Goal: Task Accomplishment & Management: Manage account settings

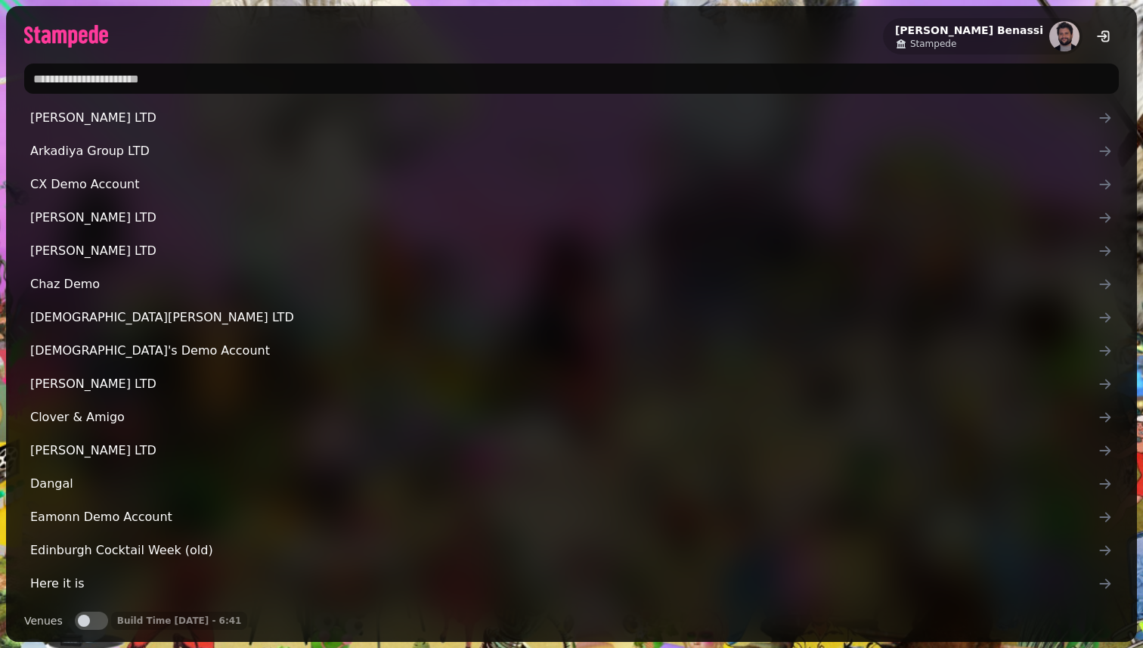
click at [435, 75] on input "text" at bounding box center [571, 78] width 1094 height 30
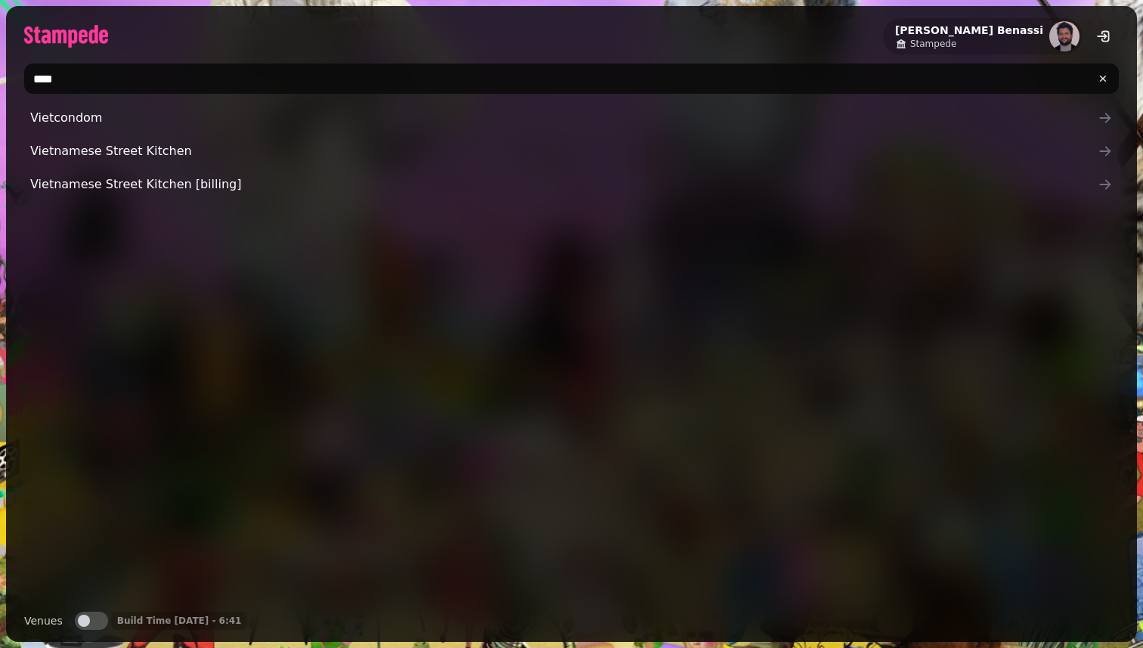
type input "****"
click at [58, 233] on div "Vietcondom Vietnamese Street Kitchen Vietnamese Street Kitchen [billing]" at bounding box center [571, 351] width 1094 height 496
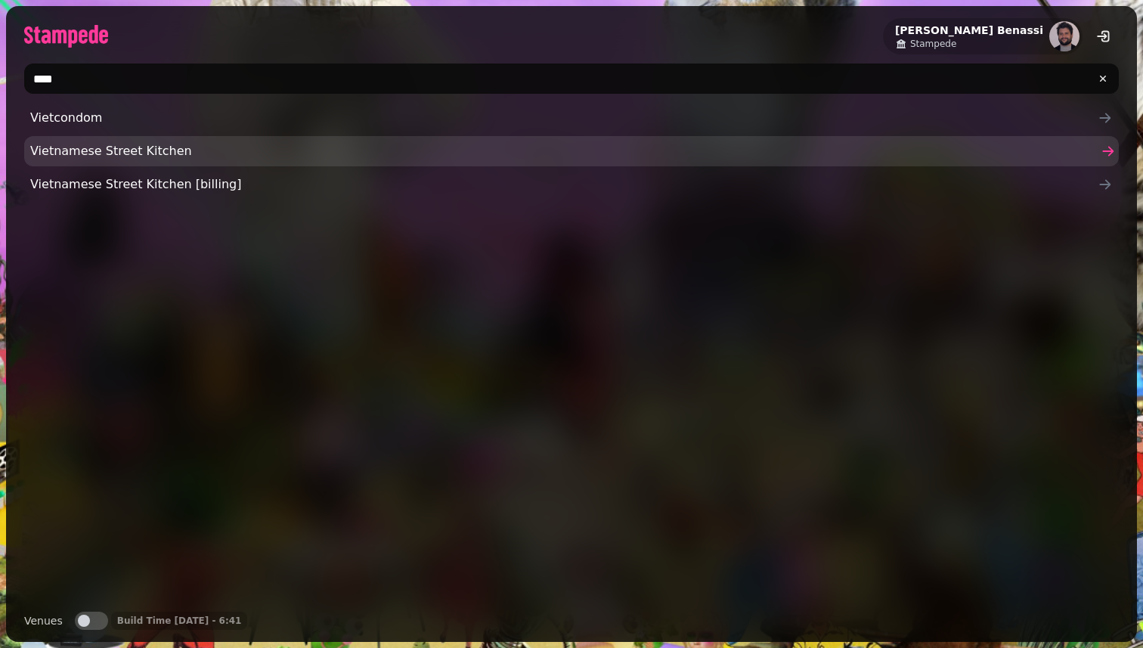
click at [75, 159] on span "Vietnamese Street Kitchen" at bounding box center [563, 151] width 1067 height 18
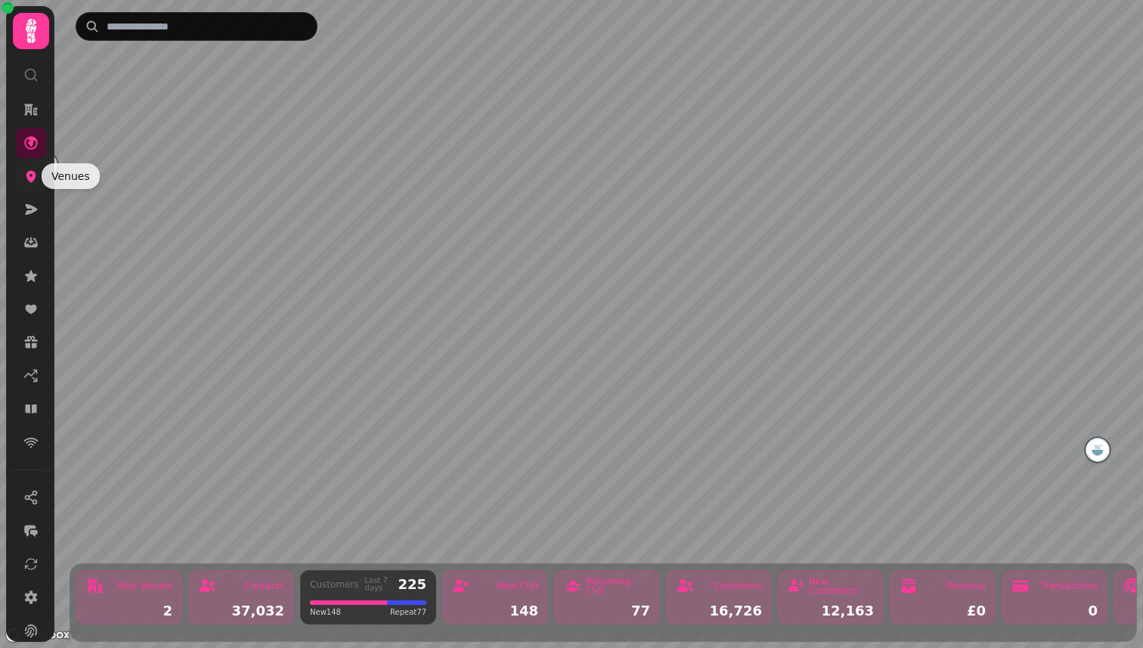
click at [29, 175] on icon at bounding box center [31, 177] width 10 height 12
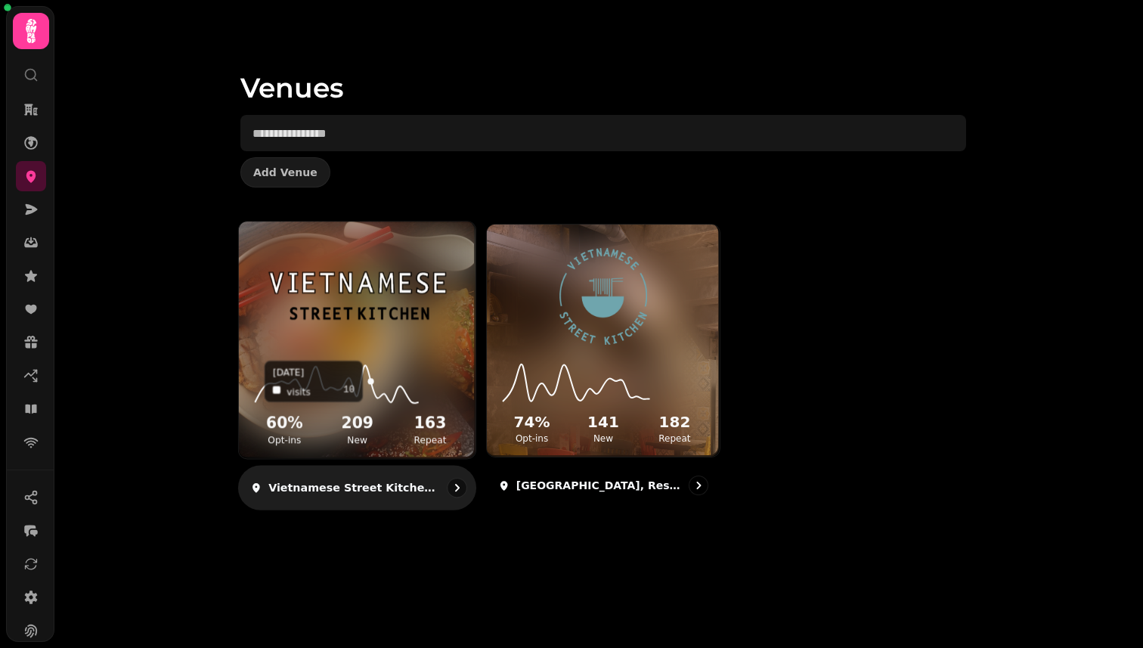
click at [369, 366] on icon at bounding box center [357, 381] width 212 height 49
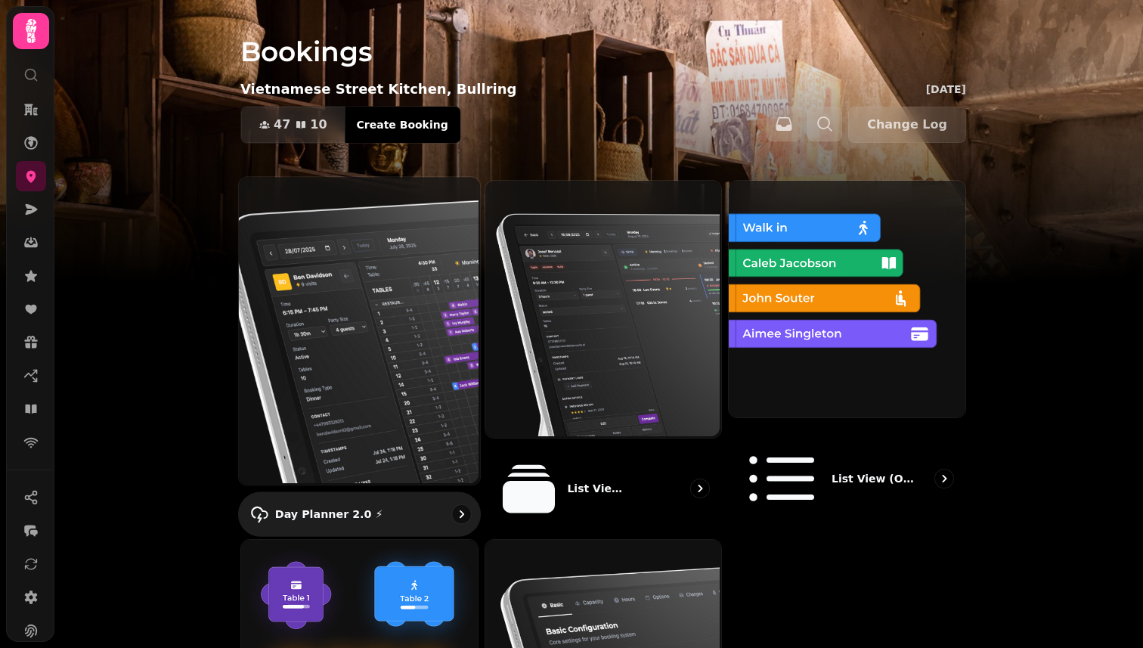
click at [398, 326] on img at bounding box center [357, 329] width 241 height 308
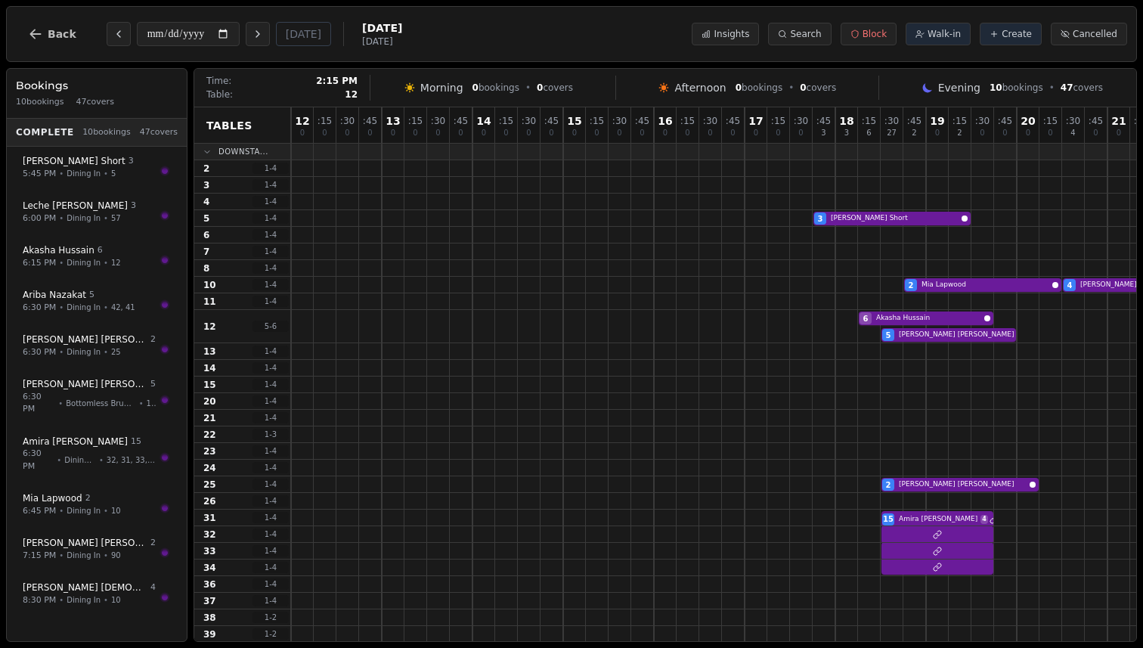
scroll to position [0, 107]
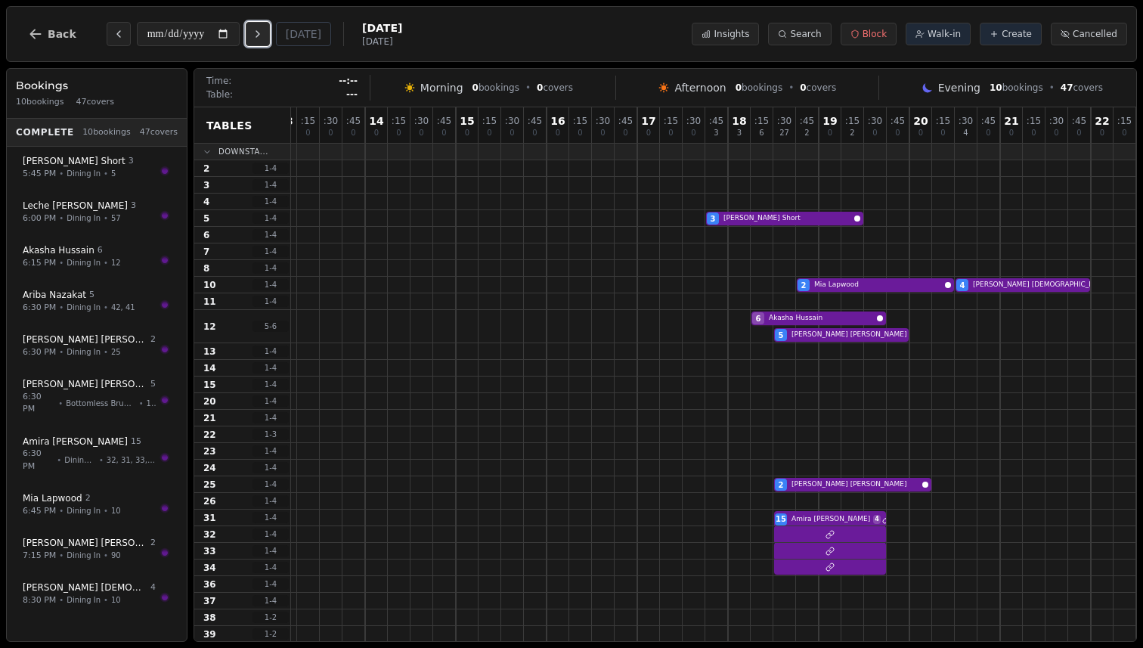
click at [262, 37] on icon "Next day" at bounding box center [258, 34] width 12 height 12
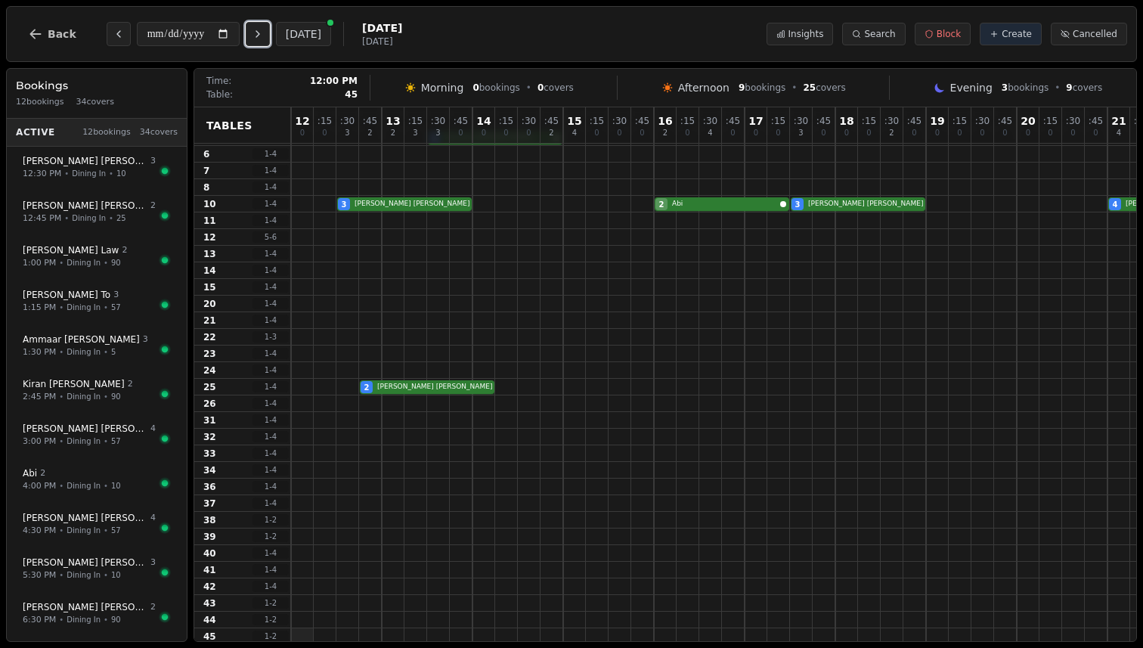
scroll to position [51, 0]
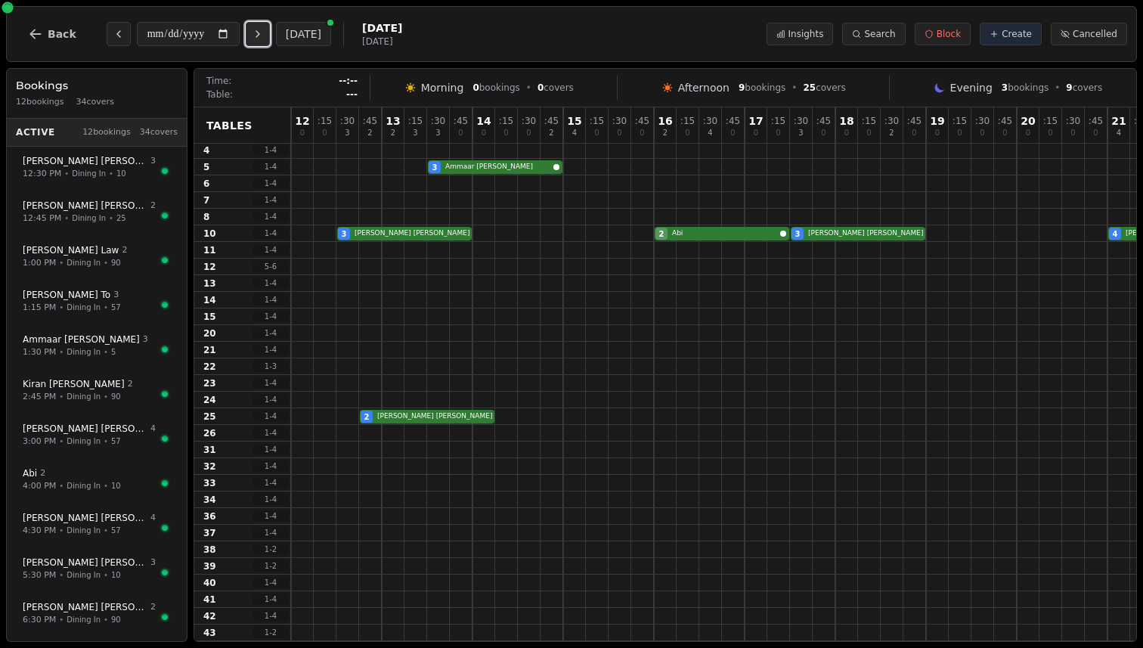
click at [261, 29] on icon "Next day" at bounding box center [258, 34] width 12 height 12
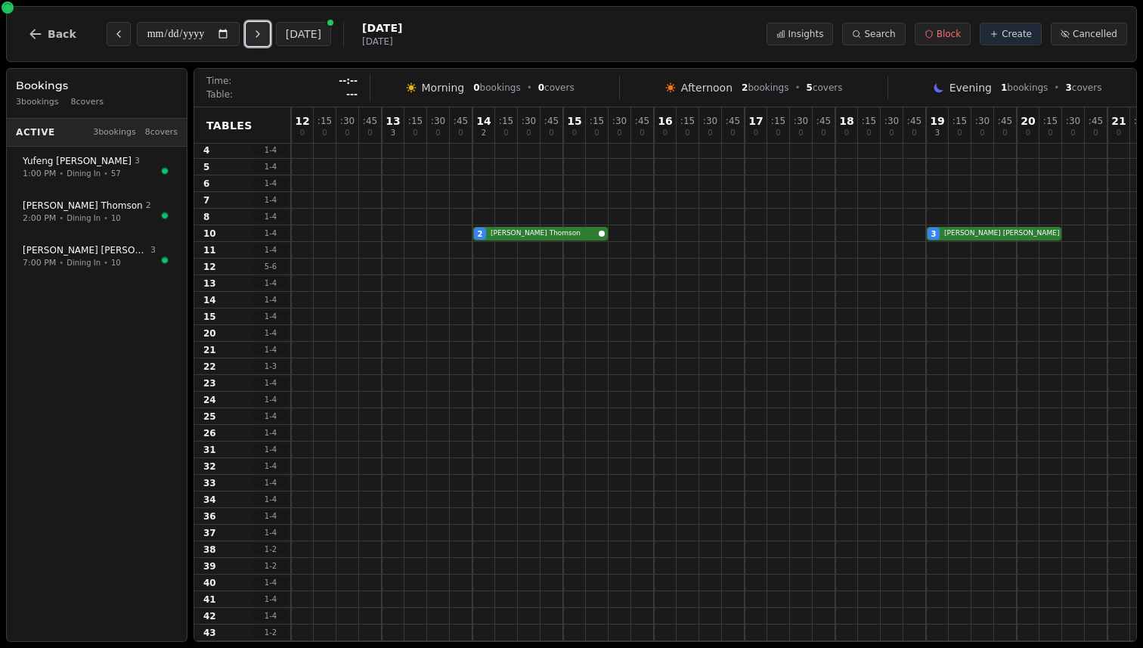
click at [261, 29] on icon "Next day" at bounding box center [258, 34] width 12 height 12
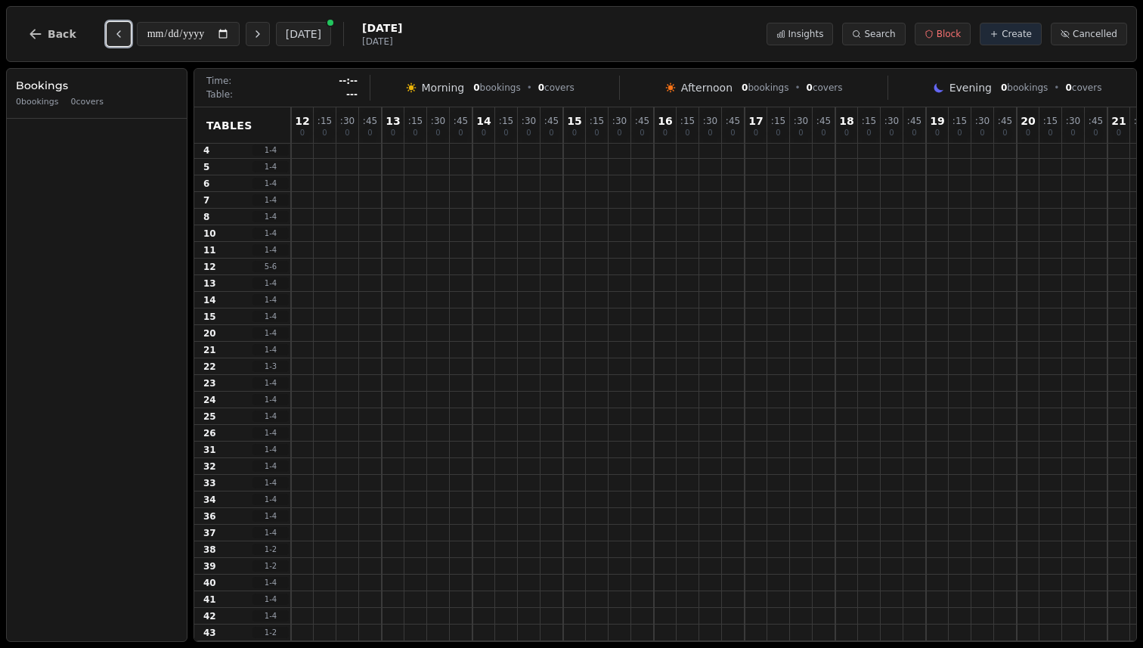
click at [117, 32] on icon "Previous day" at bounding box center [119, 34] width 12 height 12
type input "**********"
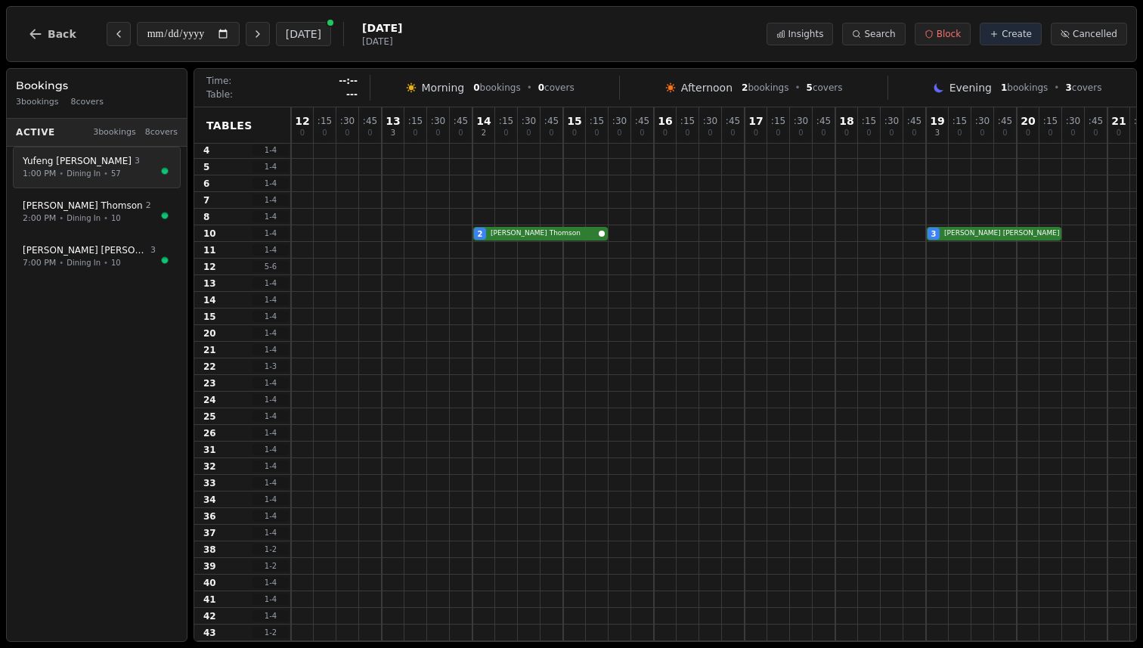
click at [91, 175] on span "Dining In" at bounding box center [83, 173] width 34 height 11
select select "****"
select select "*"
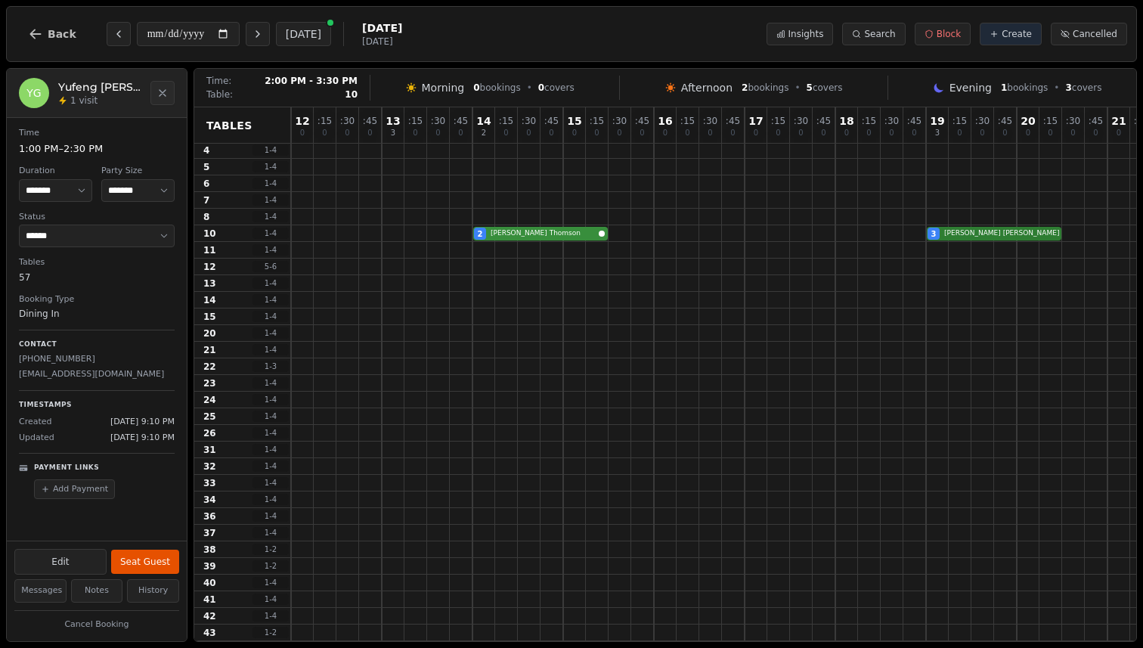
click at [563, 228] on div "2 Melissa Thomson 3 Jennifer Miller" at bounding box center [744, 233] width 907 height 17
click at [1037, 232] on div "2 Melissa Thomson 3 Jennifer Miller" at bounding box center [744, 233] width 907 height 17
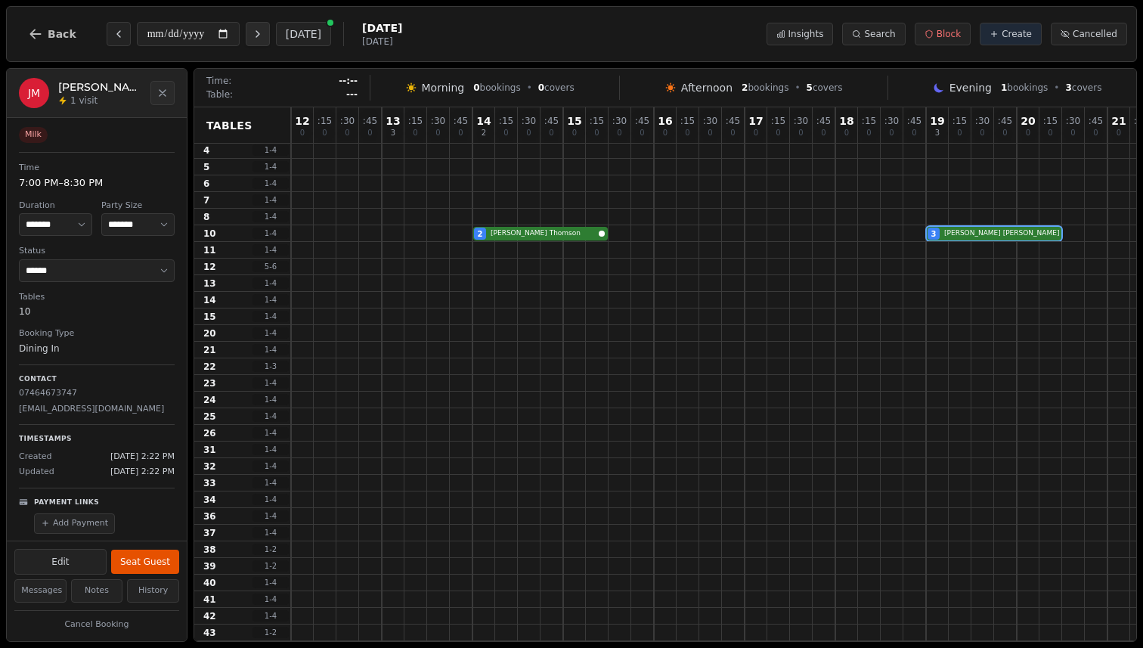
click at [259, 37] on icon "Next day" at bounding box center [257, 34] width 3 height 6
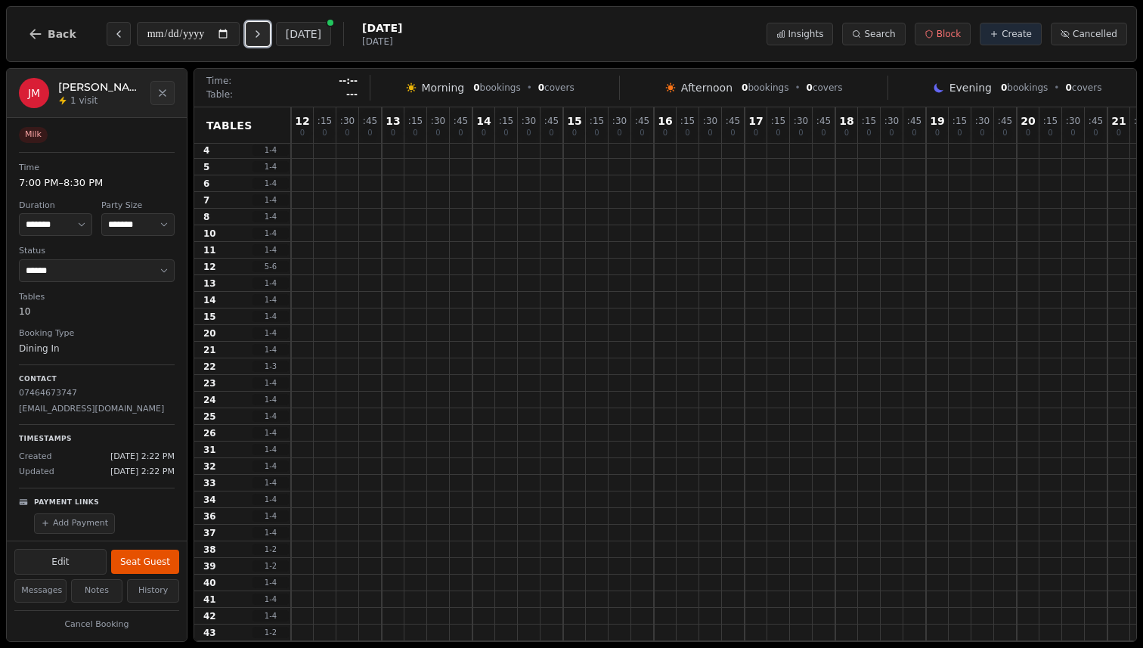
click at [259, 37] on icon "Next day" at bounding box center [257, 34] width 3 height 6
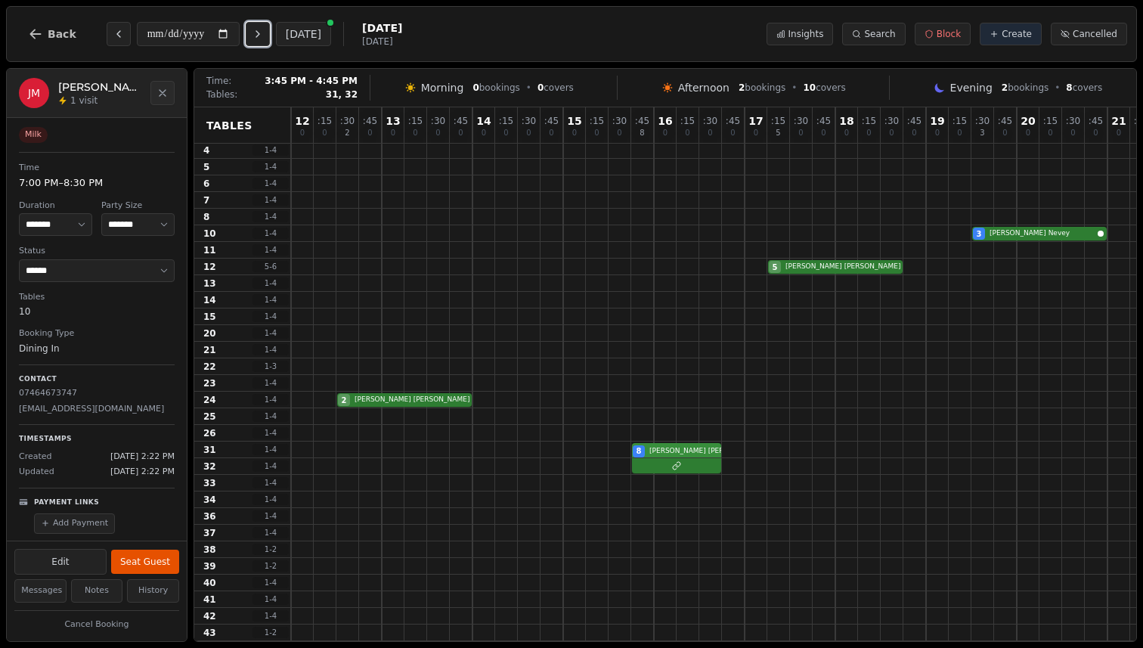
click at [687, 448] on div "8 Yvonne Ainsworth 2" at bounding box center [789, 449] width 997 height 17
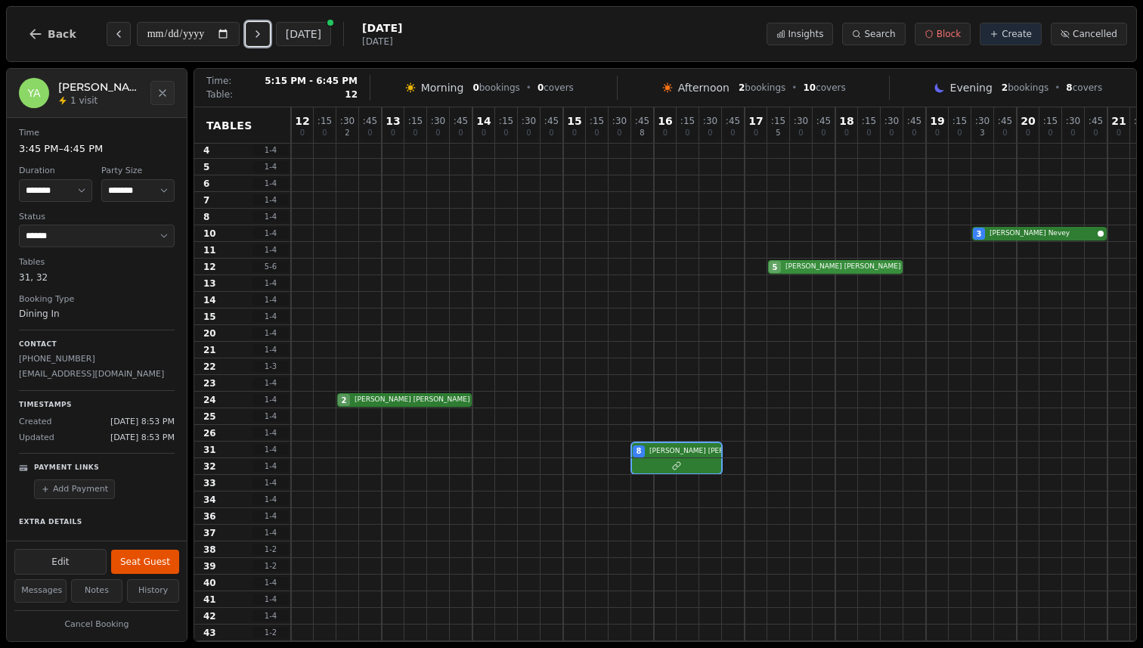
click at [804, 264] on div "5 Oliver Lowe" at bounding box center [789, 266] width 997 height 17
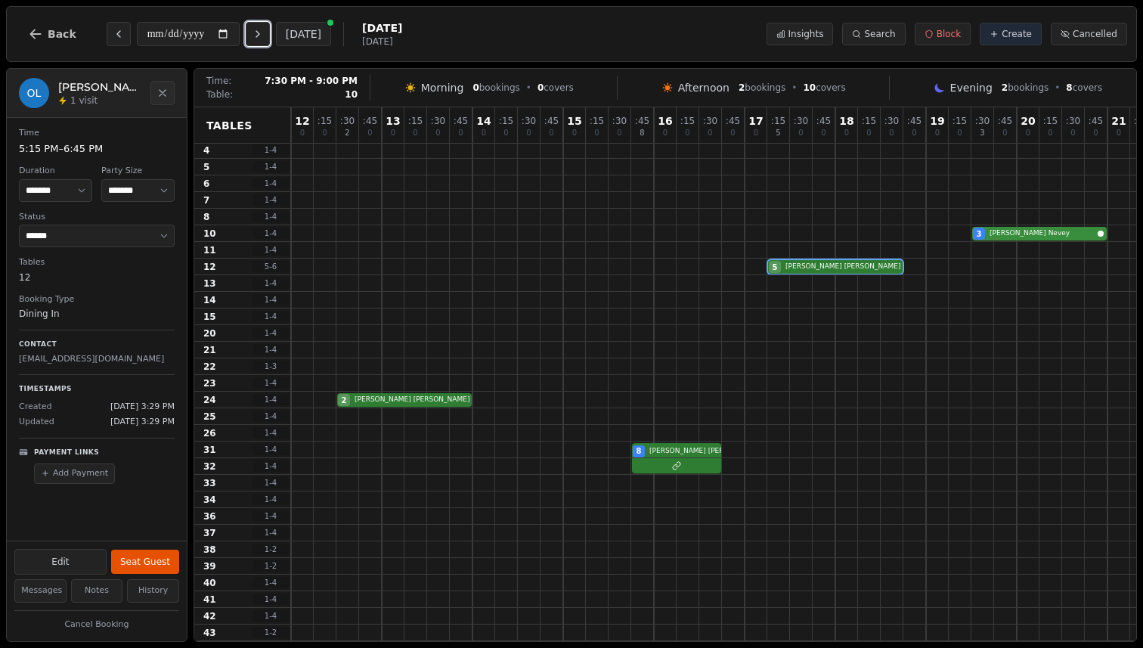
click at [1004, 231] on div "3 Chloe Nevey" at bounding box center [789, 233] width 997 height 17
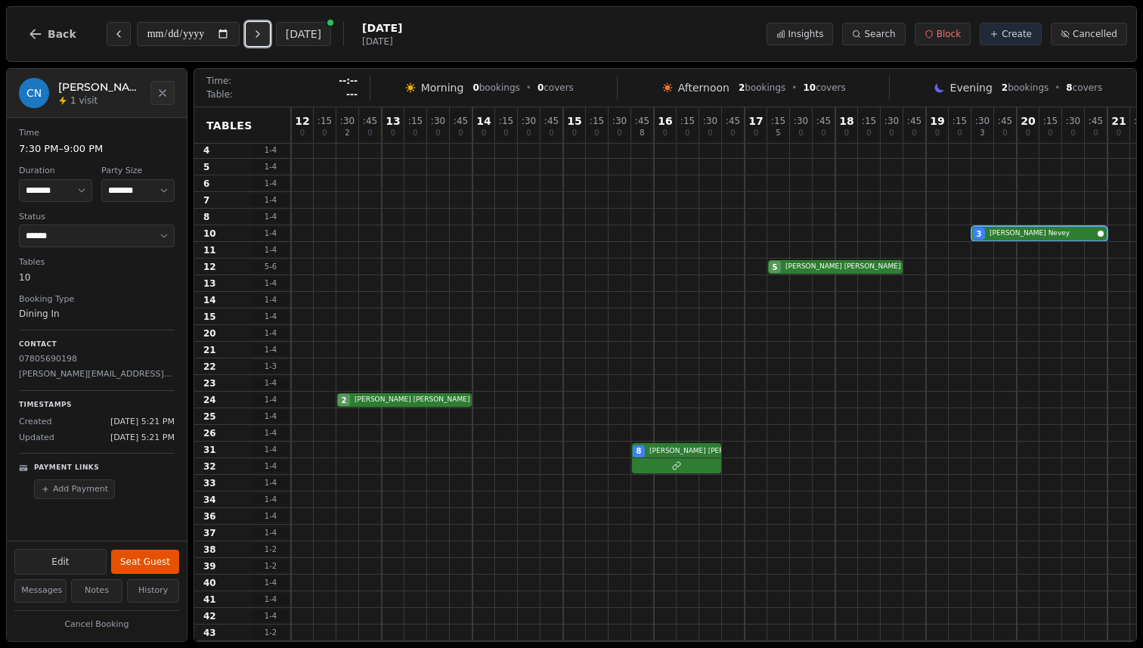
click at [262, 33] on icon "Next day" at bounding box center [258, 34] width 12 height 12
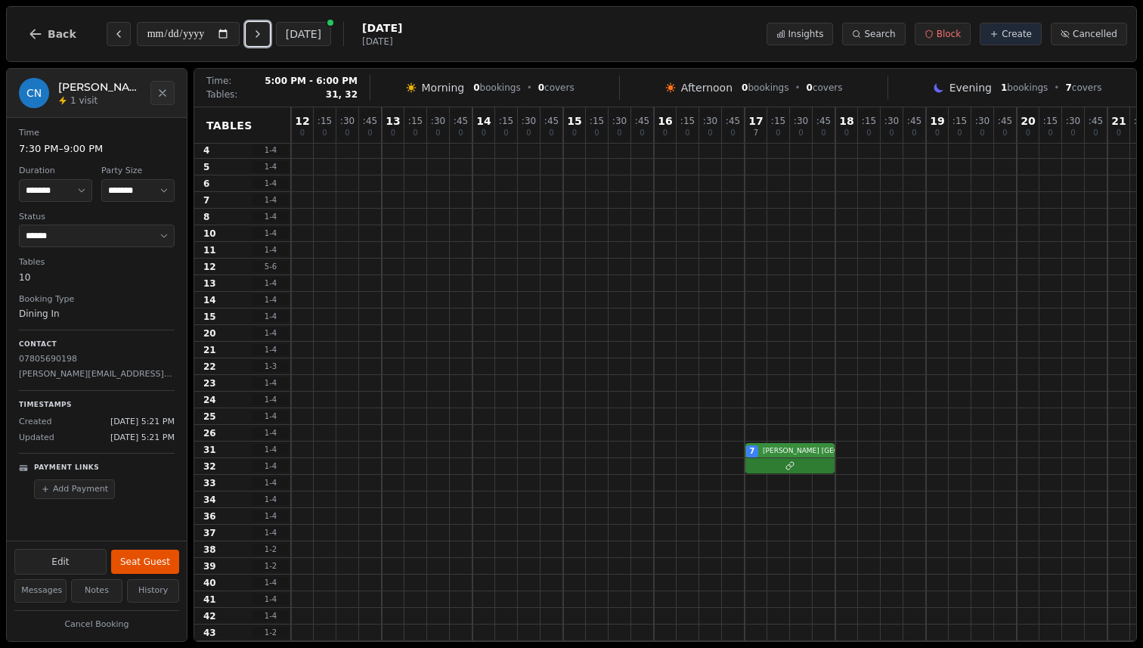
click at [815, 454] on div "7 Angela Montenegro 2" at bounding box center [744, 449] width 907 height 17
click at [261, 35] on icon "Next day" at bounding box center [258, 34] width 12 height 12
type input "**********"
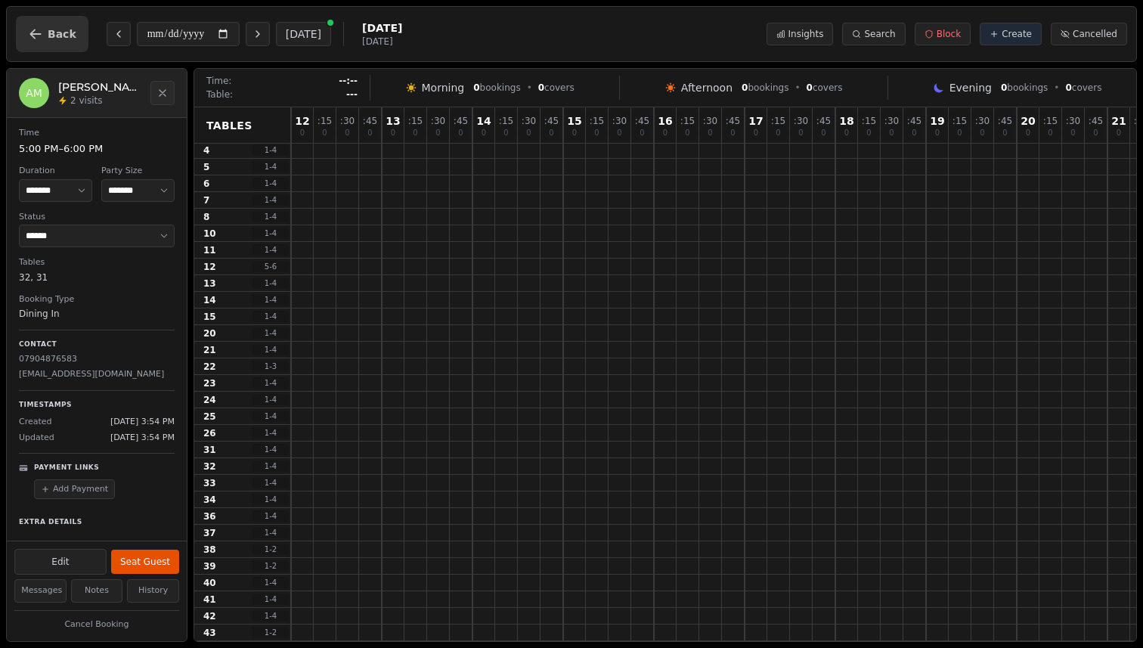
click at [53, 35] on span "Back" at bounding box center [62, 34] width 29 height 11
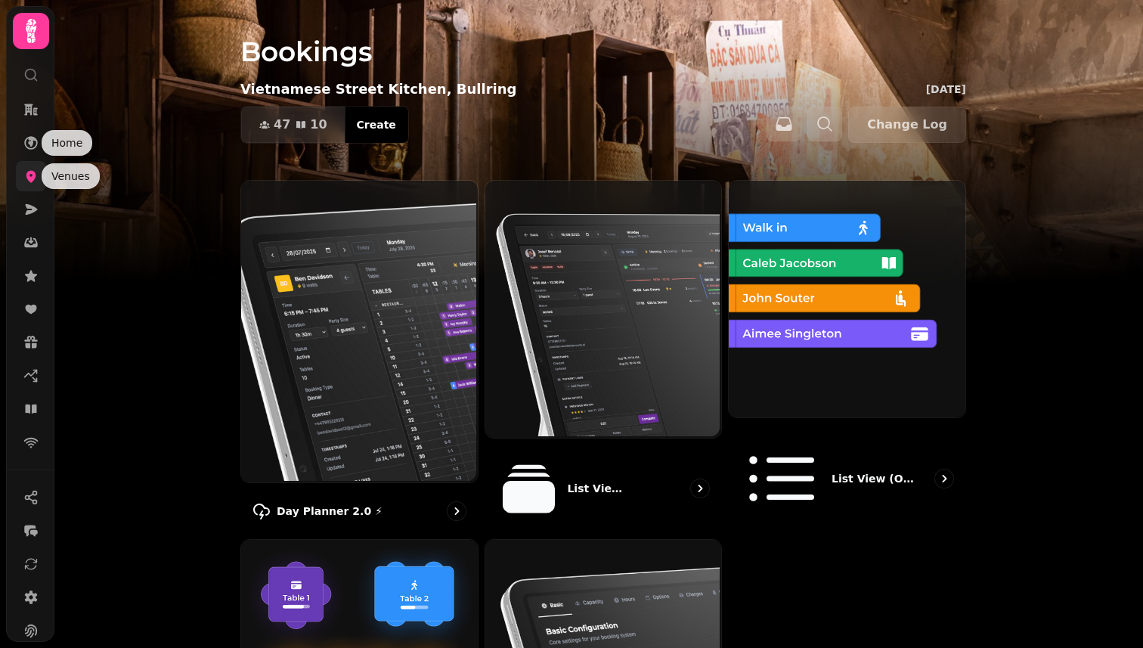
click at [36, 169] on icon at bounding box center [30, 176] width 15 height 15
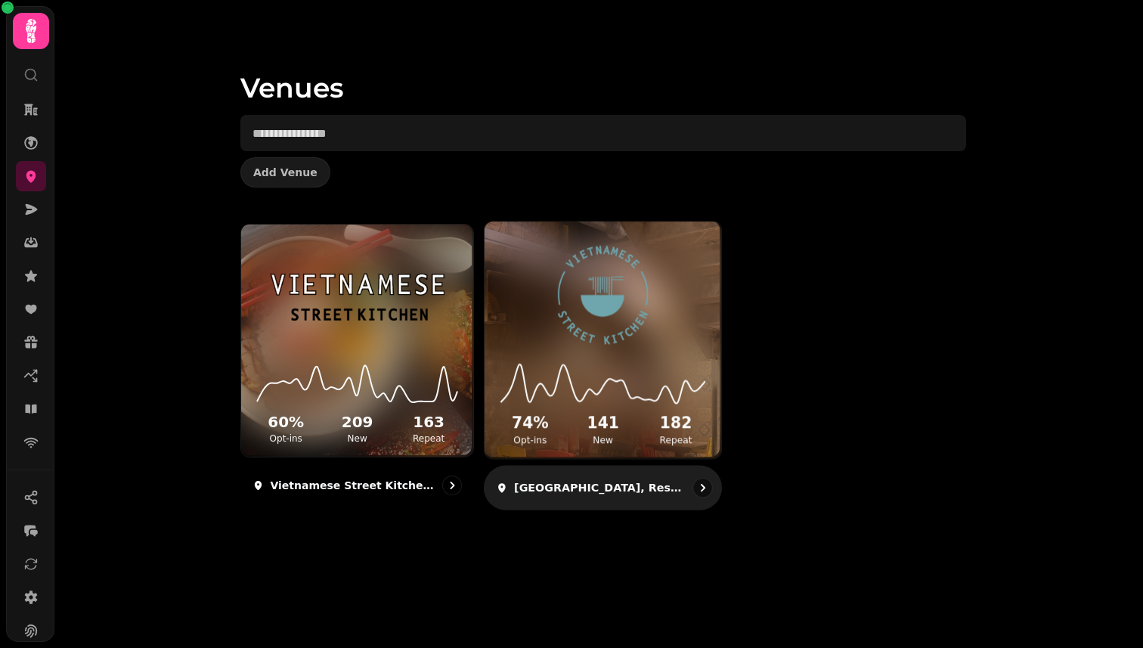
click at [533, 357] on icon at bounding box center [603, 381] width 212 height 49
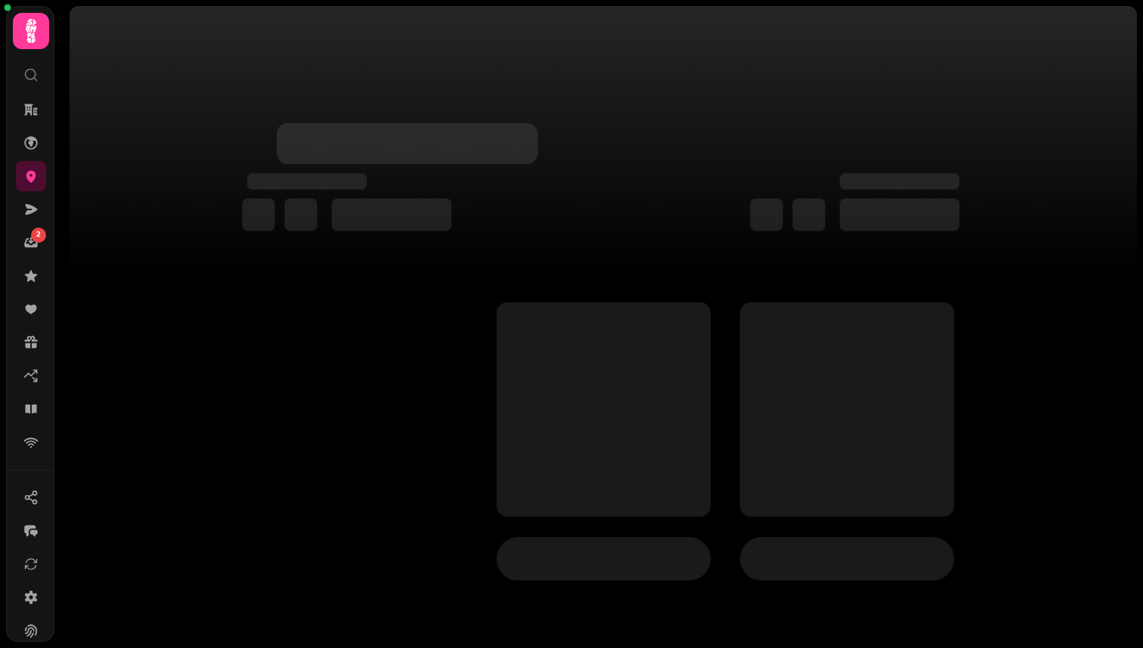
click at [806, 556] on div at bounding box center [847, 559] width 214 height 44
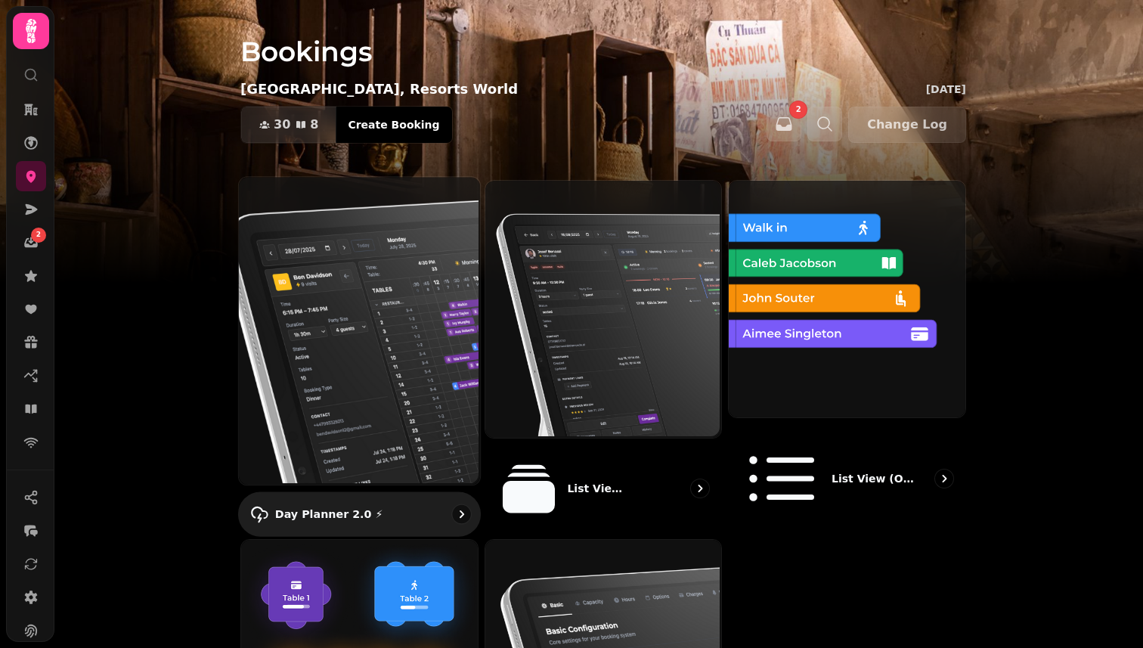
click at [354, 254] on img at bounding box center [357, 329] width 241 height 308
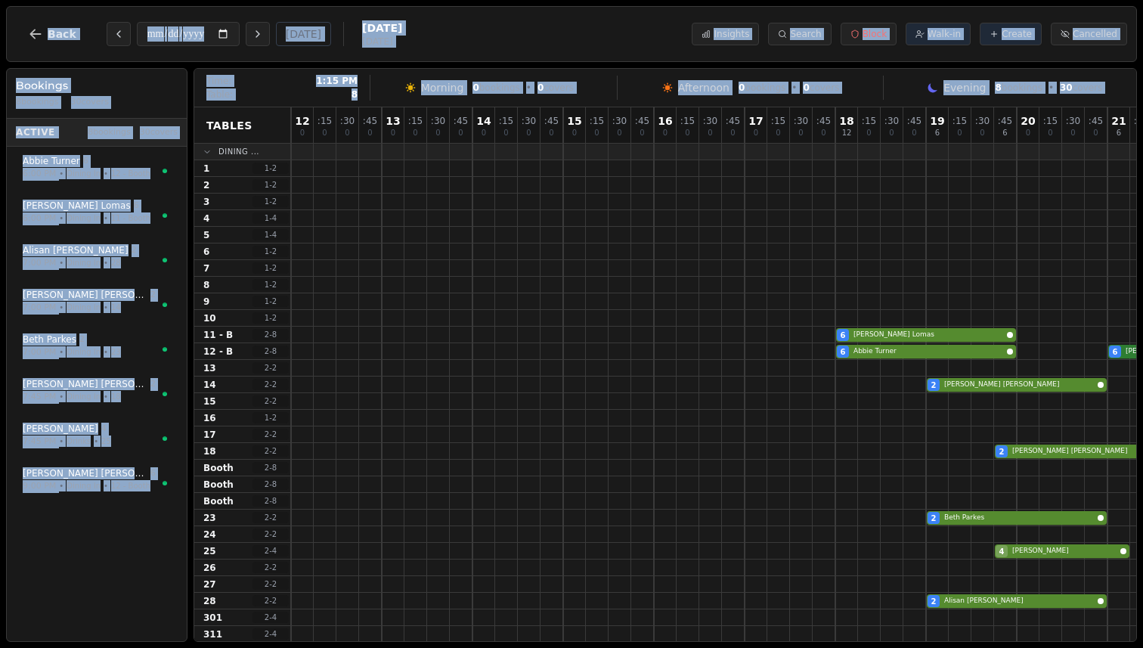
click at [422, 280] on div at bounding box center [415, 285] width 23 height 16
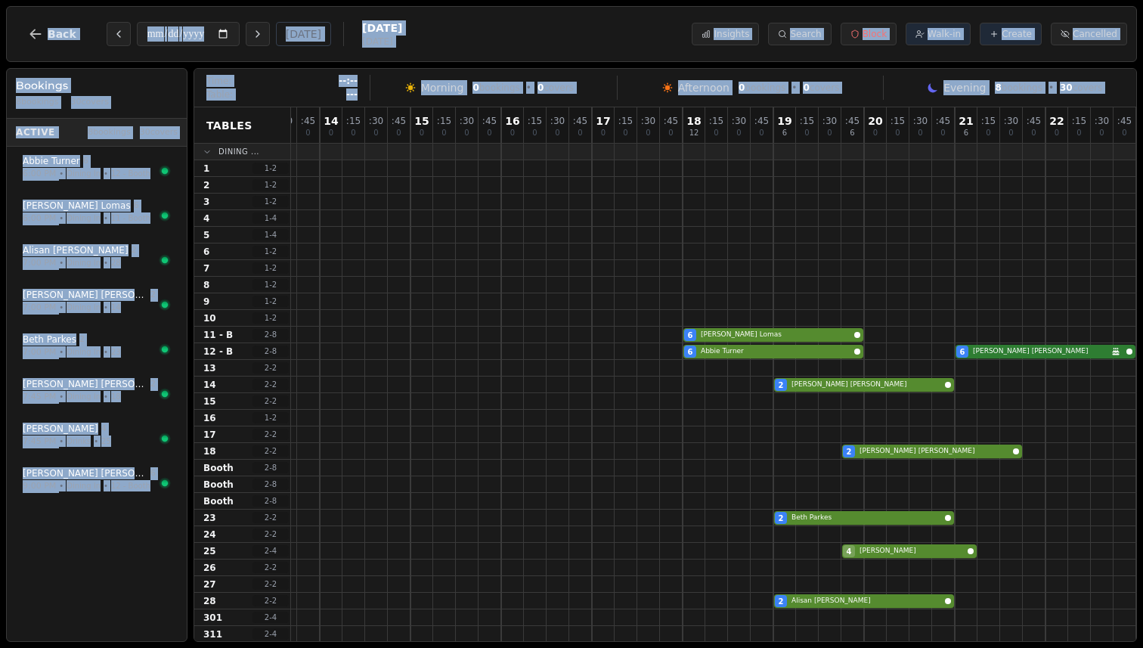
click at [482, 18] on div "**********" at bounding box center [571, 34] width 1130 height 56
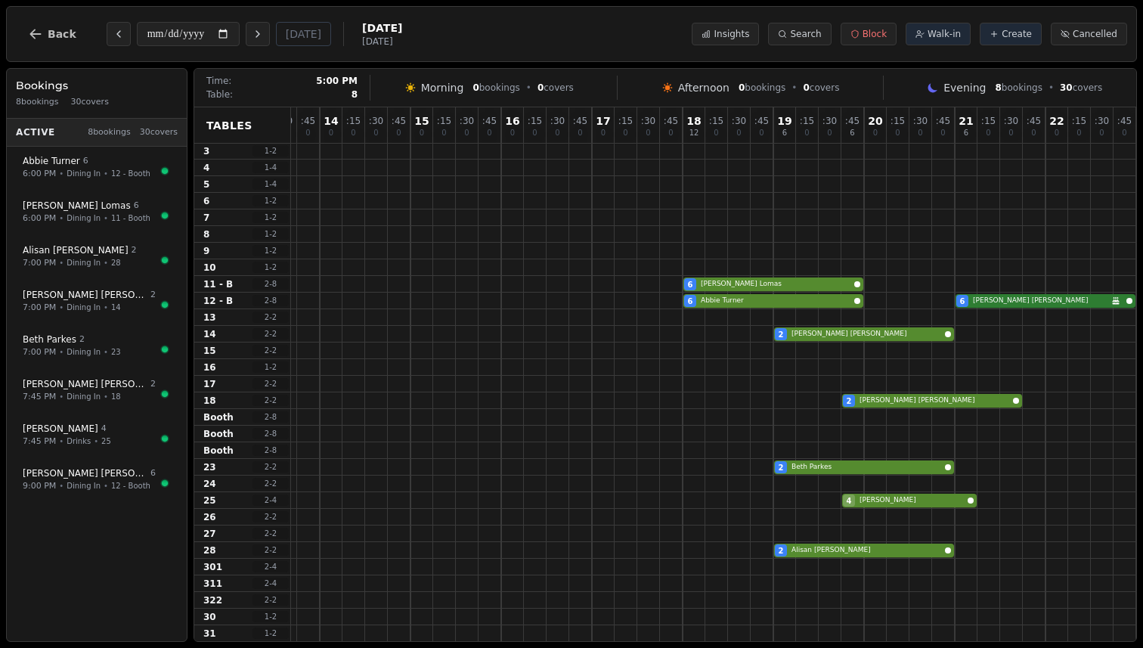
scroll to position [101, 153]
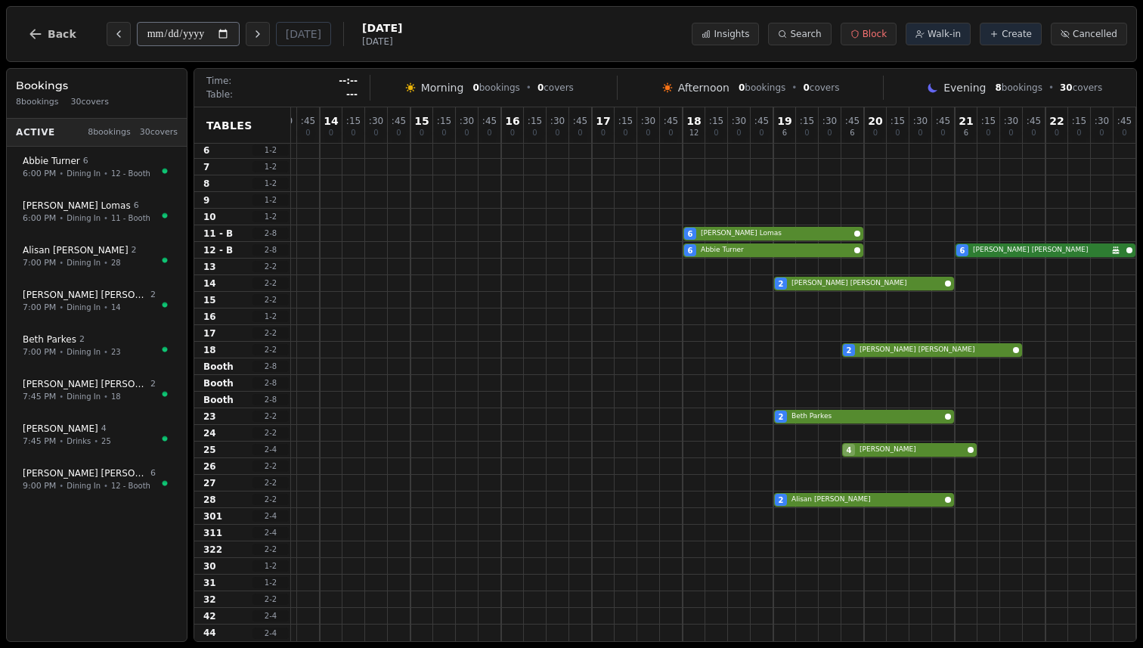
click at [227, 31] on input "**********" at bounding box center [188, 34] width 103 height 24
click at [227, 11] on div "**********" at bounding box center [571, 34] width 1130 height 56
click at [264, 36] on icon "Next day" at bounding box center [258, 34] width 12 height 12
type input "**********"
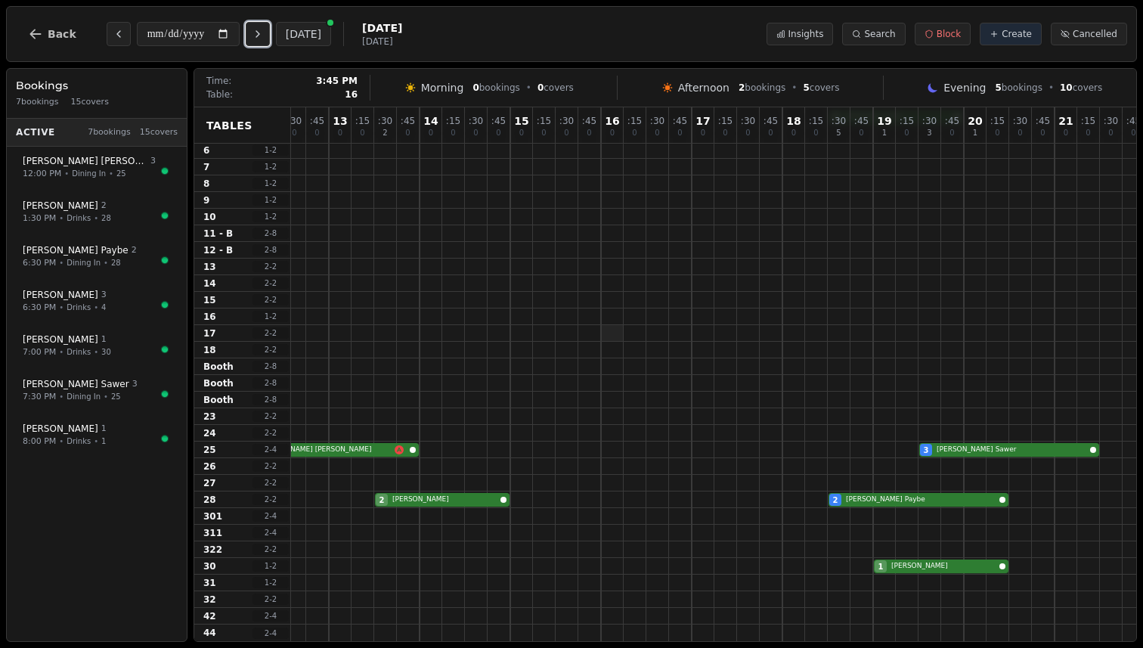
scroll to position [101, 0]
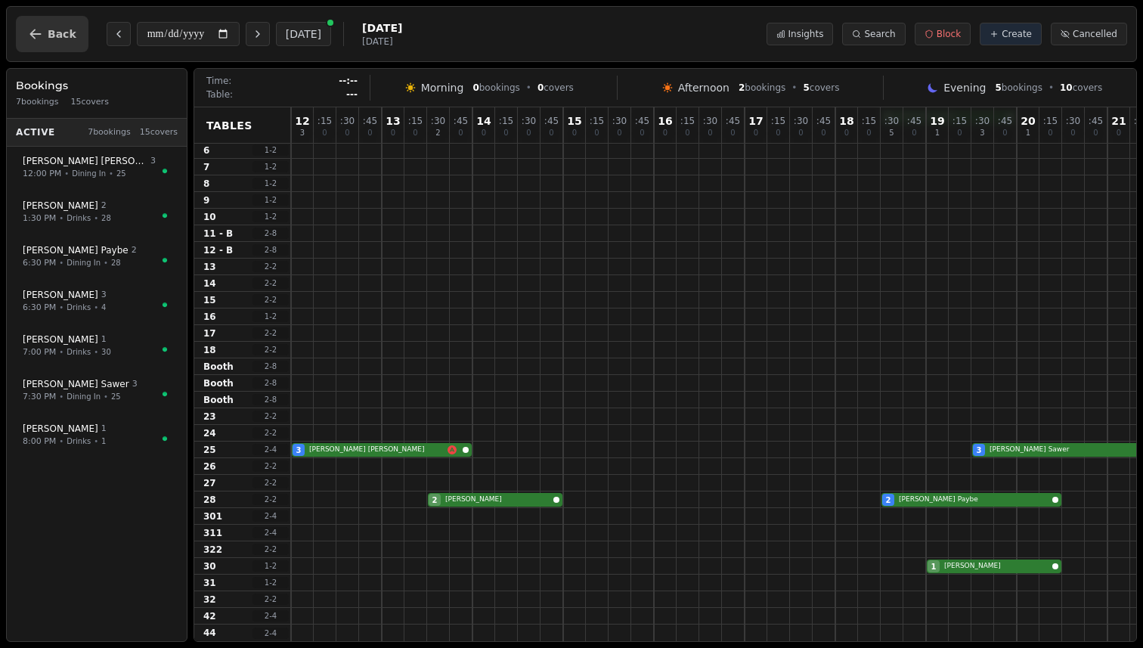
click at [71, 22] on button "Back" at bounding box center [52, 34] width 73 height 36
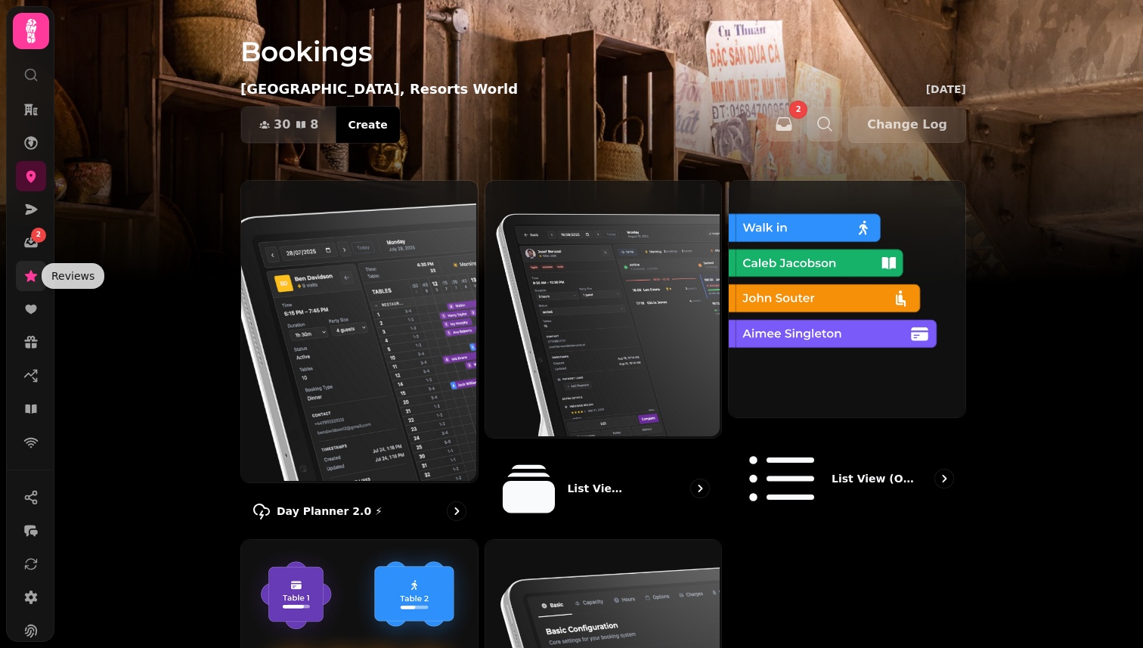
click at [28, 277] on icon at bounding box center [31, 275] width 12 height 11
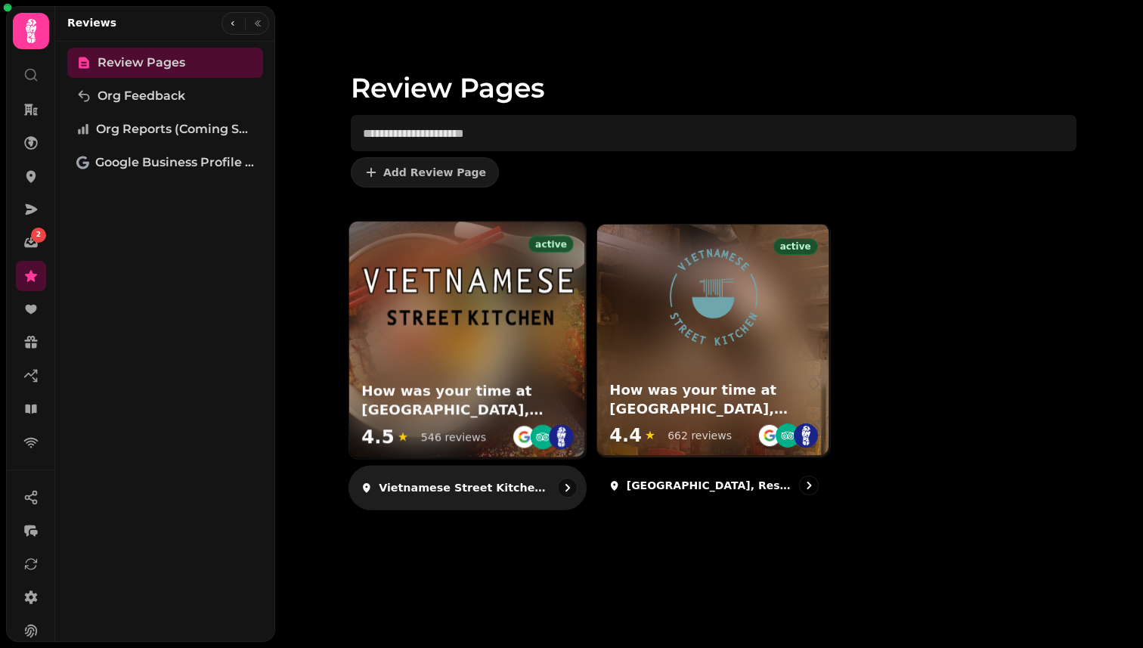
click at [447, 345] on div "active How was your time at Vietnamese Street Kitchen, Bullring? 4.5 ★ 546 revi…" at bounding box center [467, 339] width 237 height 237
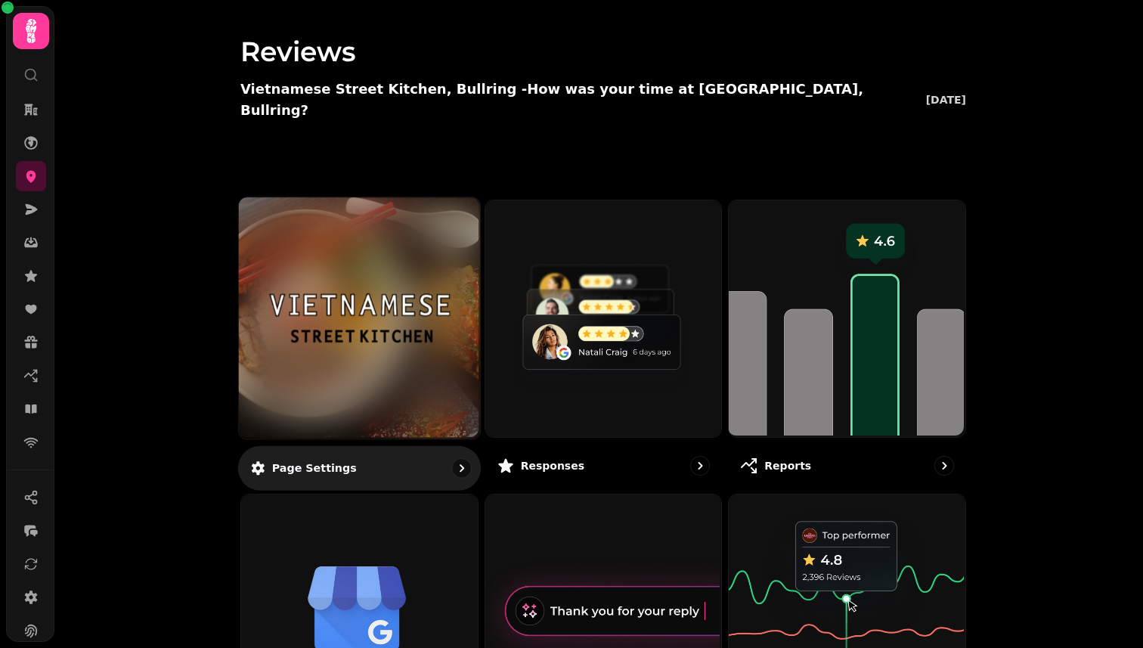
click at [412, 320] on img at bounding box center [359, 317] width 181 height 99
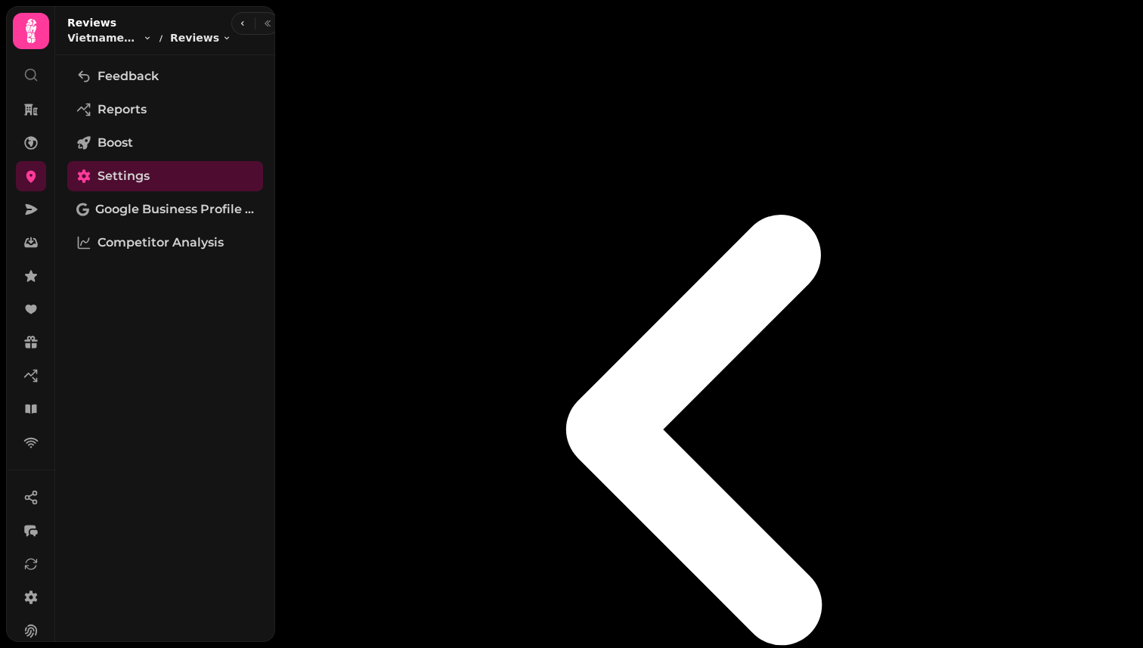
select select "**********"
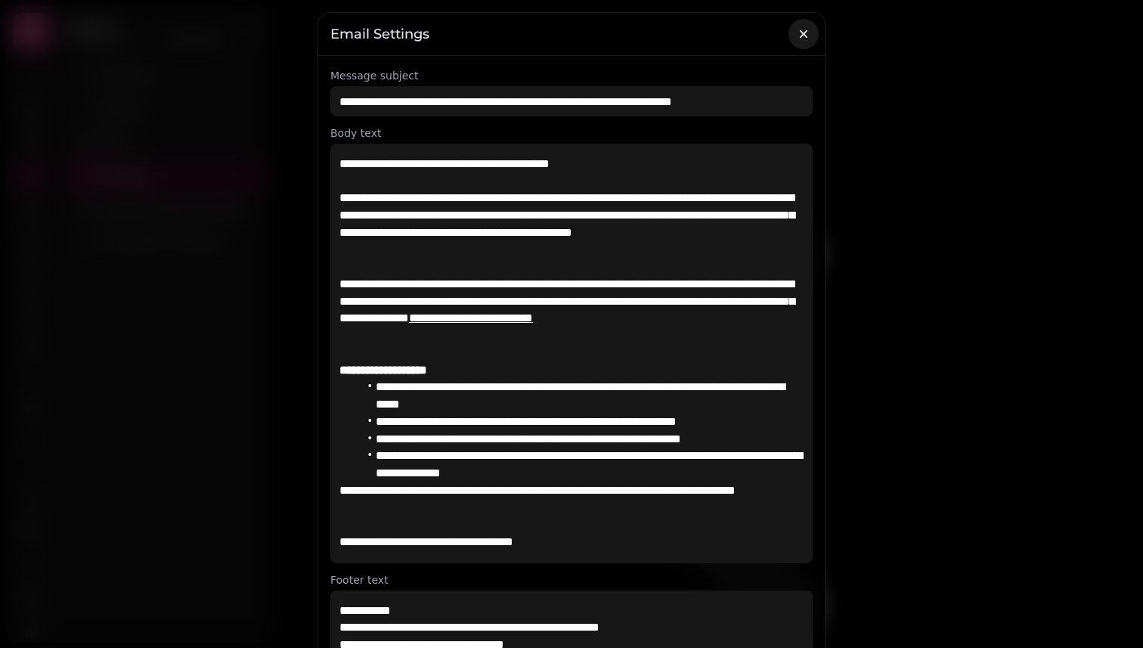
click at [802, 32] on icon "button" at bounding box center [803, 34] width 8 height 8
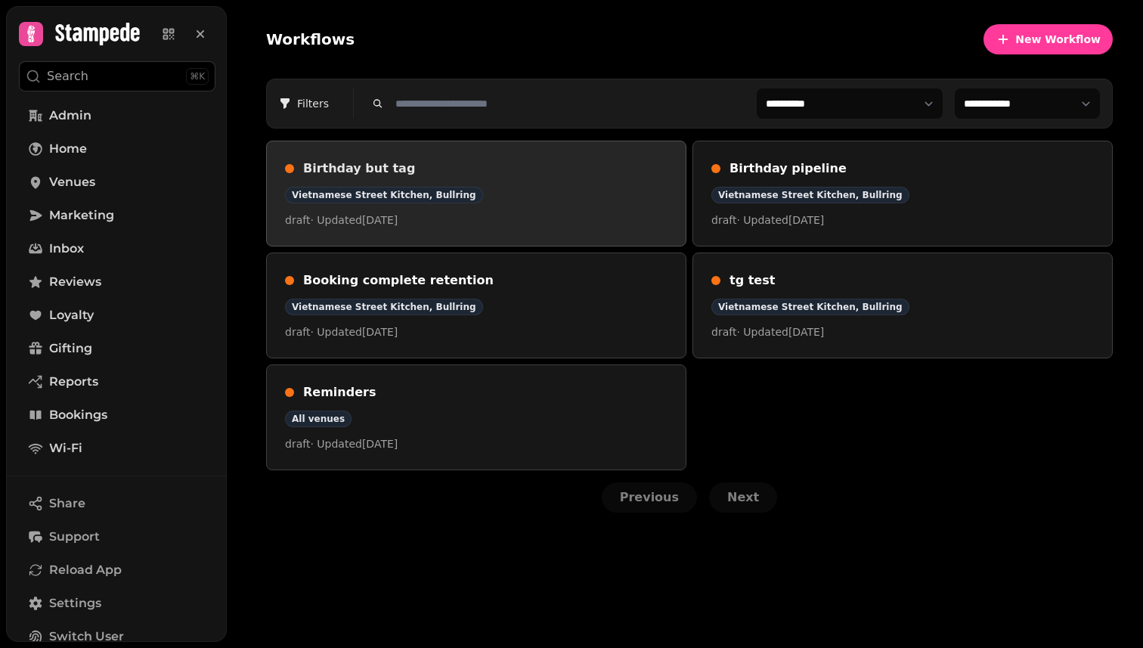
click at [584, 156] on link "Birthday but tag Vietnamese Street Kitchen, Bullring draft · Updated 22 Aug 2025" at bounding box center [476, 194] width 420 height 106
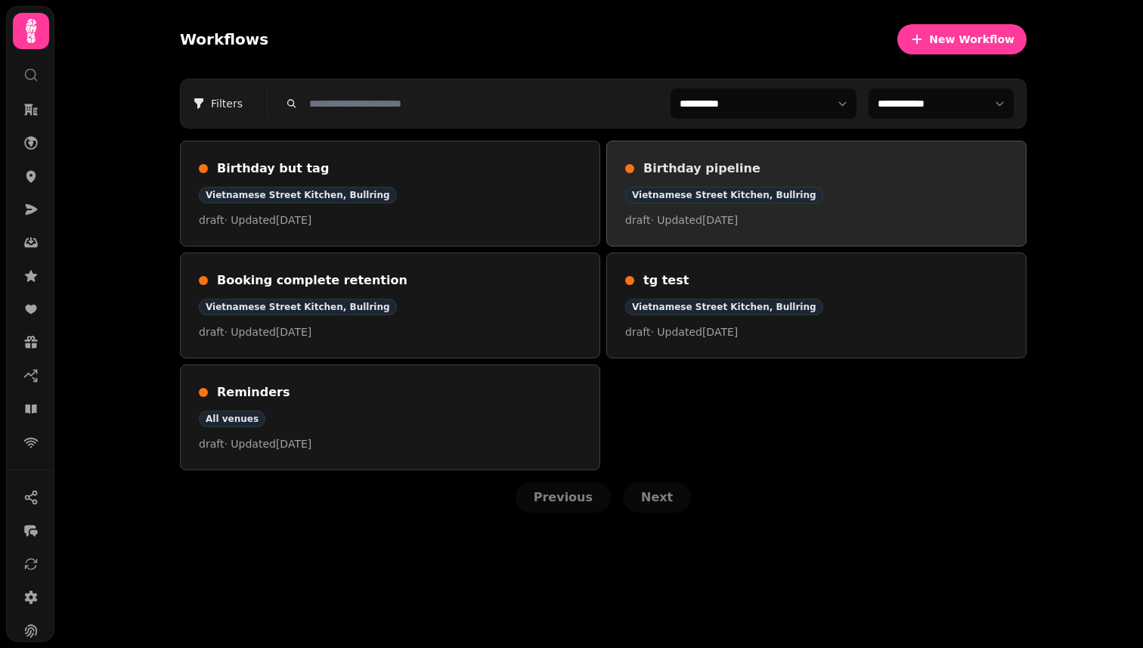
click at [678, 164] on h3 "Birthday pipeline" at bounding box center [825, 168] width 364 height 18
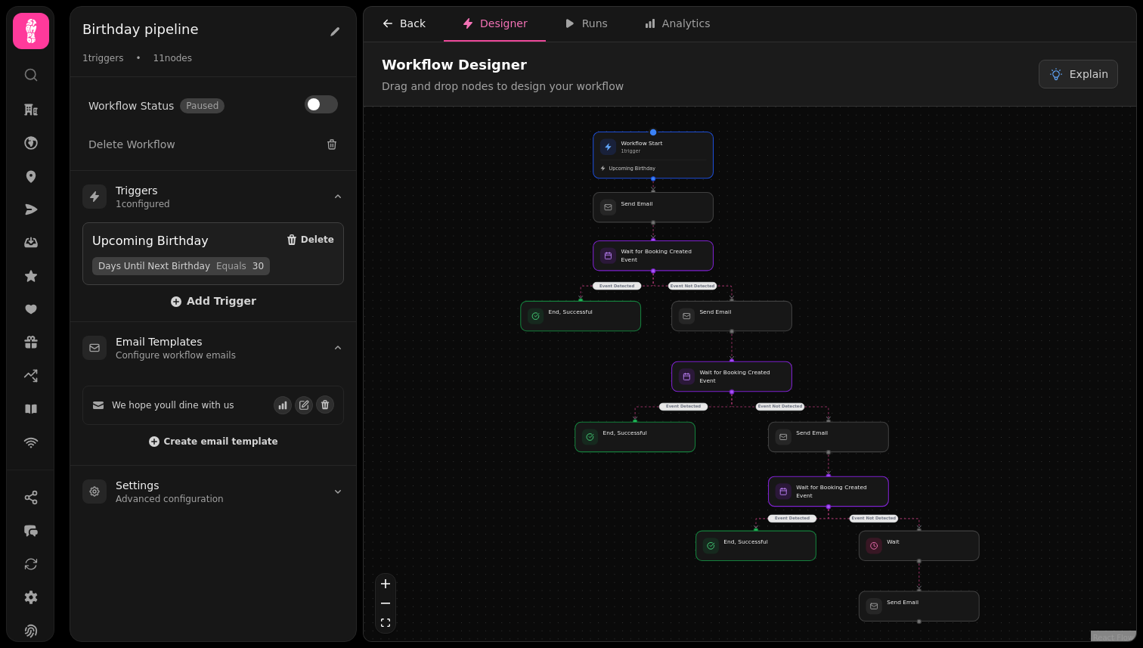
click at [391, 26] on icon "button" at bounding box center [388, 23] width 12 height 12
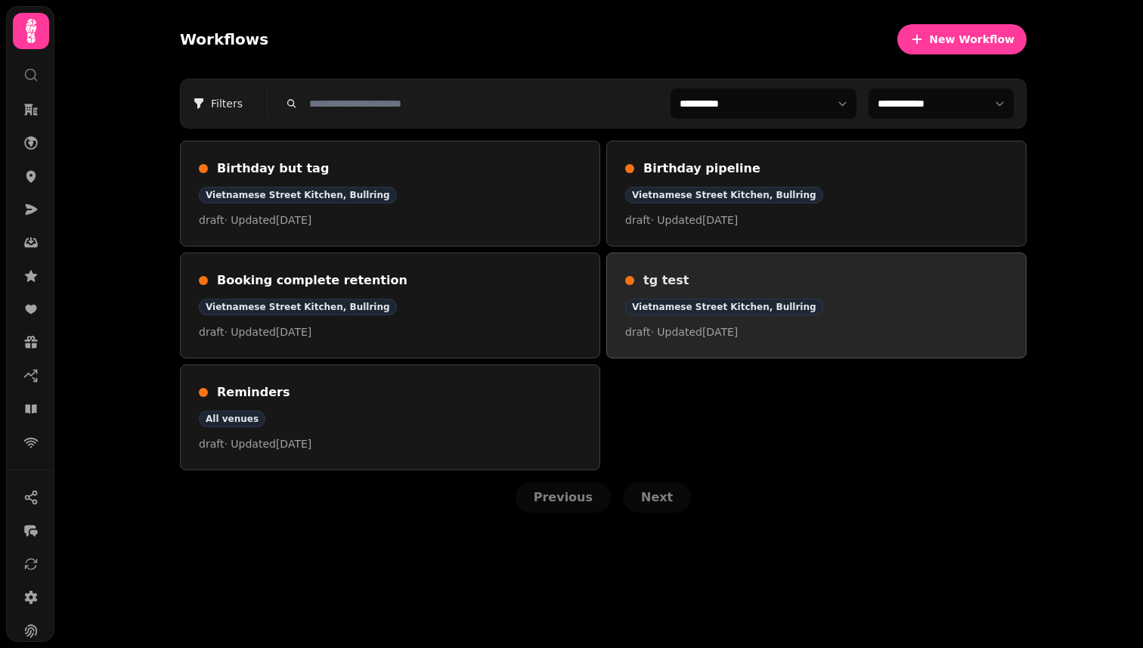
click at [706, 270] on link "tg test Vietnamese Street Kitchen, Bullring draft · Updated 22 Aug 2025" at bounding box center [816, 305] width 420 height 106
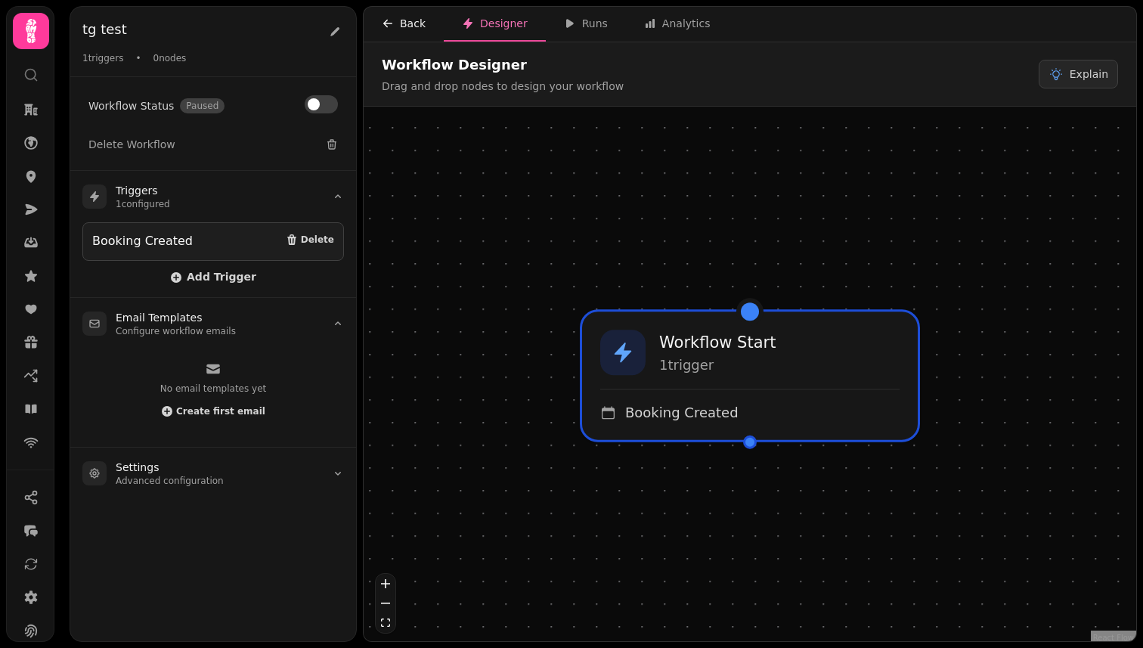
click at [382, 26] on icon "button" at bounding box center [388, 23] width 12 height 12
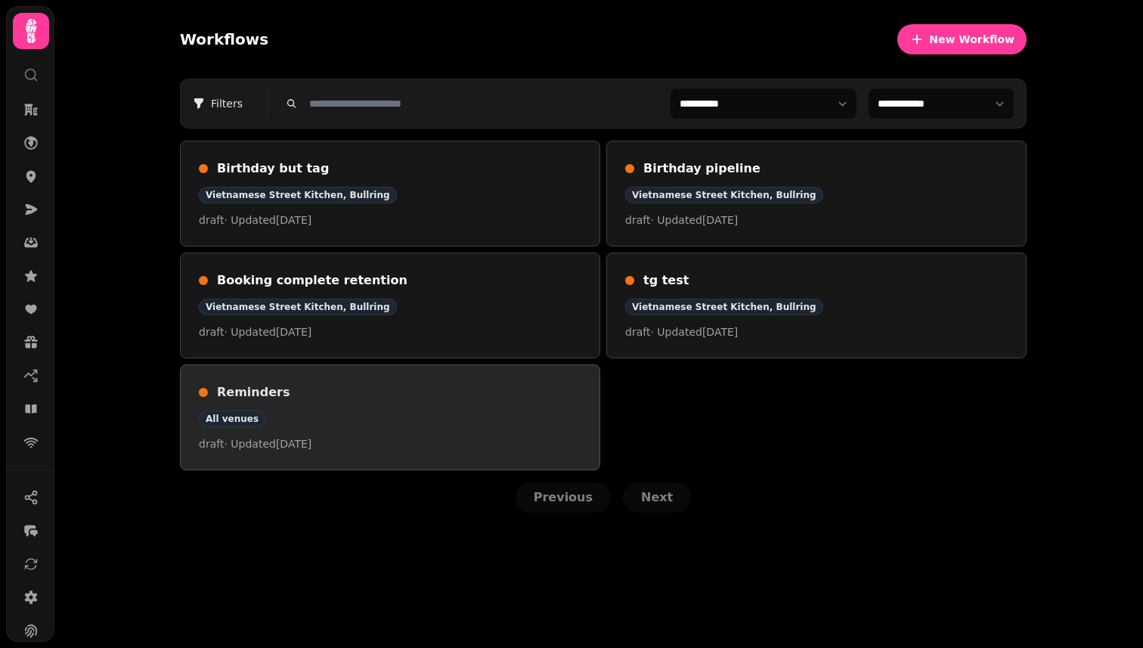
click at [347, 372] on link "Reminders All venues draft · Updated 3 Aug 2025" at bounding box center [390, 417] width 420 height 106
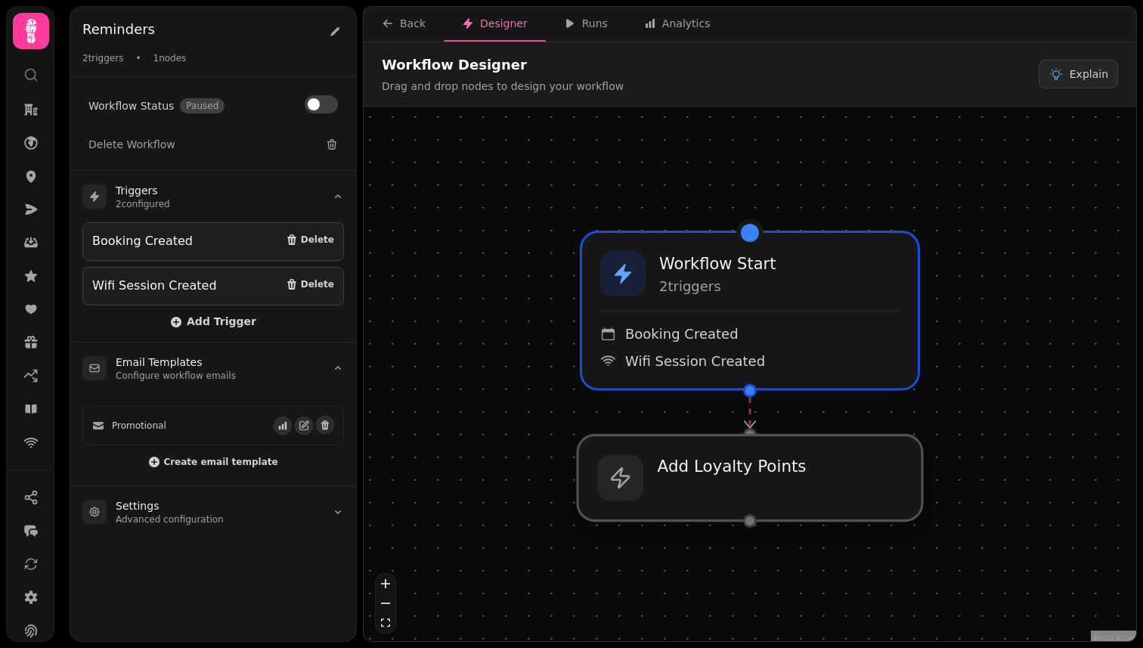
click at [721, 465] on div at bounding box center [749, 476] width 345 height 85
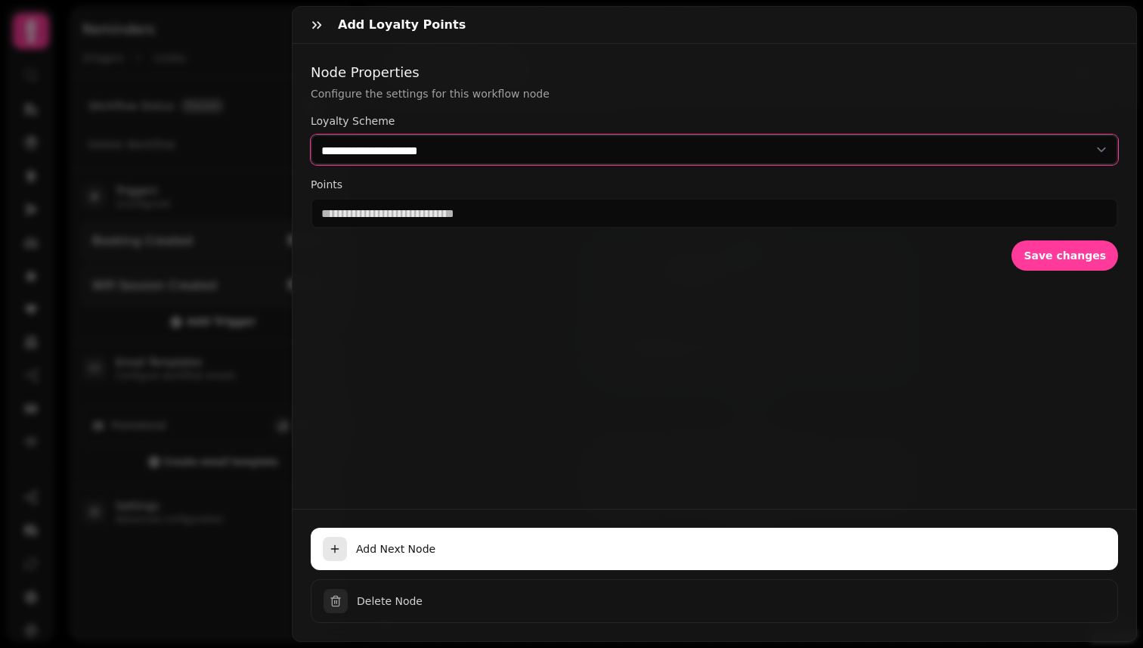
click at [444, 153] on select "**********" at bounding box center [714, 150] width 807 height 30
select select "**********"
click at [311, 135] on select "**********" at bounding box center [714, 150] width 807 height 30
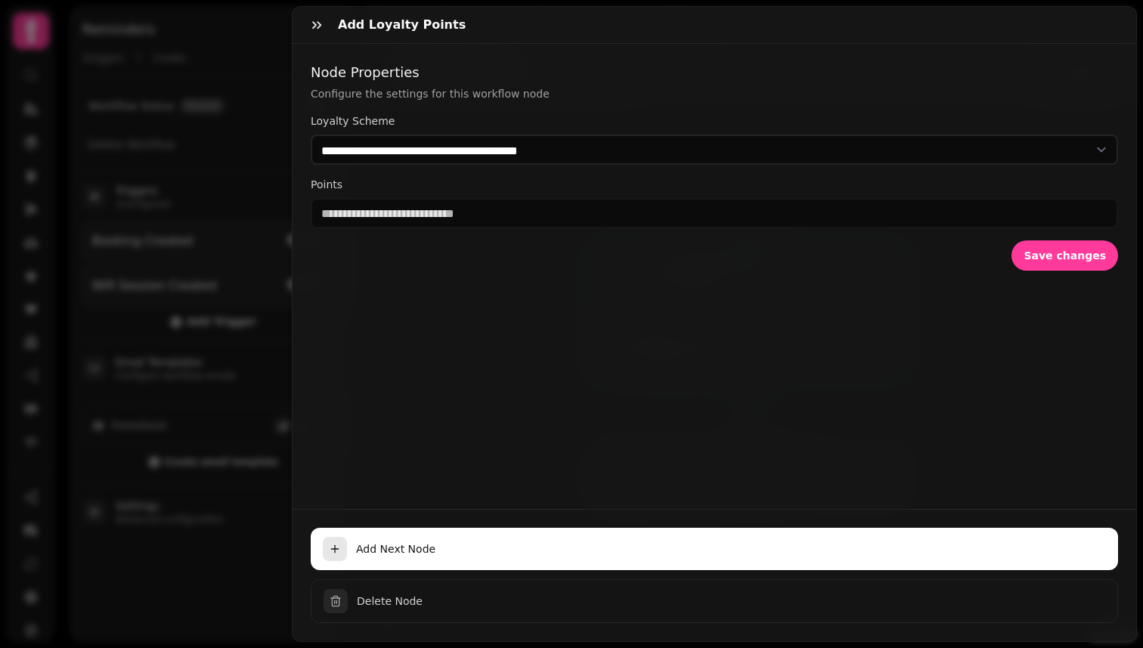
click at [447, 171] on div "**********" at bounding box center [714, 170] width 807 height 115
click at [323, 22] on icon "button" at bounding box center [316, 24] width 15 height 15
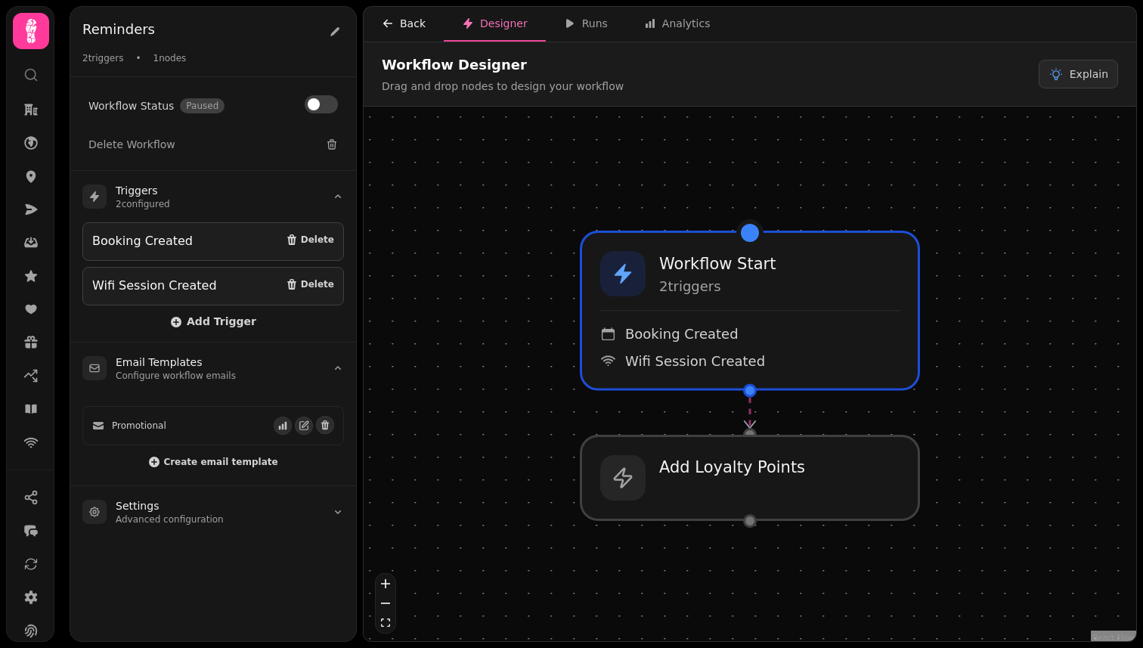
click at [394, 31] on button "Back" at bounding box center [403, 24] width 80 height 35
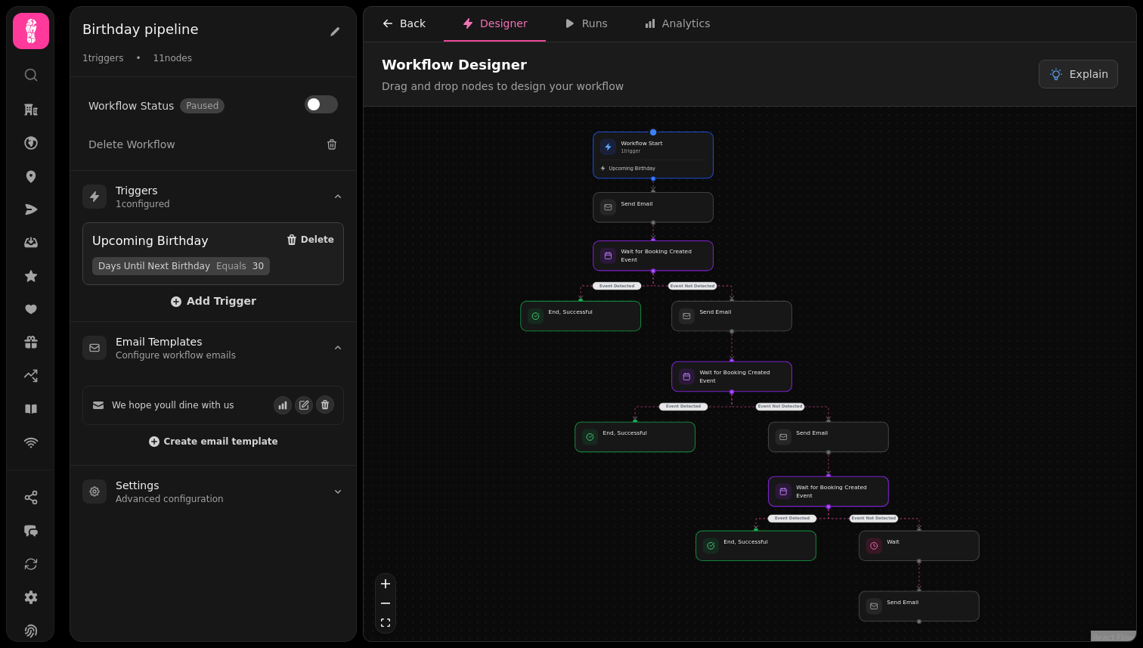
click at [393, 24] on icon "button" at bounding box center [388, 23] width 12 height 12
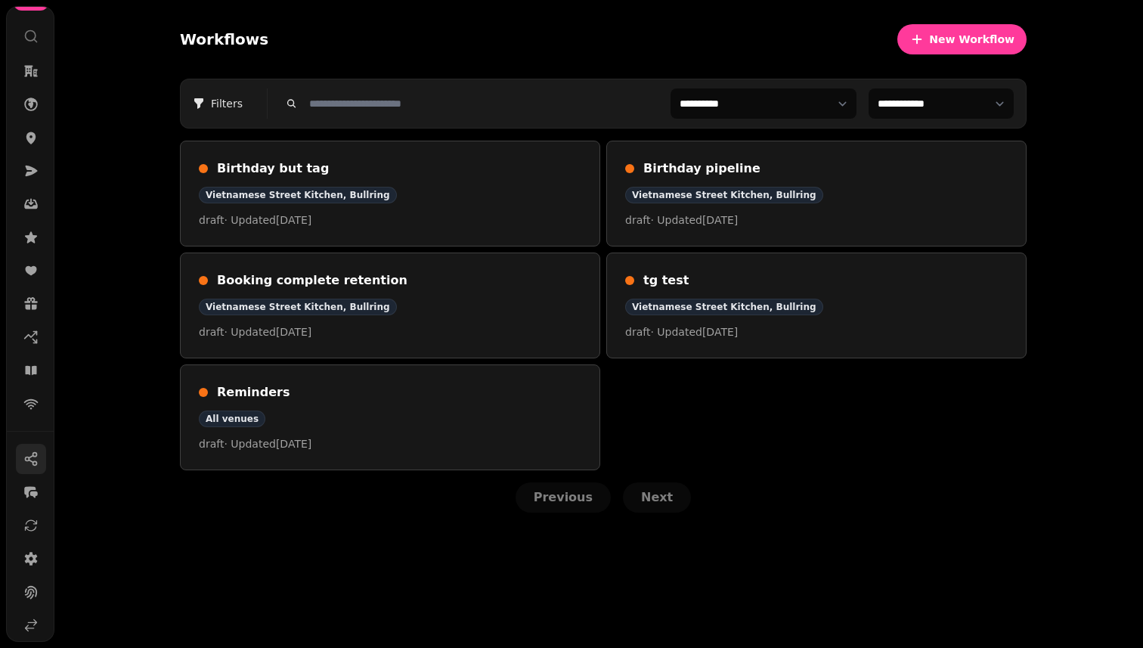
scroll to position [77, 0]
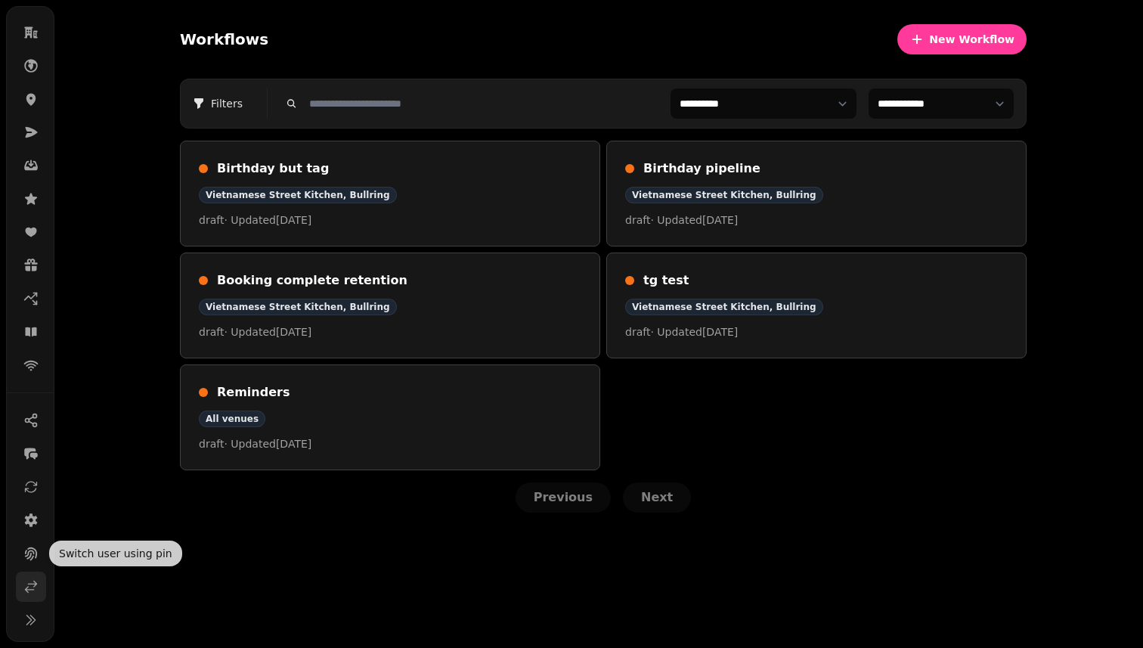
click at [30, 579] on icon at bounding box center [30, 586] width 15 height 15
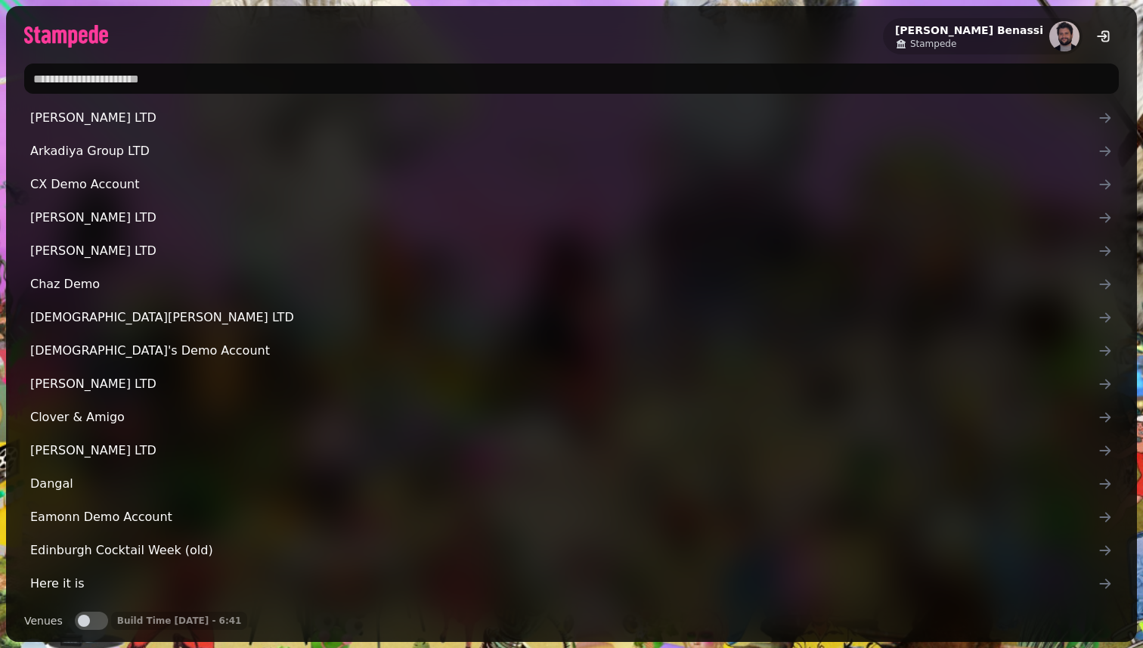
click at [192, 135] on ul "Alejandra Arevalo LTD Arkadiya Group LTD CX Demo Account Calum Barclay LTD Char…" at bounding box center [571, 467] width 1094 height 728
click at [178, 85] on input "text" at bounding box center [571, 78] width 1094 height 30
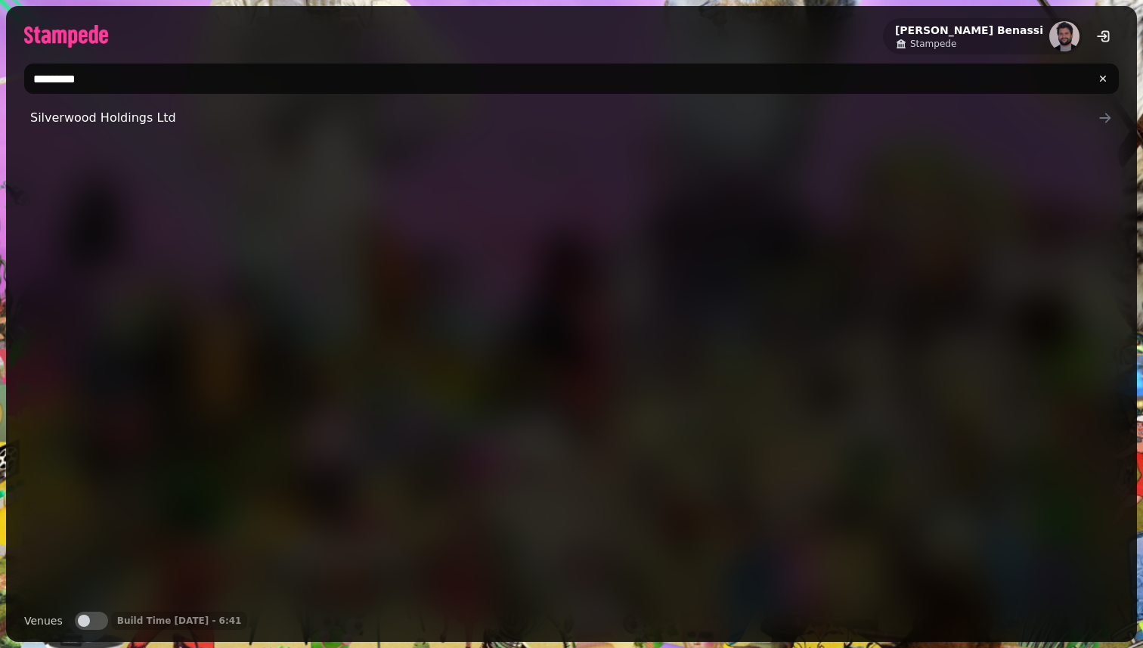
type input "**********"
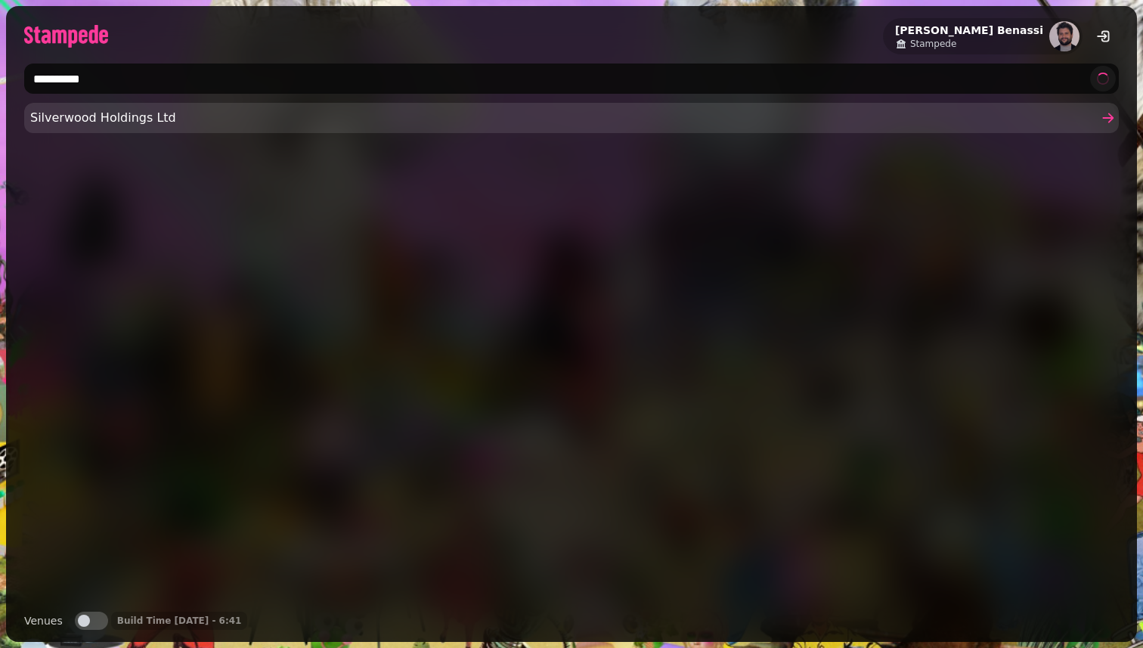
click at [154, 126] on span "Silverwood Holdings Ltd" at bounding box center [563, 118] width 1067 height 18
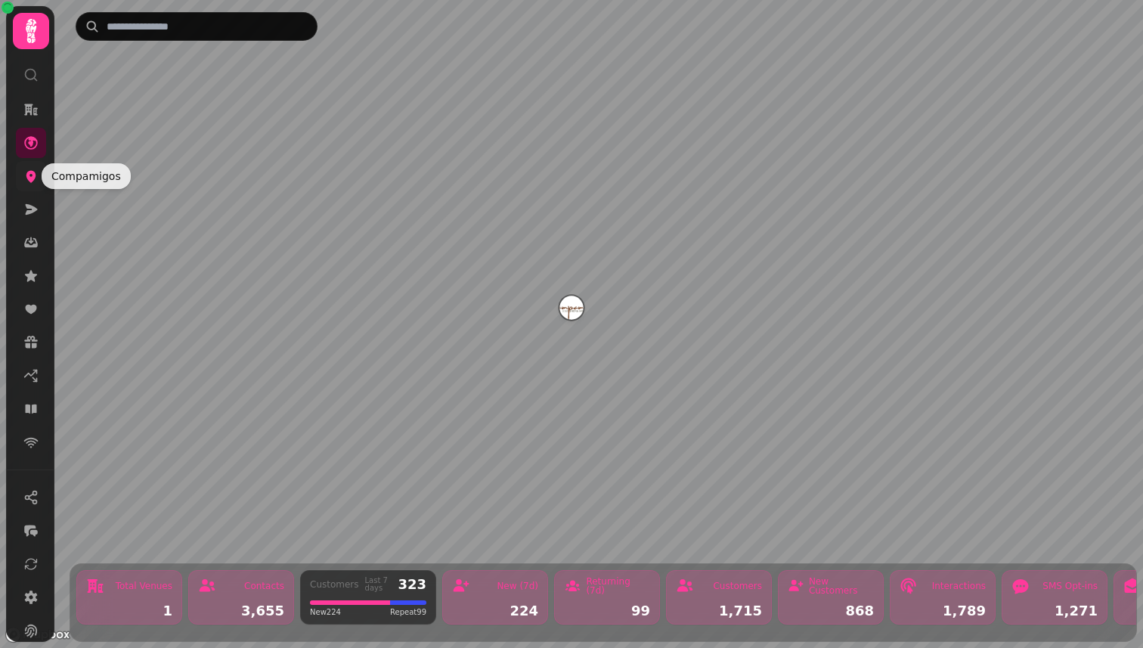
click at [34, 177] on icon at bounding box center [31, 177] width 10 height 12
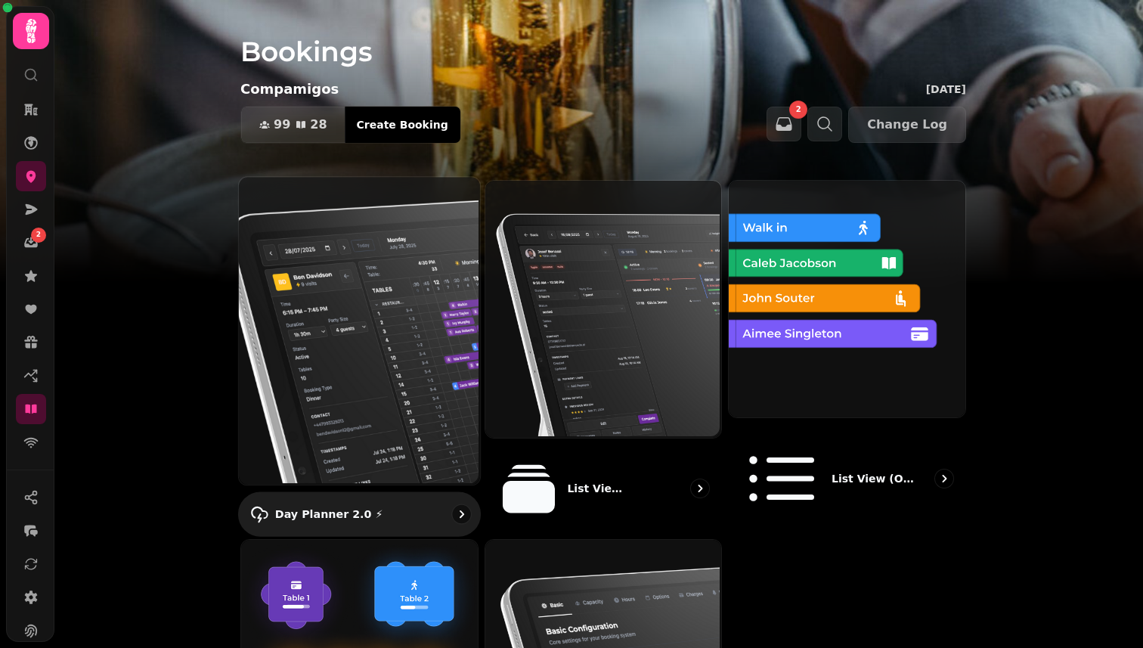
click at [416, 308] on img at bounding box center [357, 329] width 241 height 308
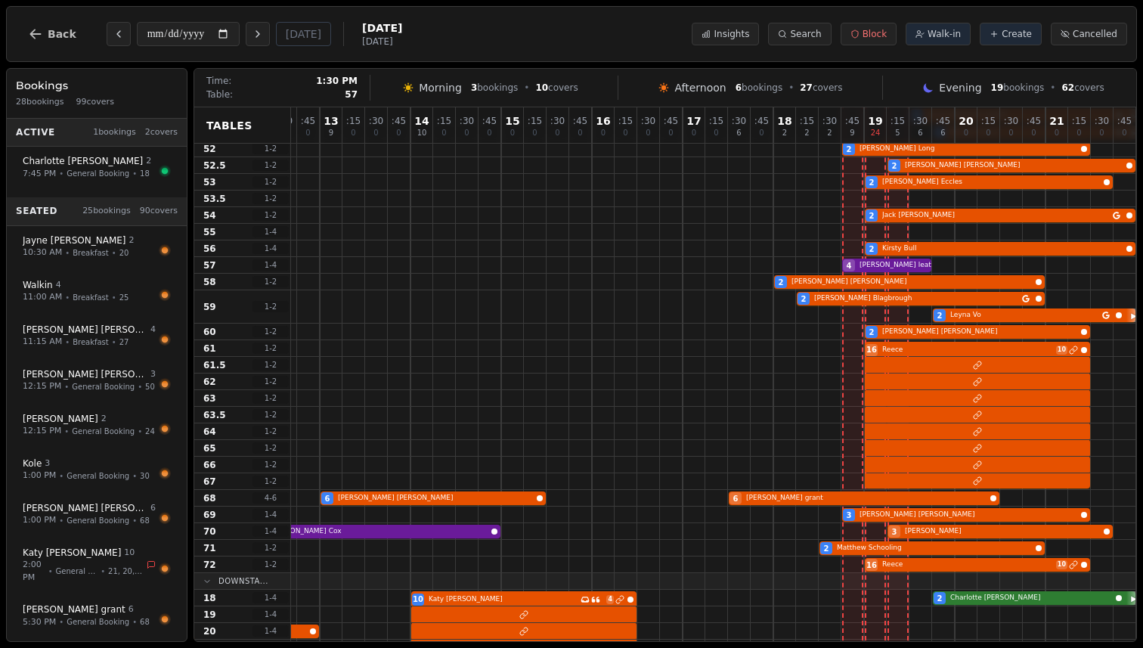
scroll to position [0, 243]
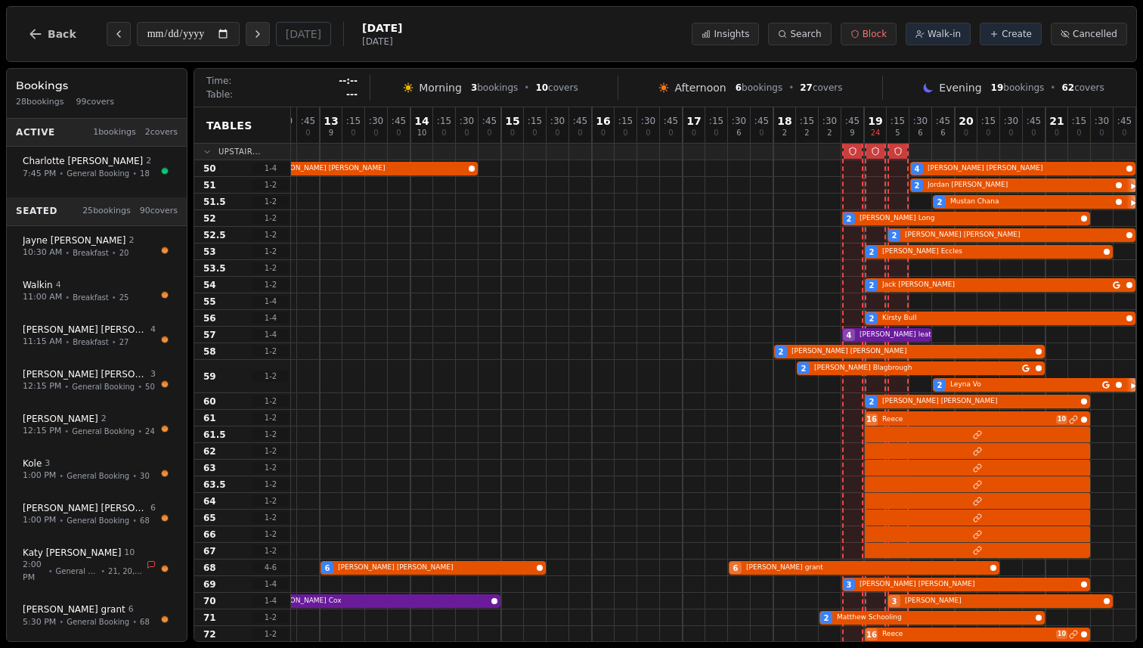
click at [259, 36] on icon "Next day" at bounding box center [258, 34] width 12 height 12
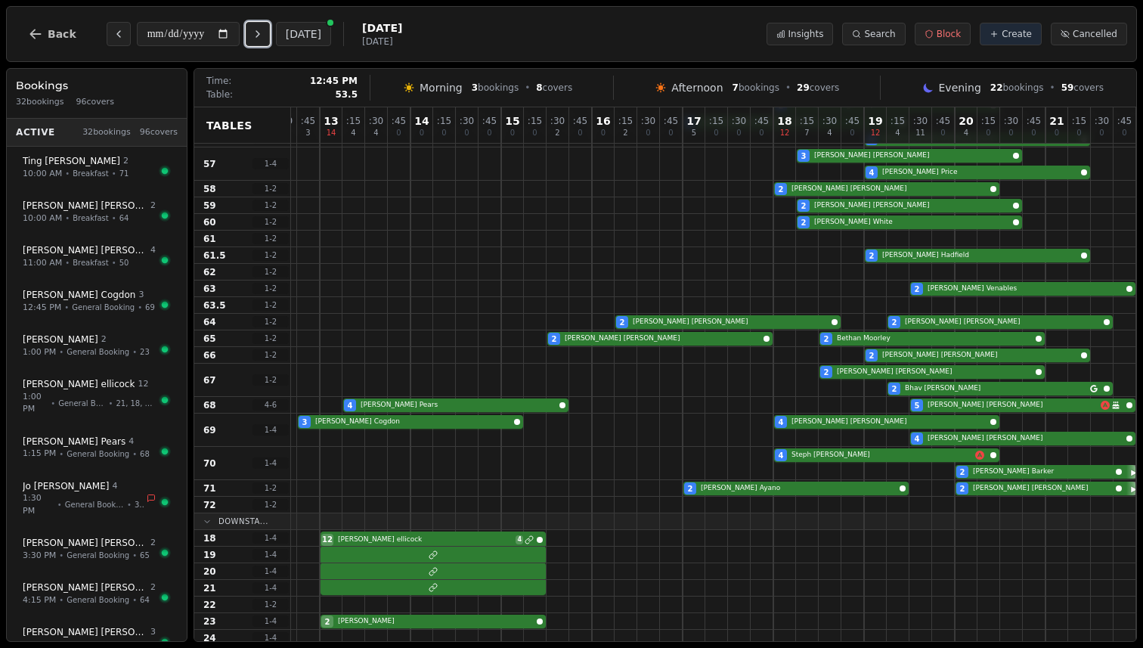
scroll to position [301, 243]
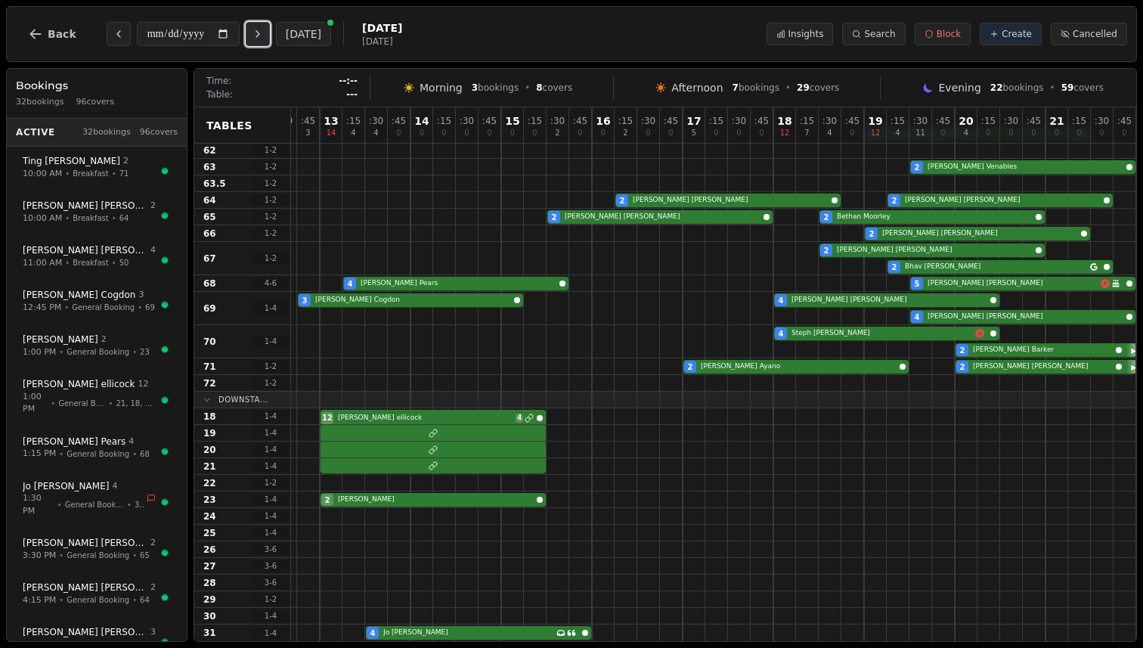
click at [264, 35] on icon "Next day" at bounding box center [258, 34] width 12 height 12
type input "**********"
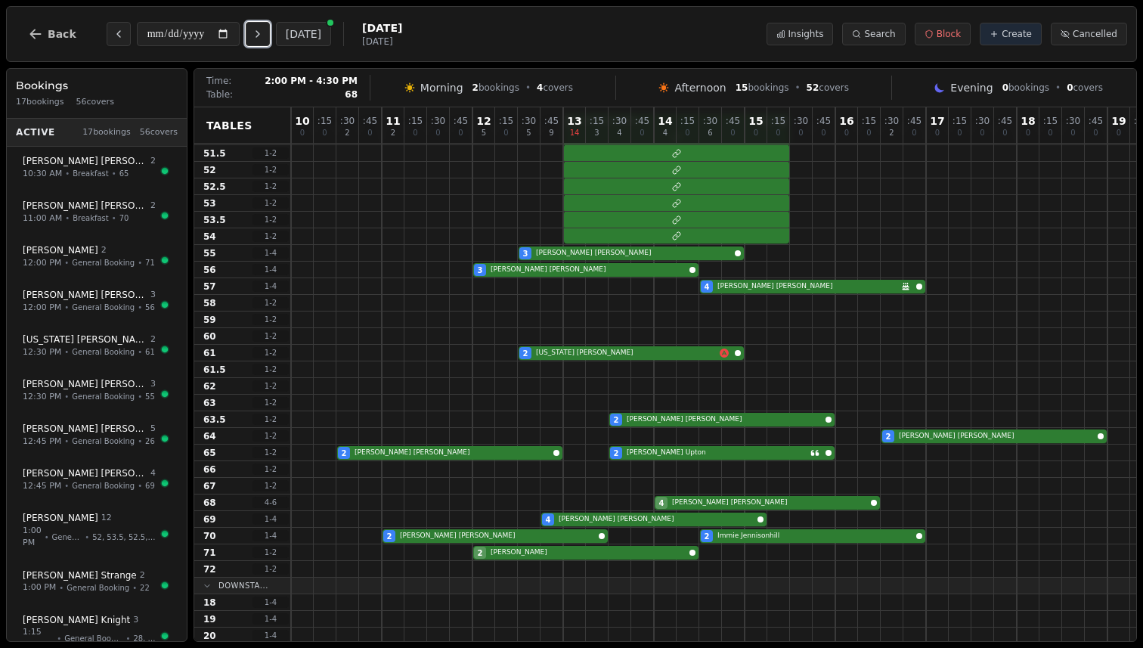
scroll to position [0, 0]
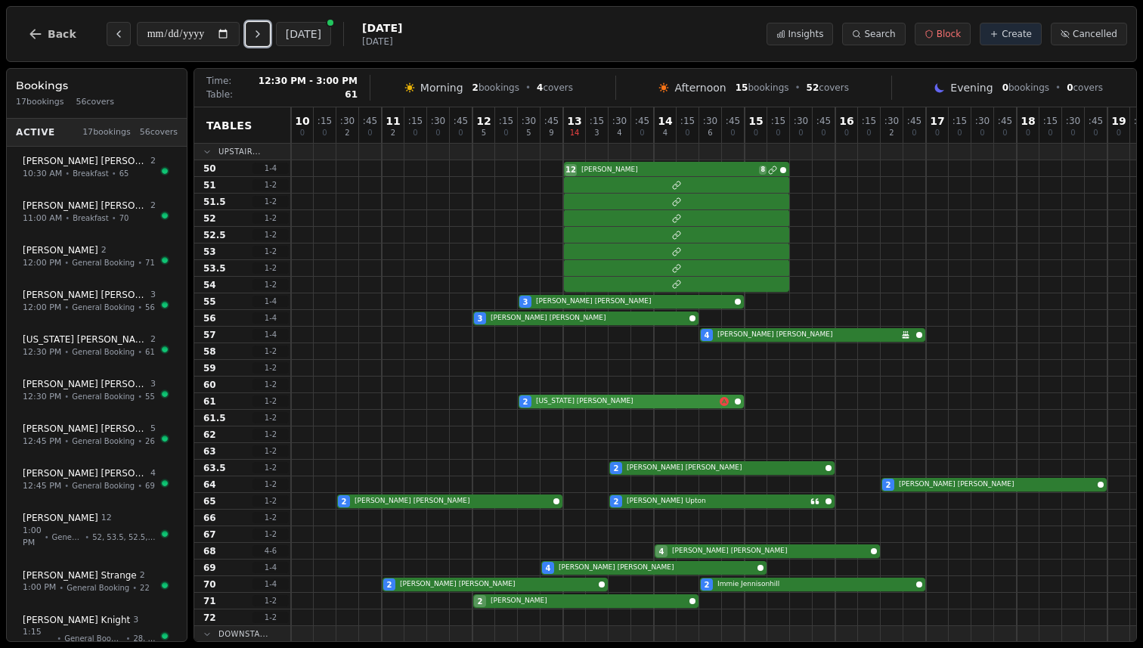
click at [620, 394] on div "2 Georgia Perkins" at bounding box center [835, 401] width 1088 height 17
select select "****"
select select "*"
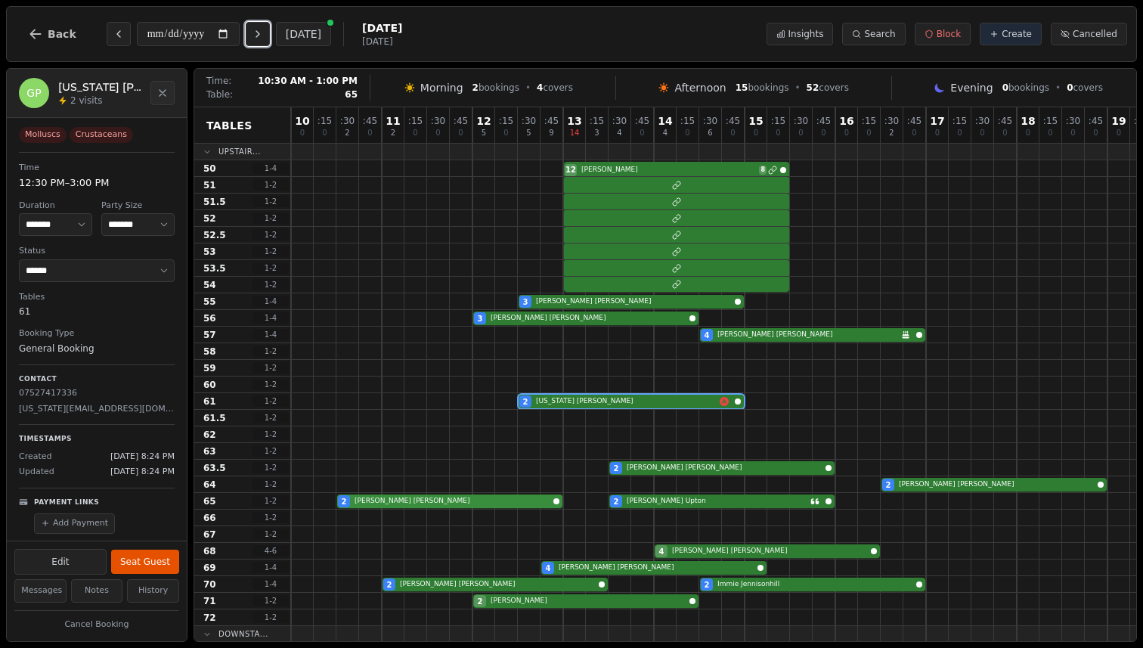
click at [379, 501] on div "2 Lynn Nesbitt 2 Cheryl Upton" at bounding box center [835, 501] width 1088 height 17
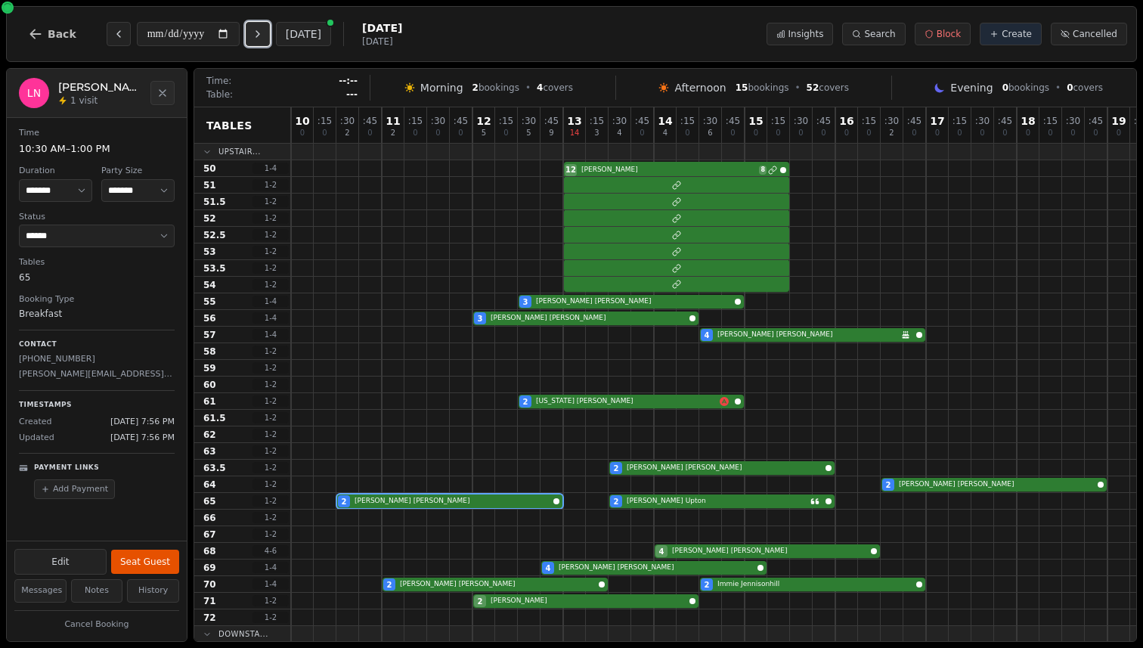
click at [256, 39] on button "Next day" at bounding box center [258, 34] width 24 height 24
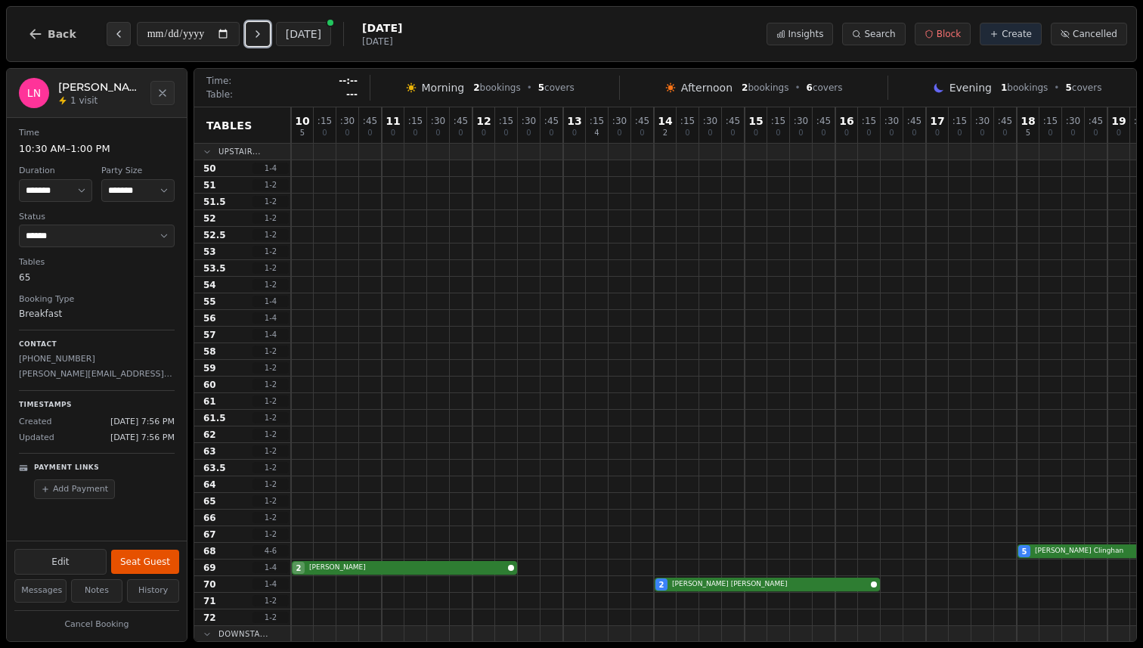
click at [117, 31] on icon "Previous day" at bounding box center [118, 34] width 3 height 6
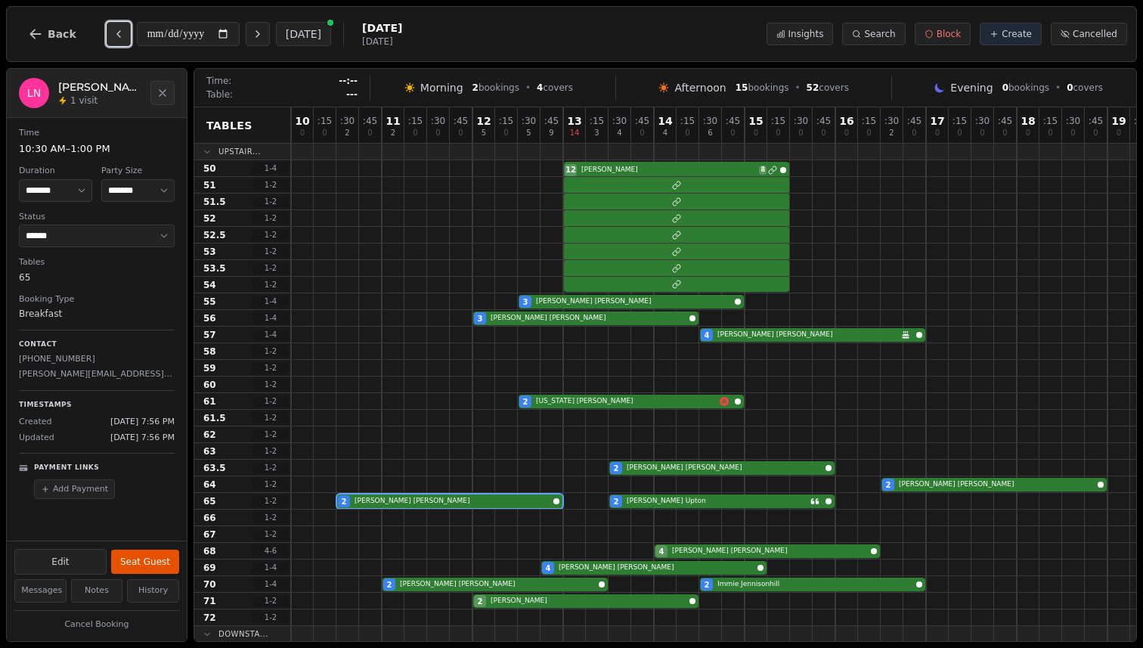
click at [117, 31] on icon "Previous day" at bounding box center [118, 34] width 3 height 6
type input "**********"
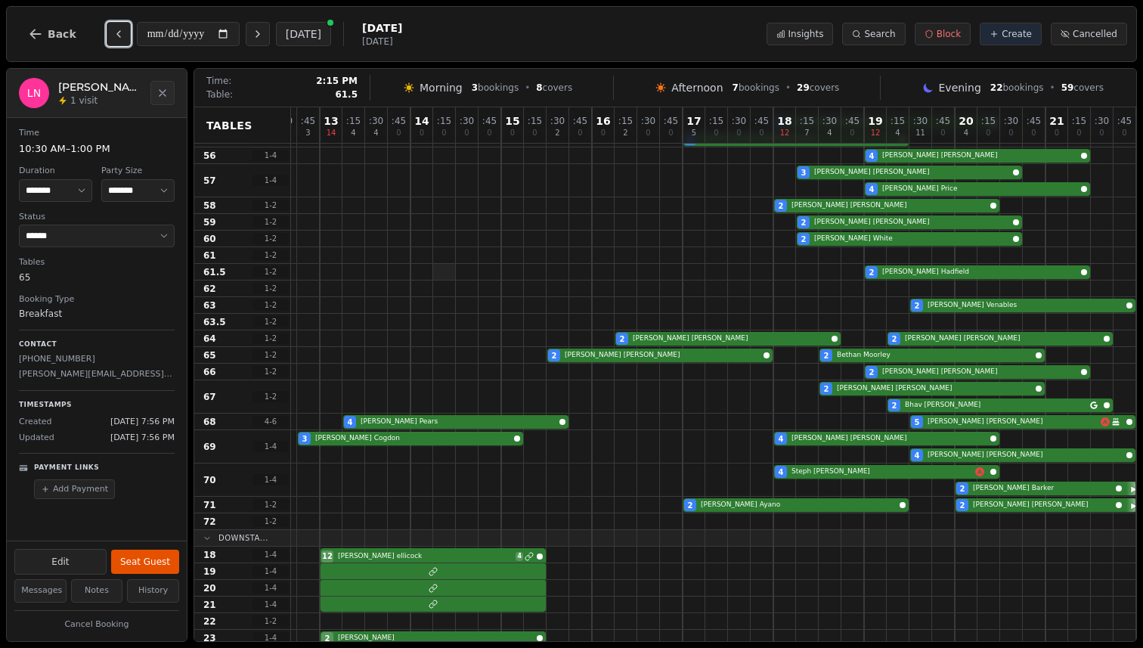
scroll to position [0, 243]
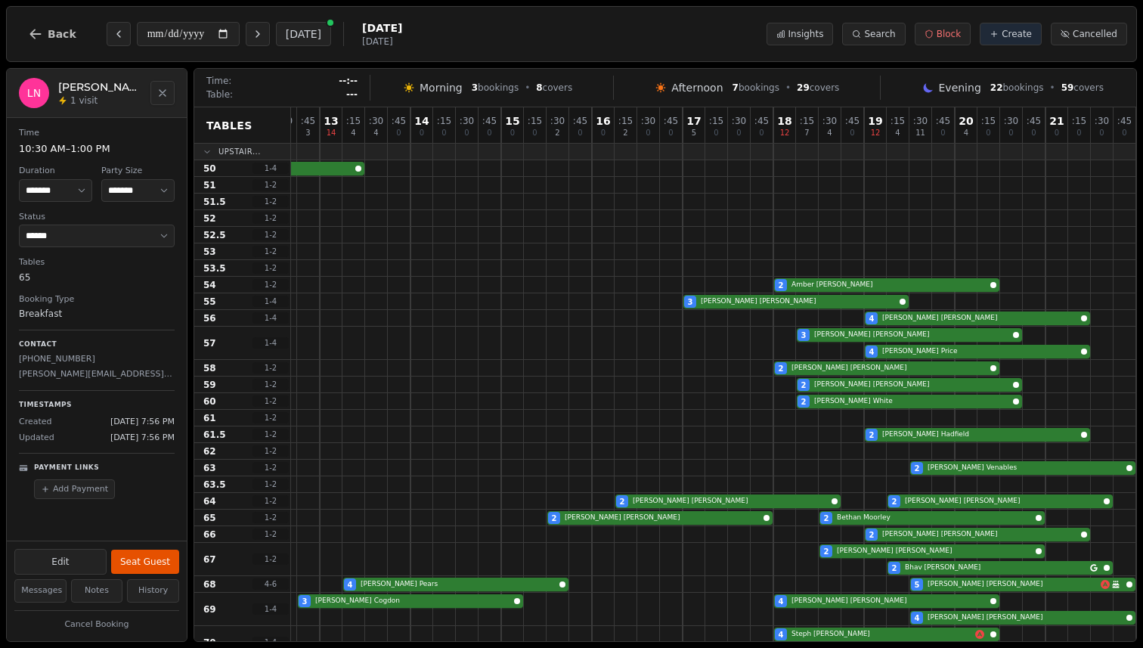
click at [159, 87] on icon "Close" at bounding box center [162, 93] width 12 height 12
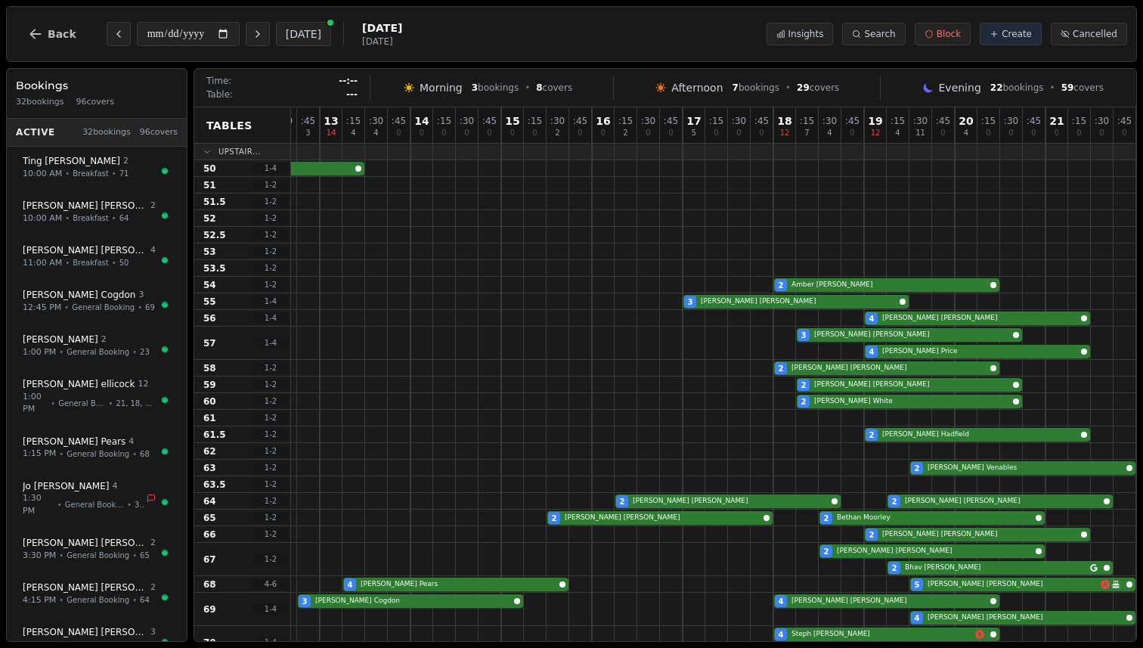
click at [159, 87] on h3 "Bookings" at bounding box center [97, 85] width 162 height 15
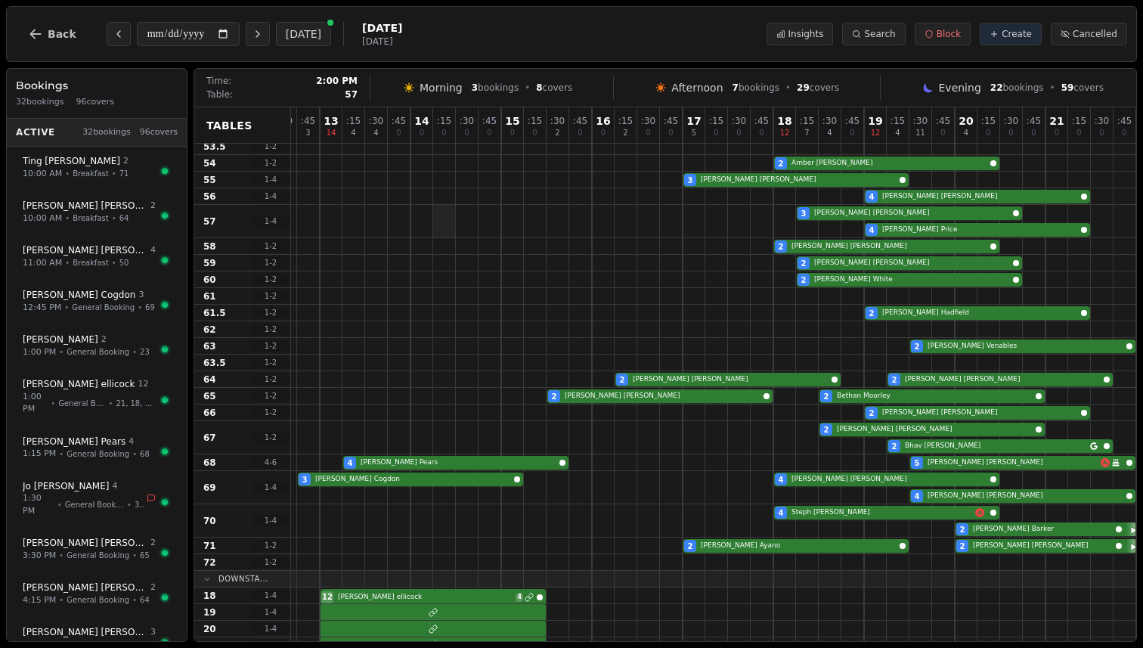
scroll to position [141, 243]
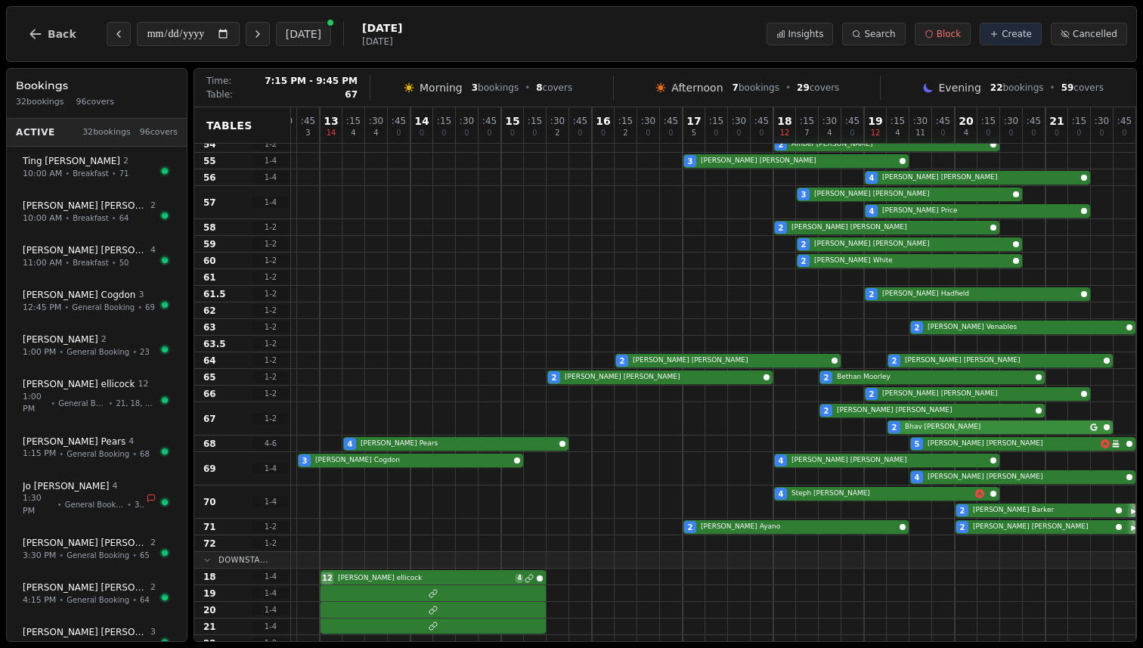
click at [931, 429] on div "2 Paul Fletcher 2 Bhav Kumar" at bounding box center [592, 418] width 1088 height 33
select select "****"
select select "*"
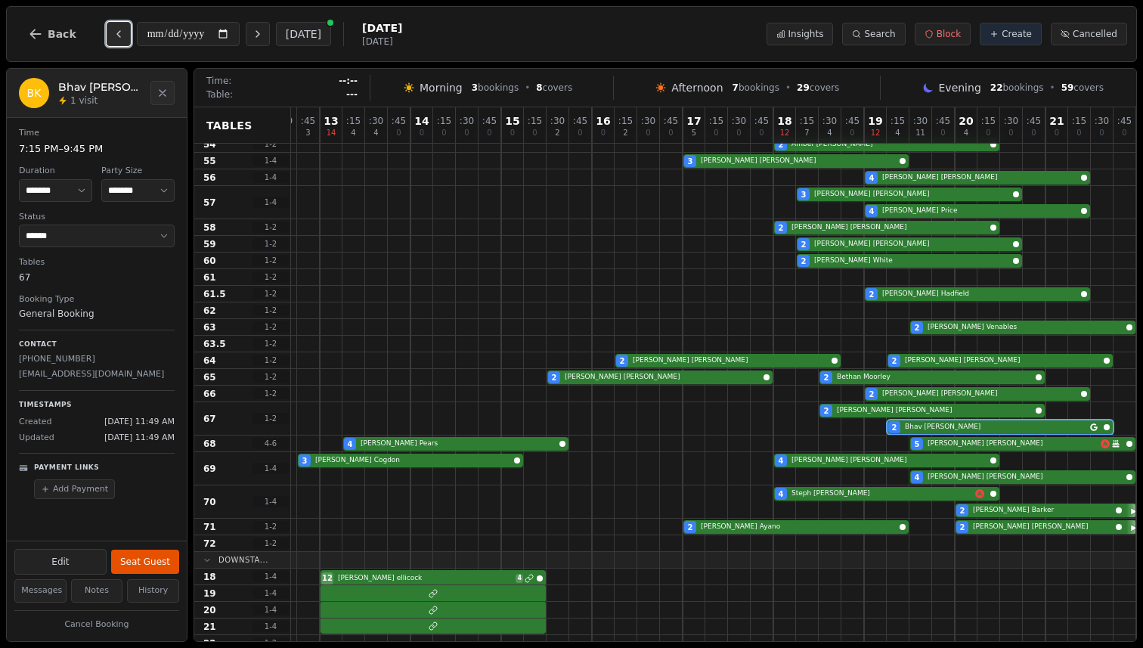
click at [116, 32] on icon "Previous day" at bounding box center [119, 34] width 12 height 12
type input "**********"
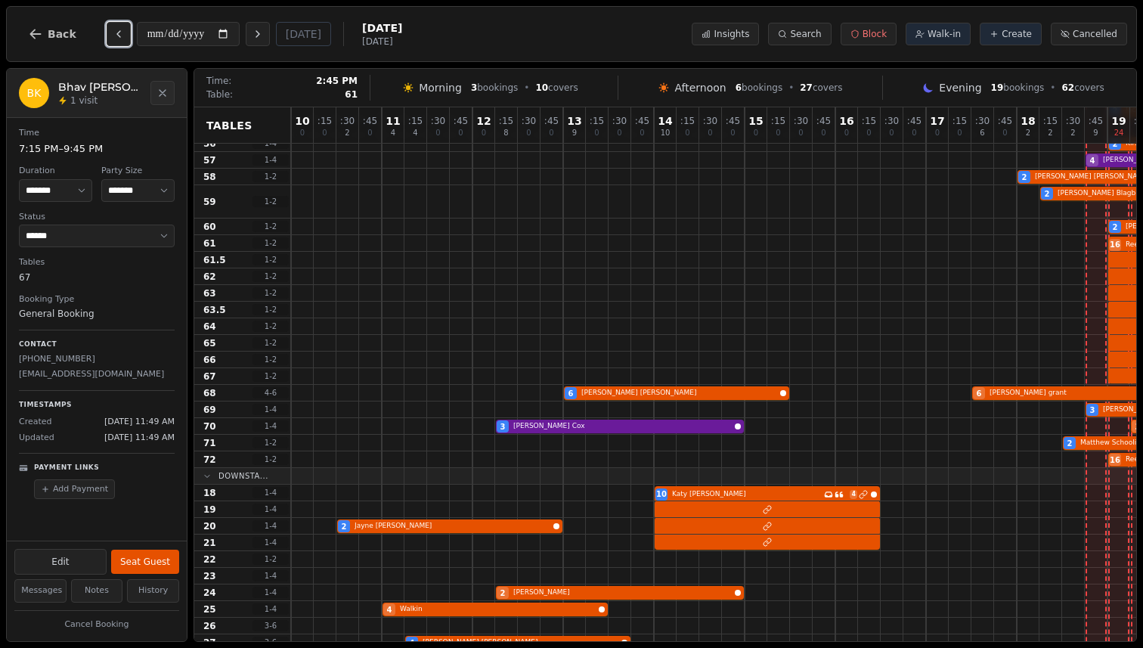
scroll to position [251, 0]
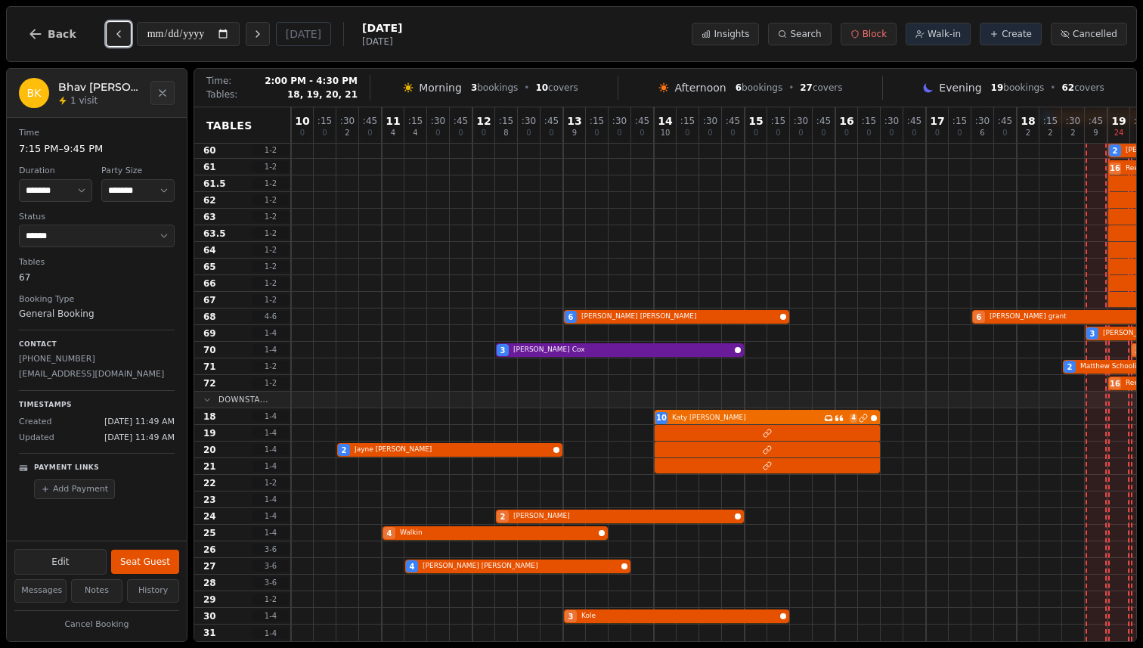
click at [742, 415] on div "10 Katy Gregson Has conversation thread 4 2 Charlotte Budd" at bounding box center [835, 416] width 1088 height 17
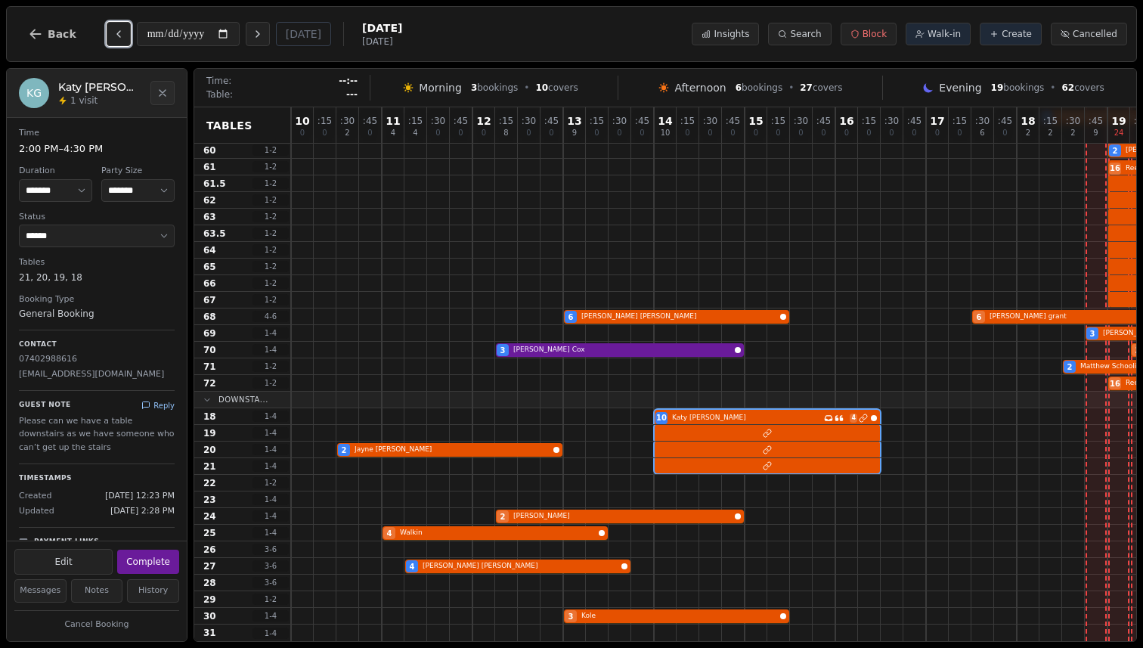
click at [152, 402] on button "Reply" at bounding box center [157, 405] width 33 height 11
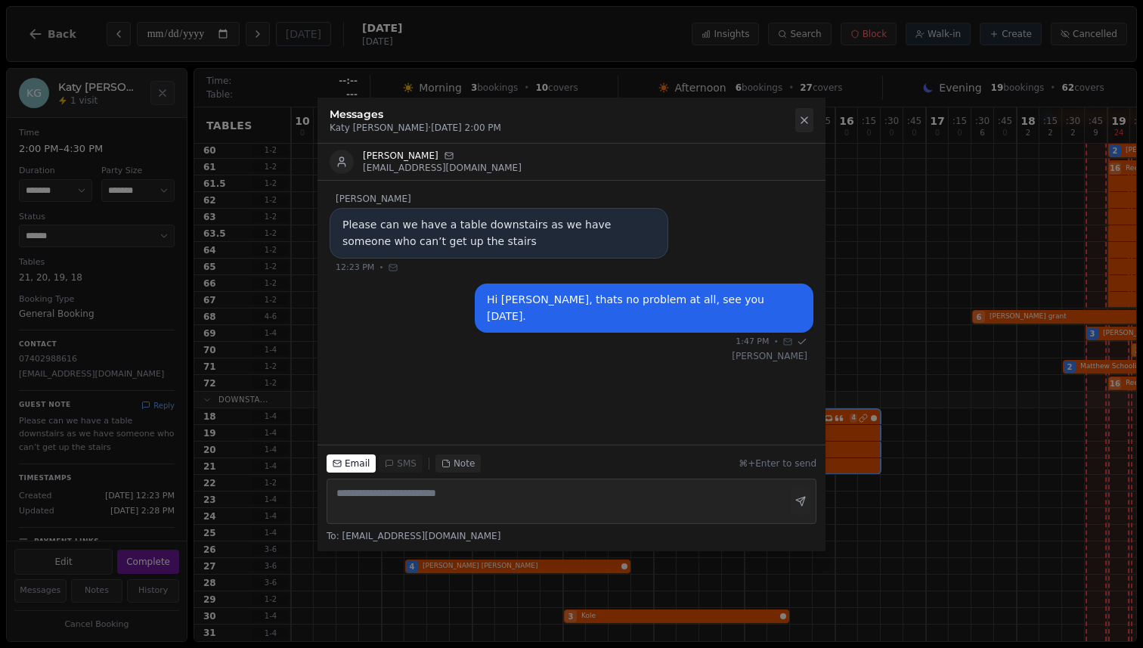
click at [807, 122] on icon at bounding box center [804, 120] width 12 height 12
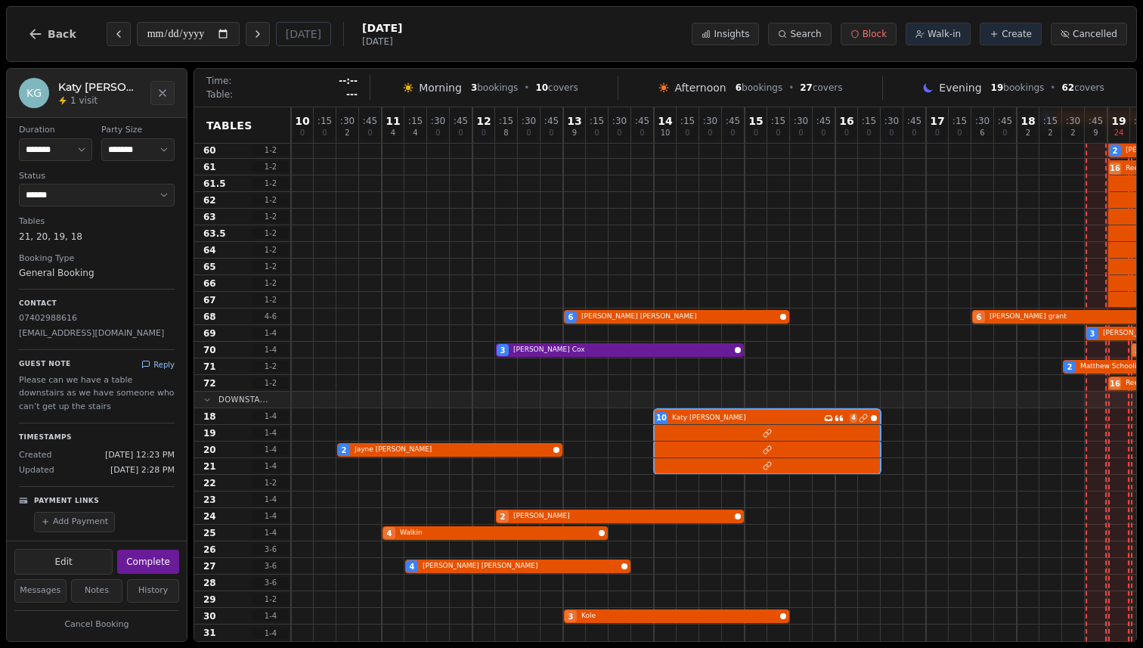
scroll to position [0, 0]
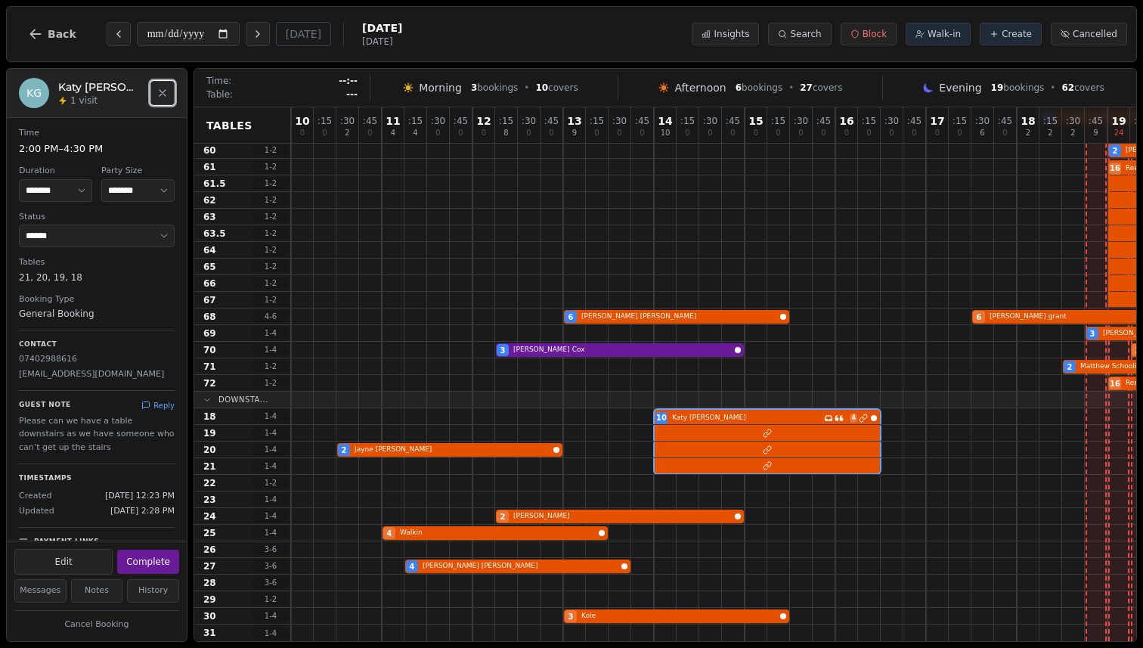
click at [160, 94] on icon "Close" at bounding box center [162, 93] width 6 height 6
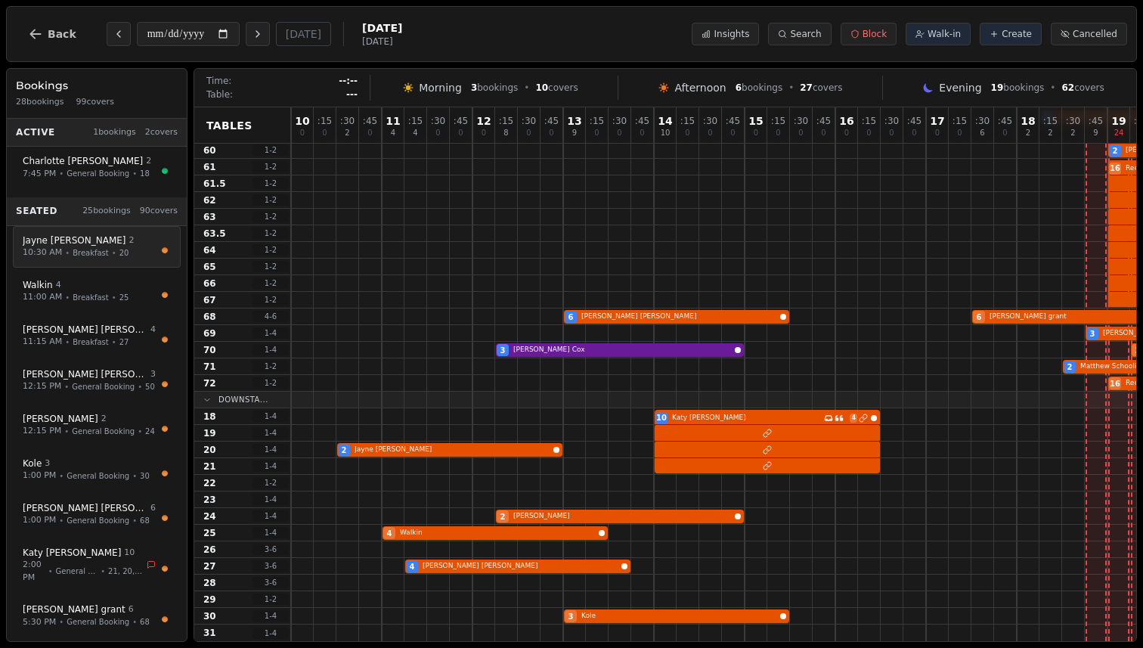
click at [123, 252] on span "20" at bounding box center [124, 252] width 10 height 11
select select "****"
select select "*"
select select "******"
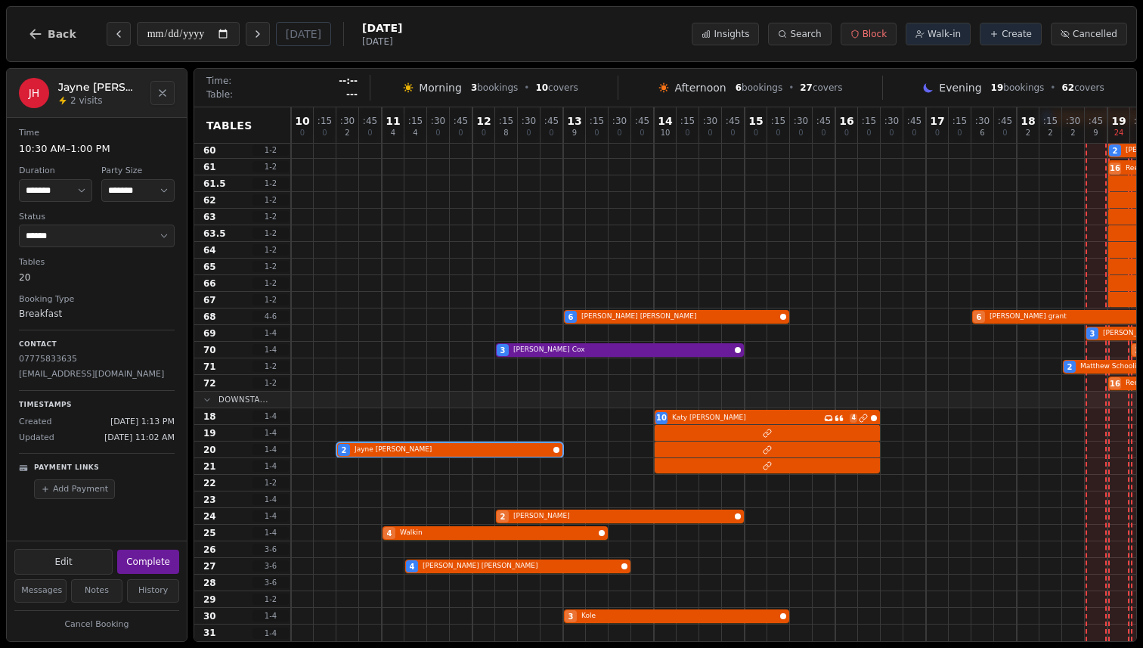
click at [164, 93] on icon "Close" at bounding box center [162, 93] width 12 height 12
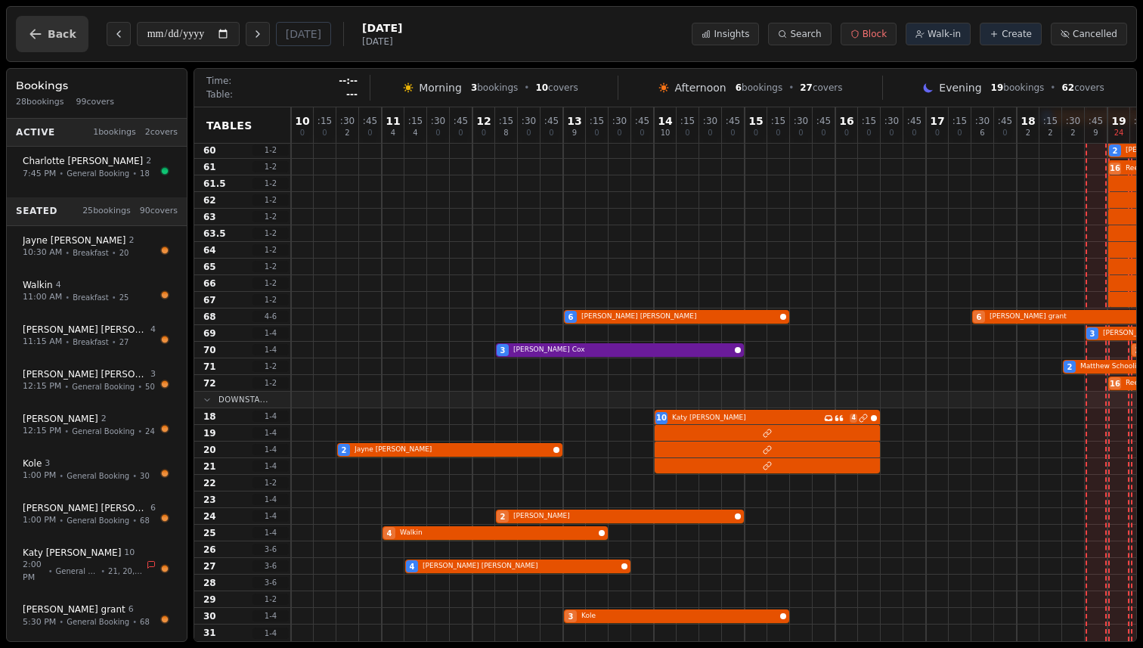
click at [41, 29] on icon "button" at bounding box center [35, 33] width 15 height 15
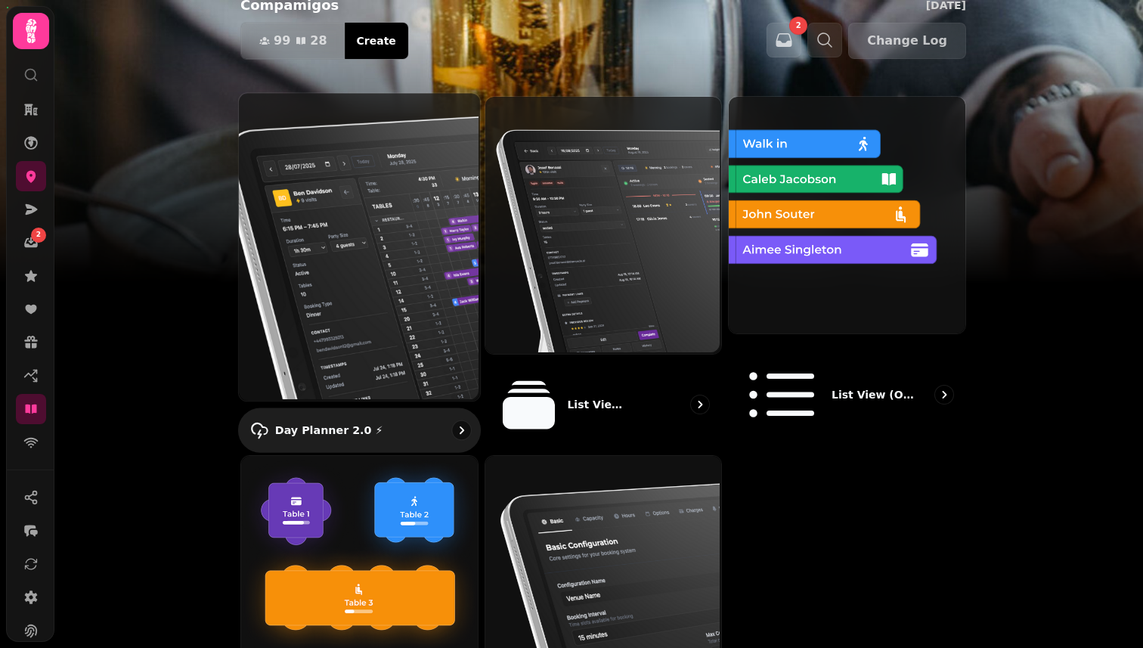
scroll to position [94, 0]
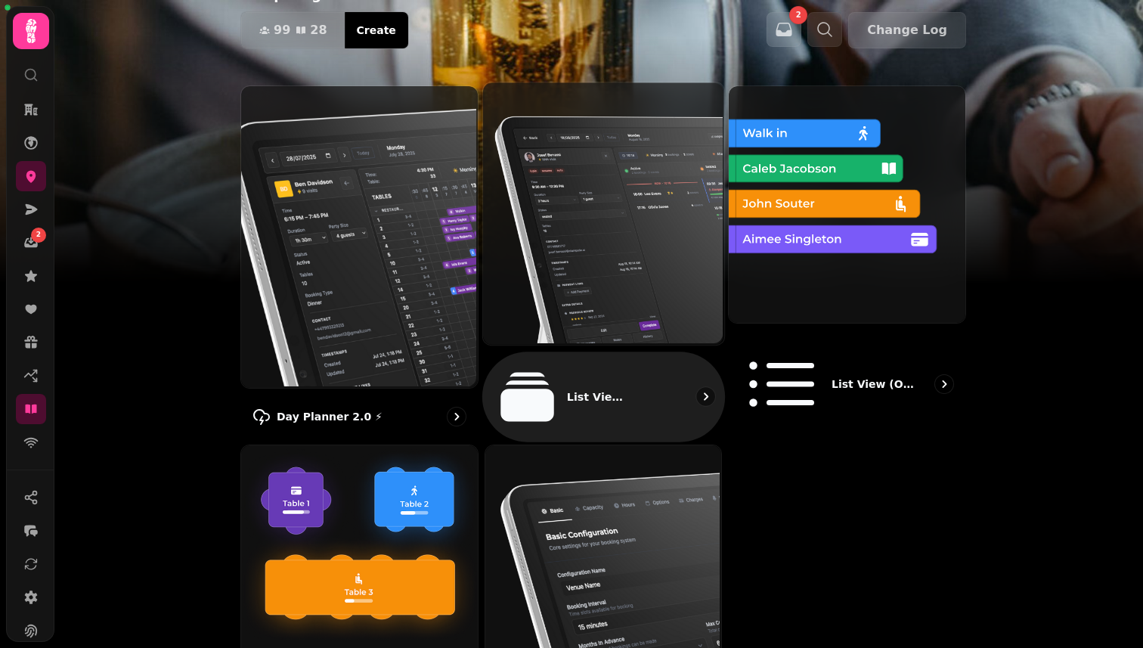
click at [590, 245] on img at bounding box center [601, 211] width 241 height 261
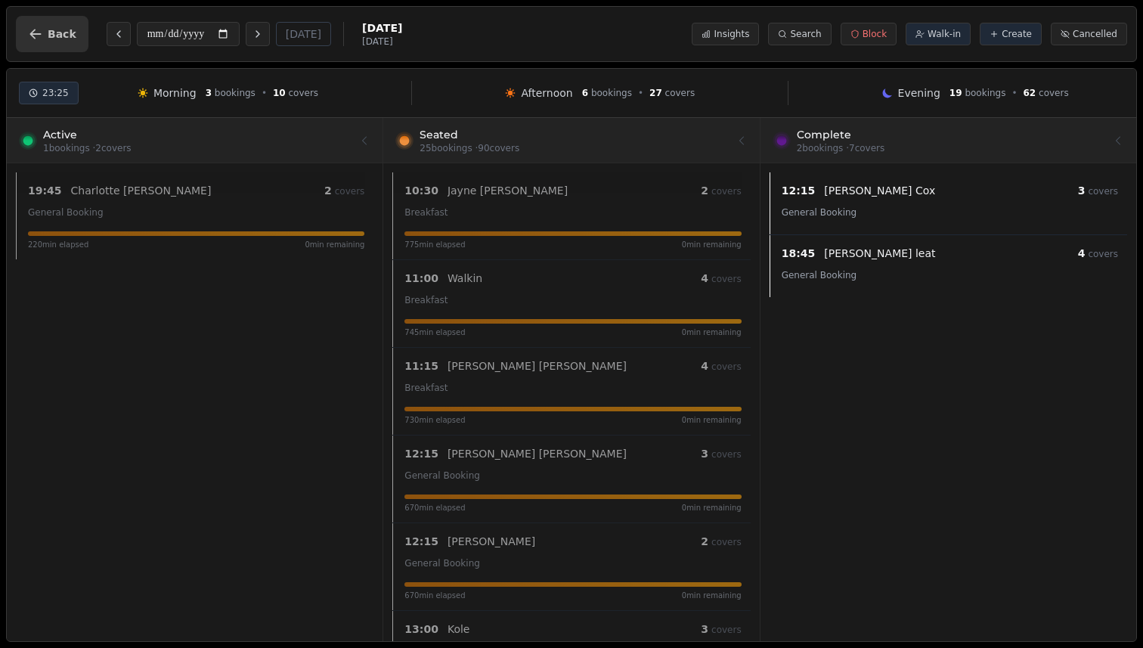
click at [68, 37] on span "Back" at bounding box center [62, 34] width 29 height 11
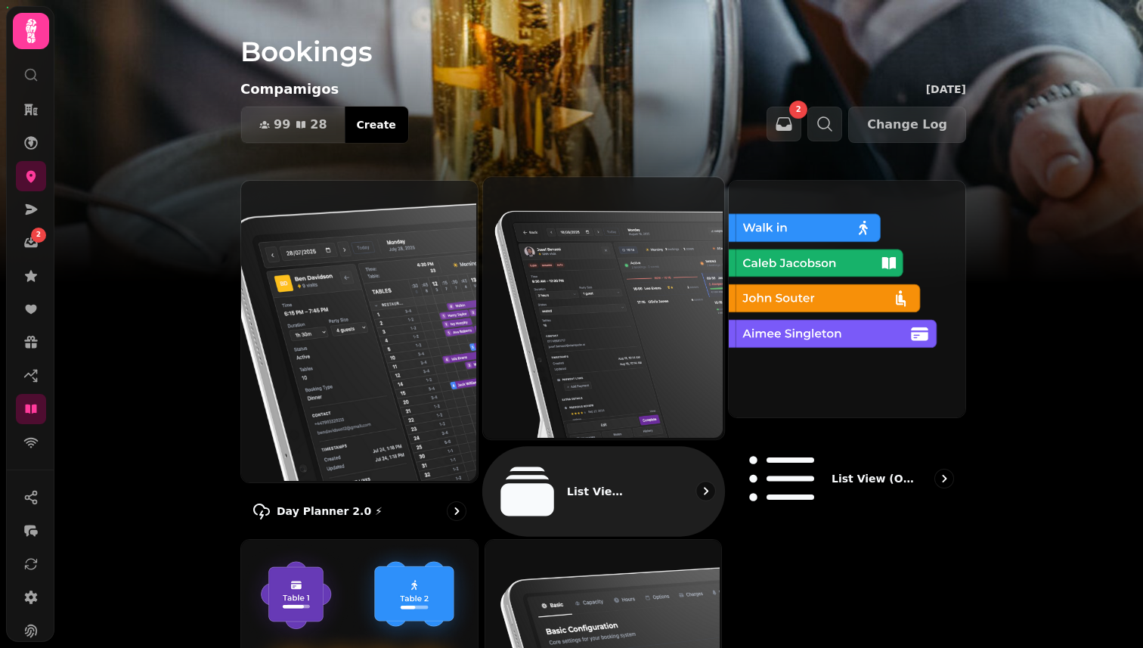
click at [617, 324] on img at bounding box center [601, 305] width 241 height 261
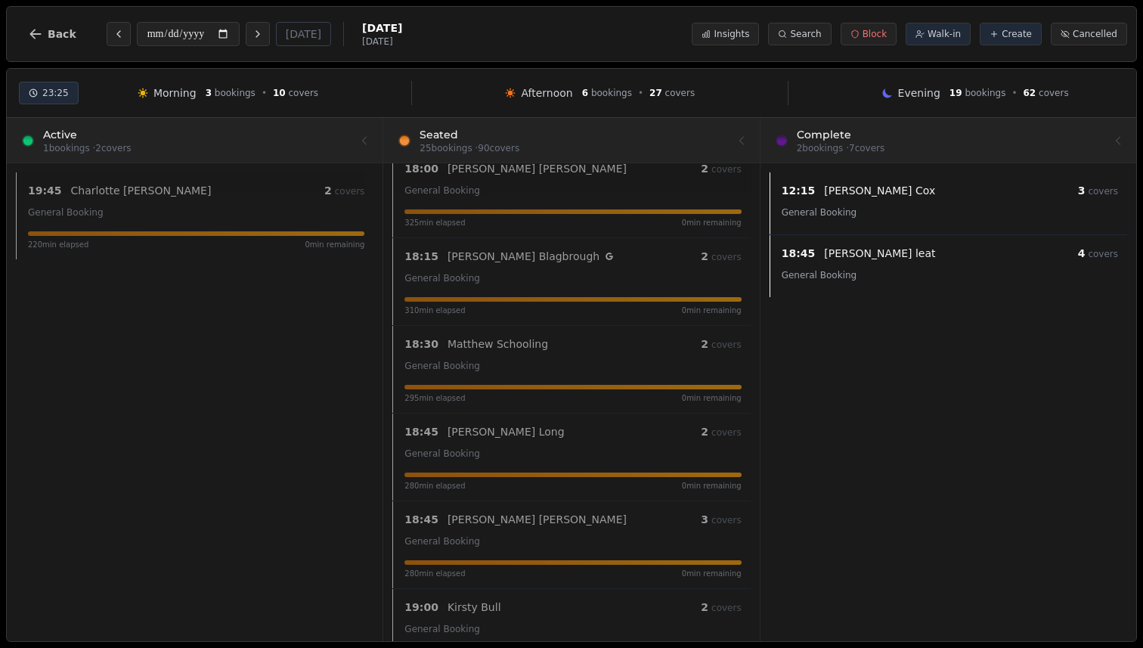
scroll to position [1009, 0]
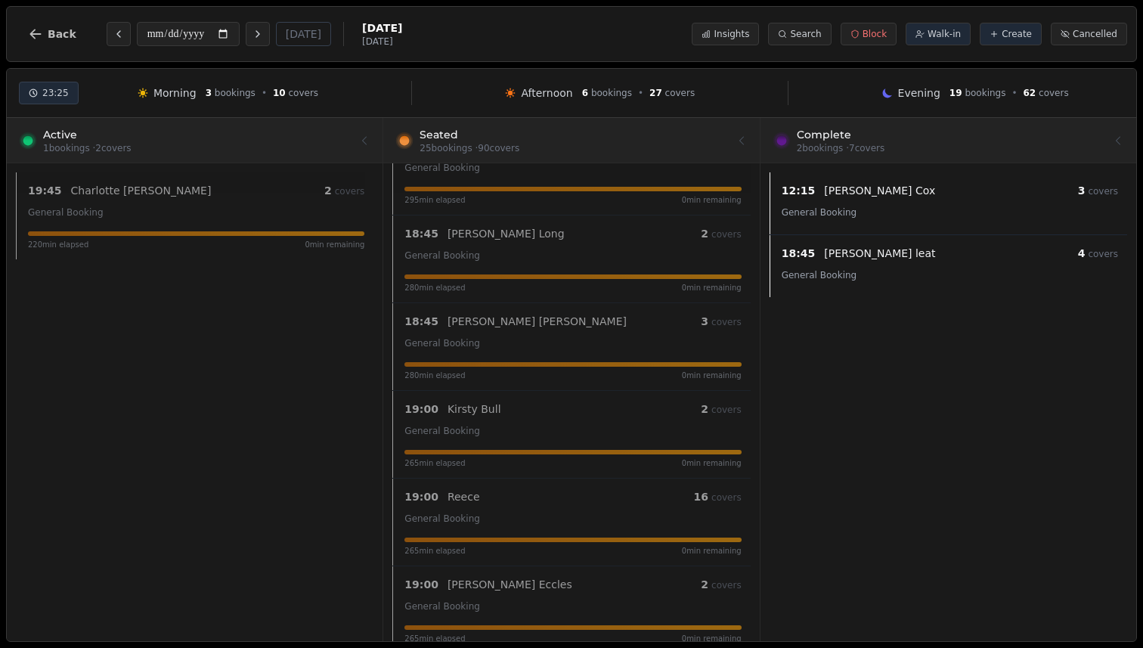
click at [617, 324] on div "Sam Sykes" at bounding box center [573, 321] width 253 height 15
select select "****"
select select "*"
select select "******"
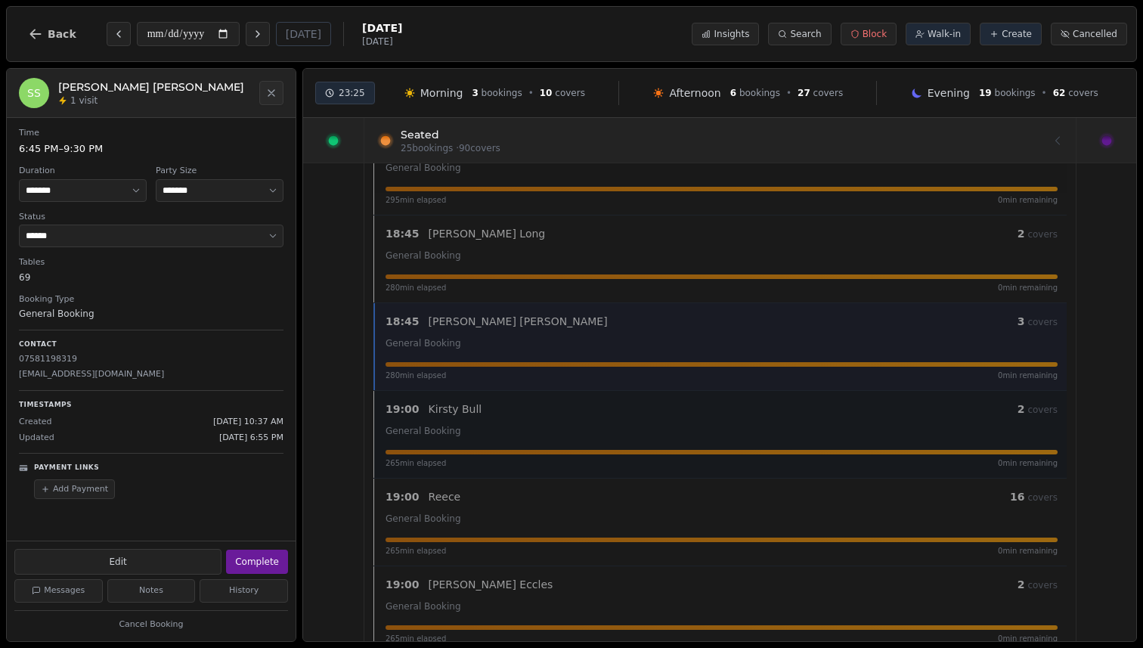
click at [612, 407] on div "Kirsty Bull" at bounding box center [722, 408] width 589 height 15
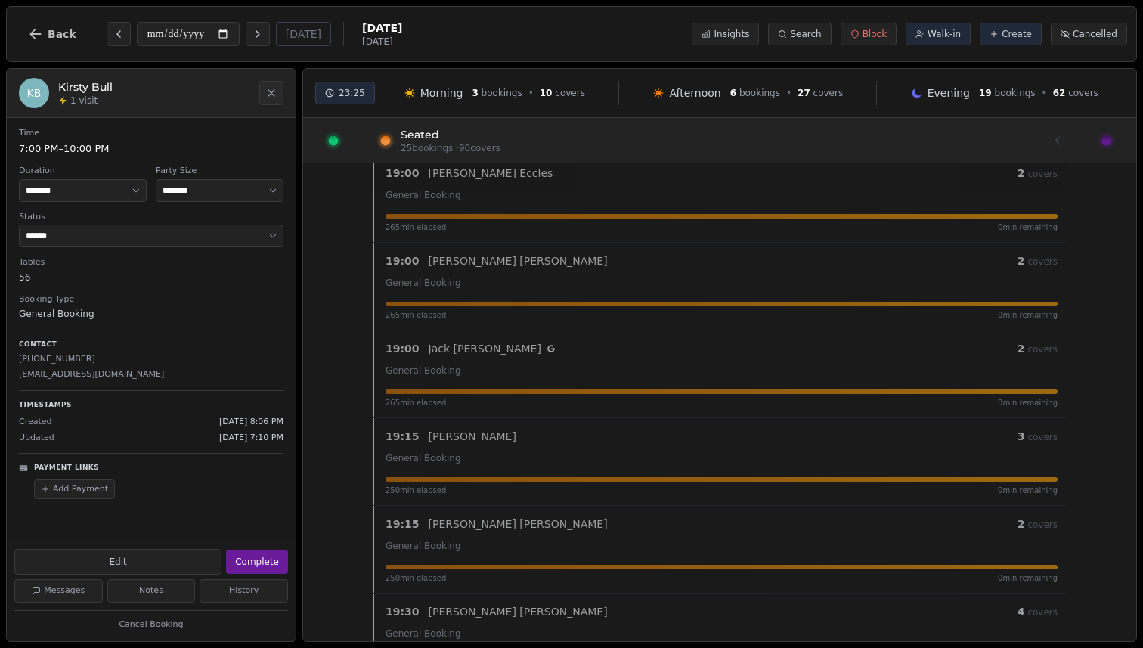
scroll to position [1731, 0]
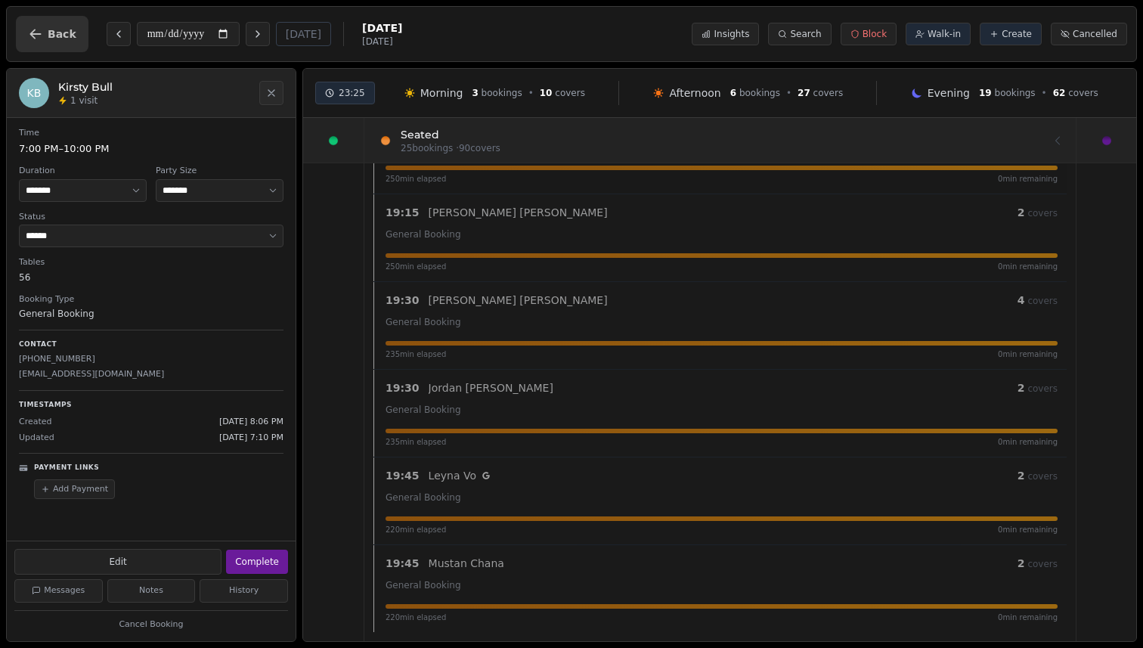
click at [53, 30] on span "Back" at bounding box center [62, 34] width 29 height 11
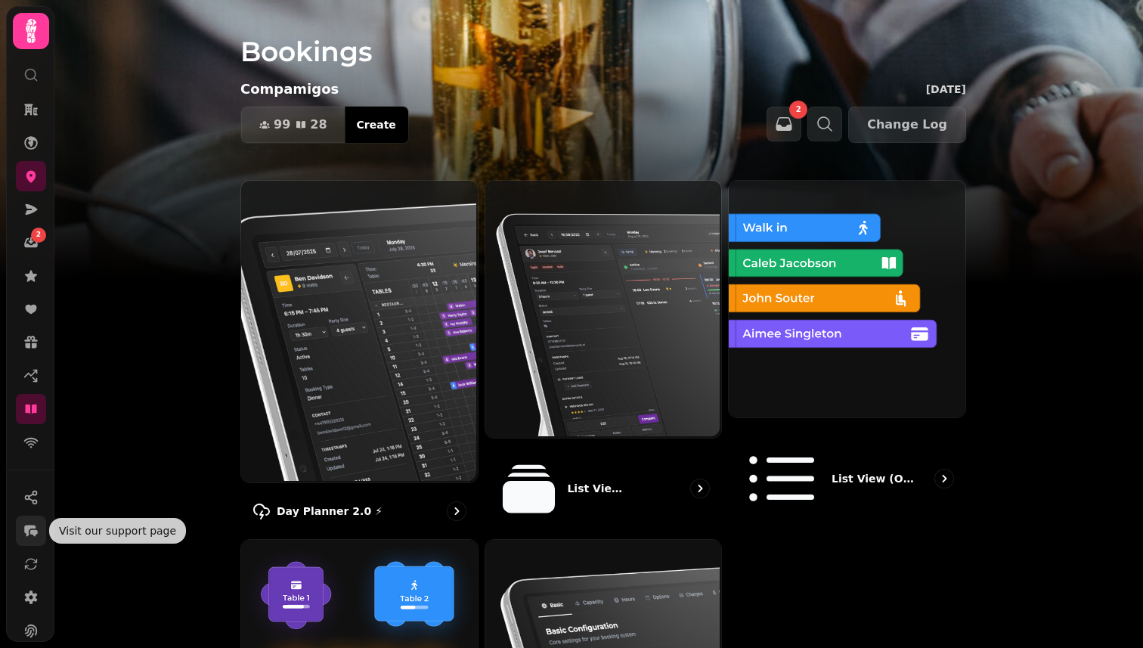
scroll to position [119, 0]
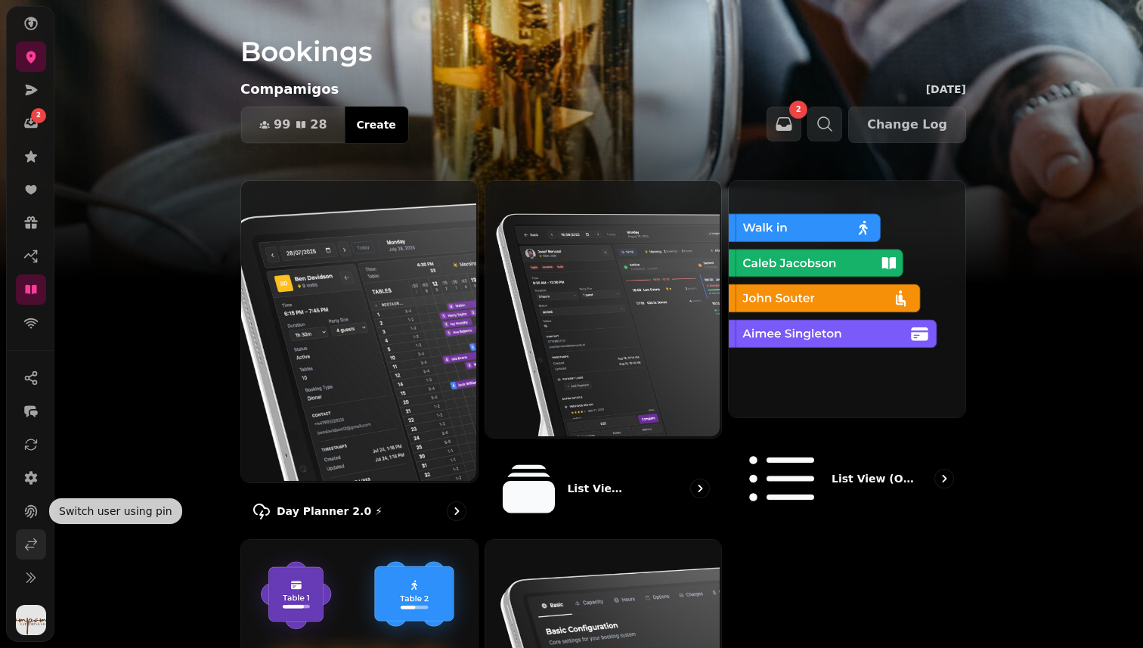
click at [31, 543] on icon at bounding box center [30, 544] width 15 height 15
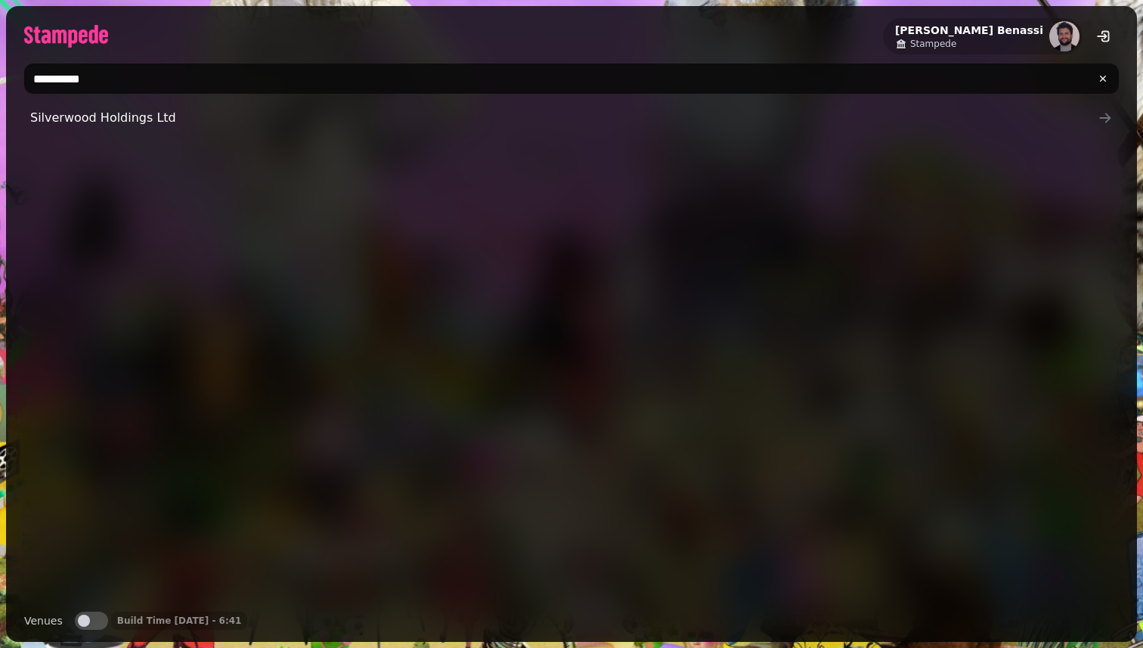
click at [193, 82] on input "**********" at bounding box center [571, 78] width 1094 height 30
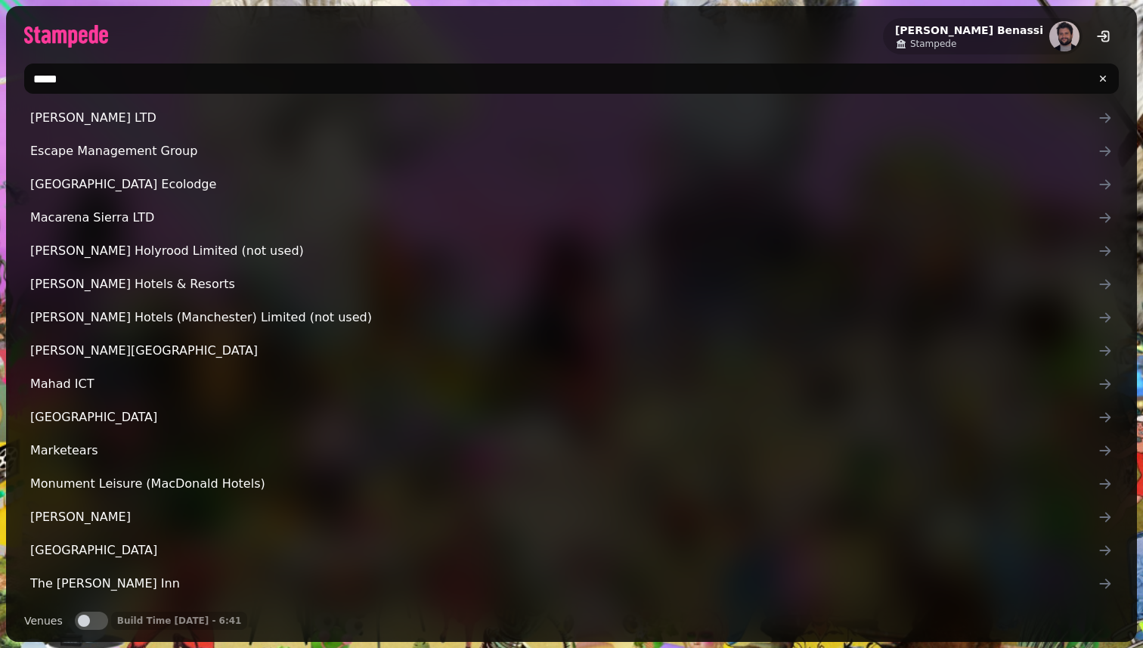
type input "******"
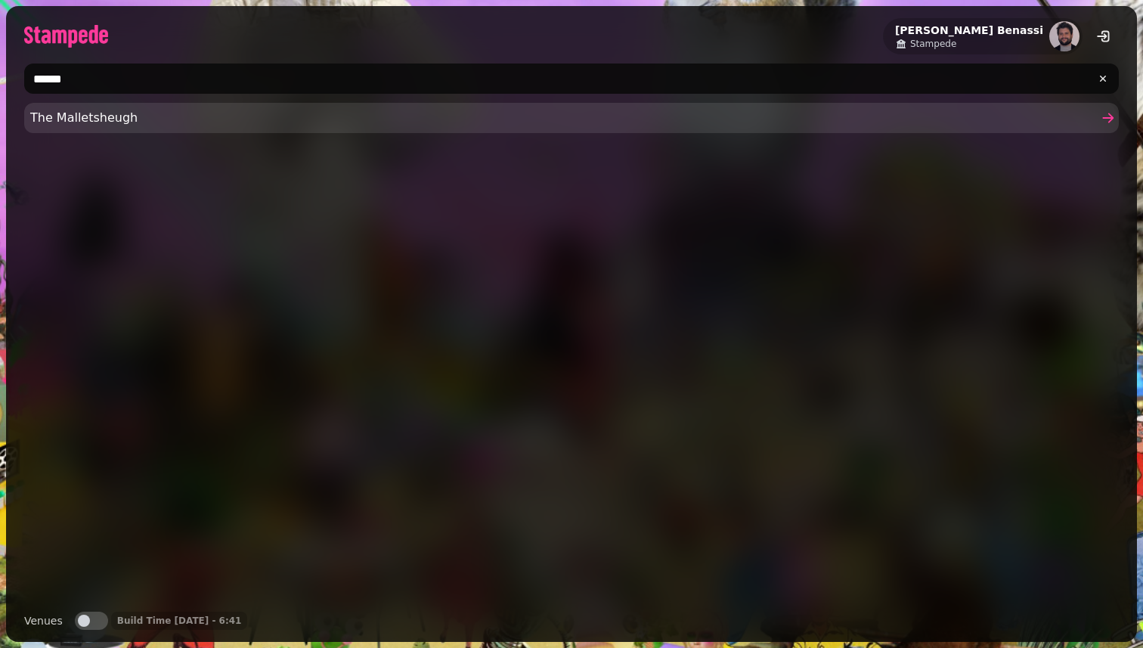
click at [52, 124] on span "The Malletsheugh" at bounding box center [563, 118] width 1067 height 18
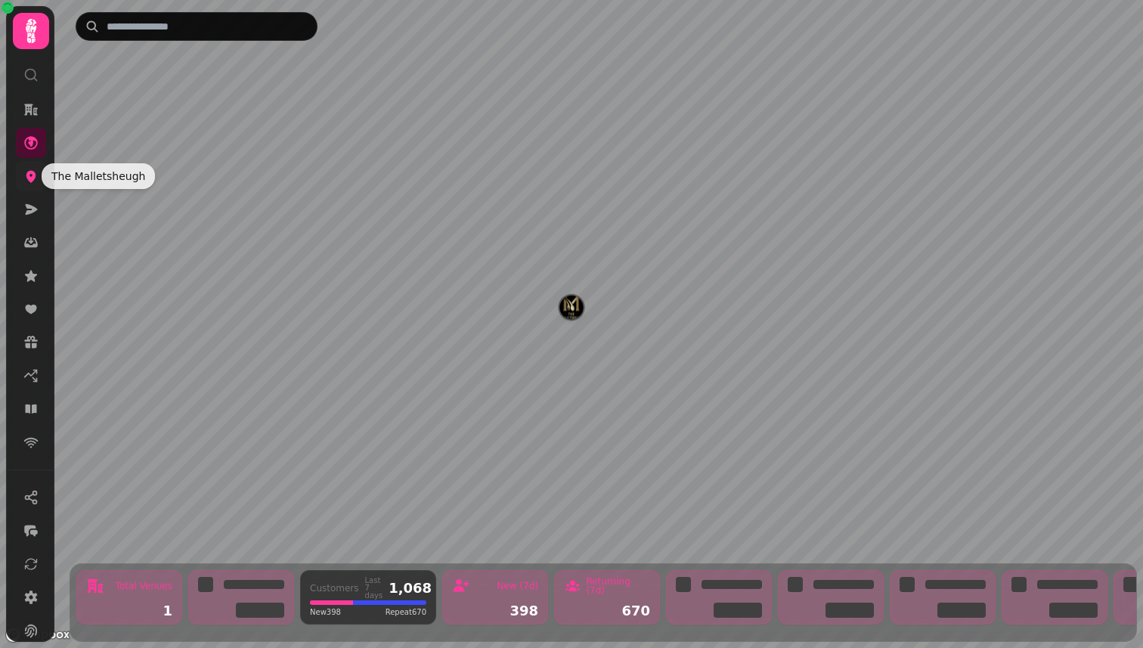
click at [27, 177] on icon at bounding box center [31, 177] width 10 height 12
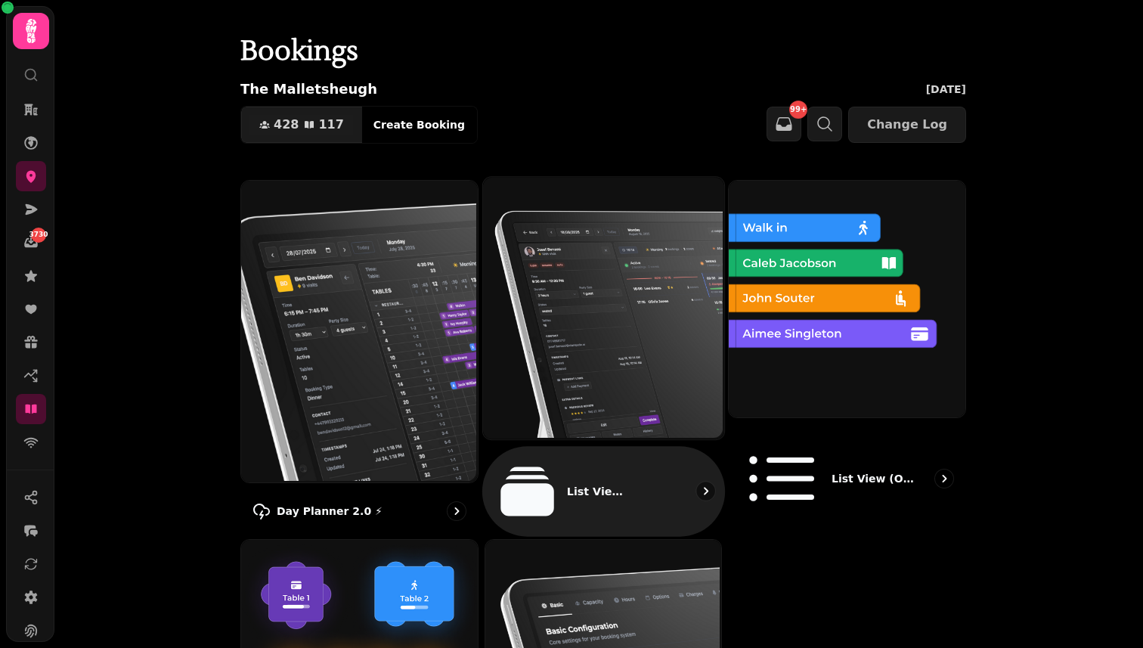
click at [574, 332] on img at bounding box center [601, 305] width 241 height 261
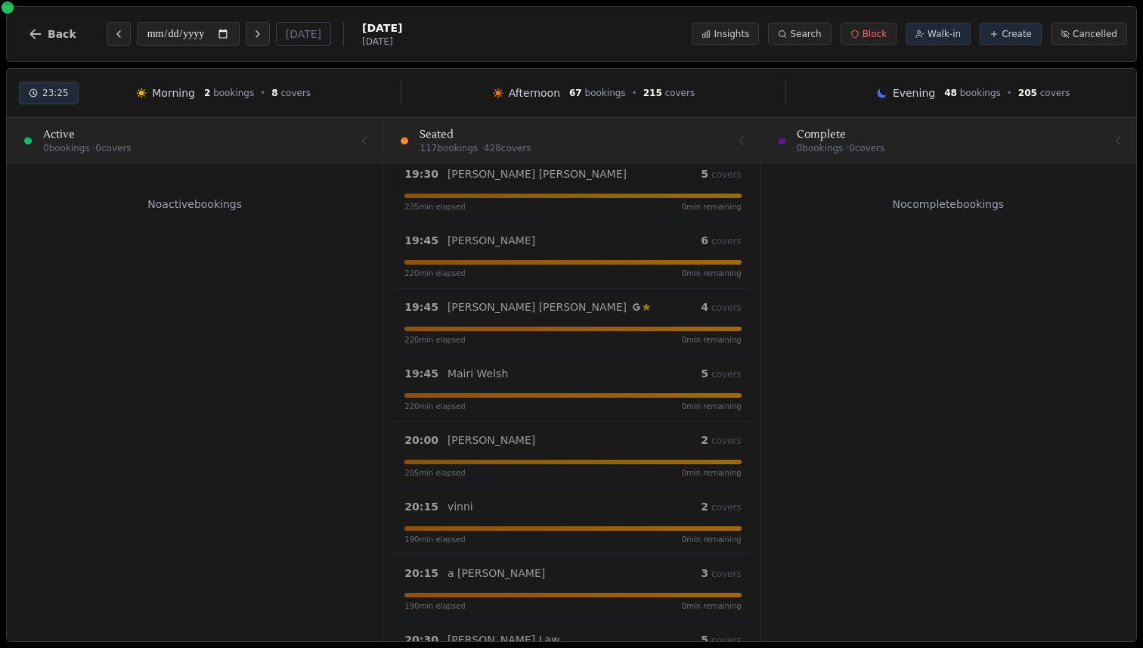
scroll to position [7041, 0]
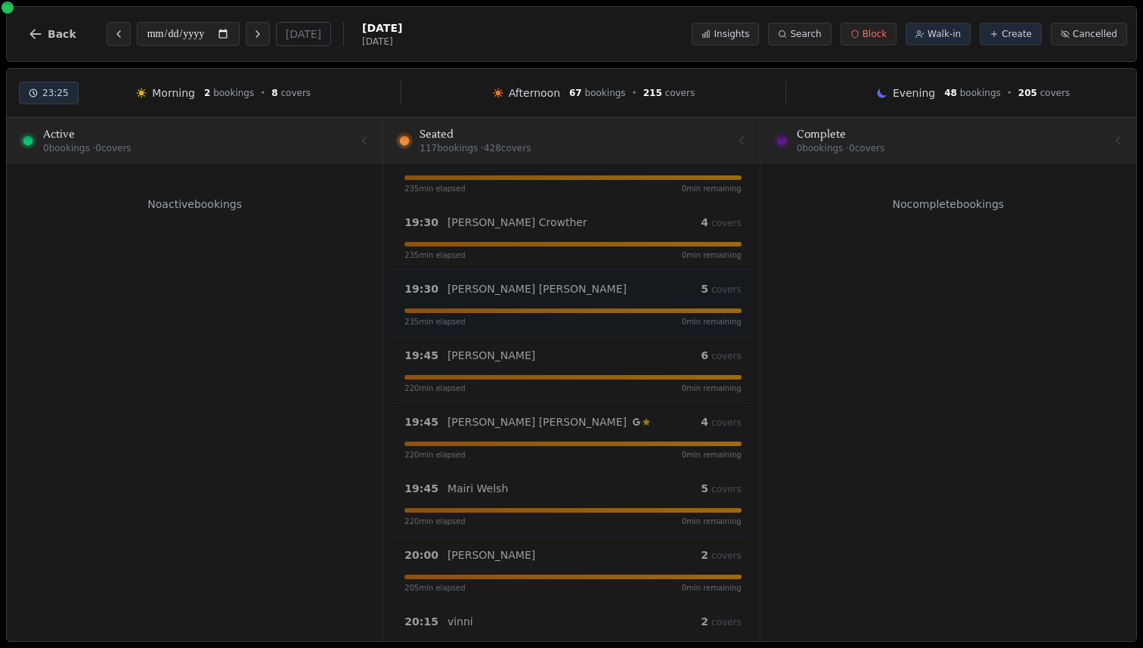
click at [564, 286] on div "Erin Eadie" at bounding box center [573, 288] width 253 height 15
select select "****"
select select "*"
select select "******"
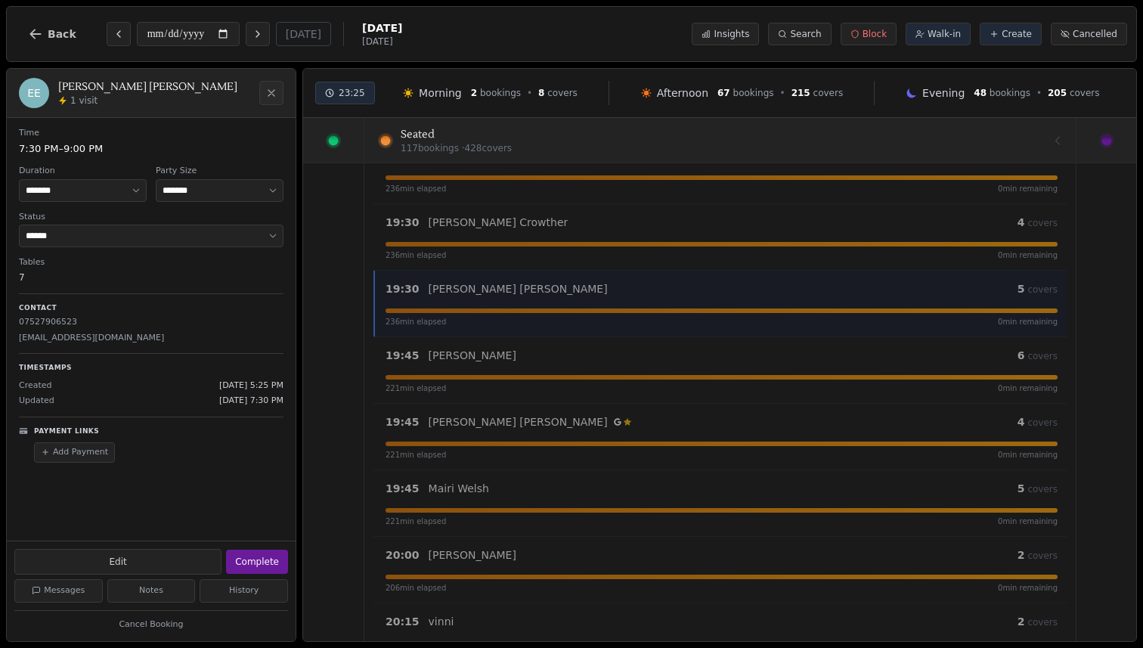
click at [1109, 135] on icon at bounding box center [1106, 141] width 14 height 14
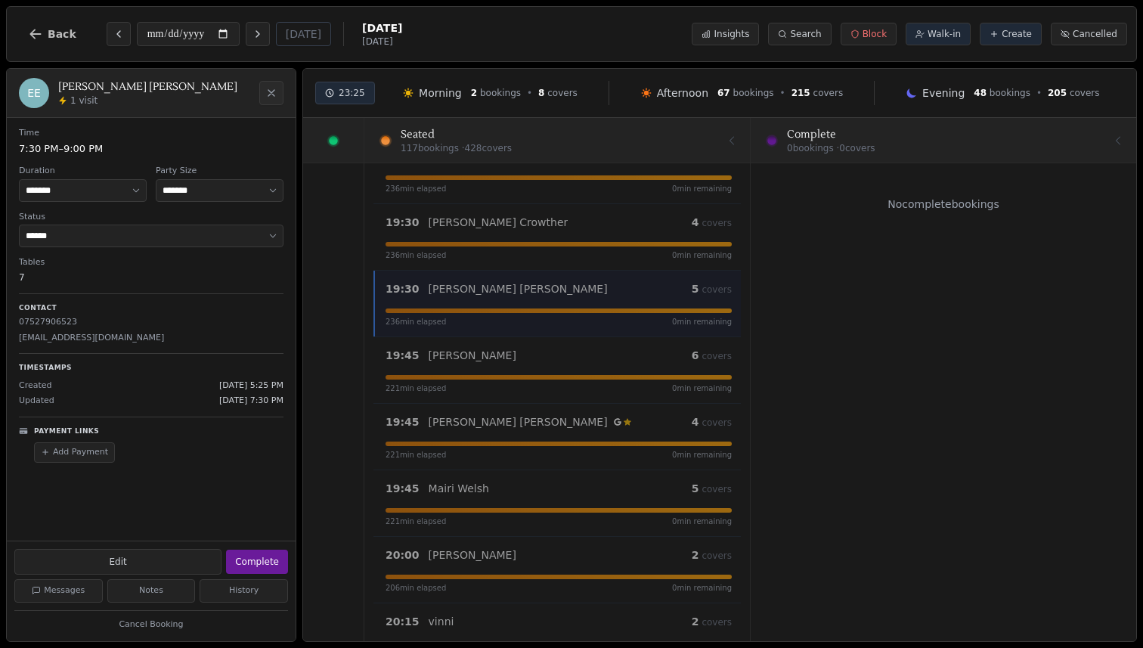
click at [806, 144] on div at bounding box center [943, 140] width 366 height 42
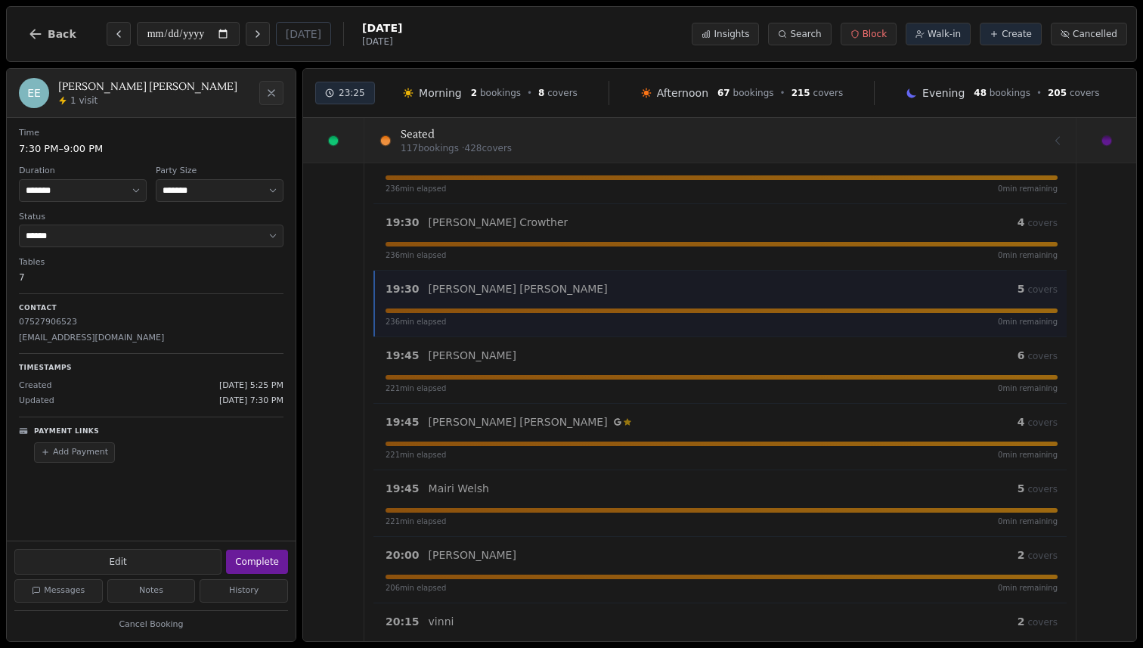
click at [593, 144] on div at bounding box center [720, 140] width 676 height 42
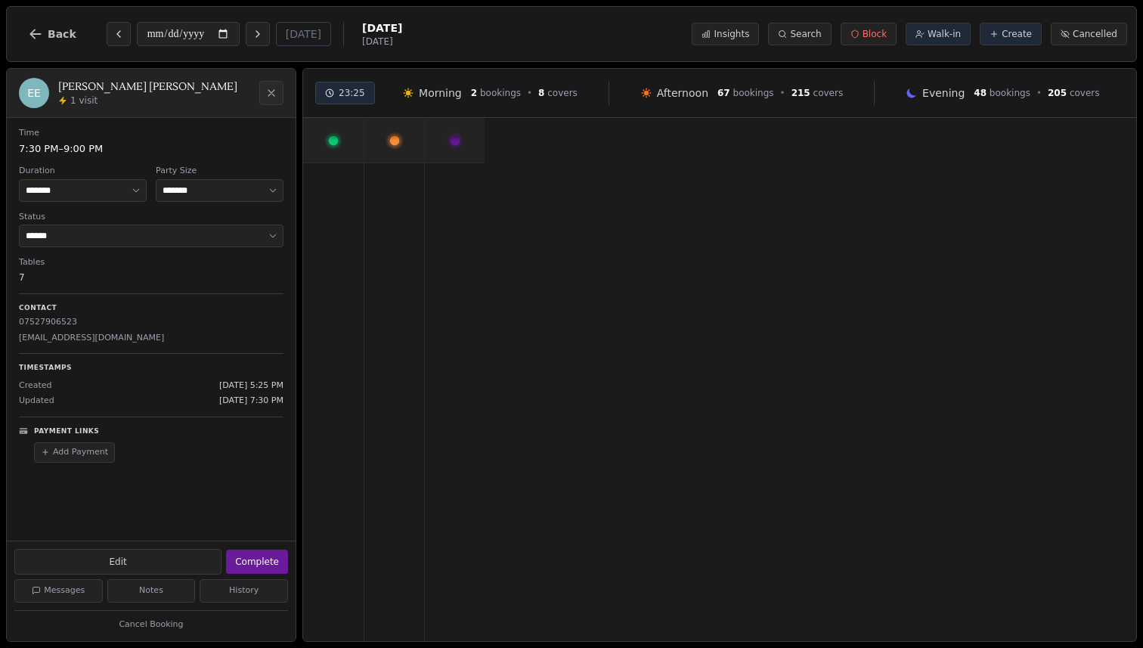
click at [337, 144] on icon at bounding box center [333, 141] width 14 height 14
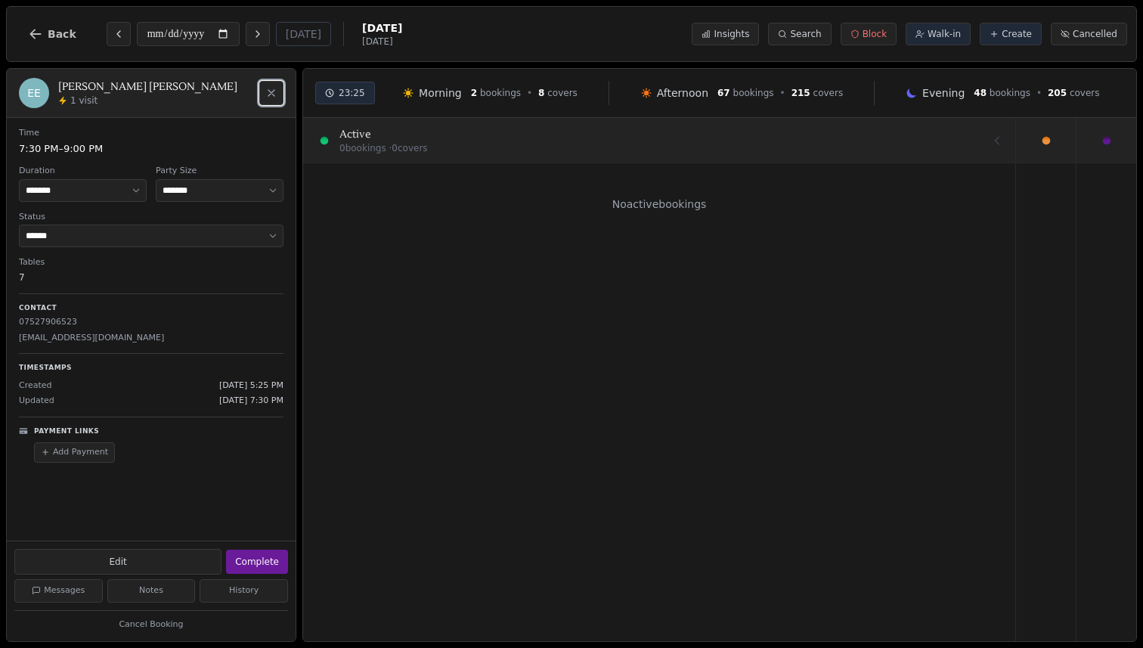
click at [277, 97] on icon "Close" at bounding box center [271, 93] width 12 height 12
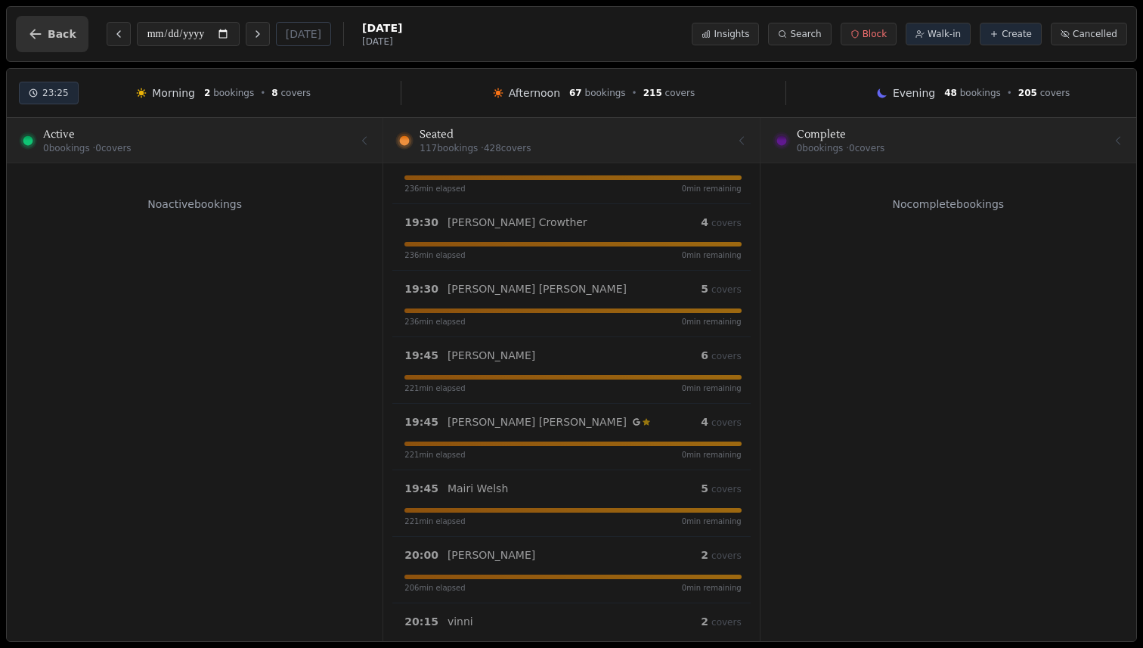
click at [57, 33] on span "Back" at bounding box center [62, 34] width 29 height 11
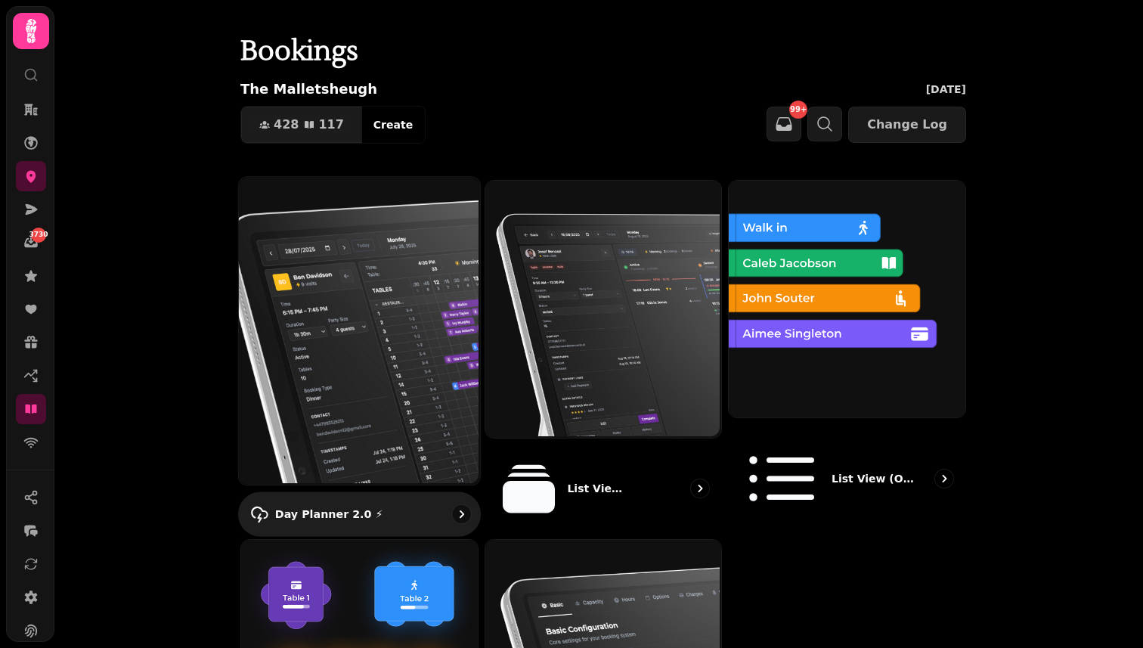
click at [397, 295] on img at bounding box center [357, 329] width 241 height 308
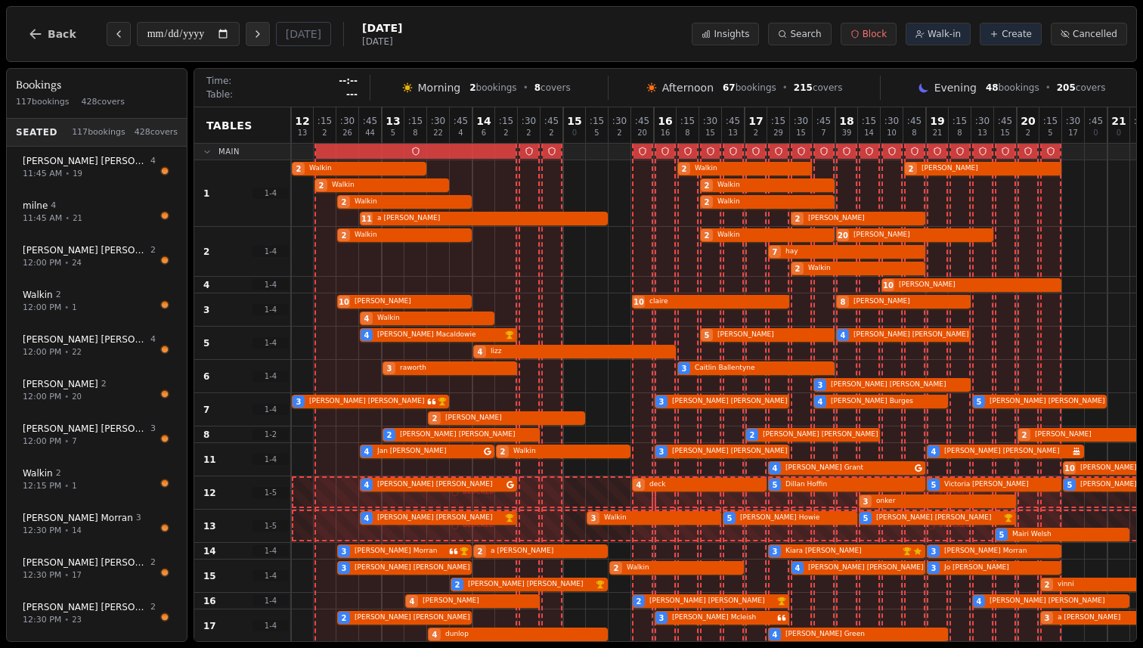
click at [261, 33] on icon "Next day" at bounding box center [258, 34] width 12 height 12
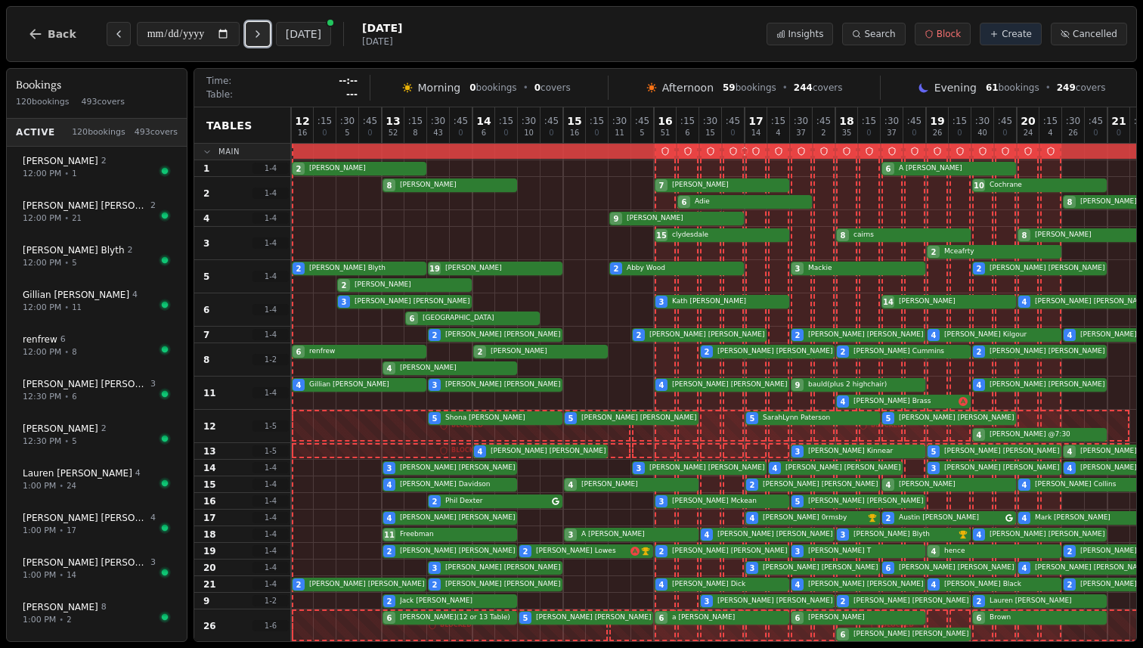
click at [264, 36] on icon "Next day" at bounding box center [258, 34] width 12 height 12
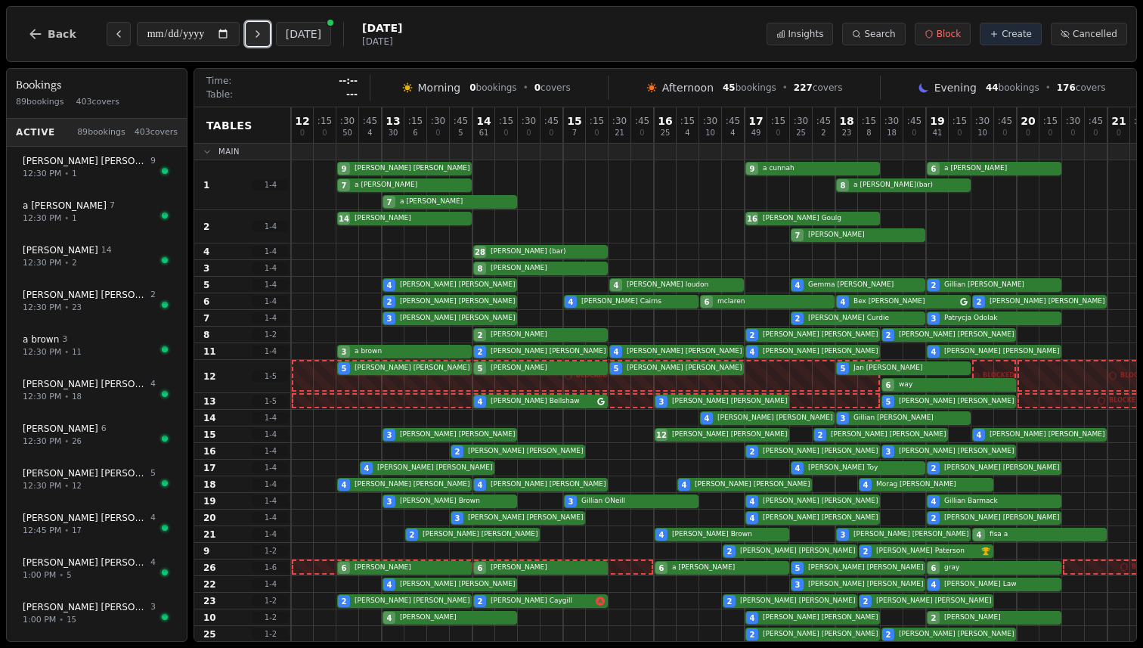
click at [264, 37] on icon "Next day" at bounding box center [258, 34] width 12 height 12
type input "**********"
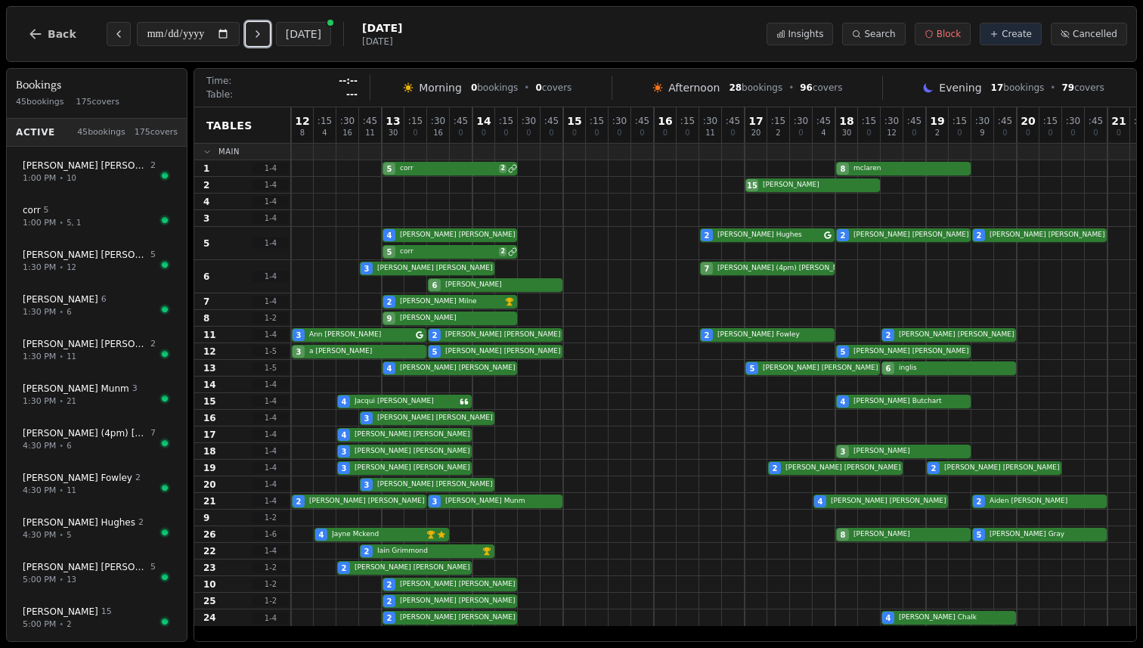
scroll to position [873, 0]
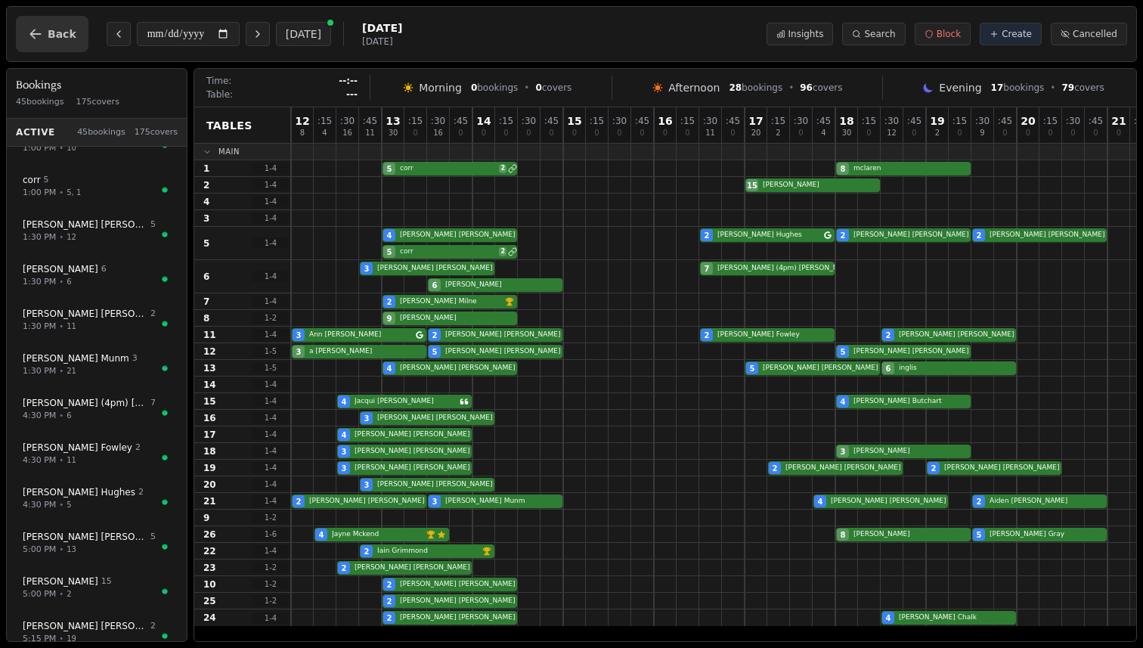
click at [39, 27] on icon "button" at bounding box center [35, 33] width 15 height 15
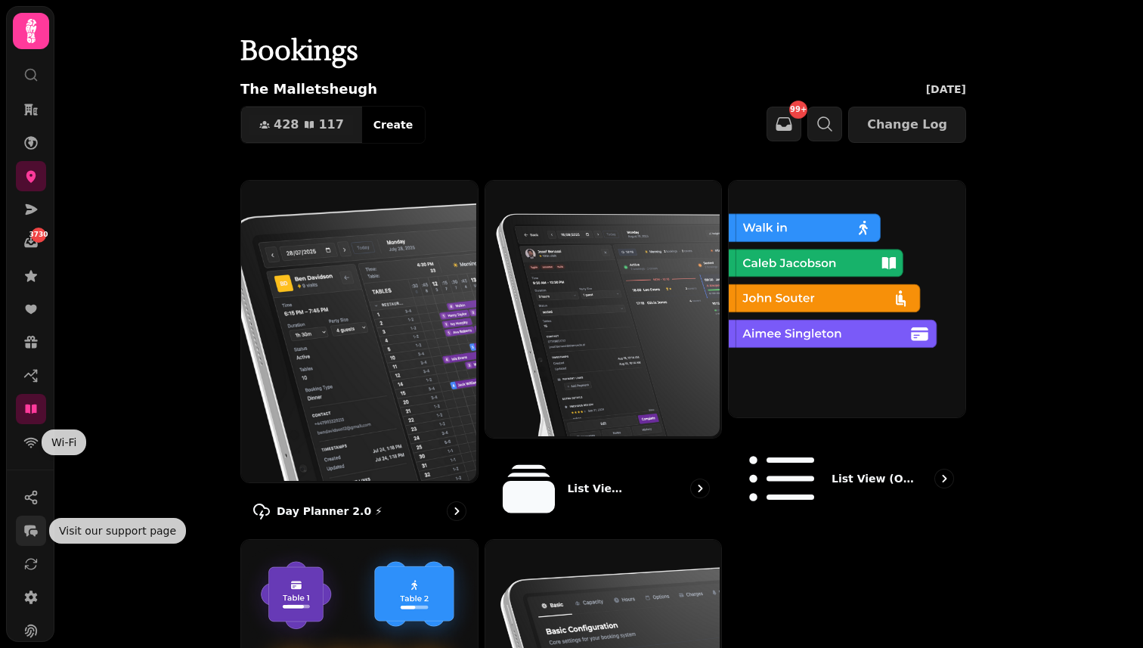
scroll to position [119, 0]
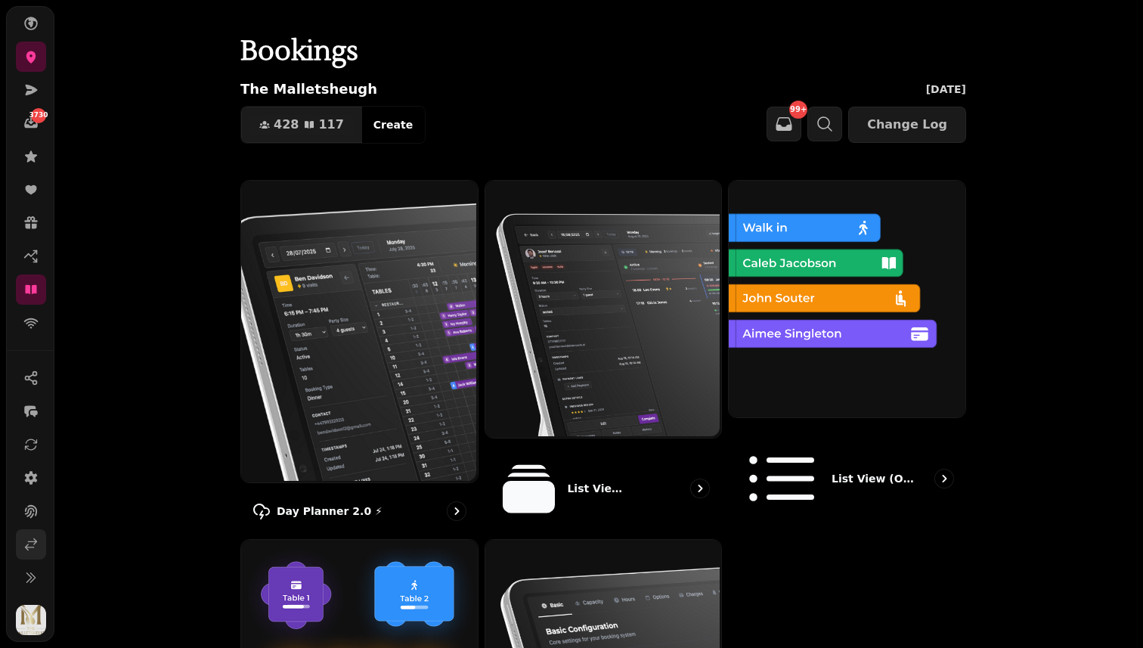
click at [30, 541] on icon at bounding box center [31, 544] width 11 height 11
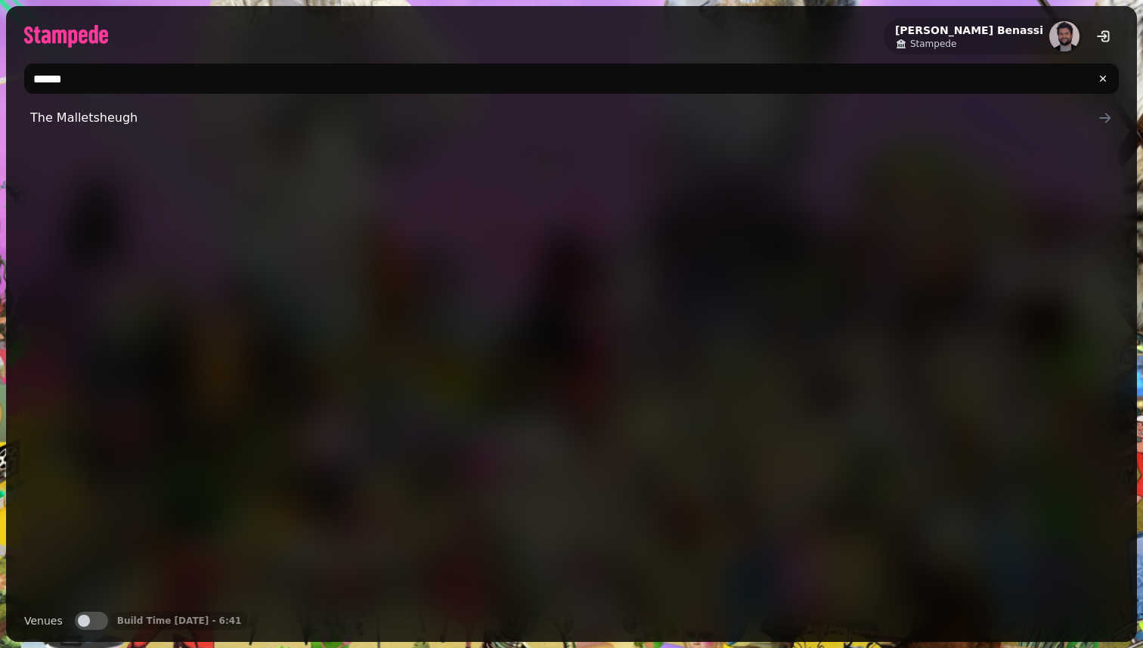
click at [211, 73] on input "******" at bounding box center [571, 78] width 1094 height 30
type input "**********"
click at [117, 78] on input "**********" at bounding box center [571, 78] width 1094 height 30
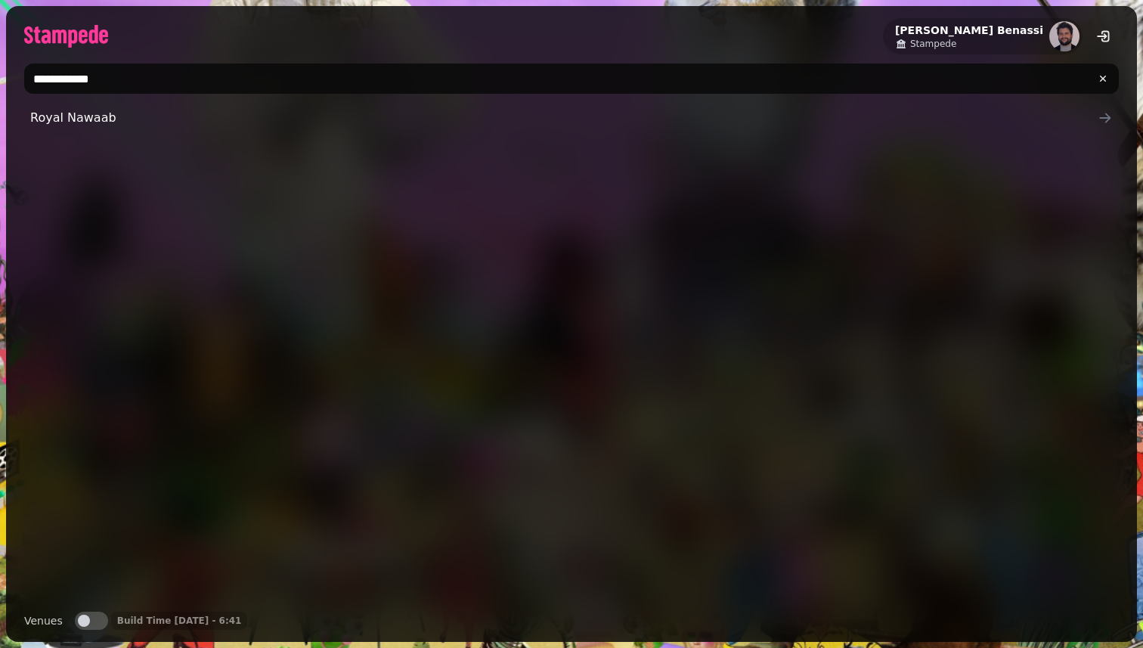
click at [117, 78] on input "**********" at bounding box center [571, 78] width 1094 height 30
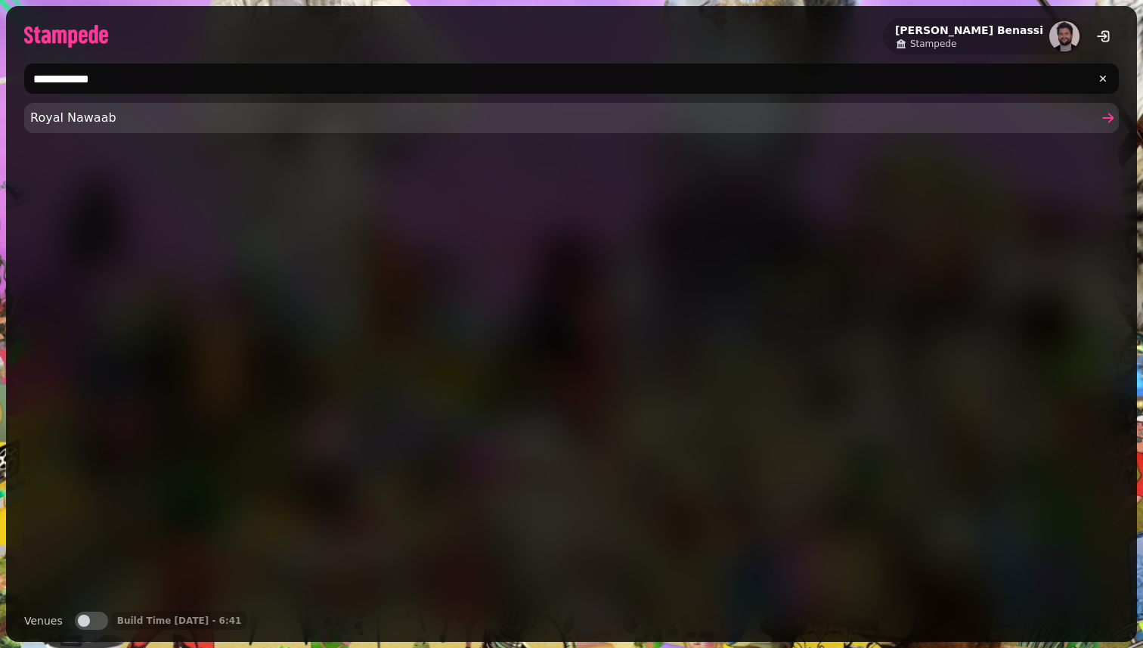
click at [113, 117] on span "Royal Nawaab" at bounding box center [563, 118] width 1067 height 18
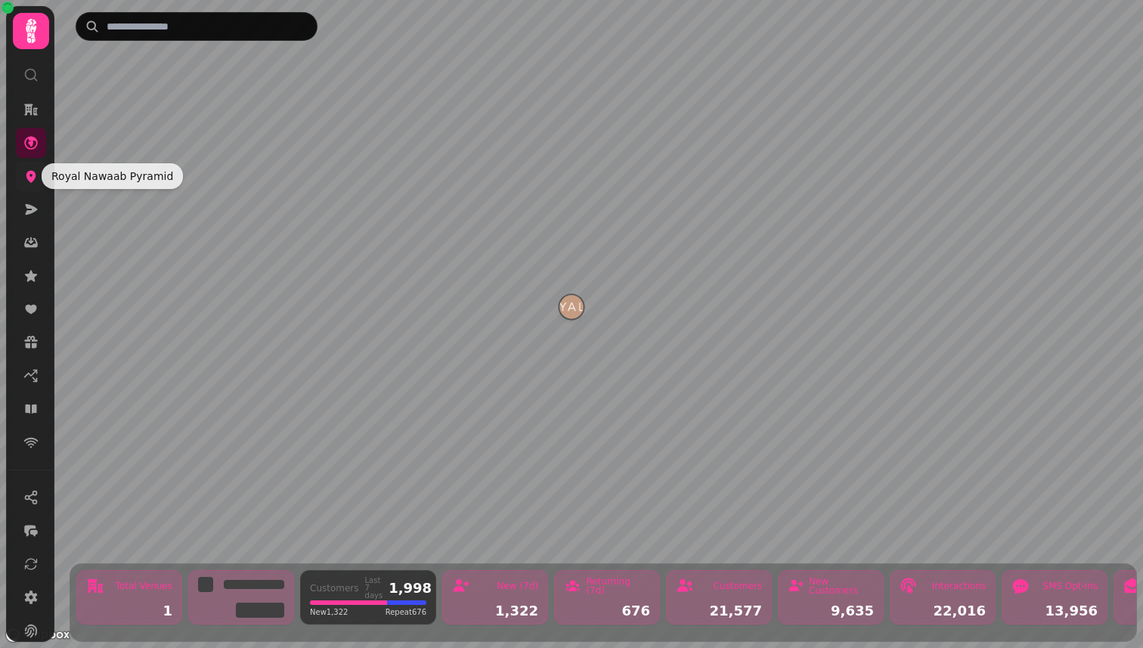
click at [36, 175] on icon at bounding box center [30, 176] width 15 height 15
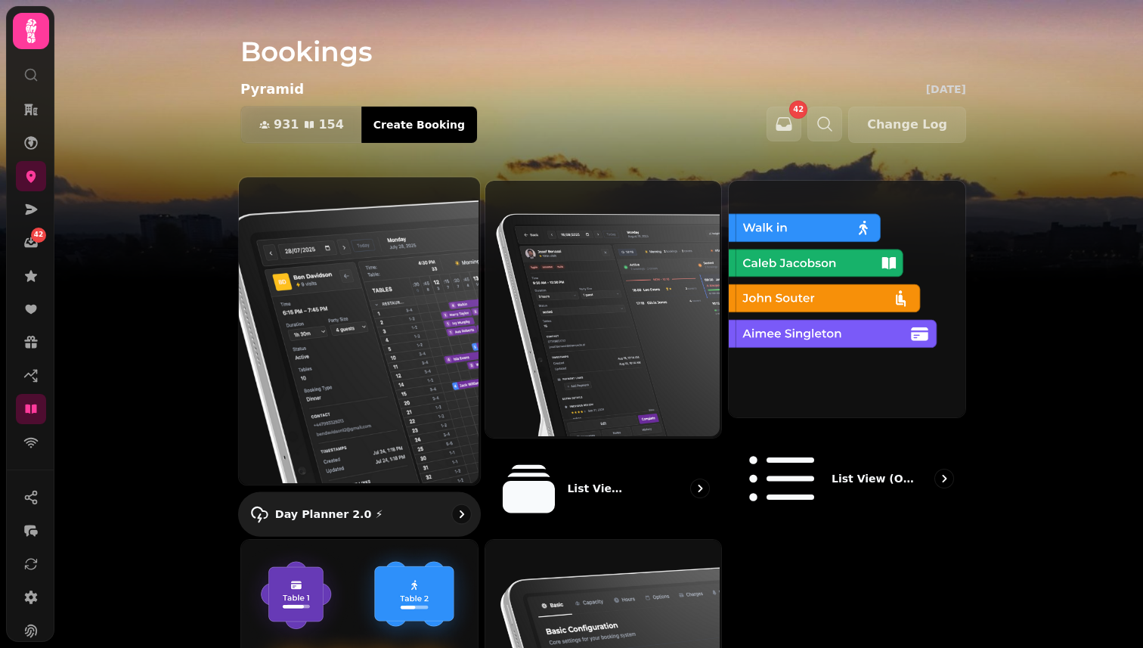
click at [386, 314] on img at bounding box center [357, 329] width 241 height 308
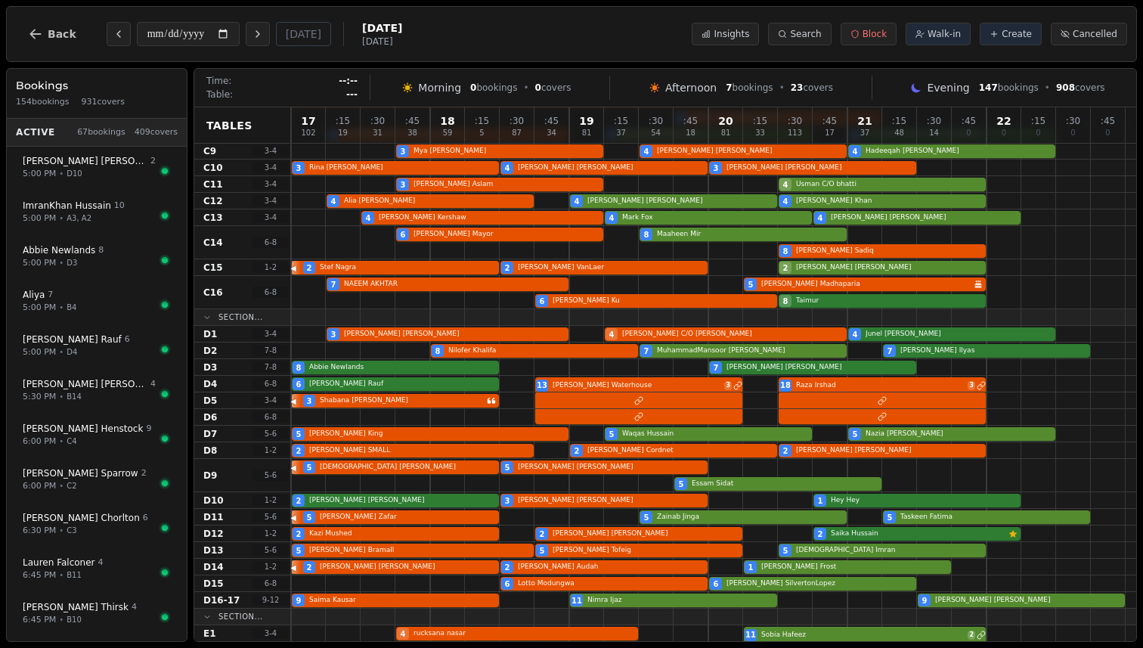
scroll to position [932, 0]
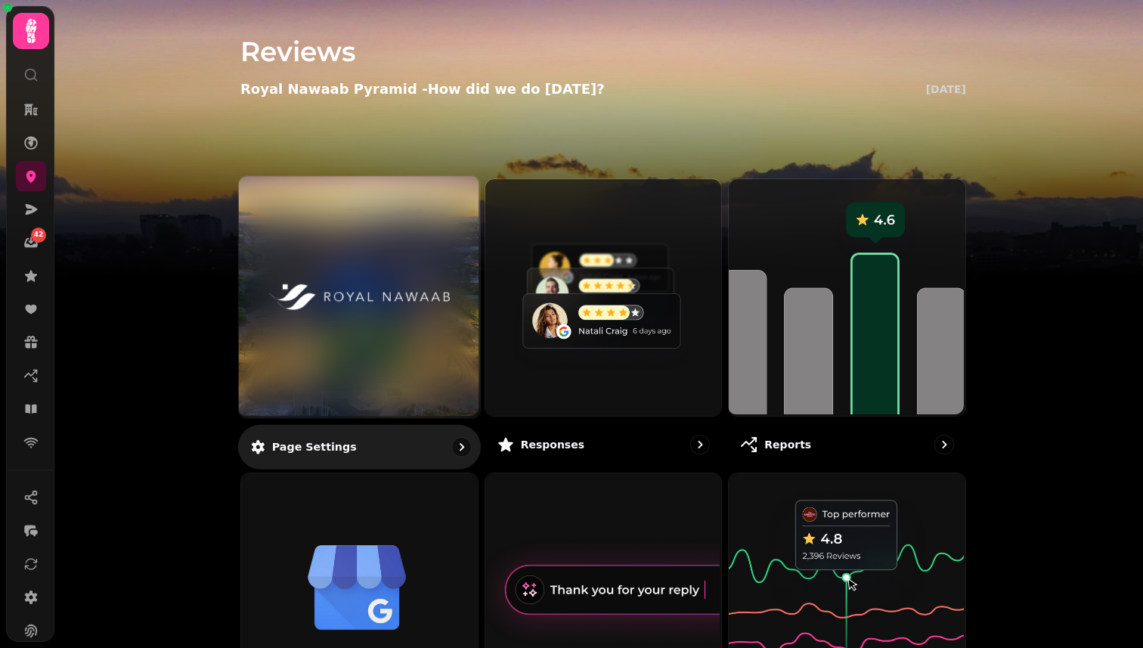
click at [410, 311] on img at bounding box center [359, 296] width 181 height 99
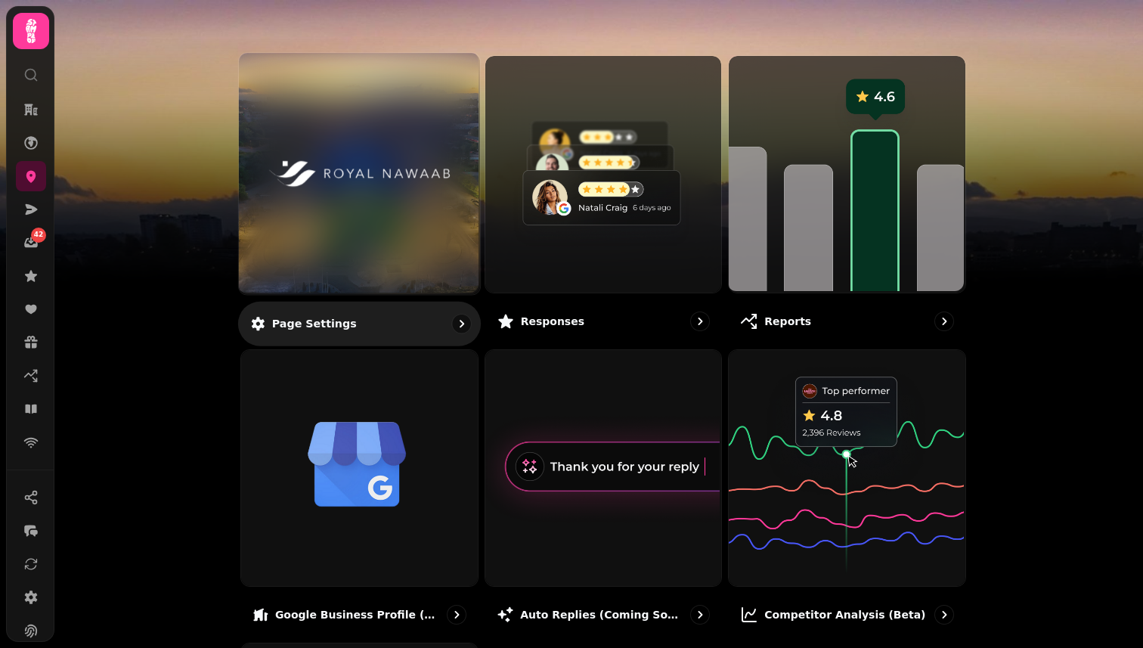
scroll to position [114, 0]
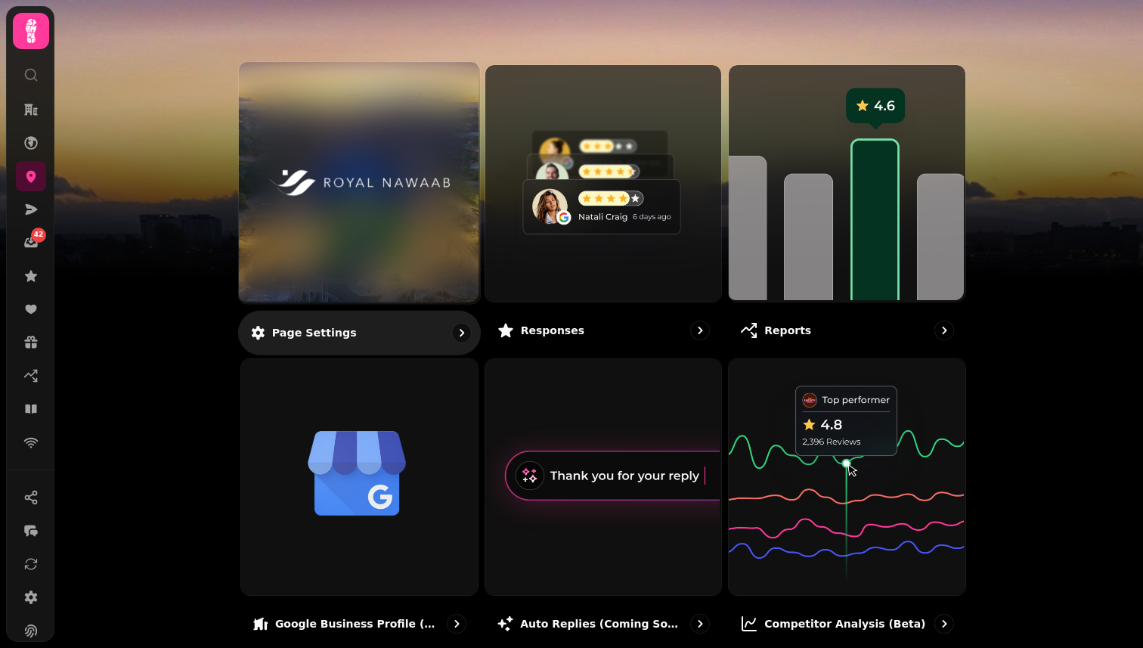
click at [467, 229] on div at bounding box center [359, 182] width 241 height 241
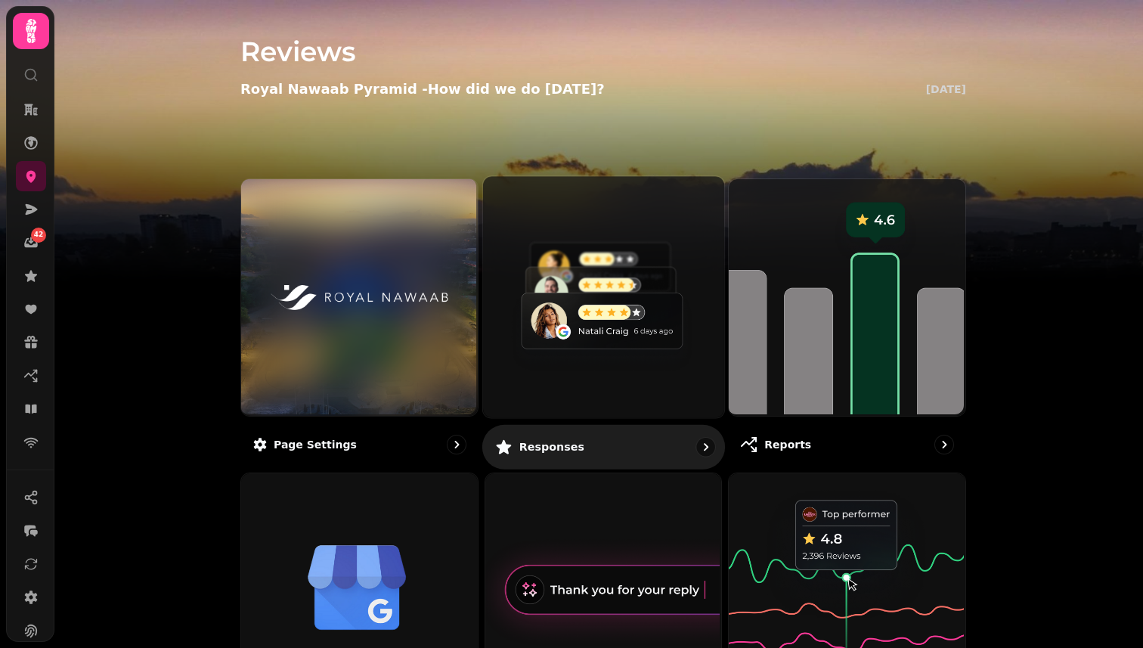
click at [545, 203] on img at bounding box center [601, 295] width 241 height 241
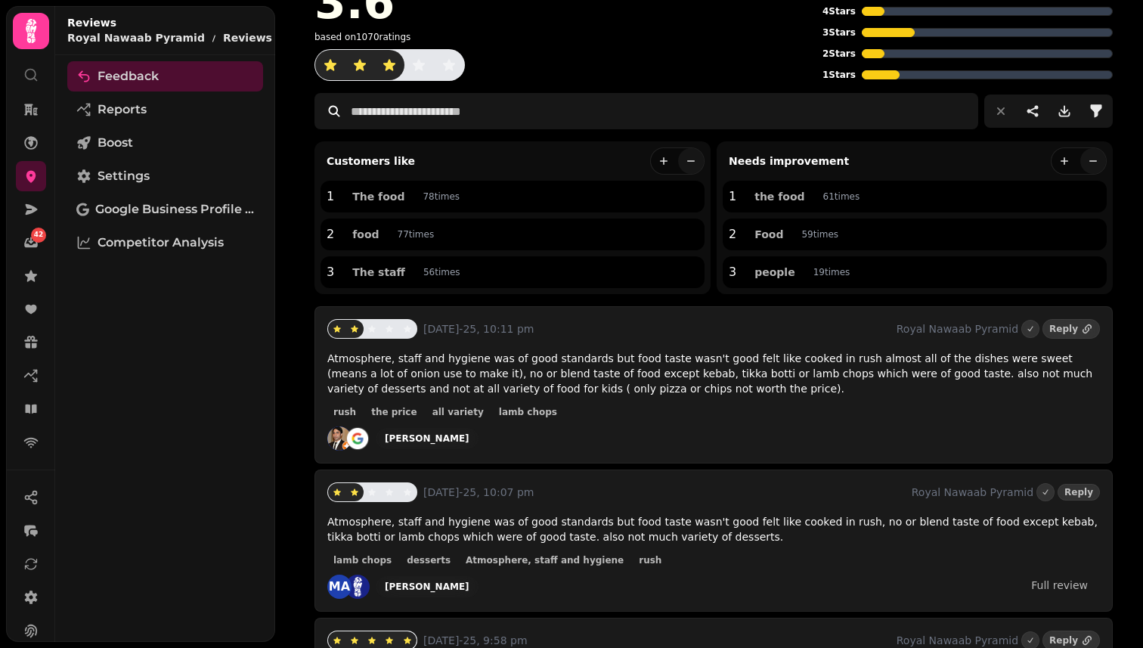
scroll to position [111, 0]
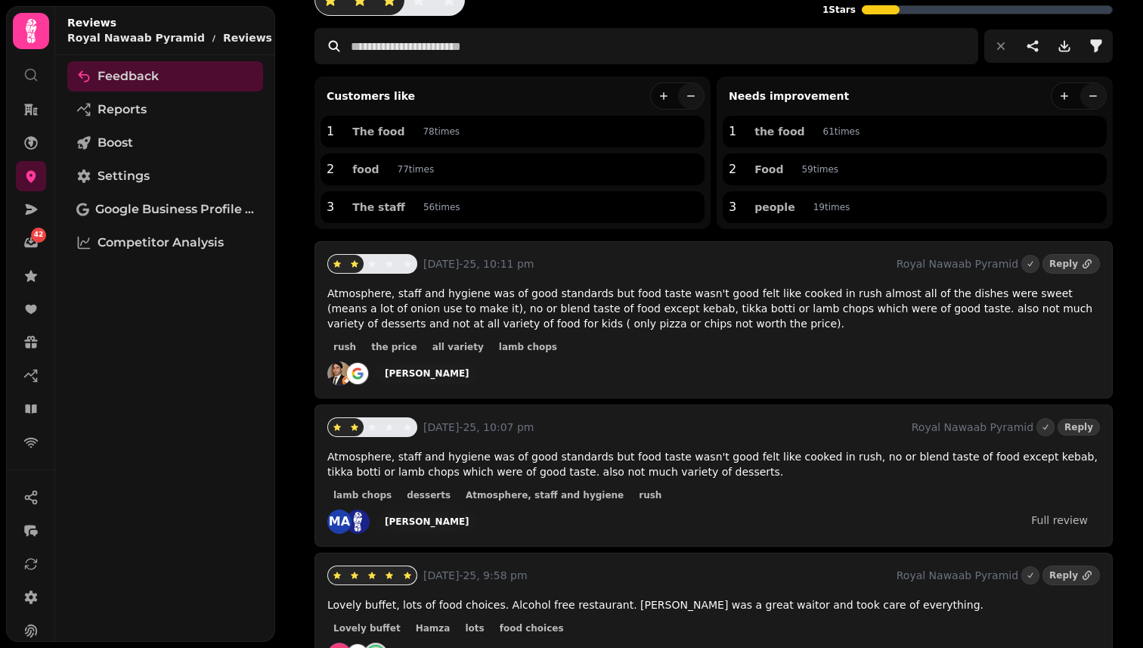
click at [555, 345] on div "rush the price all variety lamb chops" at bounding box center [713, 346] width 772 height 18
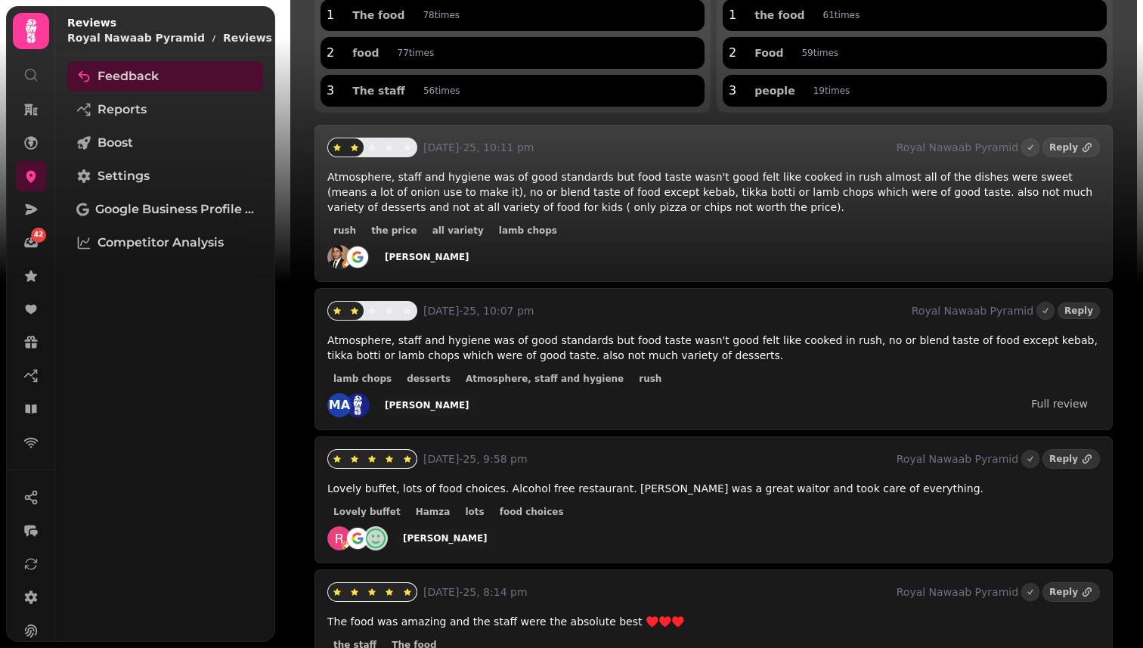
click at [555, 345] on span "Atmosphere, staff and hygiene was of good standards but food taste wasn't good …" at bounding box center [712, 347] width 770 height 27
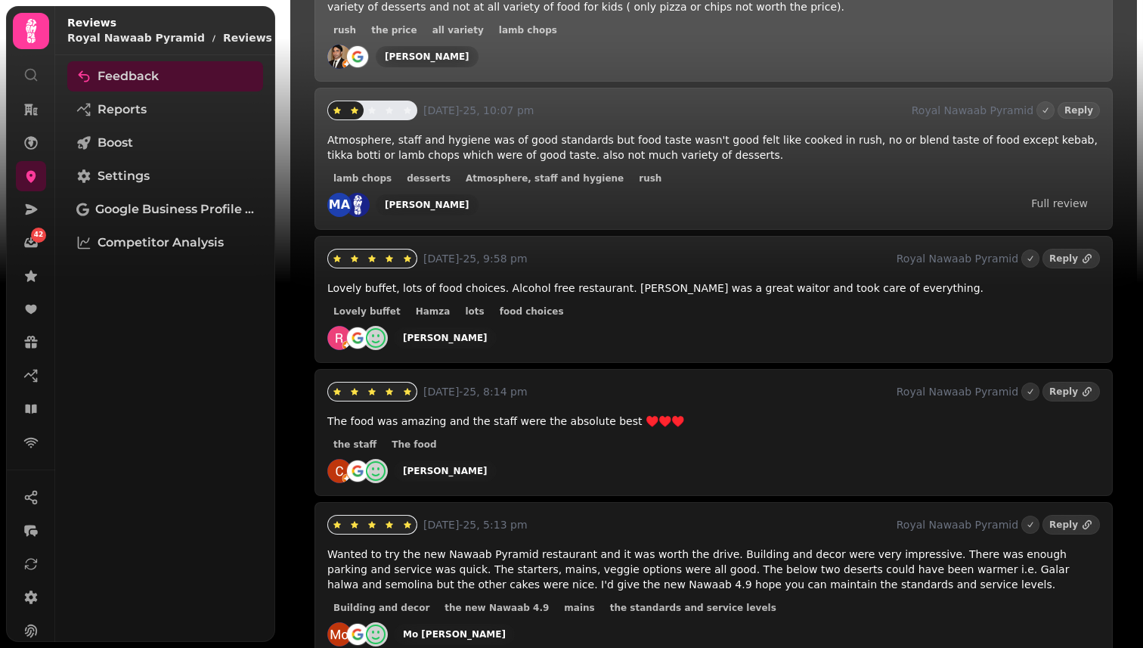
scroll to position [0, 0]
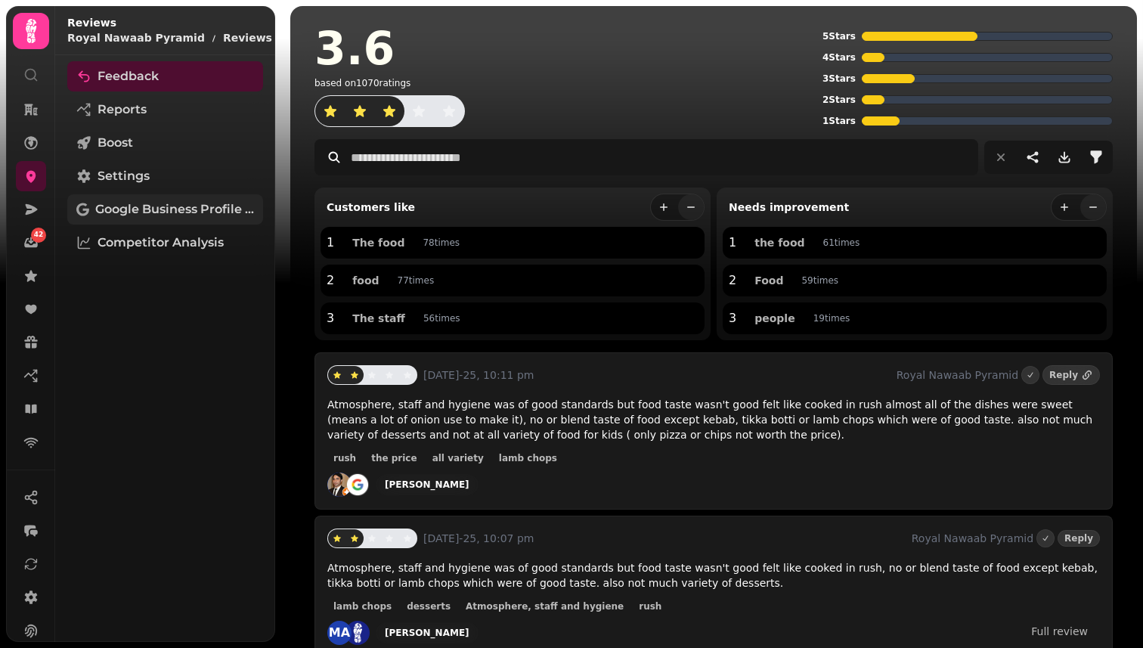
click at [183, 214] on span "Google Business Profile (Beta)" at bounding box center [174, 209] width 159 height 18
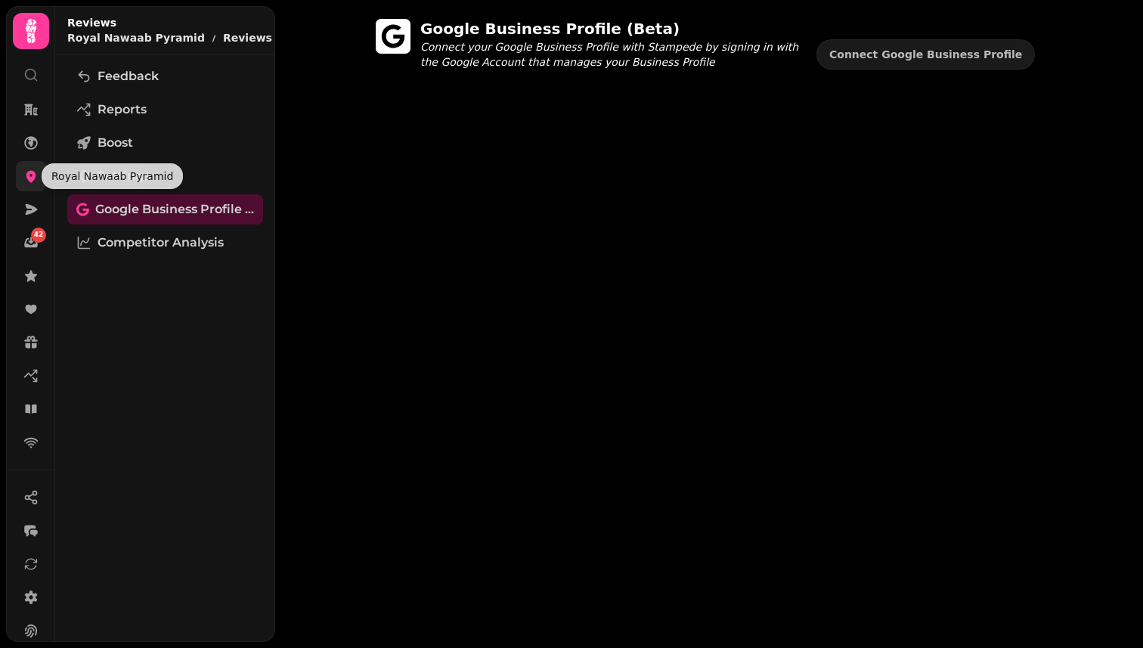
click at [32, 169] on icon at bounding box center [30, 176] width 15 height 15
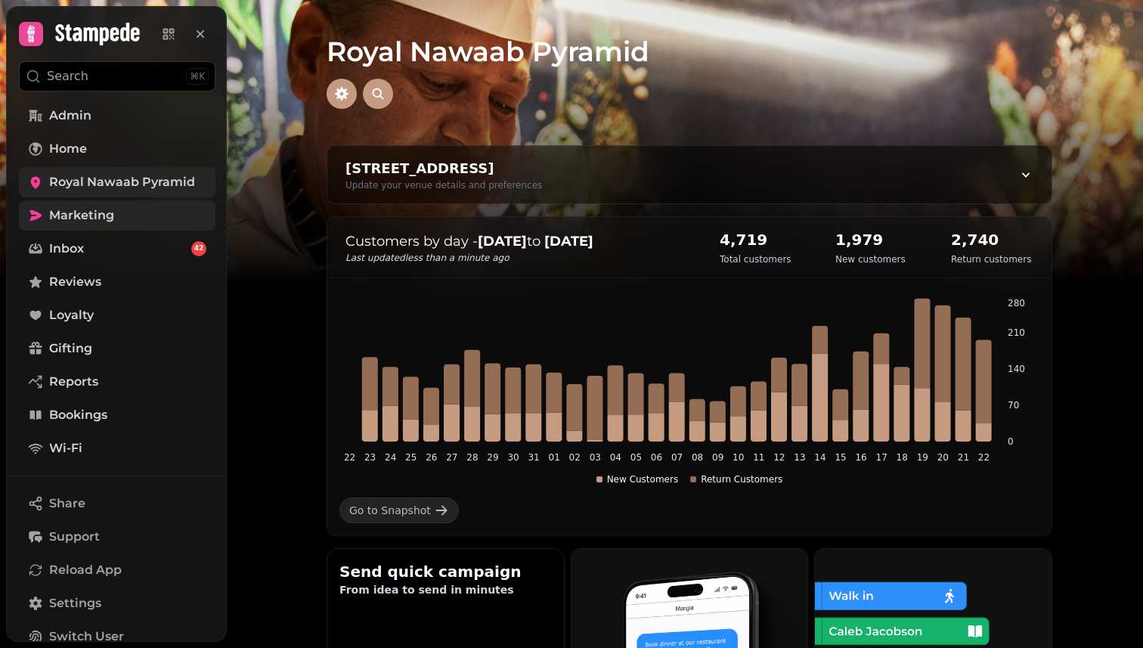
click at [104, 227] on link "Marketing" at bounding box center [117, 215] width 196 height 30
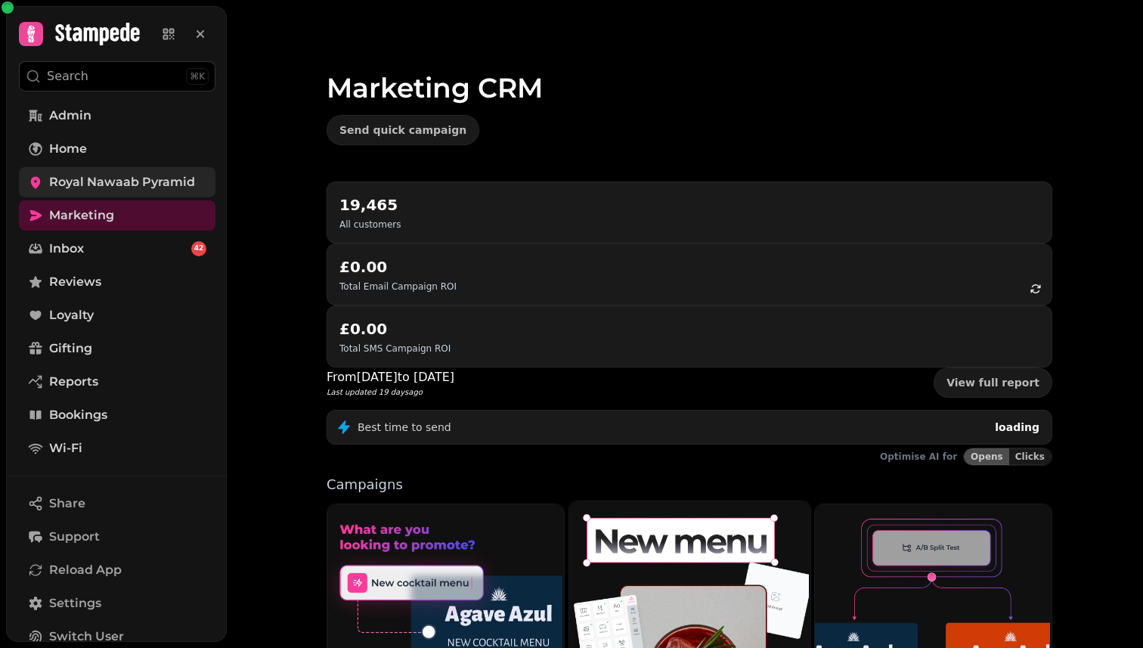
click at [697, 515] on img at bounding box center [687, 625] width 241 height 252
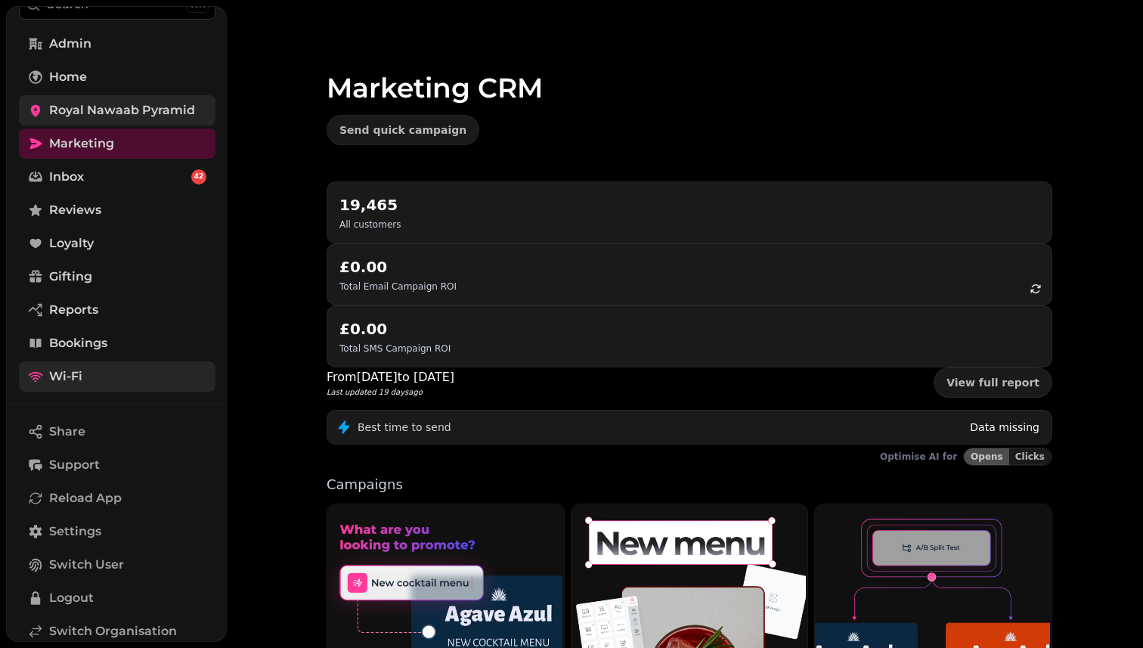
scroll to position [159, 0]
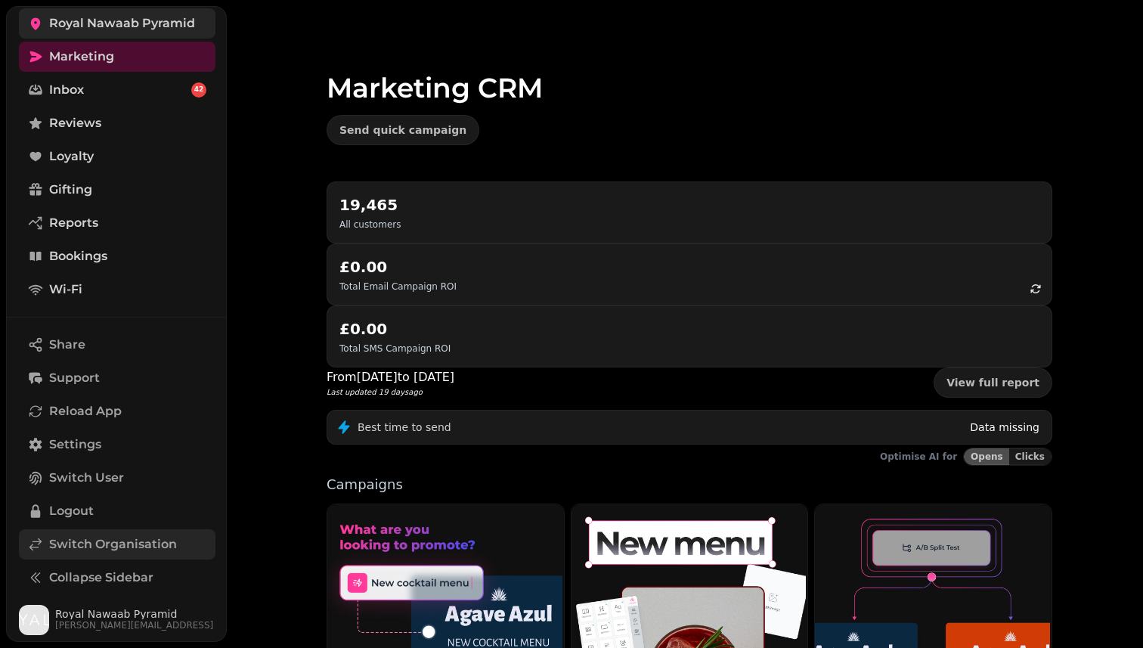
click at [81, 543] on span "Switch Organisation" at bounding box center [113, 544] width 128 height 18
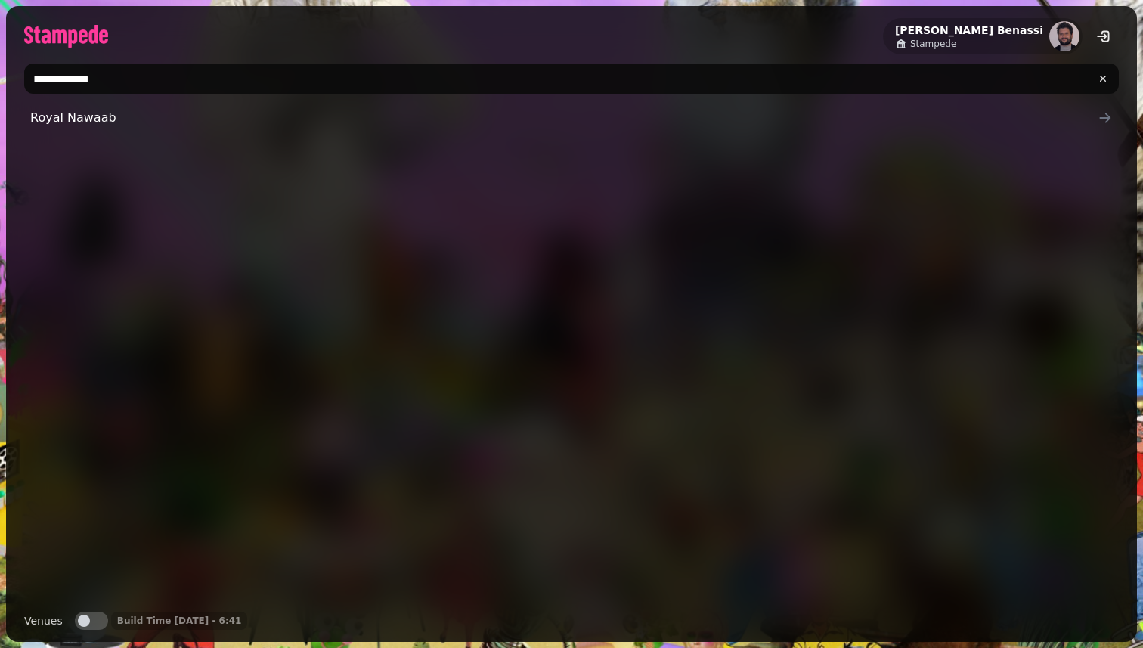
click at [264, 76] on input "**********" at bounding box center [571, 78] width 1094 height 30
type input "*"
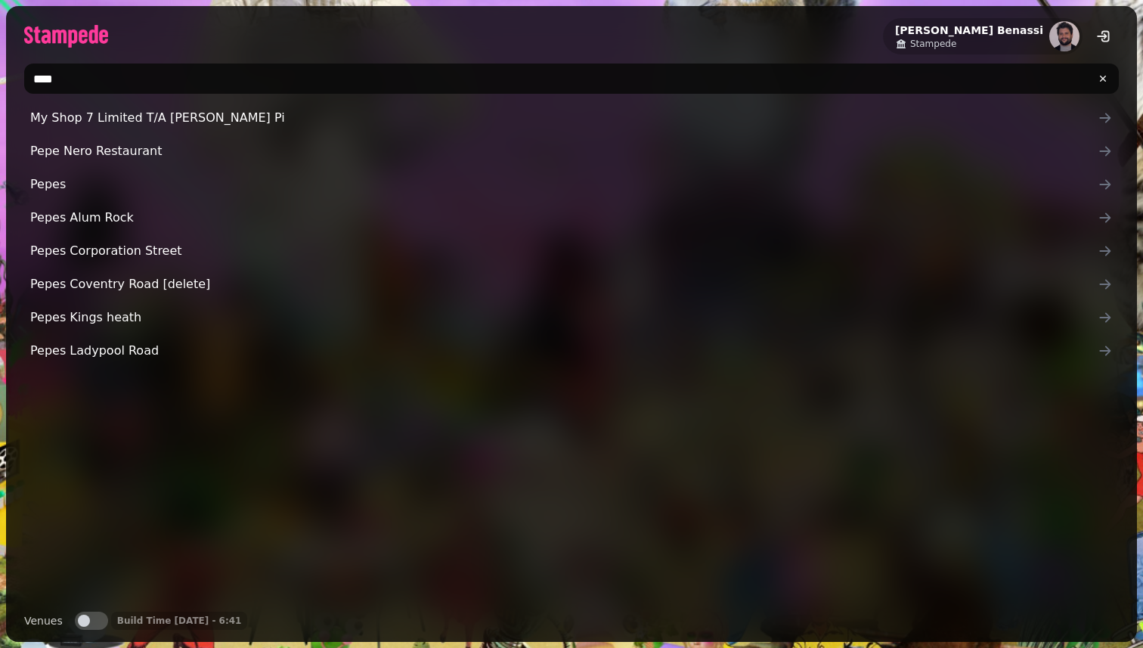
type input "****"
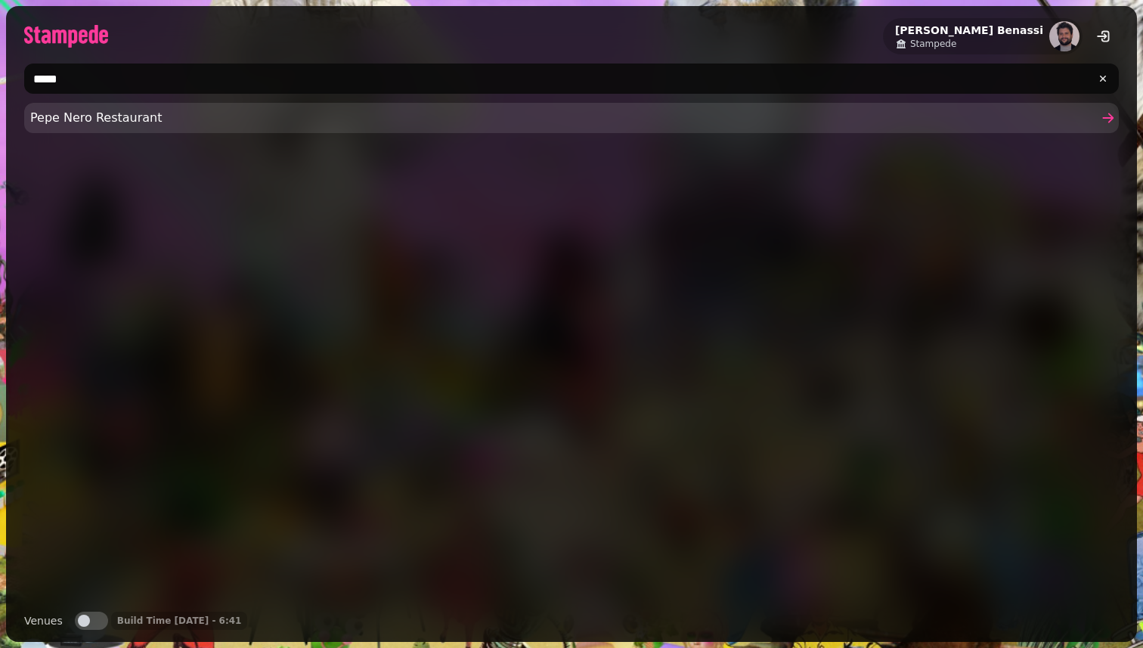
click at [108, 106] on link "Pepe Nero Restaurant" at bounding box center [571, 118] width 1094 height 30
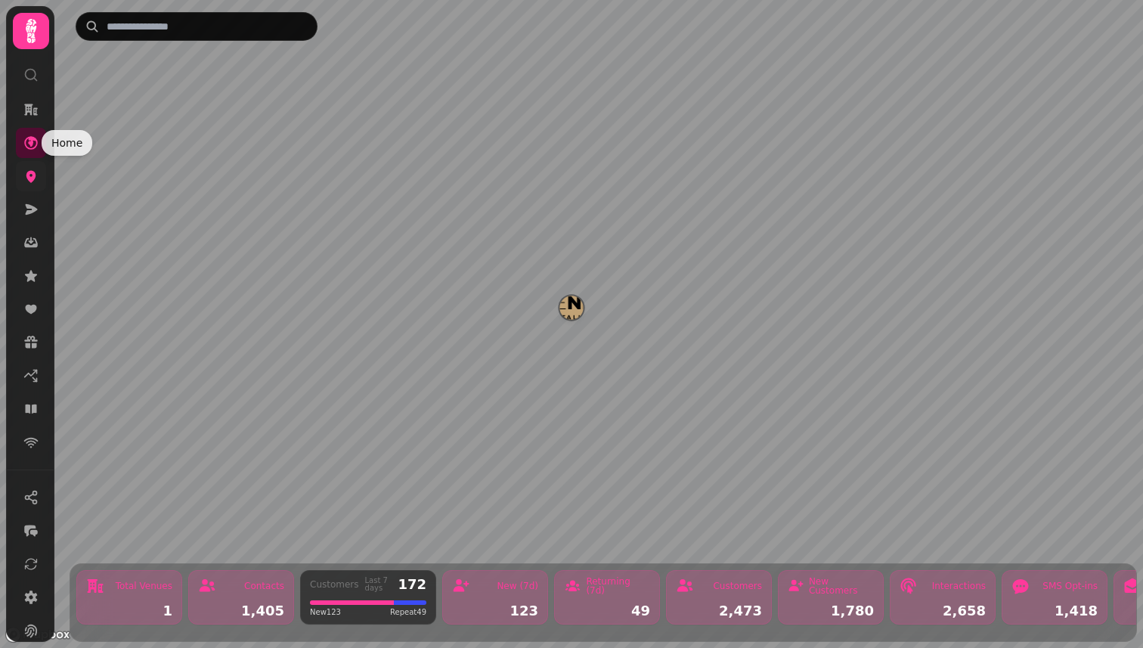
click at [31, 167] on link at bounding box center [31, 176] width 30 height 30
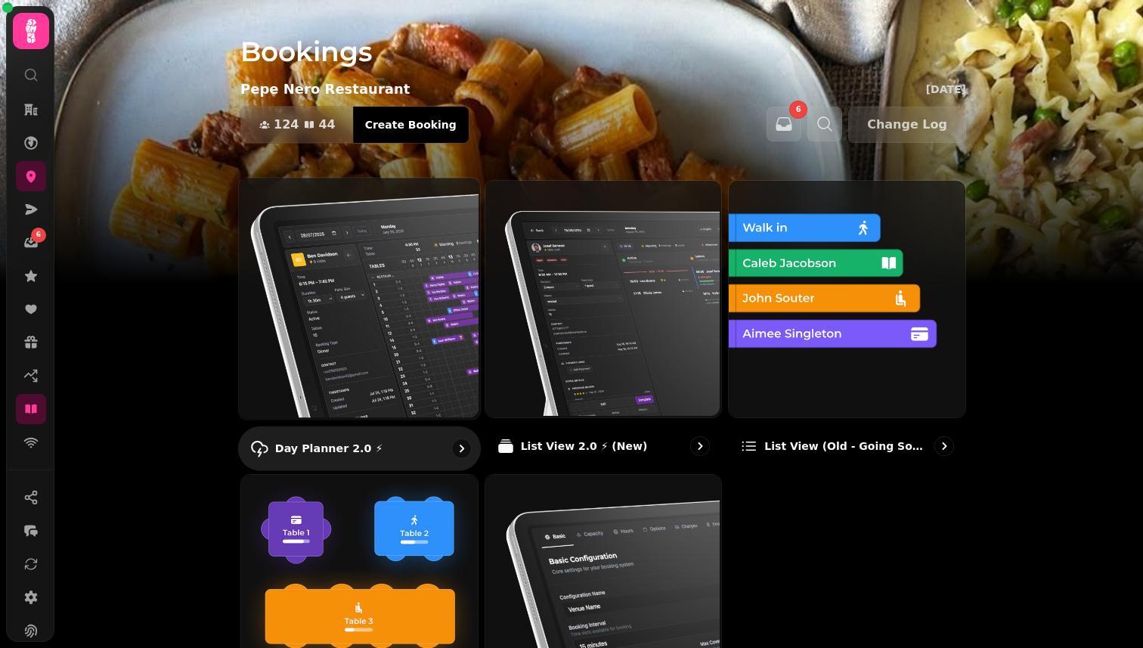
click at [345, 271] on img at bounding box center [357, 296] width 241 height 241
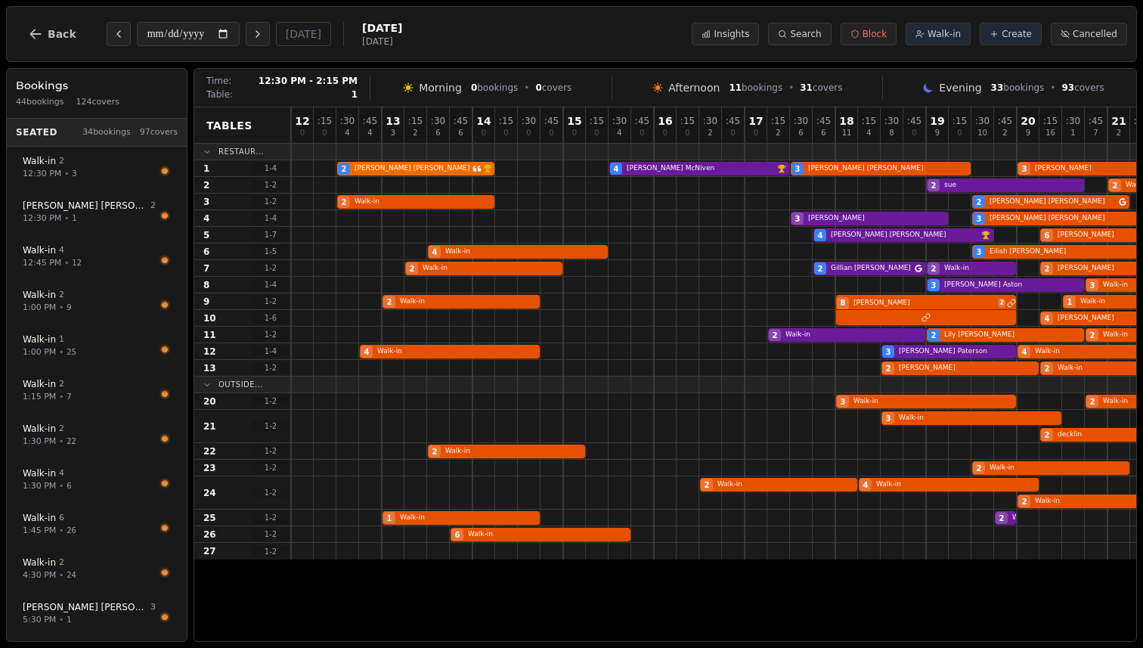
click at [468, 166] on div "2 Tina Waugh VIP customer (15 visits) 4 Paul McNiven VIP customer (6 visits) 3 …" at bounding box center [778, 168] width 975 height 17
select select "****"
select select "*"
select select "******"
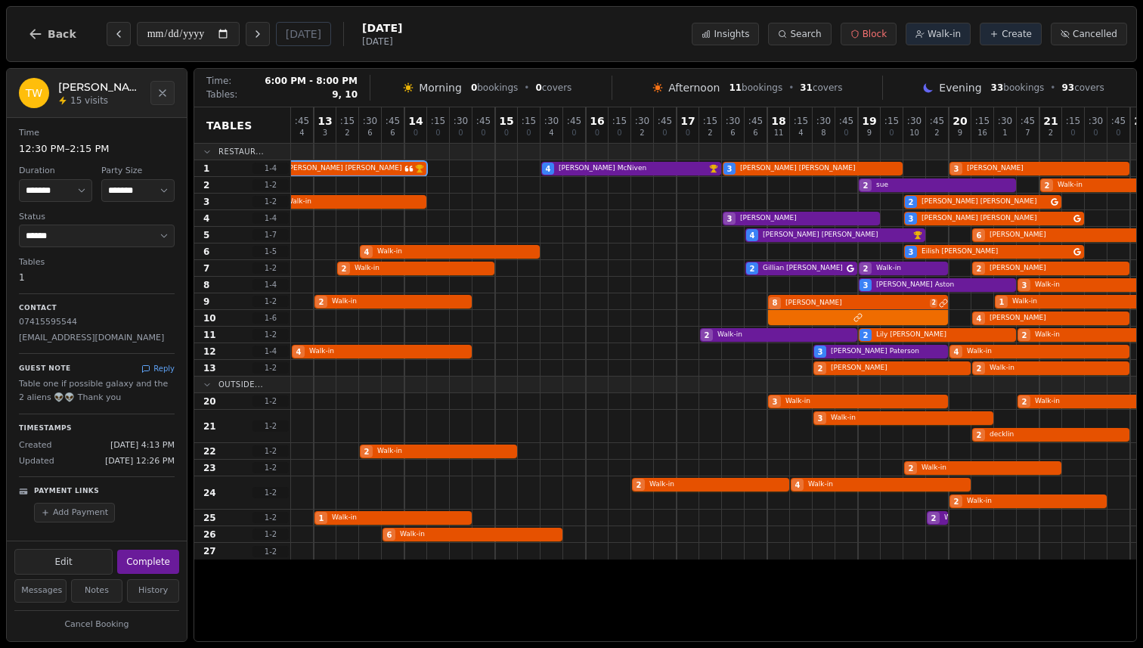
scroll to position [0, 130]
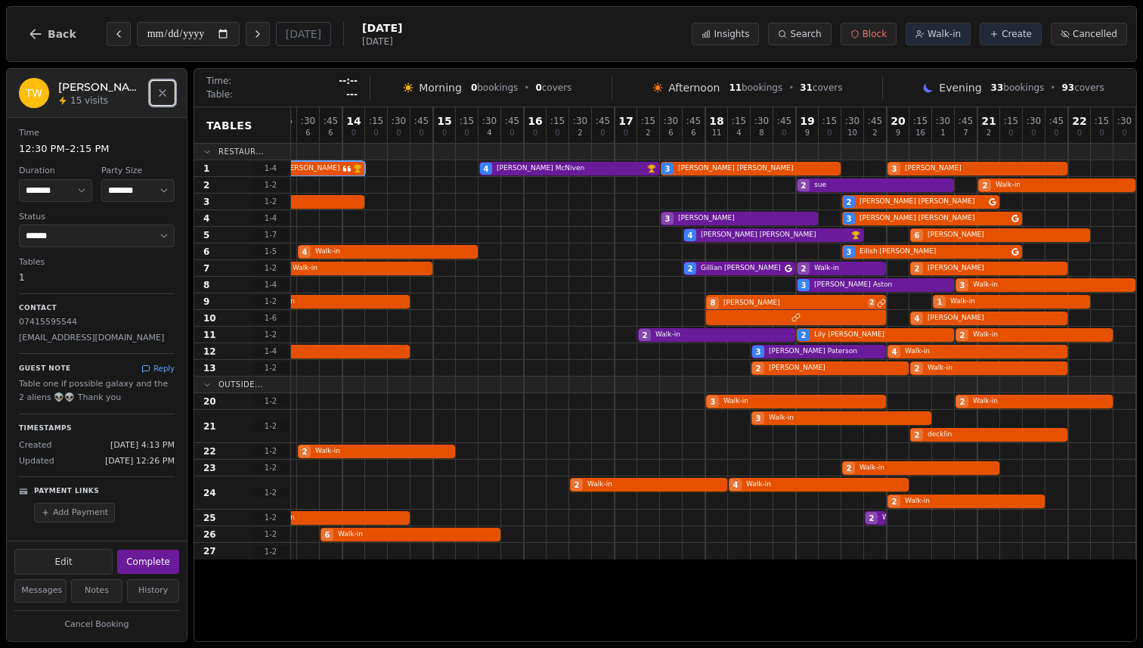
click at [162, 93] on icon "Close" at bounding box center [162, 93] width 6 height 6
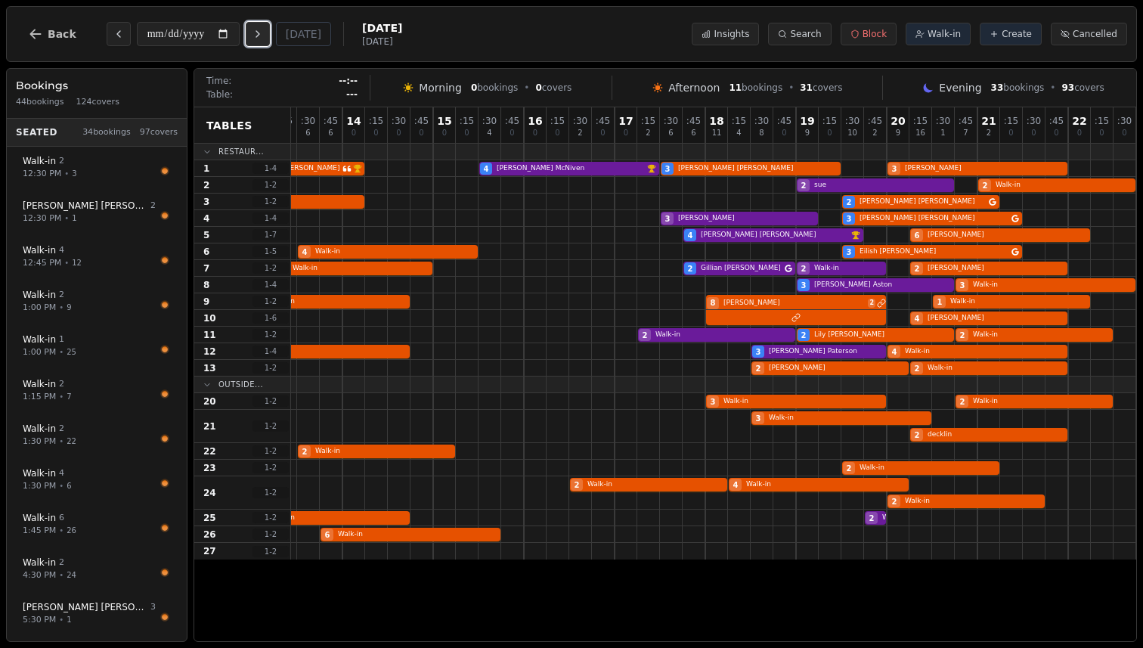
click at [264, 36] on icon "Next day" at bounding box center [258, 34] width 12 height 12
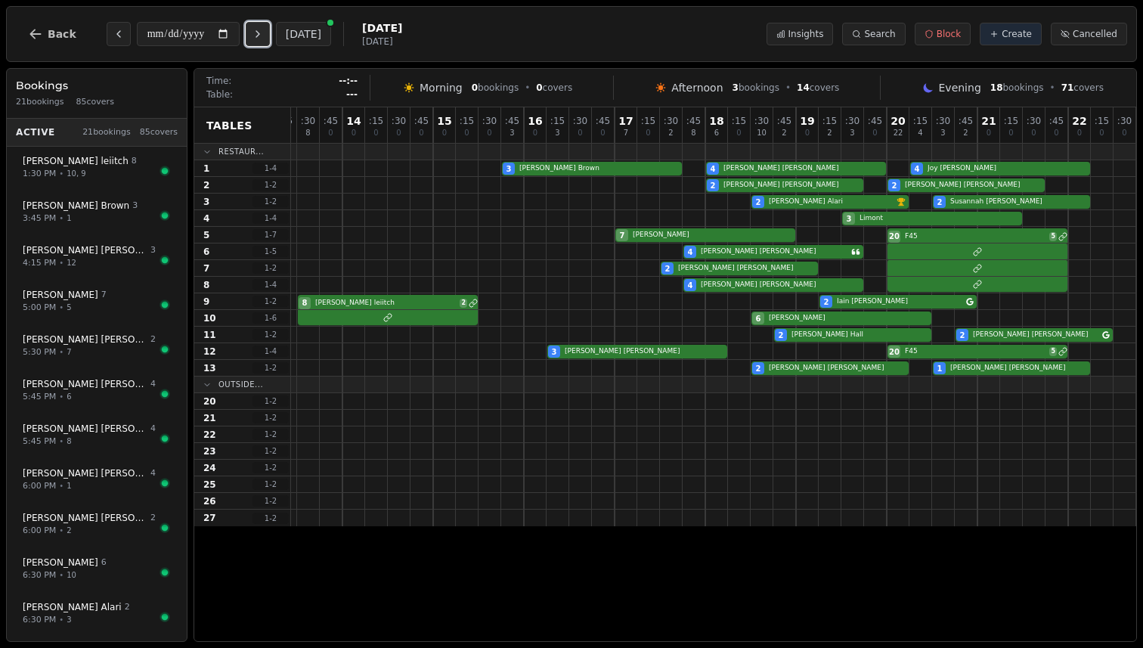
click at [260, 30] on icon "Next day" at bounding box center [258, 34] width 12 height 12
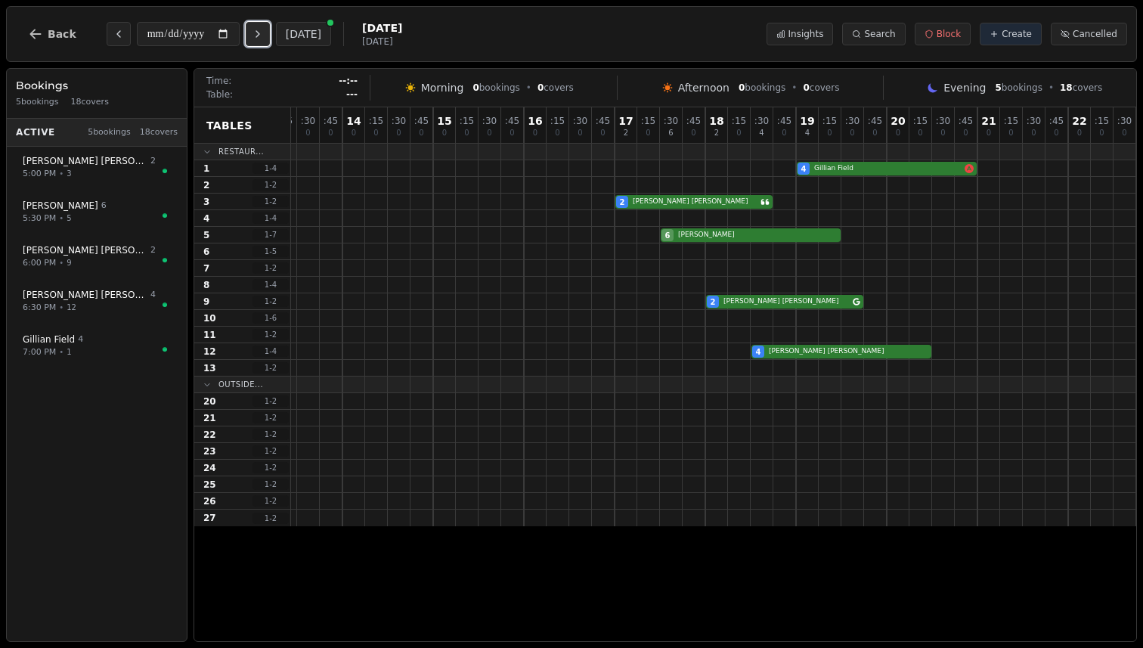
click at [260, 30] on icon "Next day" at bounding box center [258, 34] width 12 height 12
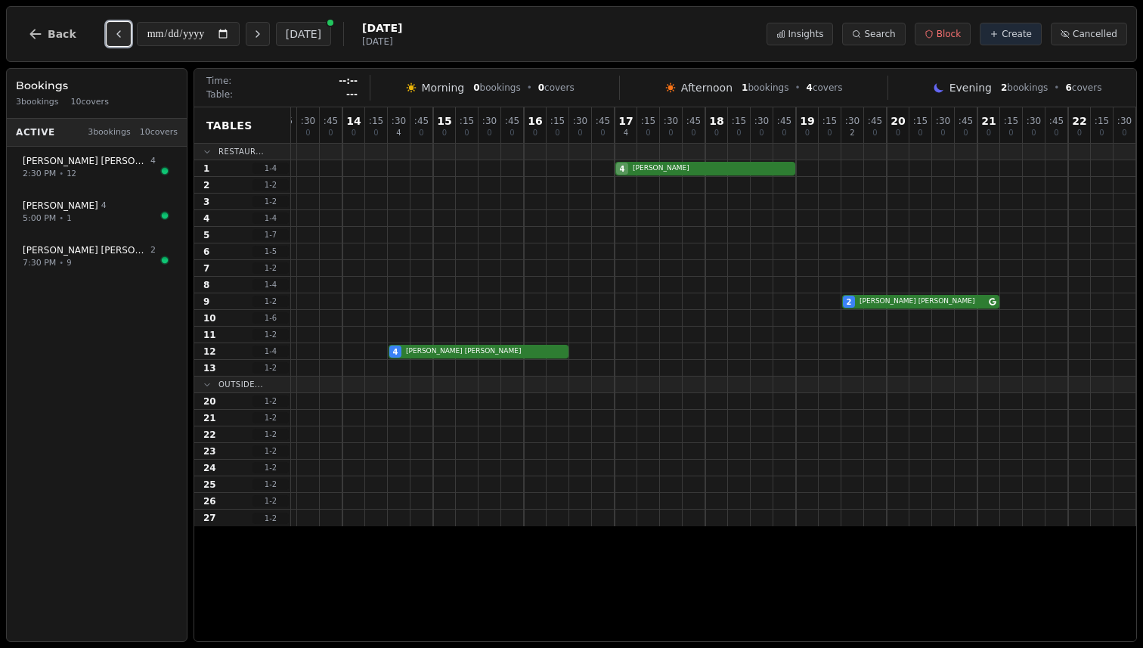
click at [116, 29] on icon "Previous day" at bounding box center [119, 34] width 12 height 12
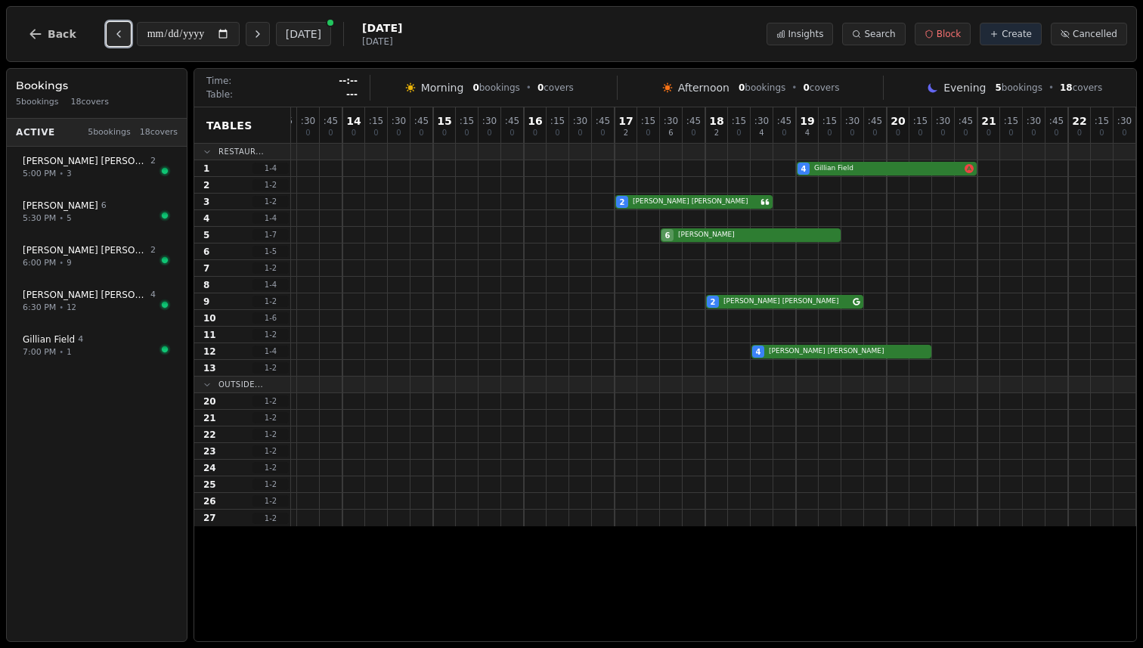
click at [116, 29] on icon "Previous day" at bounding box center [119, 34] width 12 height 12
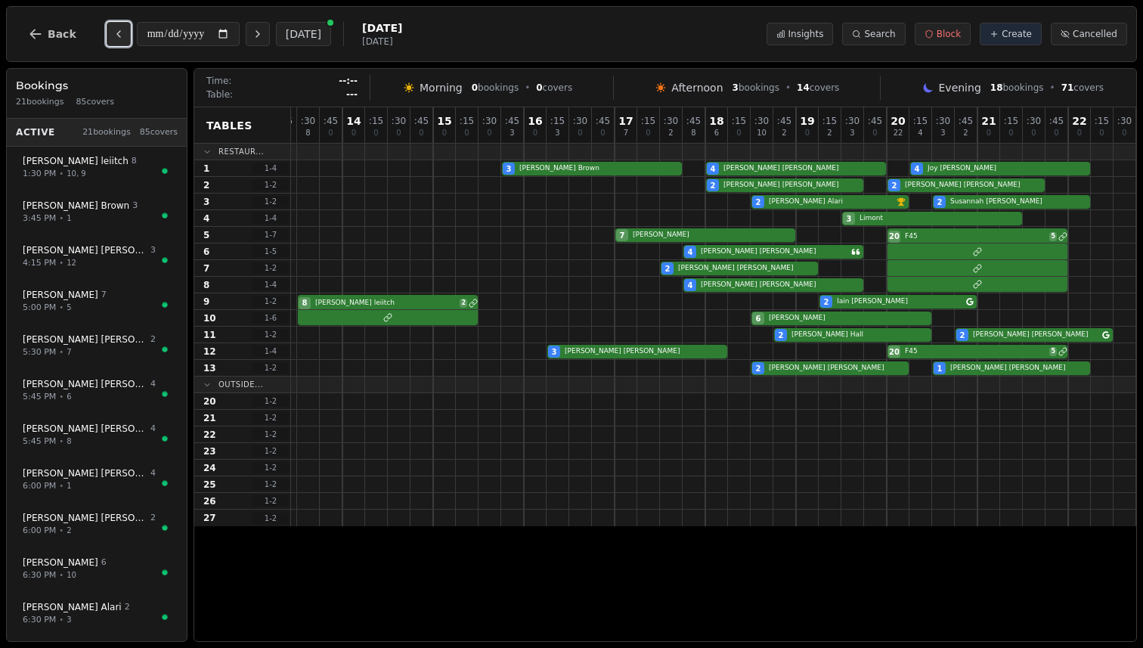
click at [116, 29] on icon "Previous day" at bounding box center [119, 34] width 12 height 12
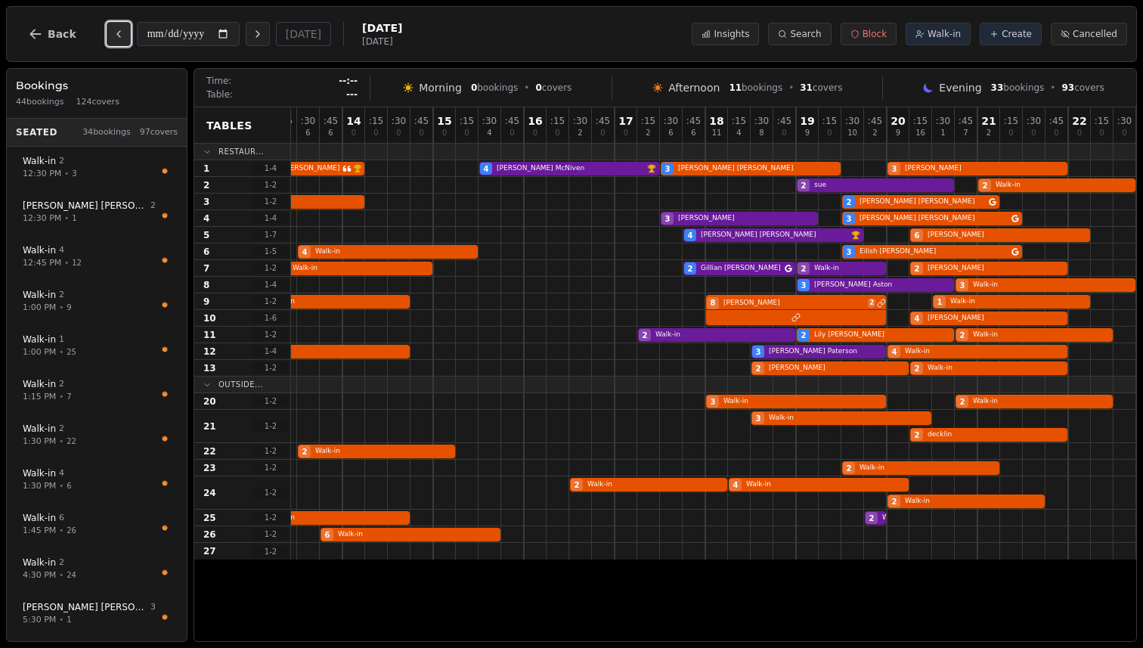
click at [116, 29] on icon "Previous day" at bounding box center [119, 34] width 12 height 12
type input "**********"
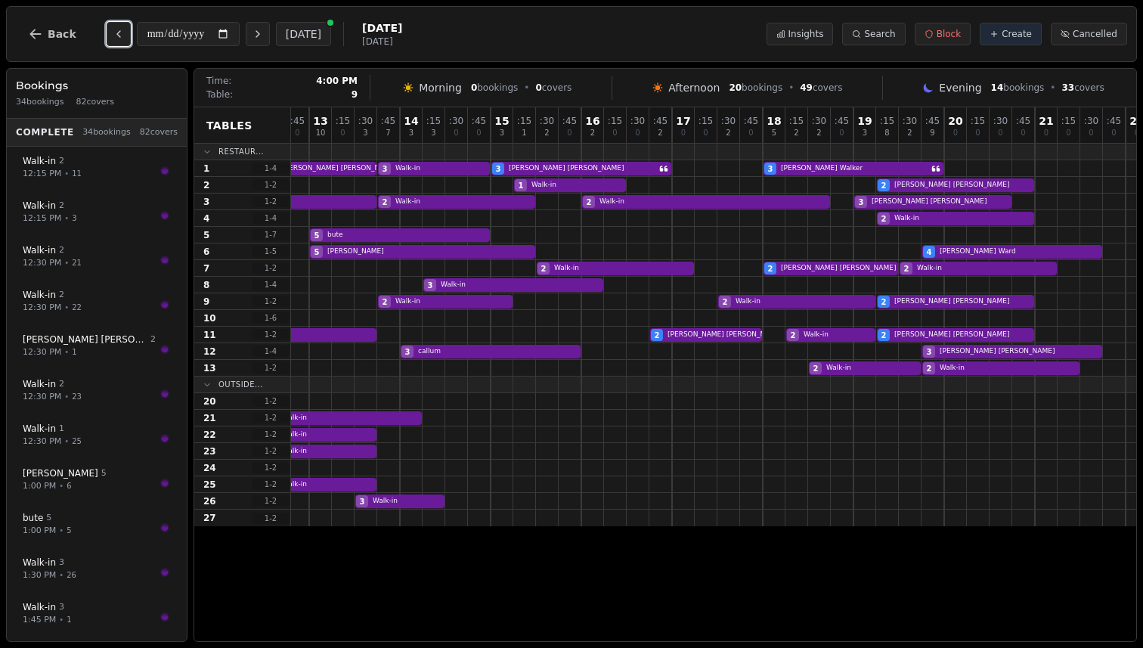
scroll to position [0, 0]
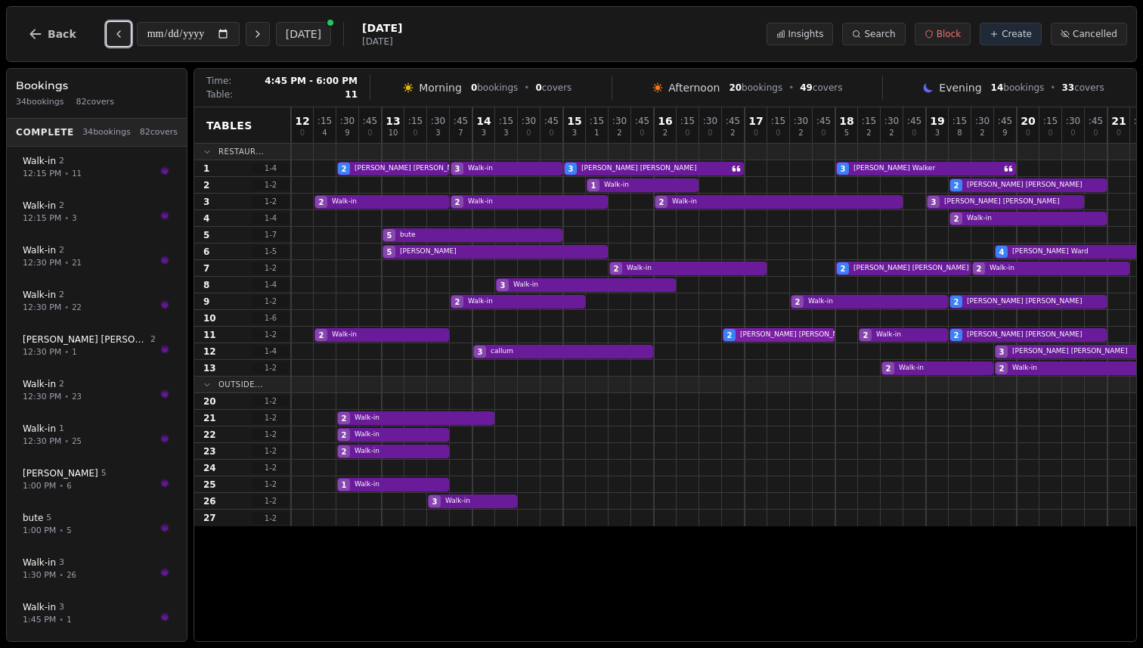
click at [763, 338] on div "2 Walk-in 2 Scott Campbell VIP customer (8 visits) 2 Walk-in 2 Jennifer Burton" at bounding box center [778, 334] width 975 height 17
select select "****"
select select "*"
select select "********"
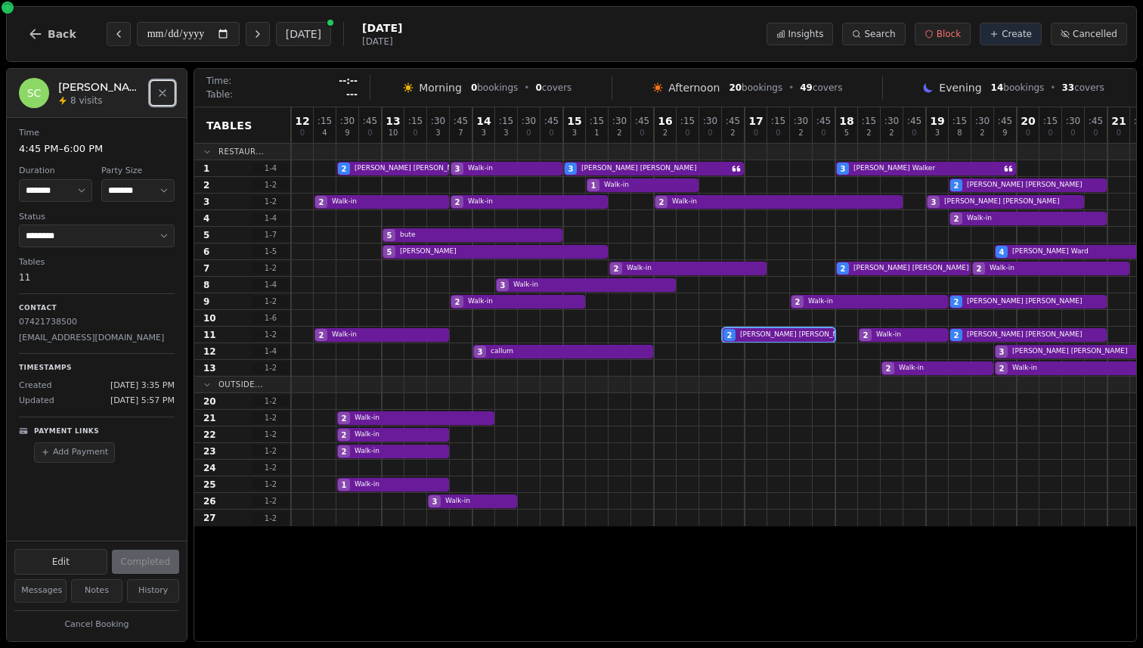
click at [163, 94] on icon "Close" at bounding box center [162, 93] width 12 height 12
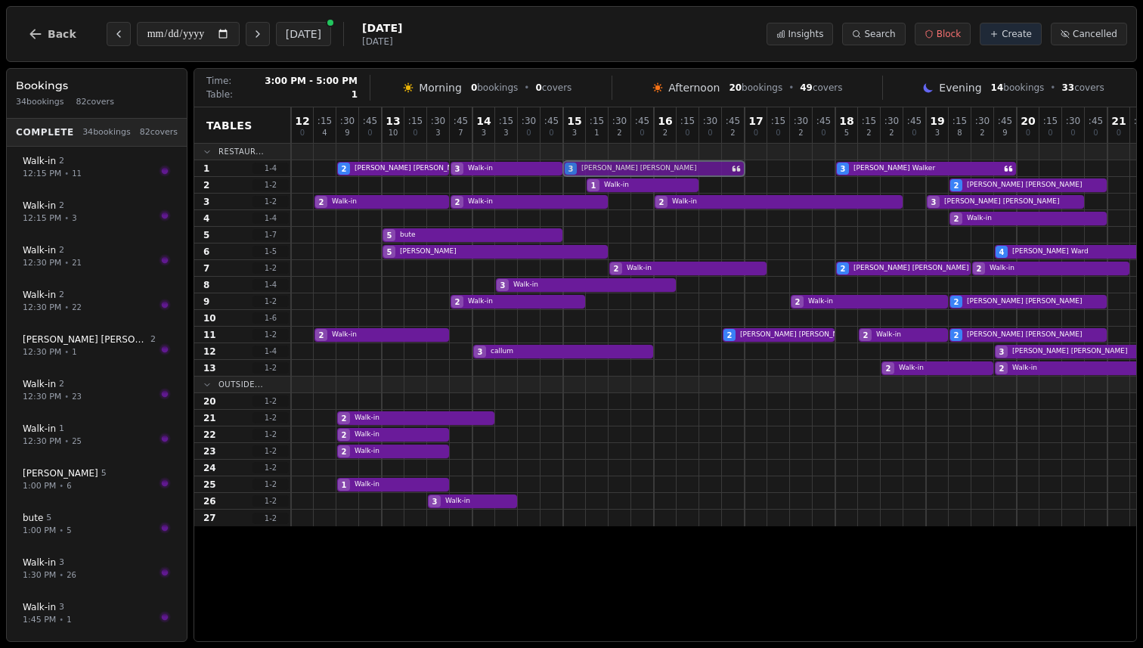
click at [611, 172] on div "2 Lisa Stephenson 3 Walk-in 3 Fiona Soutar 3 Mary Walker" at bounding box center [778, 168] width 975 height 17
select select "****"
select select "*"
select select "********"
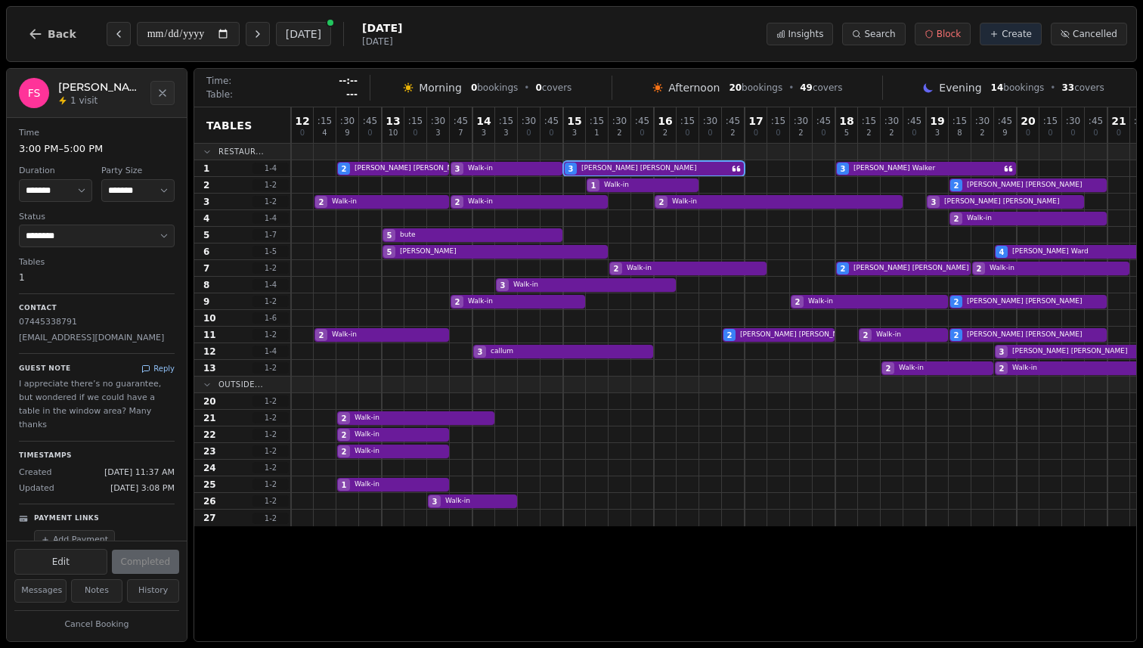
click at [159, 363] on button "Reply" at bounding box center [157, 368] width 33 height 11
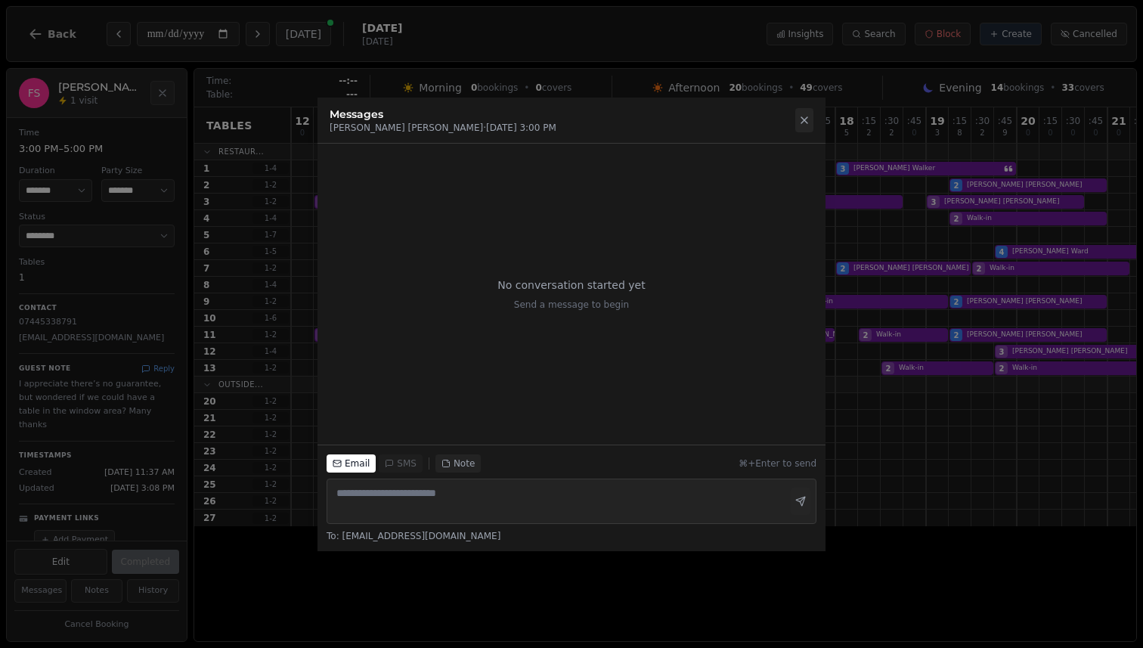
click at [805, 113] on button at bounding box center [804, 120] width 18 height 24
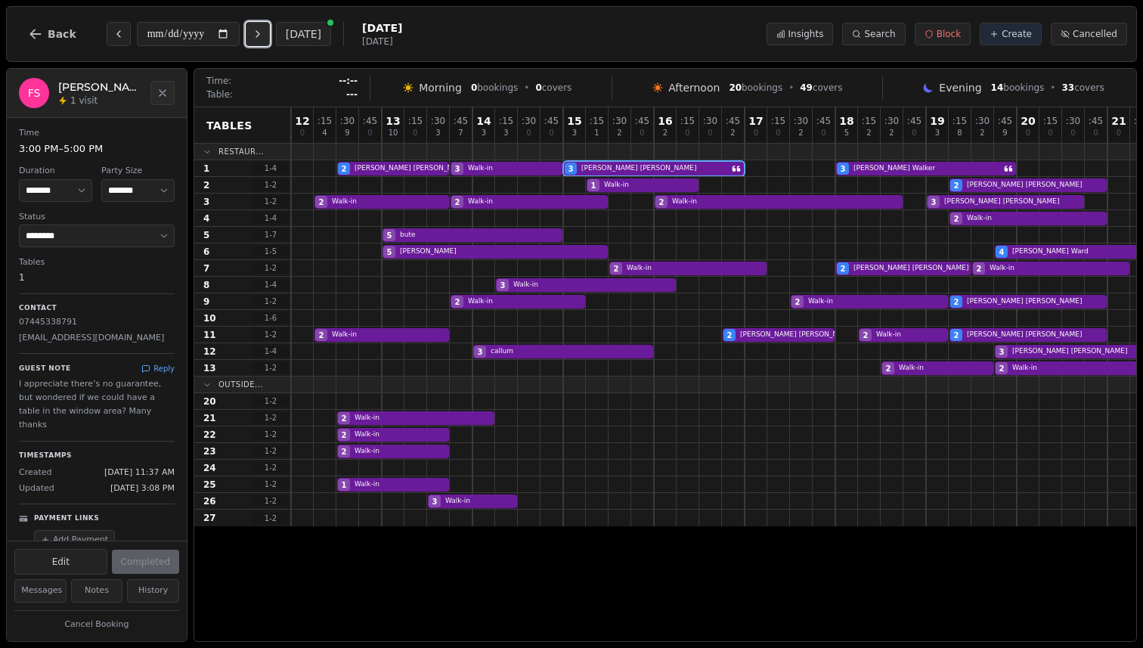
click at [261, 35] on icon "Next day" at bounding box center [258, 34] width 12 height 12
type input "**********"
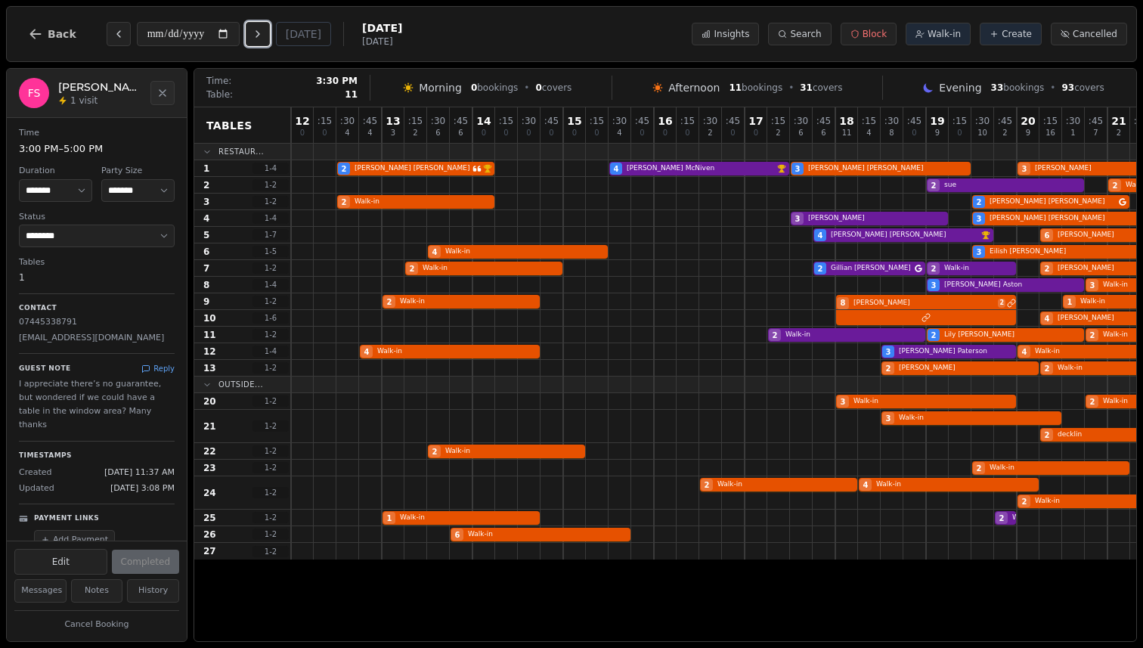
scroll to position [0, 130]
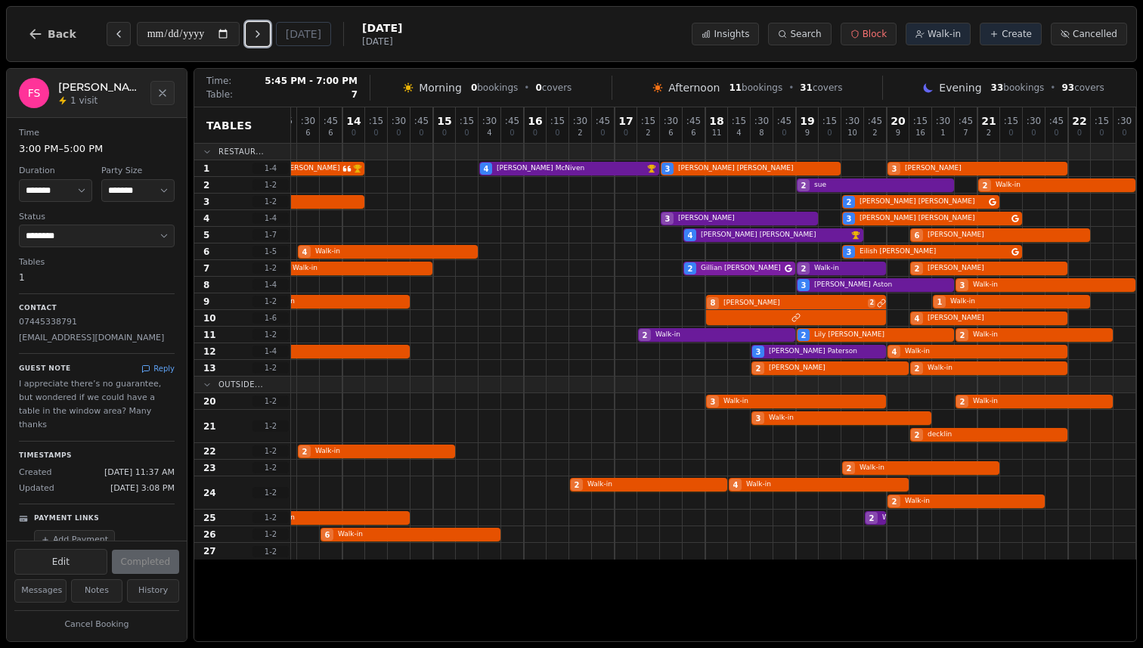
click at [753, 264] on div "2 Walk-in 2 Gillian Crombie 2 Walk-in 2 pete" at bounding box center [648, 268] width 975 height 17
select select "****"
select select "*"
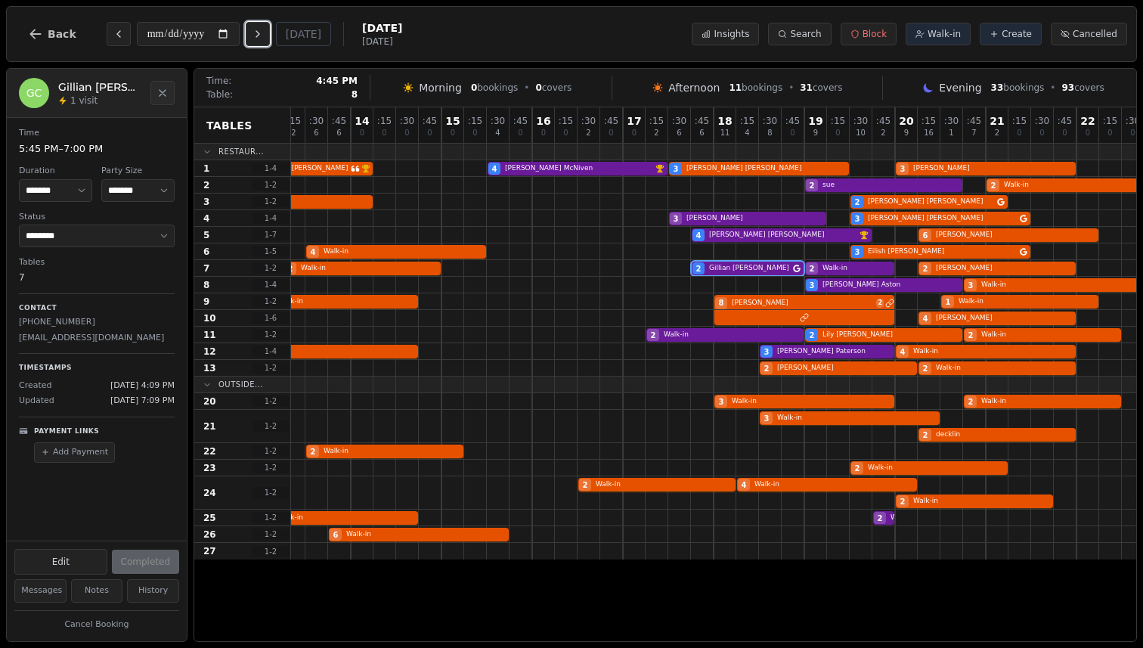
scroll to position [0, 125]
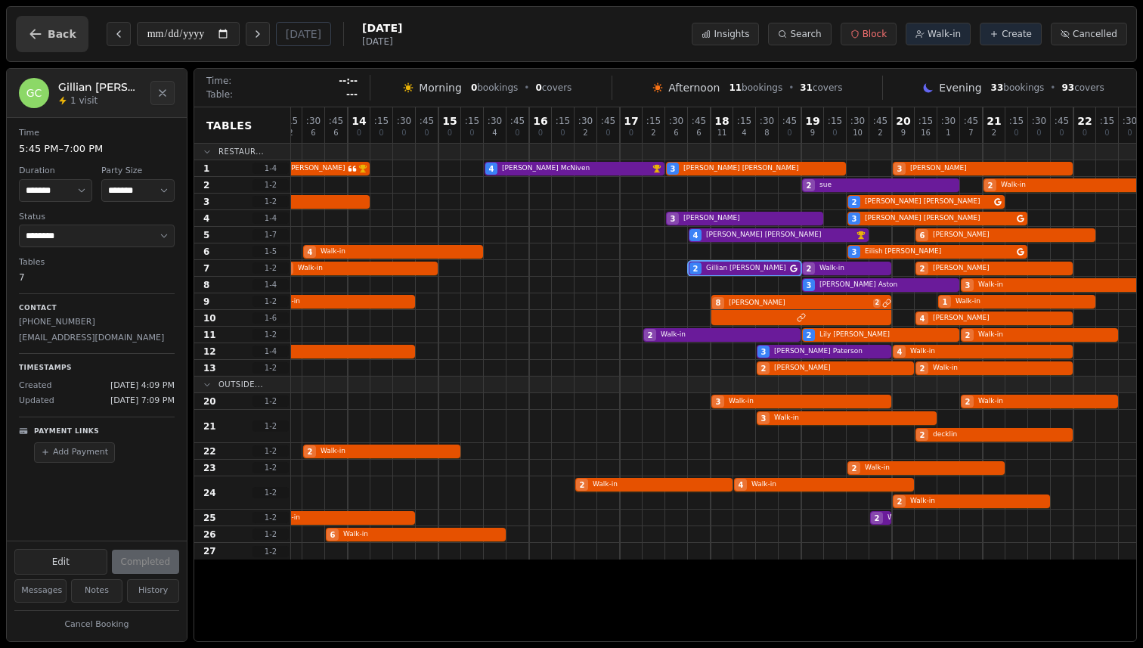
click at [40, 38] on icon "button" at bounding box center [35, 33] width 15 height 15
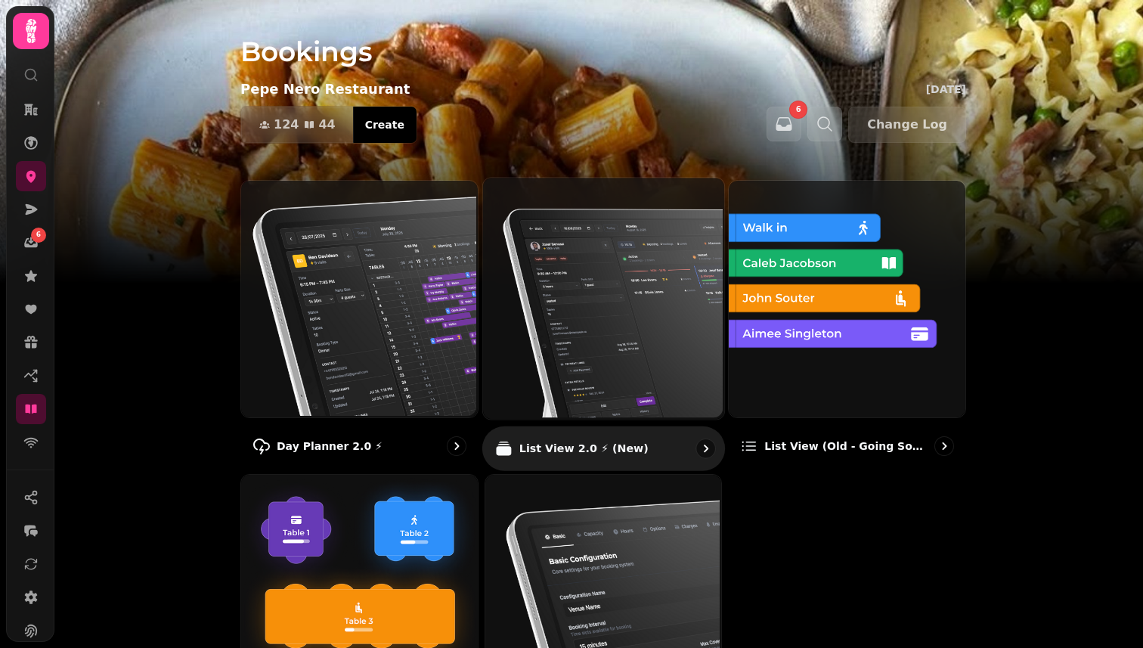
click at [533, 342] on img at bounding box center [601, 296] width 241 height 241
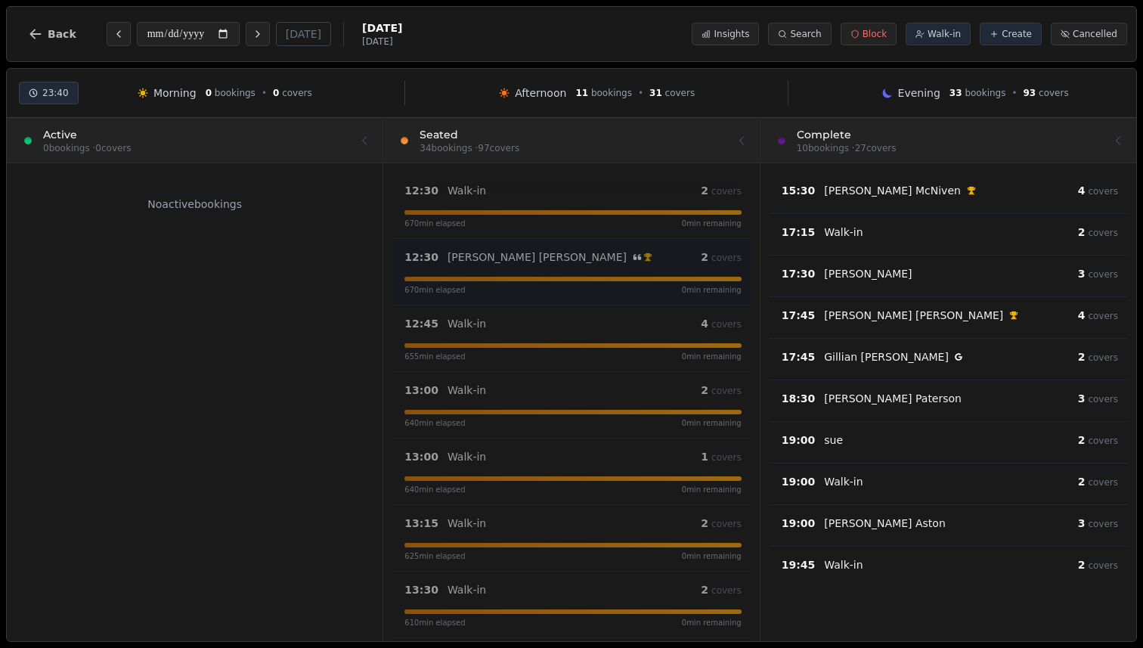
click at [644, 254] on icon at bounding box center [648, 257] width 8 height 8
select select "****"
select select "*"
select select "******"
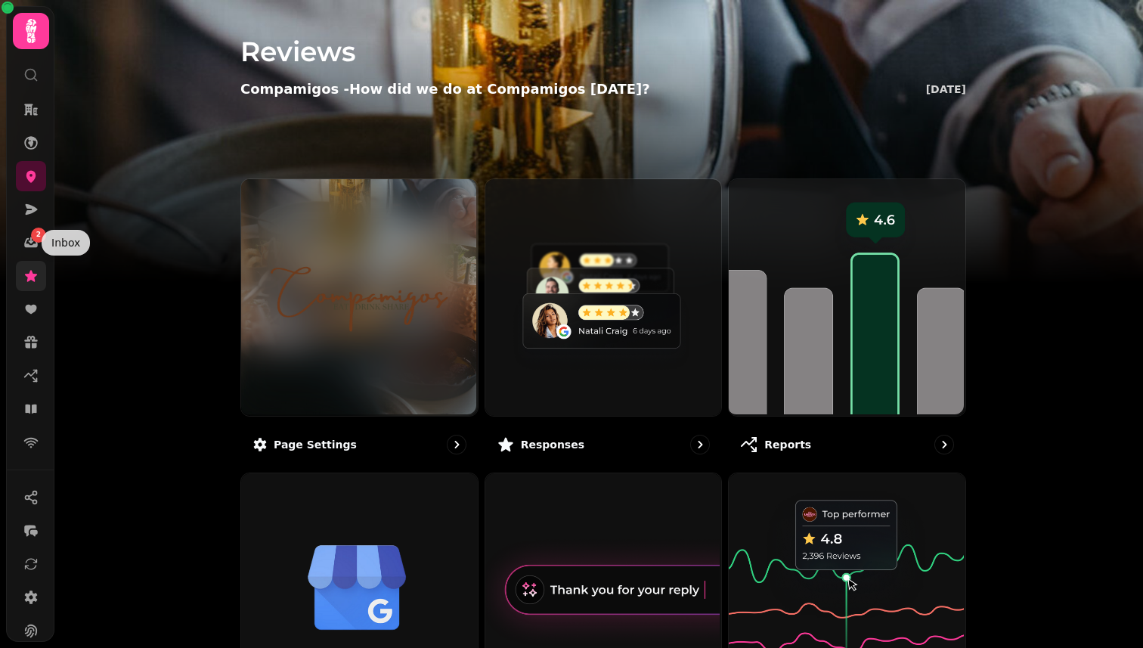
click at [34, 267] on link at bounding box center [31, 276] width 30 height 30
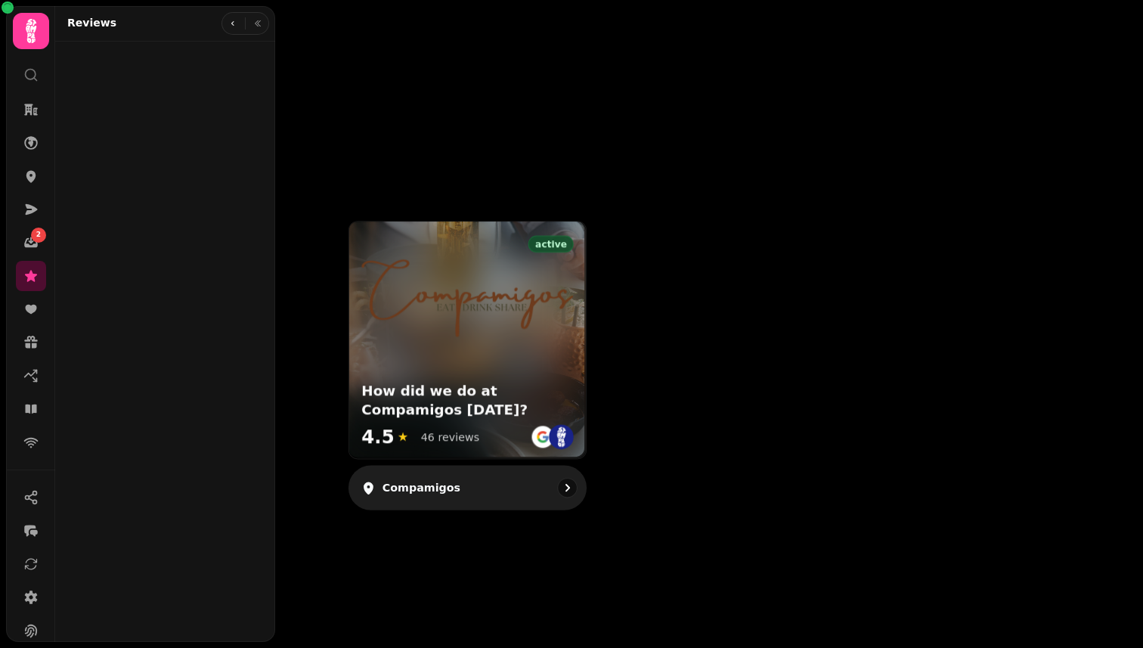
click at [540, 342] on div at bounding box center [467, 282] width 237 height 123
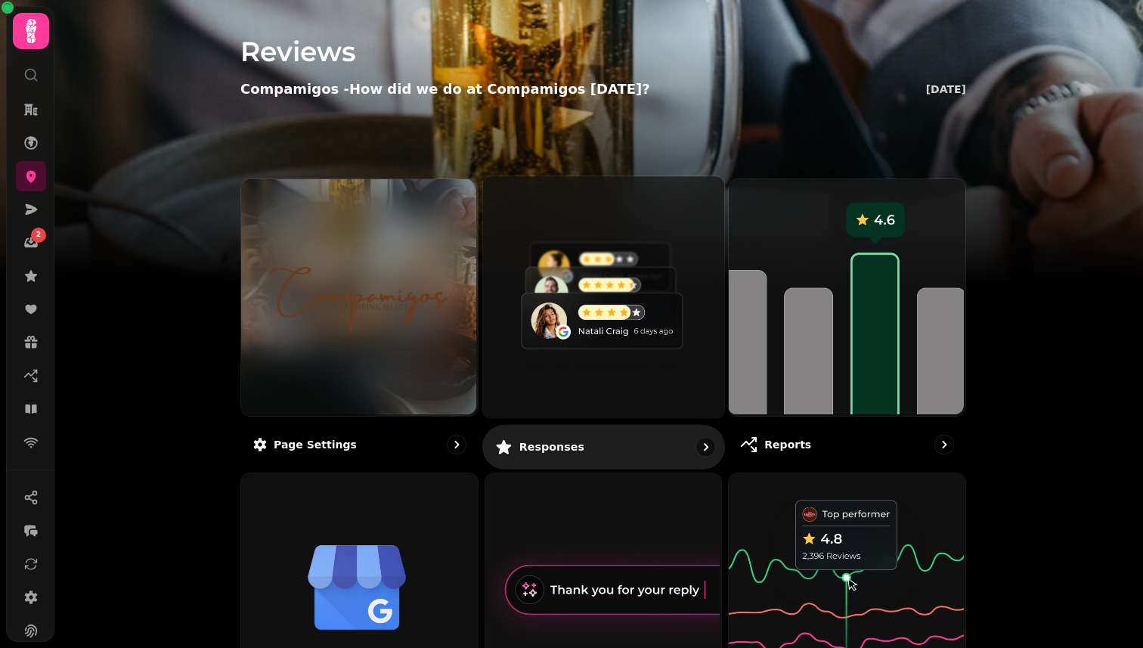
click at [562, 301] on img at bounding box center [601, 295] width 241 height 241
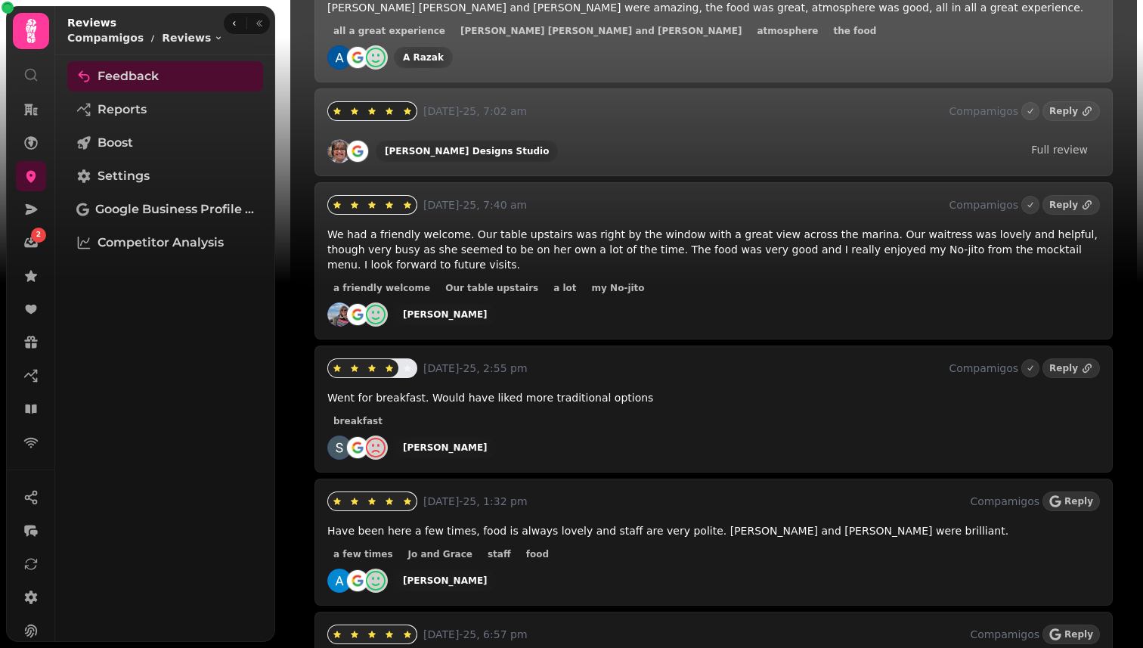
scroll to position [419, 0]
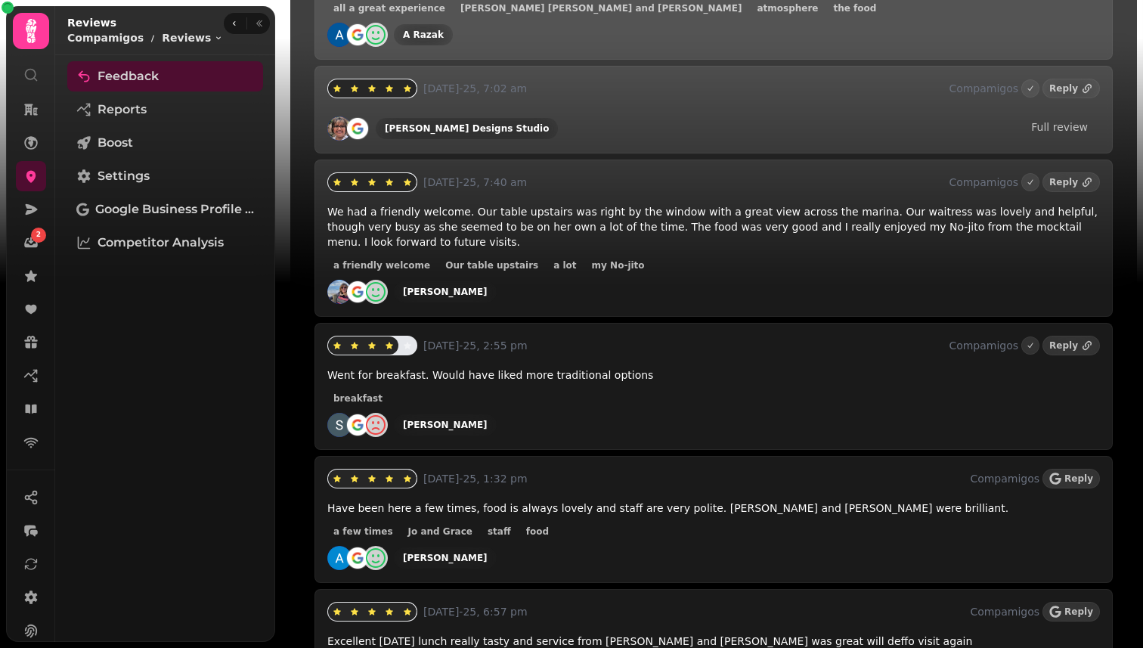
click at [562, 301] on div "[PERSON_NAME]" at bounding box center [713, 292] width 772 height 24
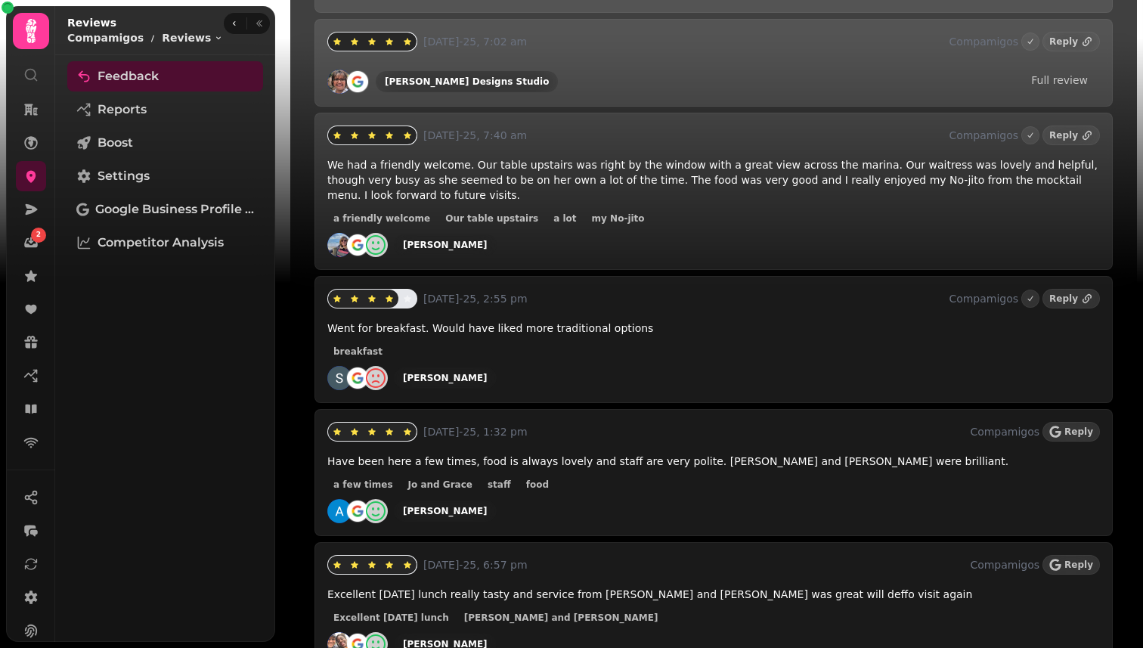
scroll to position [589, 0]
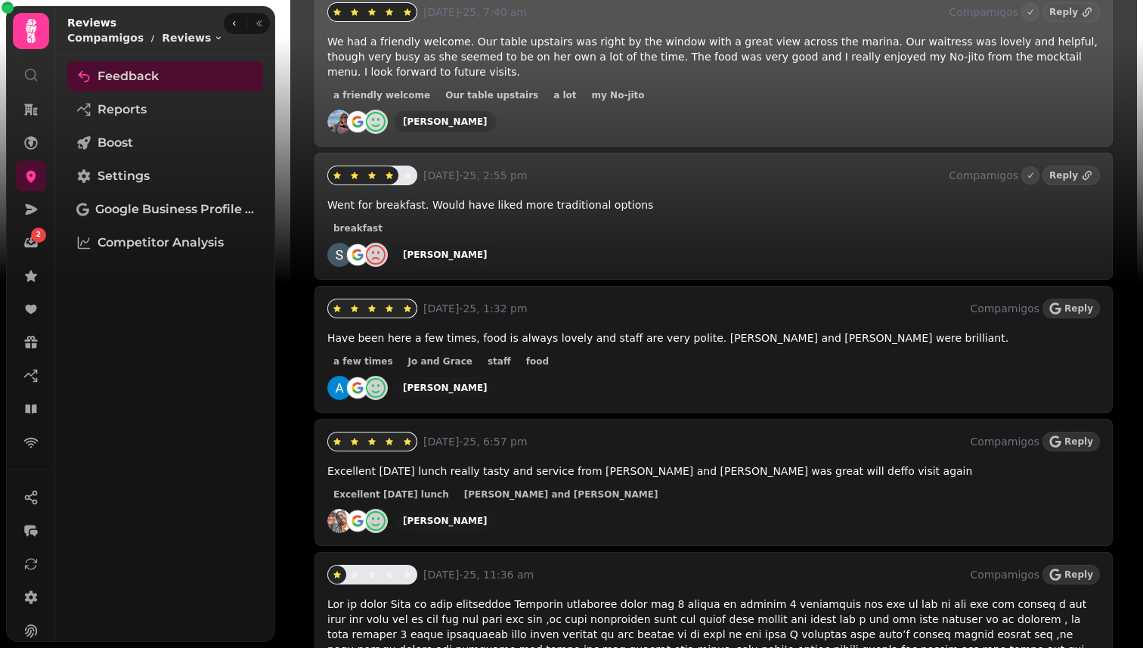
click at [562, 301] on p "[DATE]-25, 1:32 pm" at bounding box center [693, 308] width 540 height 15
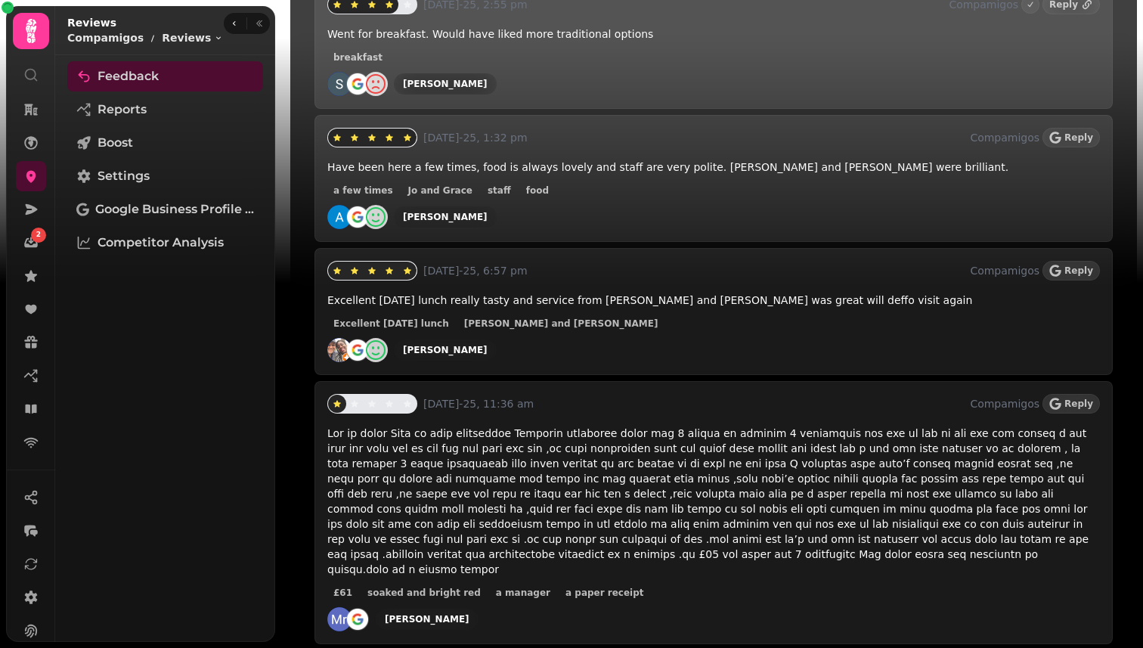
scroll to position [809, 0]
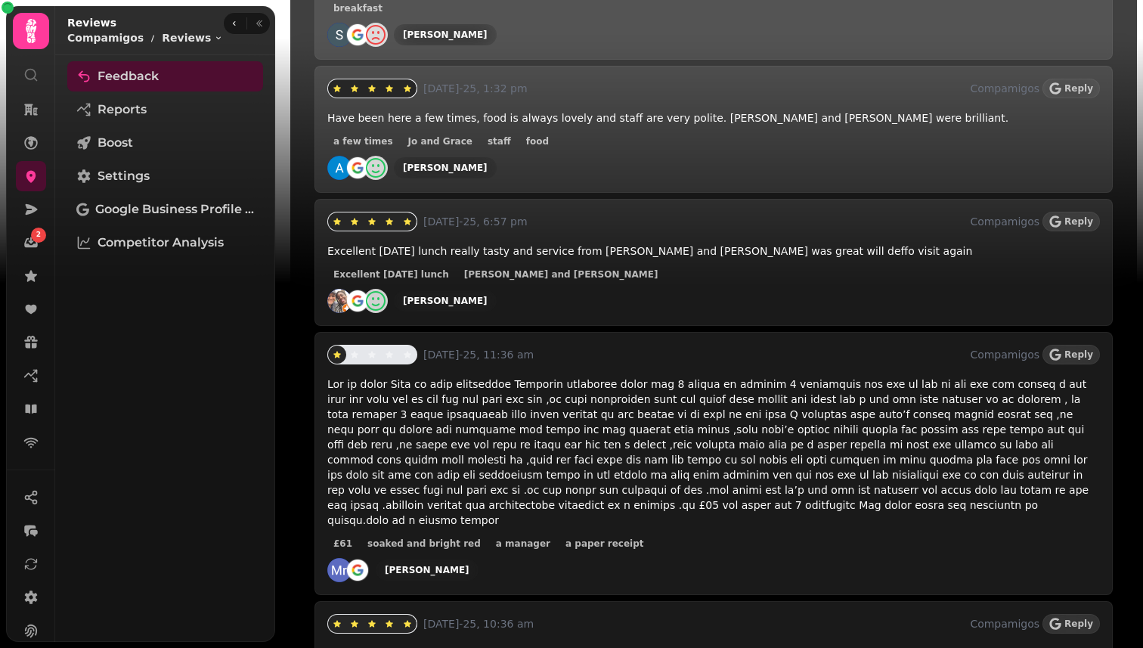
click at [562, 301] on div "[PERSON_NAME]" at bounding box center [713, 301] width 772 height 24
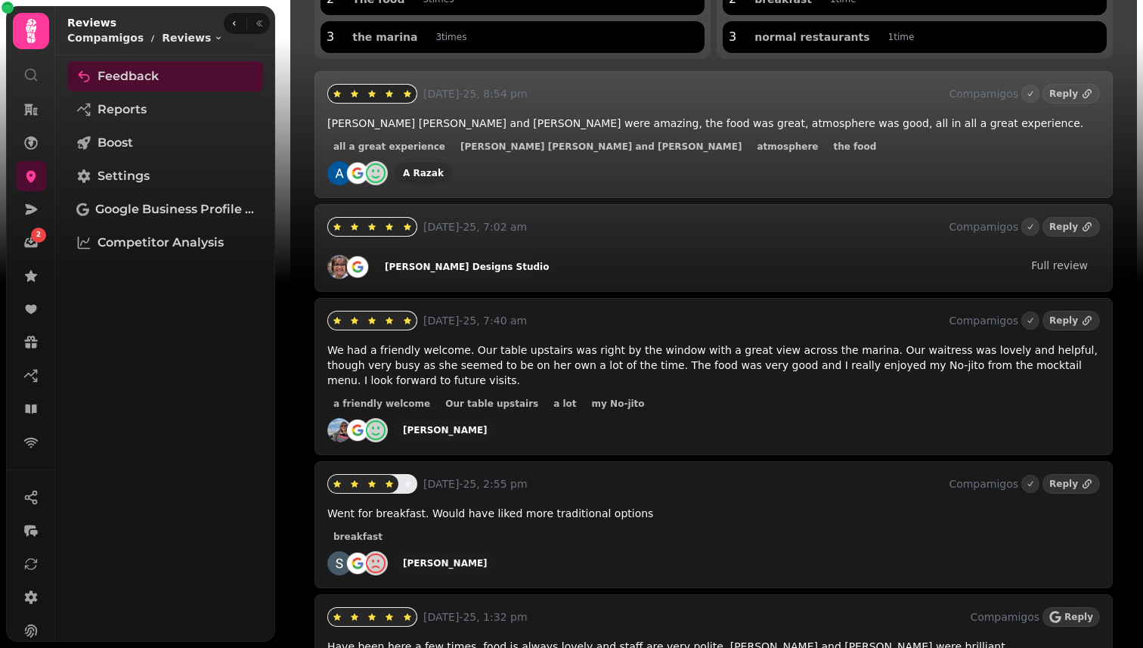
scroll to position [0, 0]
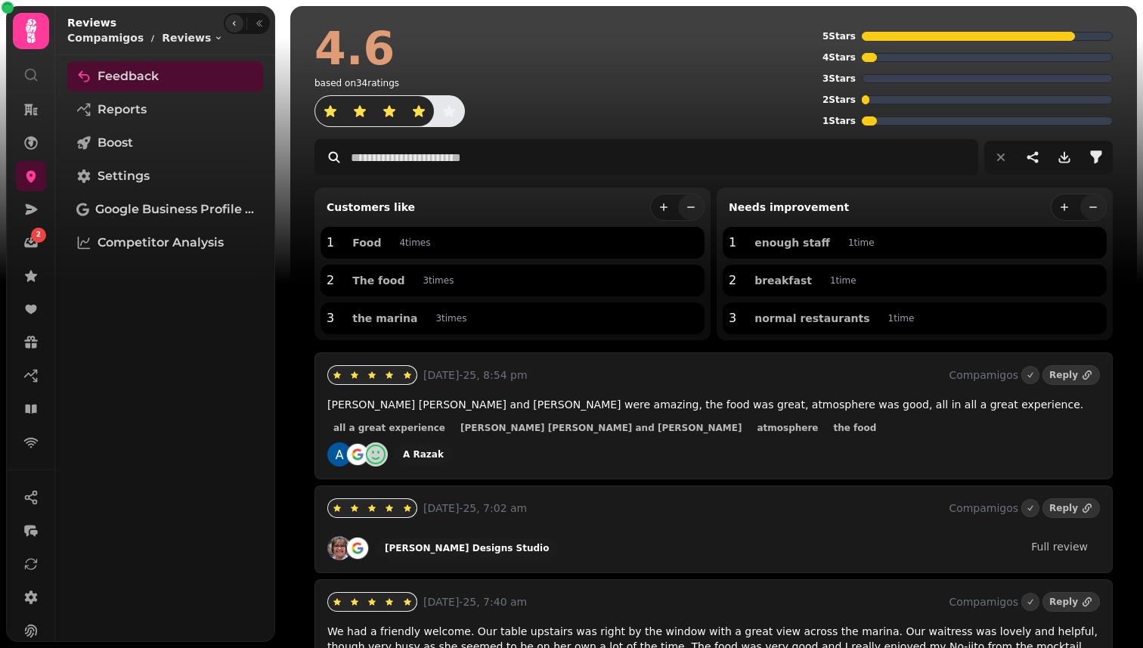
click at [231, 20] on icon "button" at bounding box center [234, 23] width 9 height 9
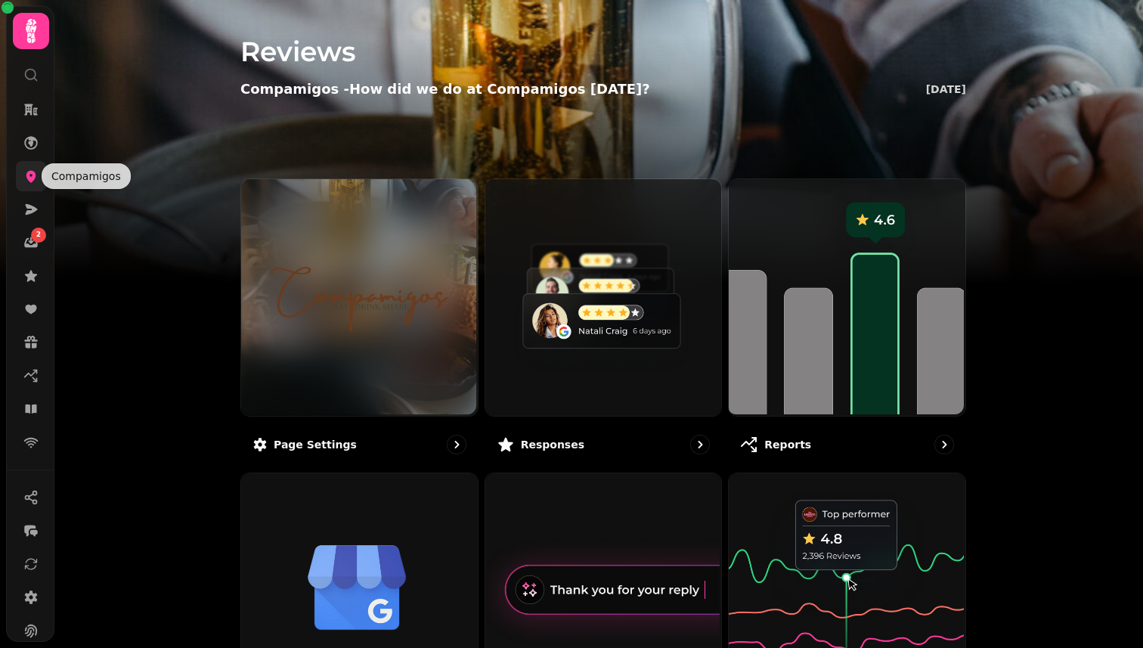
click at [33, 181] on icon at bounding box center [30, 176] width 15 height 15
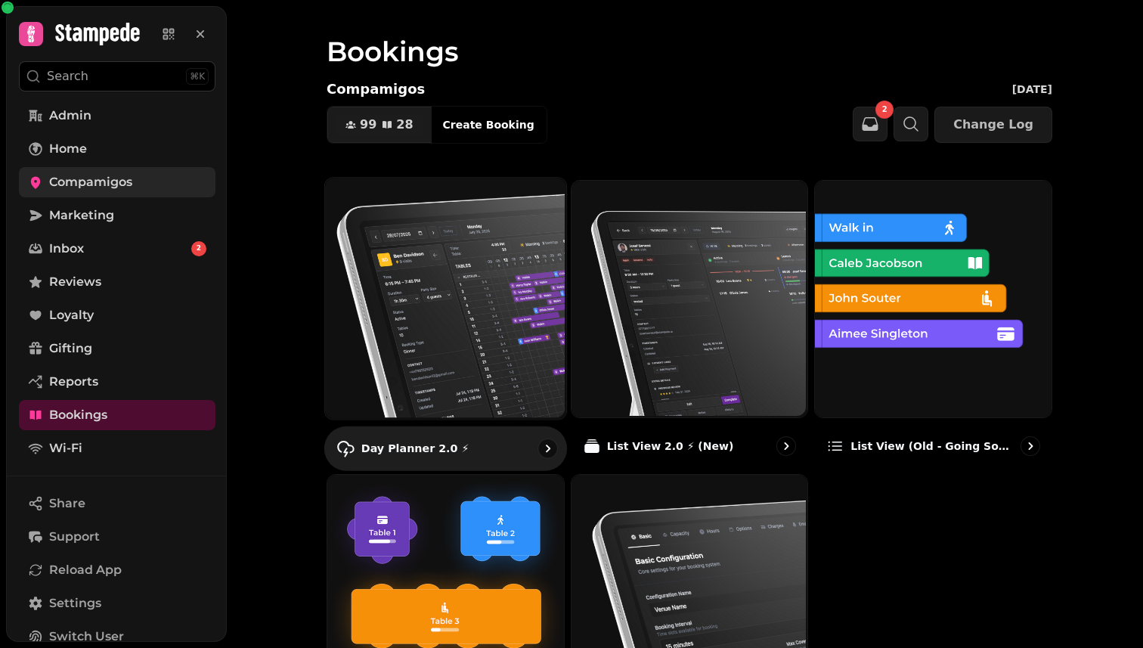
click at [491, 260] on img at bounding box center [443, 296] width 241 height 241
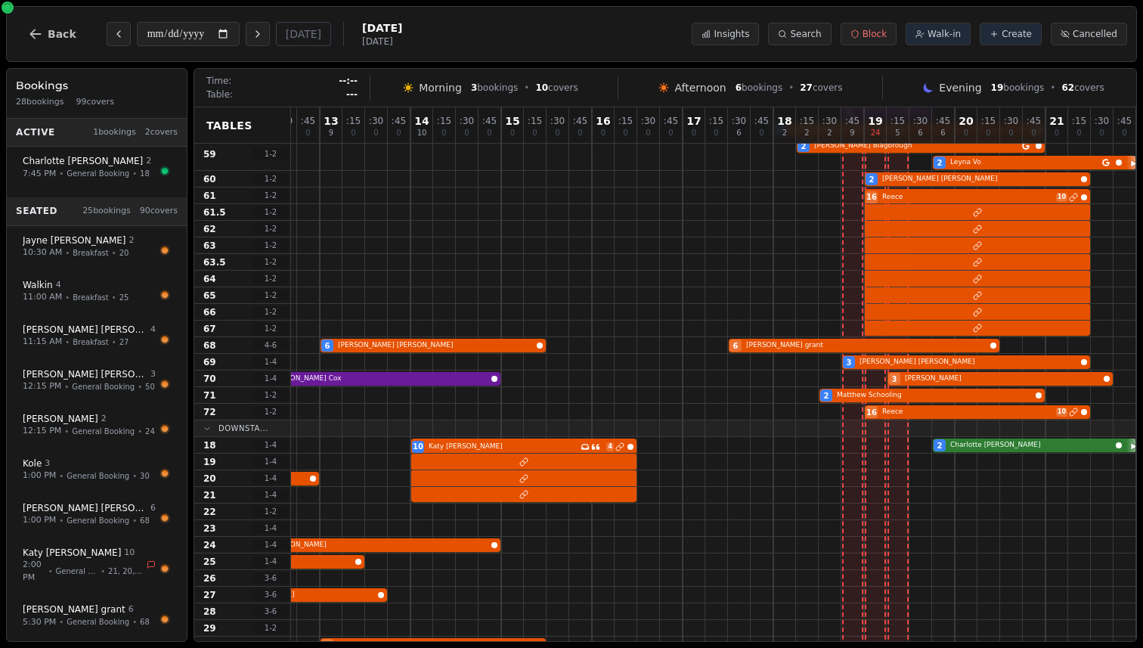
scroll to position [251, 243]
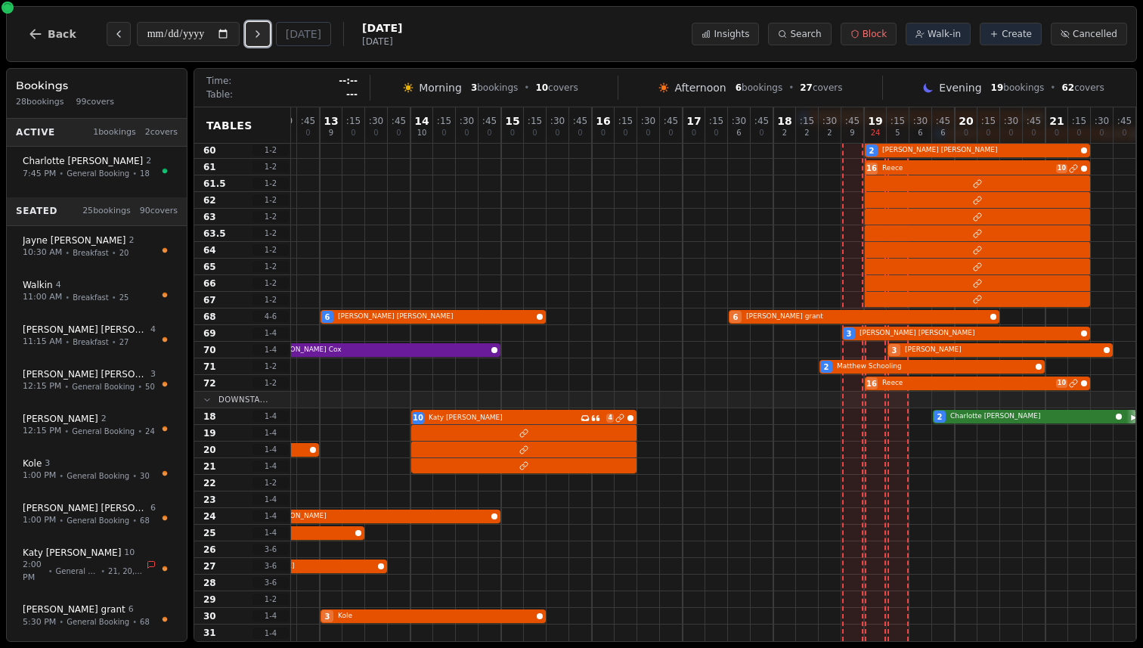
click at [259, 32] on icon "Next day" at bounding box center [257, 34] width 3 height 6
type input "**********"
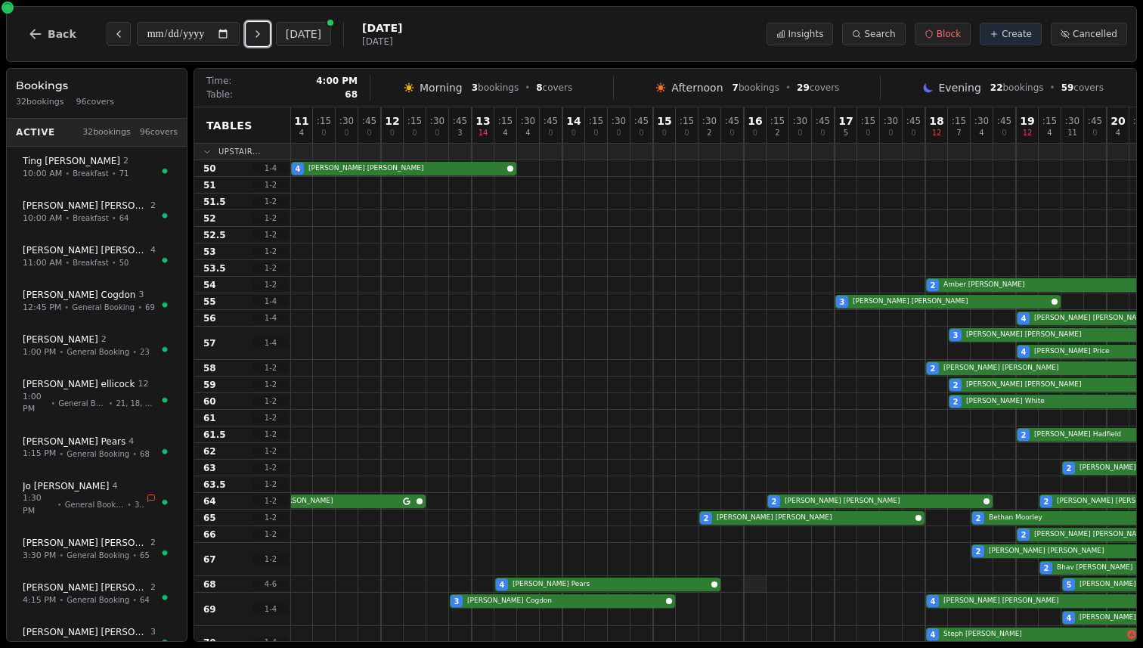
scroll to position [0, 0]
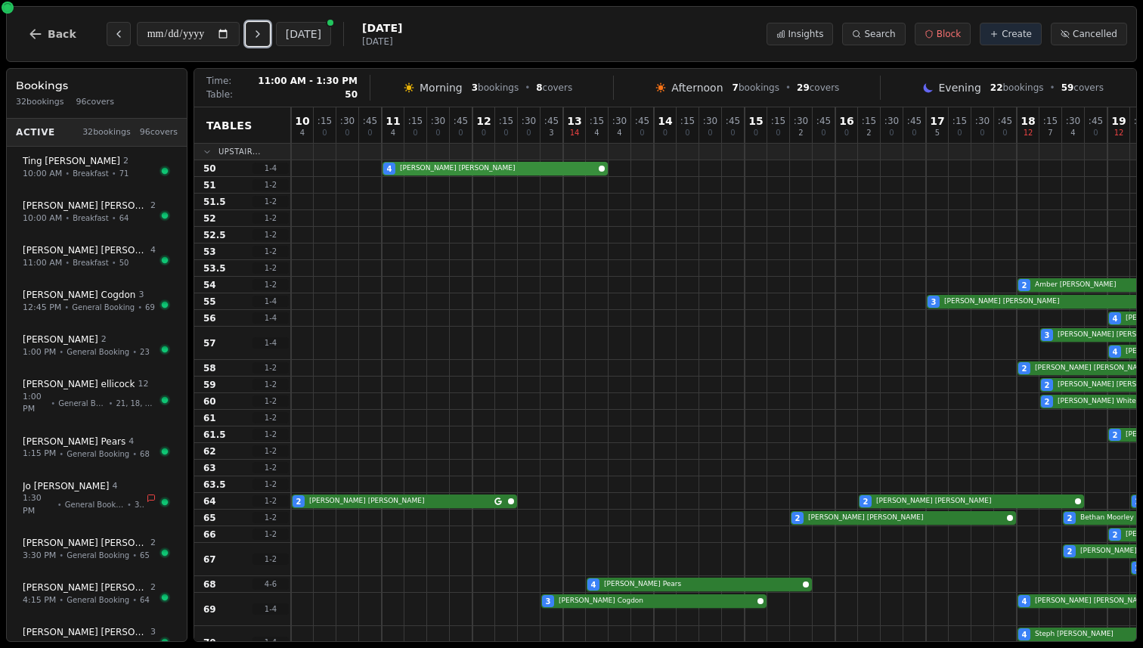
click at [486, 171] on div "4 [PERSON_NAME]" at bounding box center [835, 168] width 1088 height 17
select select "****"
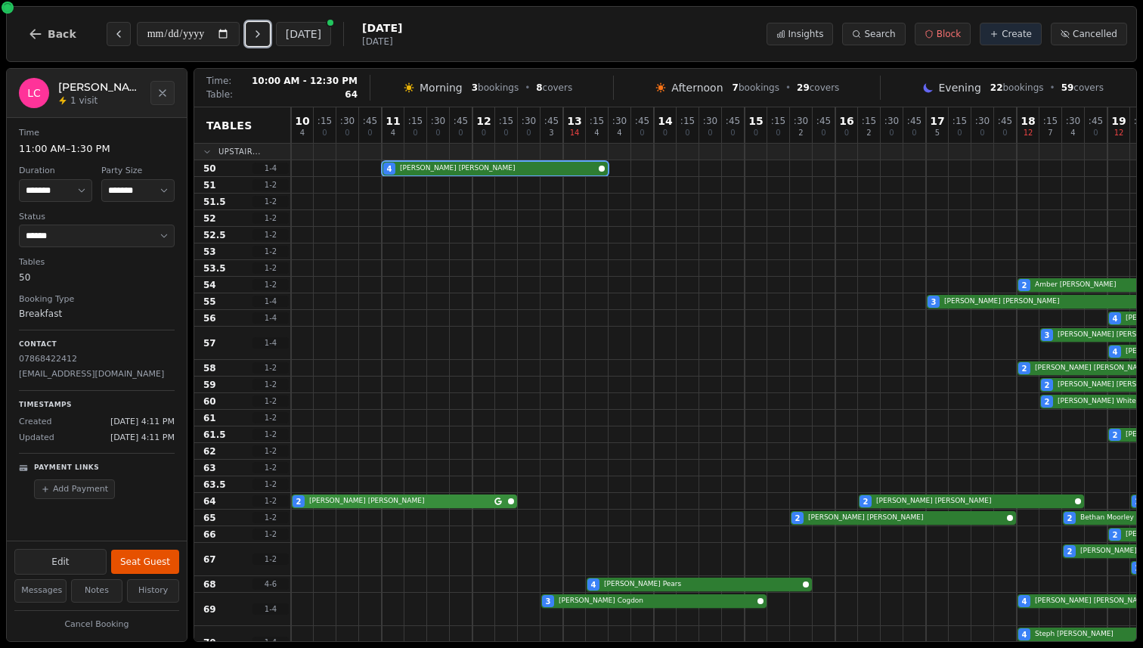
click at [467, 497] on div "2 [PERSON_NAME] 2 [PERSON_NAME] 2 [PERSON_NAME]" at bounding box center [835, 501] width 1088 height 17
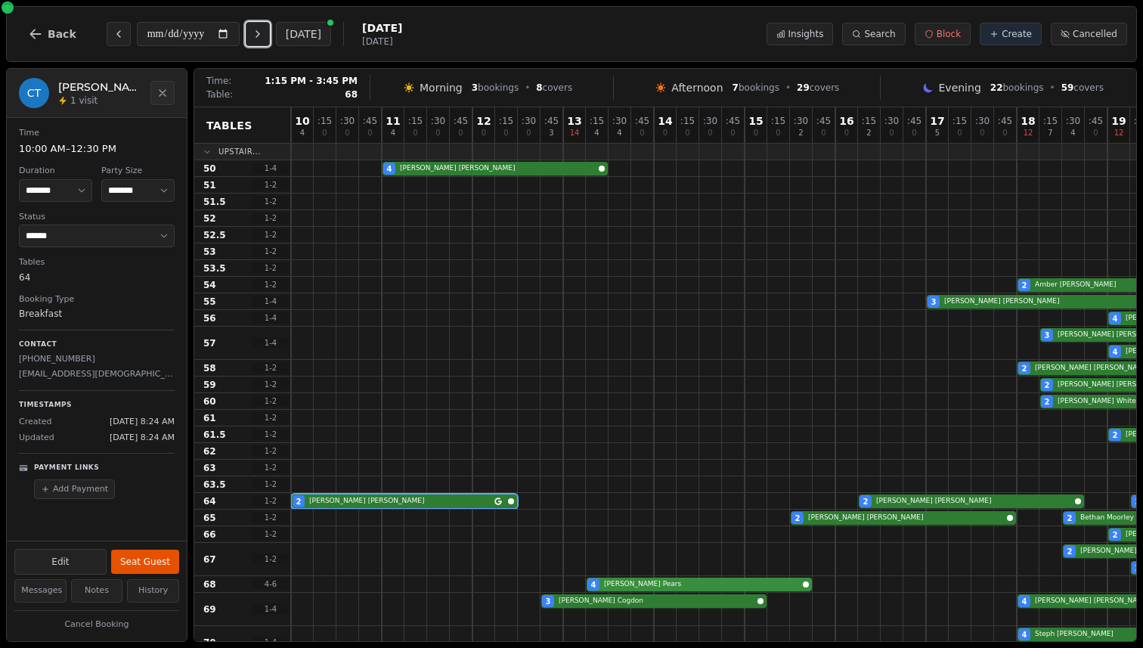
click at [677, 585] on div "4 Ian Pears 5 Andy Davis Birthday celebration" at bounding box center [835, 584] width 1088 height 17
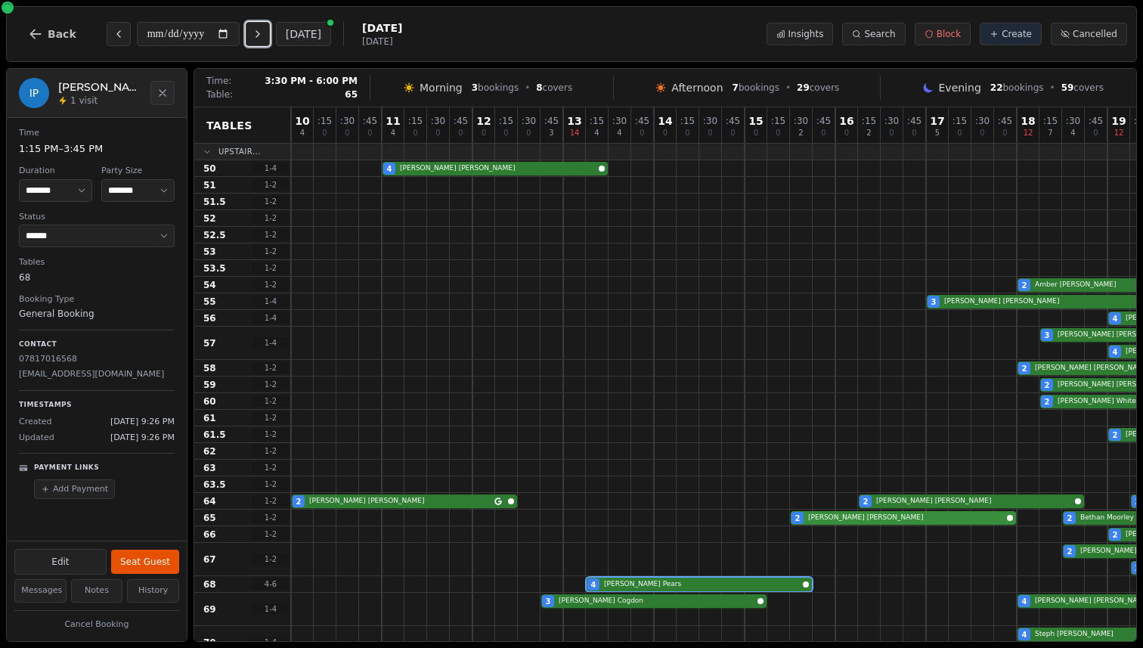
click at [826, 516] on div "2 Elliott Homer 2 Bethan Moorley" at bounding box center [835, 517] width 1088 height 17
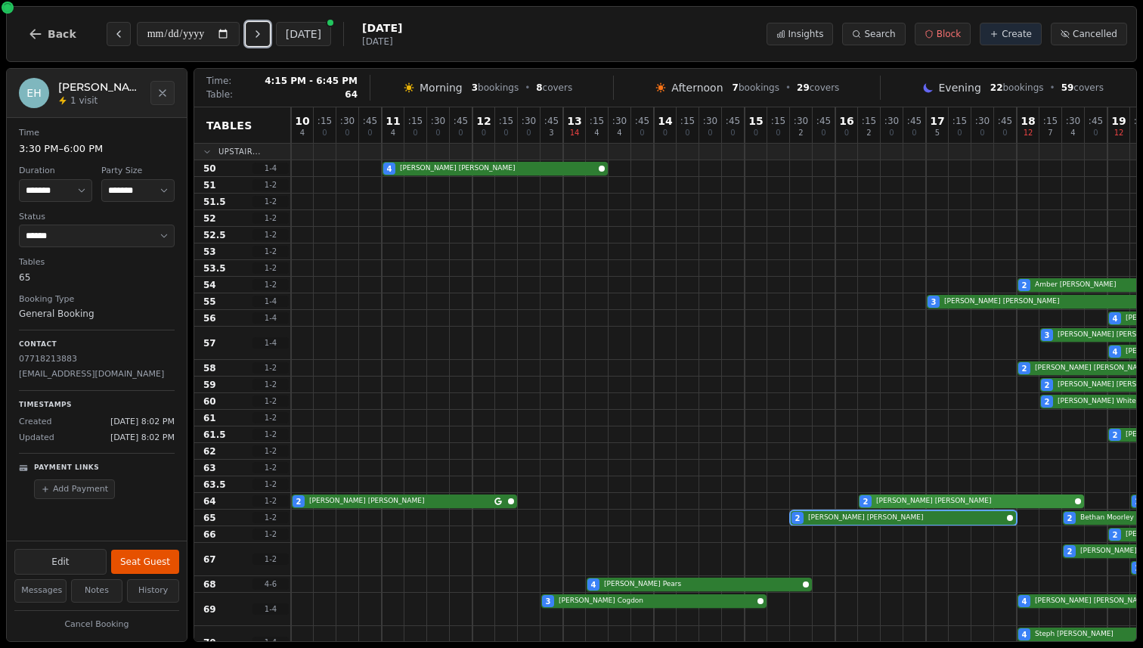
click at [899, 500] on div "2 Collette Tunstall 2 Hannah Wallis 2 Maria Glendon" at bounding box center [835, 501] width 1088 height 17
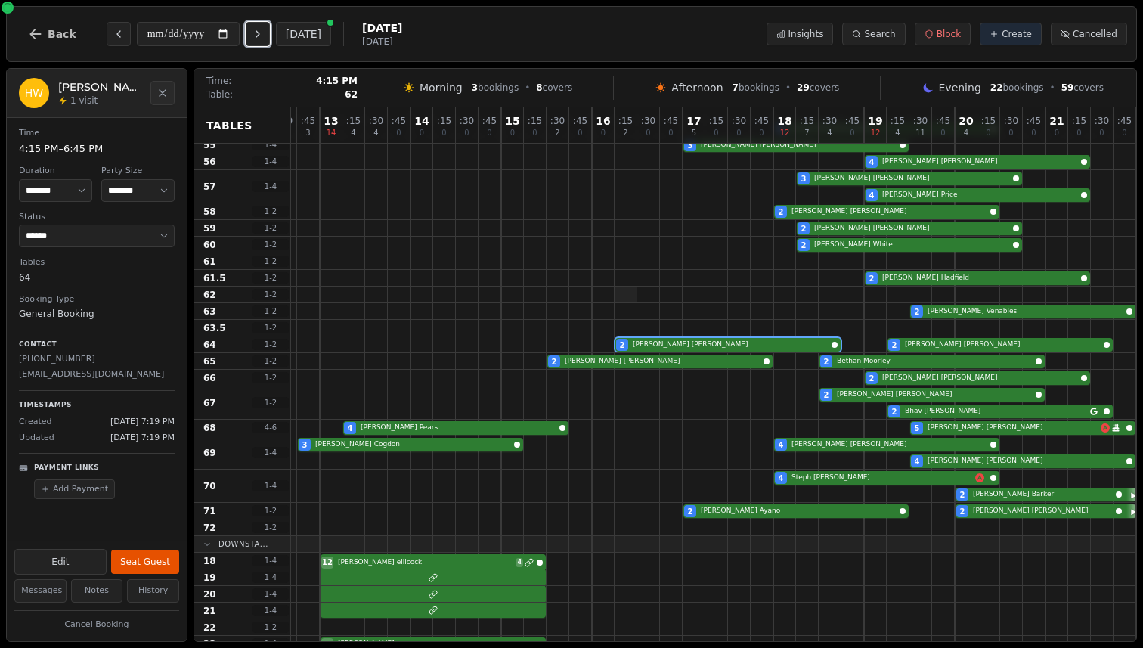
scroll to position [301, 243]
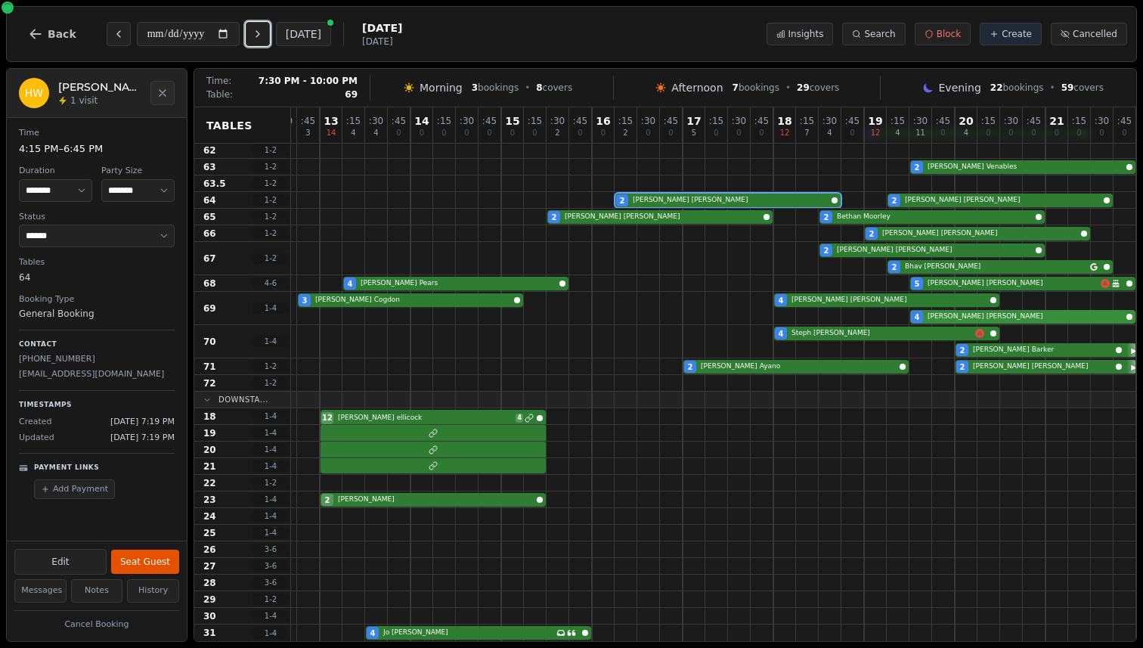
click at [968, 311] on div "3 Marta Cogdon 4 Cheryl Webster 4 Gill Smith" at bounding box center [592, 308] width 1088 height 33
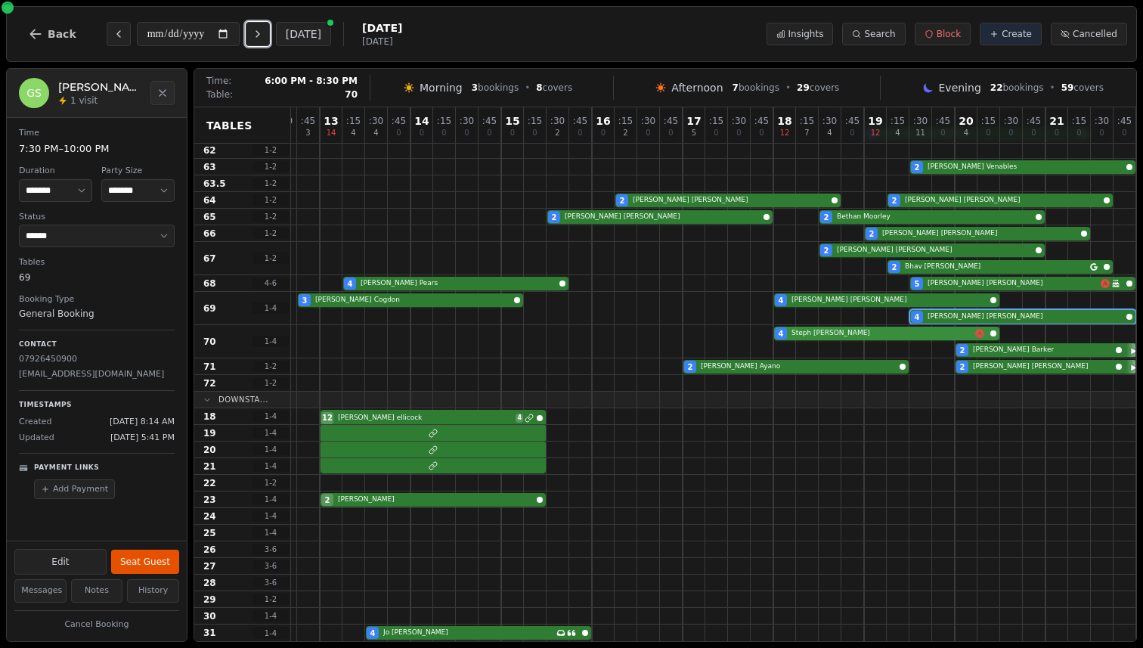
click at [956, 332] on div "4 Steph Bunney 2 Emily Barker" at bounding box center [592, 341] width 1088 height 33
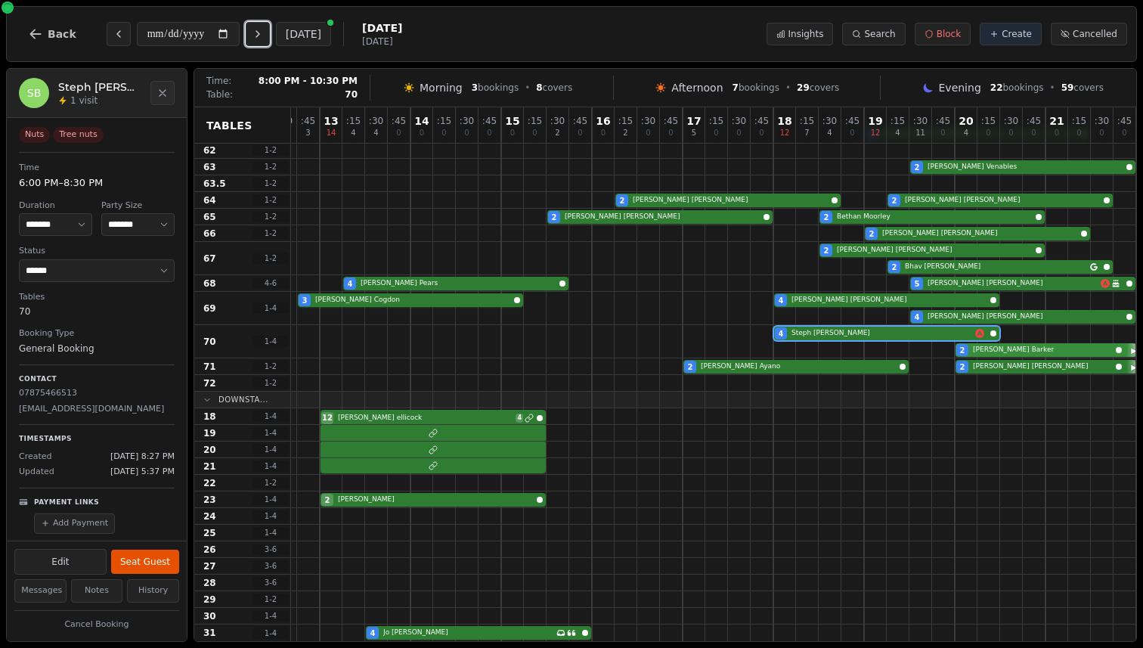
click at [1011, 354] on div "4 Steph Bunney 2 Emily Barker" at bounding box center [592, 341] width 1088 height 33
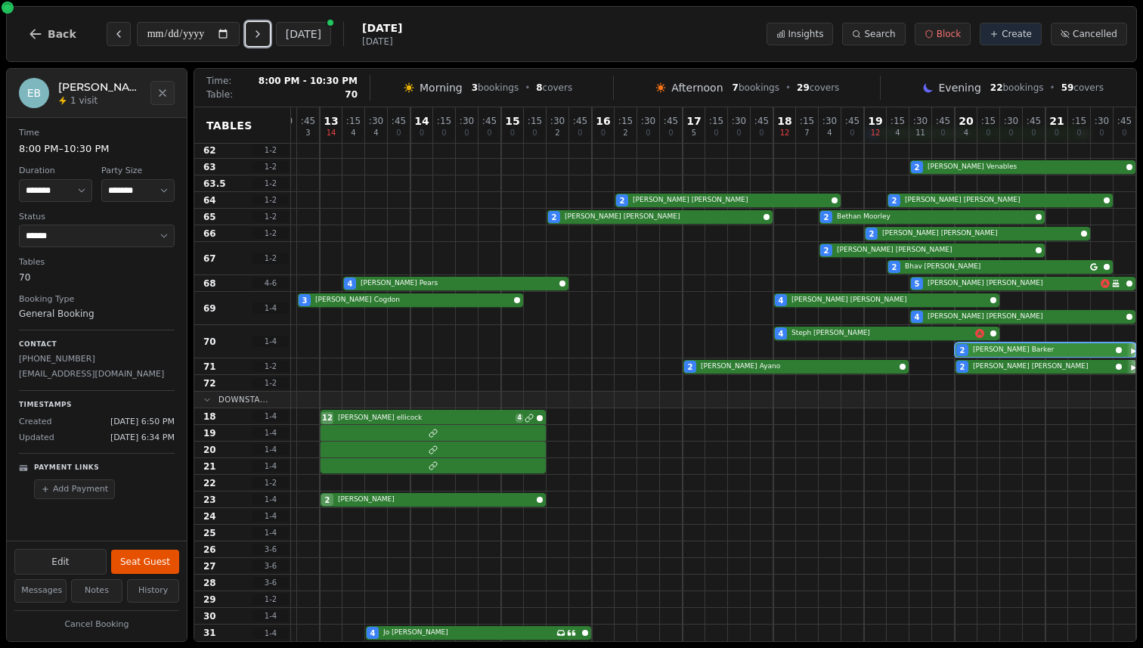
select select "*"
click at [1011, 354] on div "4 Steph Bunney 2 Emily Barker" at bounding box center [592, 341] width 1088 height 33
click at [1007, 371] on div "2 Ting Riley 2 Victor Ayano 2 Darren Laverty" at bounding box center [592, 366] width 1088 height 17
click at [257, 33] on button "Next day" at bounding box center [258, 34] width 24 height 24
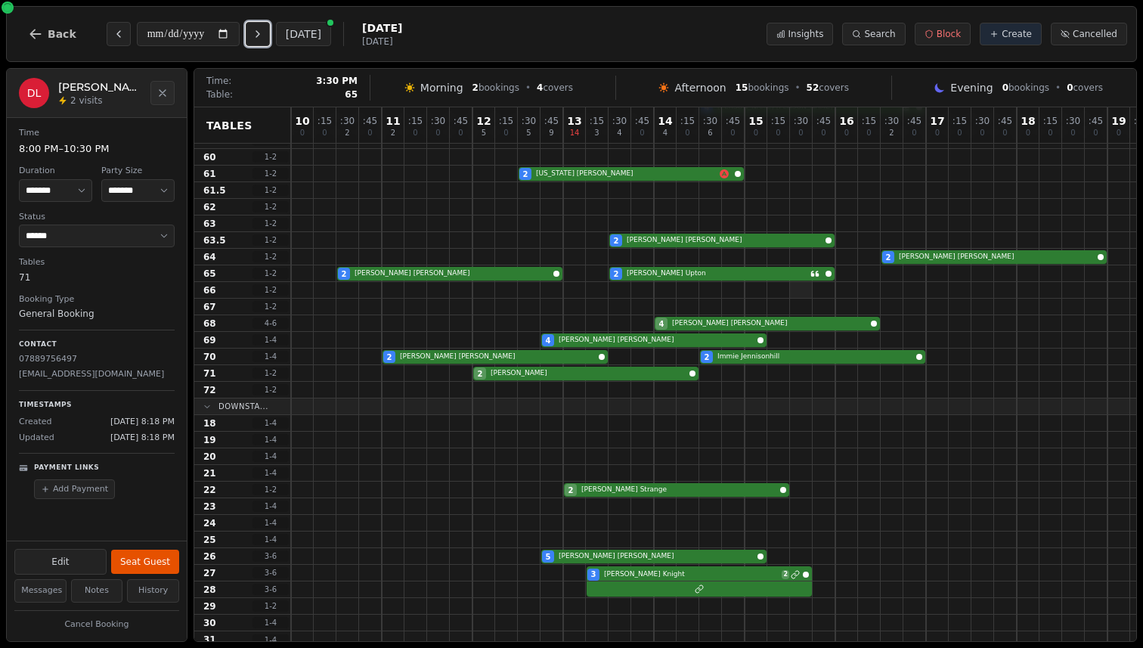
scroll to position [234, 0]
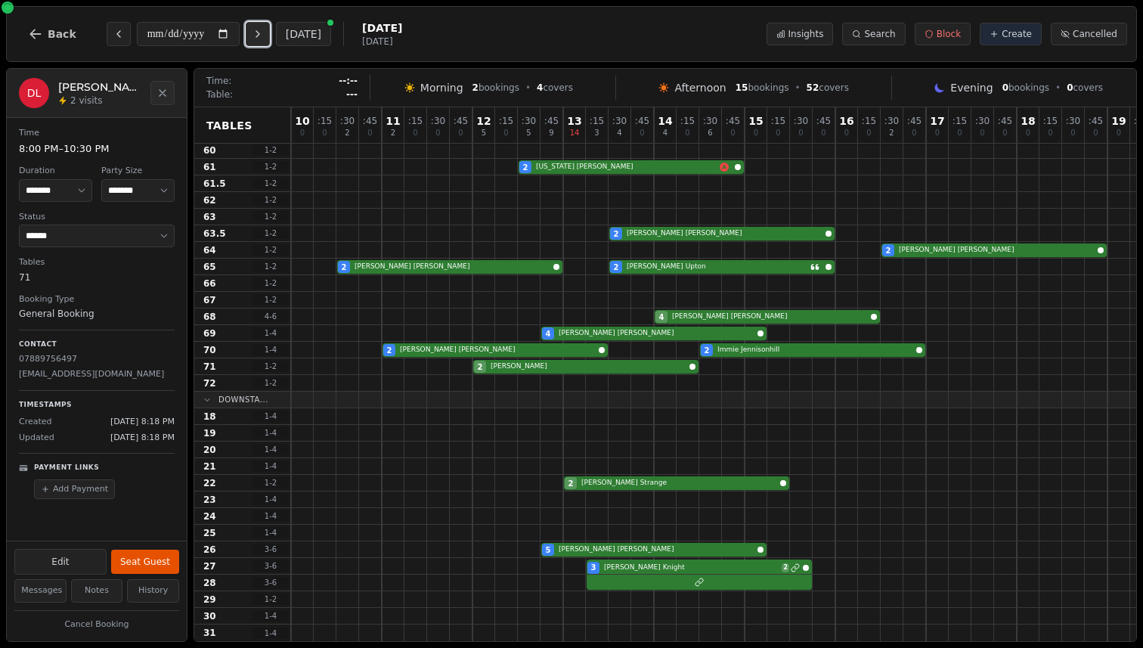
click at [260, 36] on icon "Next day" at bounding box center [258, 34] width 12 height 12
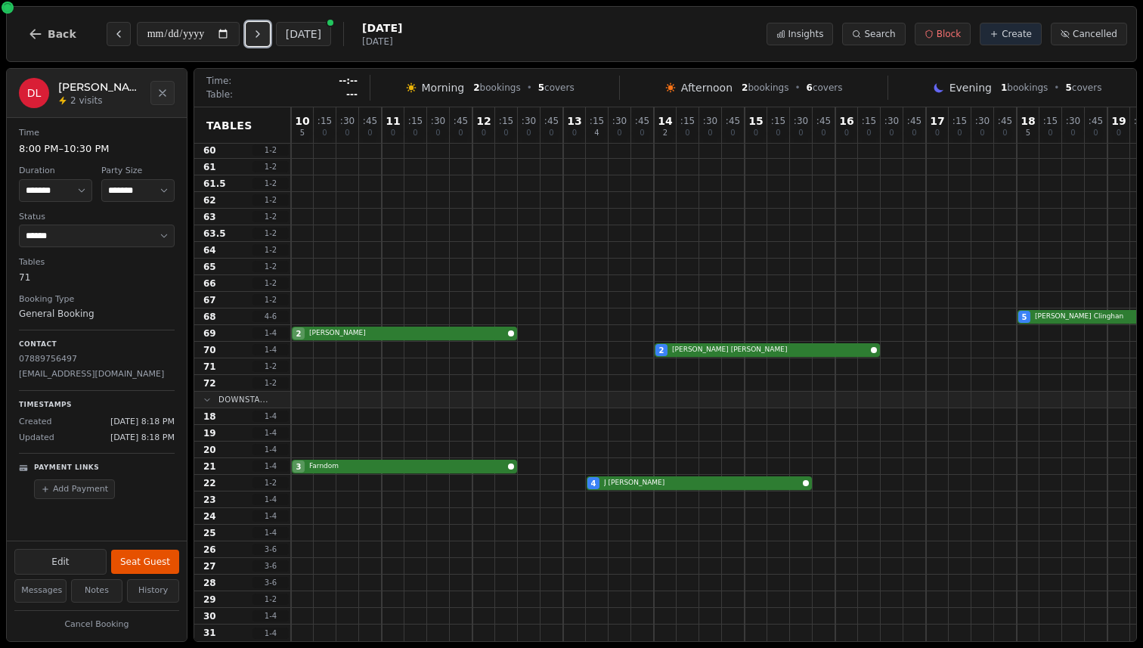
click at [260, 36] on icon "Next day" at bounding box center [258, 34] width 12 height 12
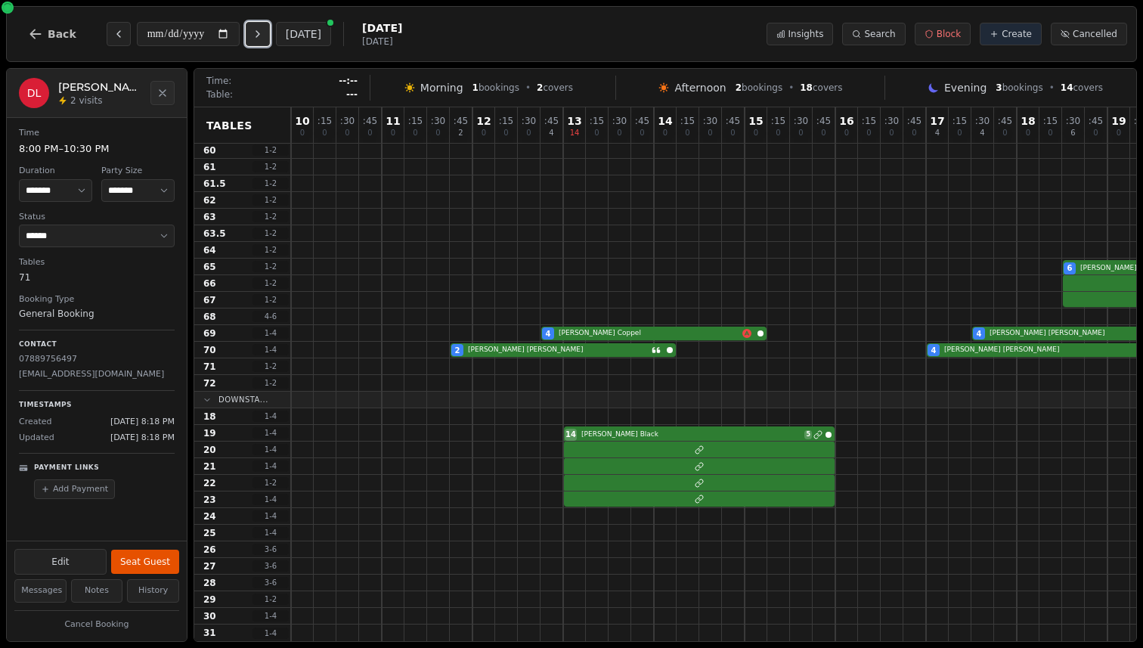
click at [260, 36] on icon "Next day" at bounding box center [258, 34] width 12 height 12
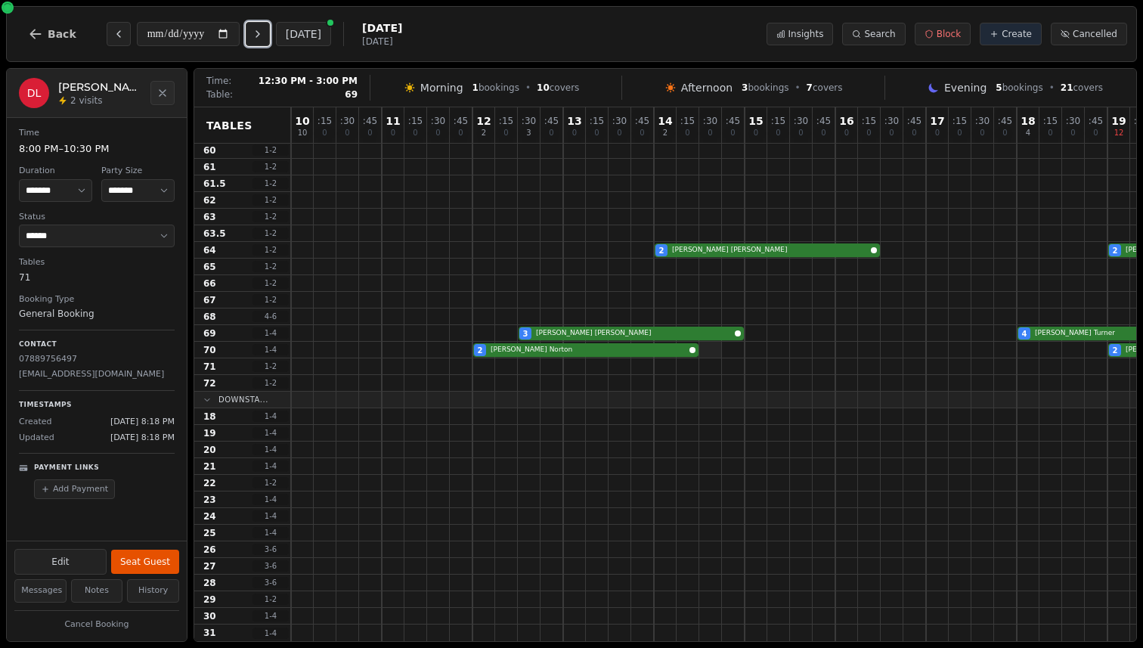
scroll to position [234, 243]
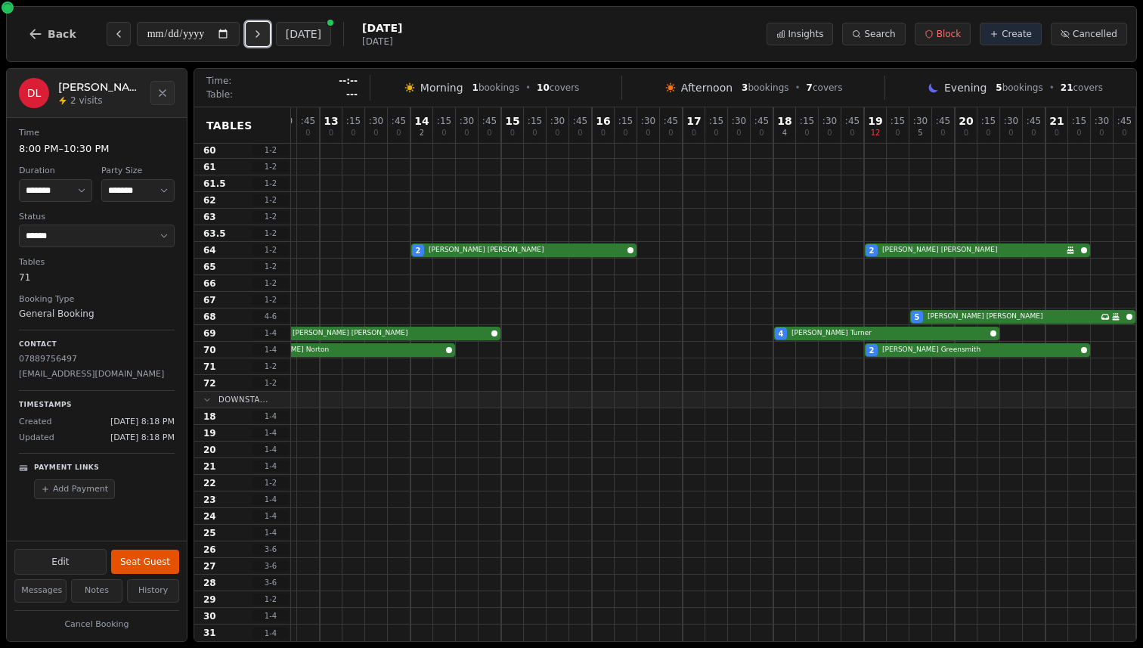
click at [264, 31] on icon "Next day" at bounding box center [258, 34] width 12 height 12
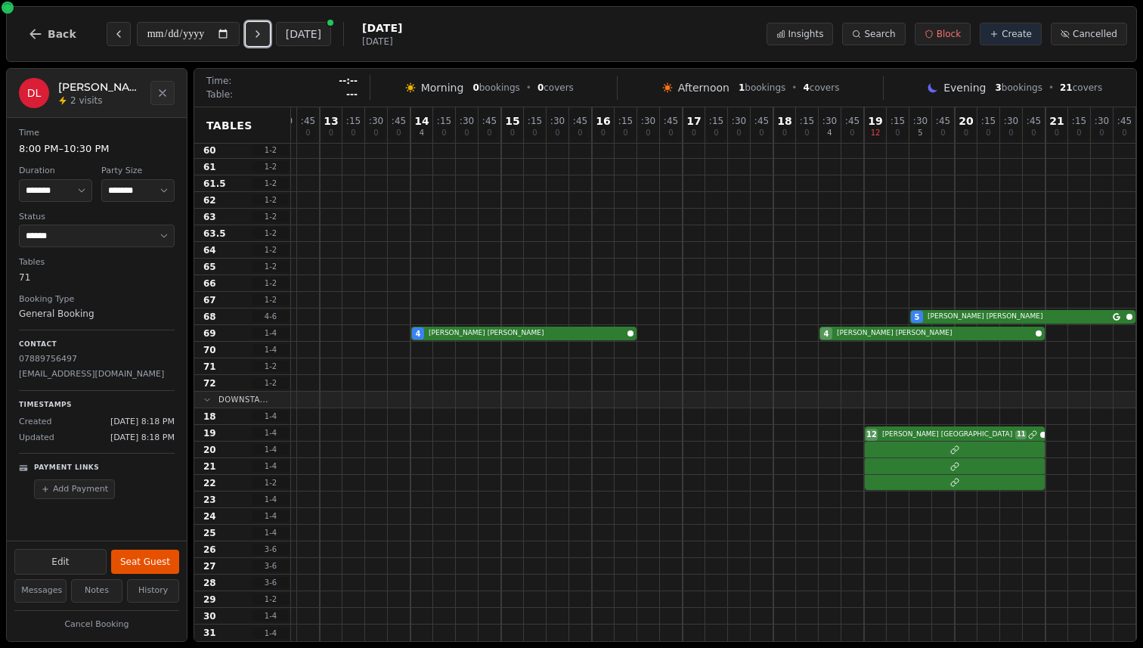
click at [264, 31] on icon "Next day" at bounding box center [258, 34] width 12 height 12
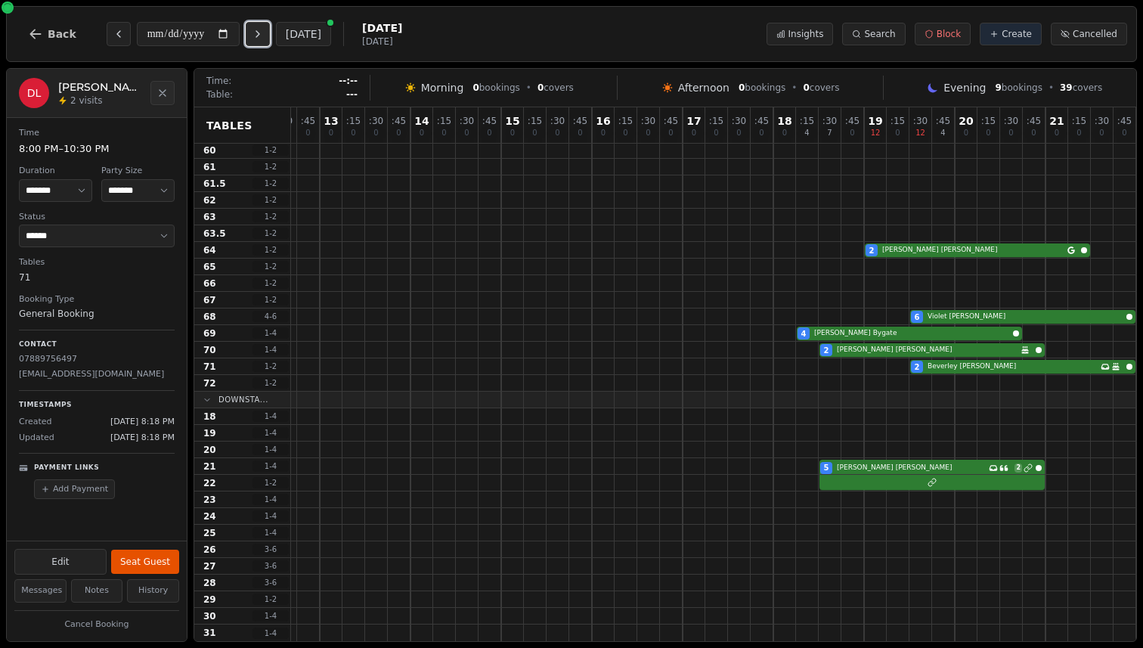
click at [264, 31] on icon "Next day" at bounding box center [258, 34] width 12 height 12
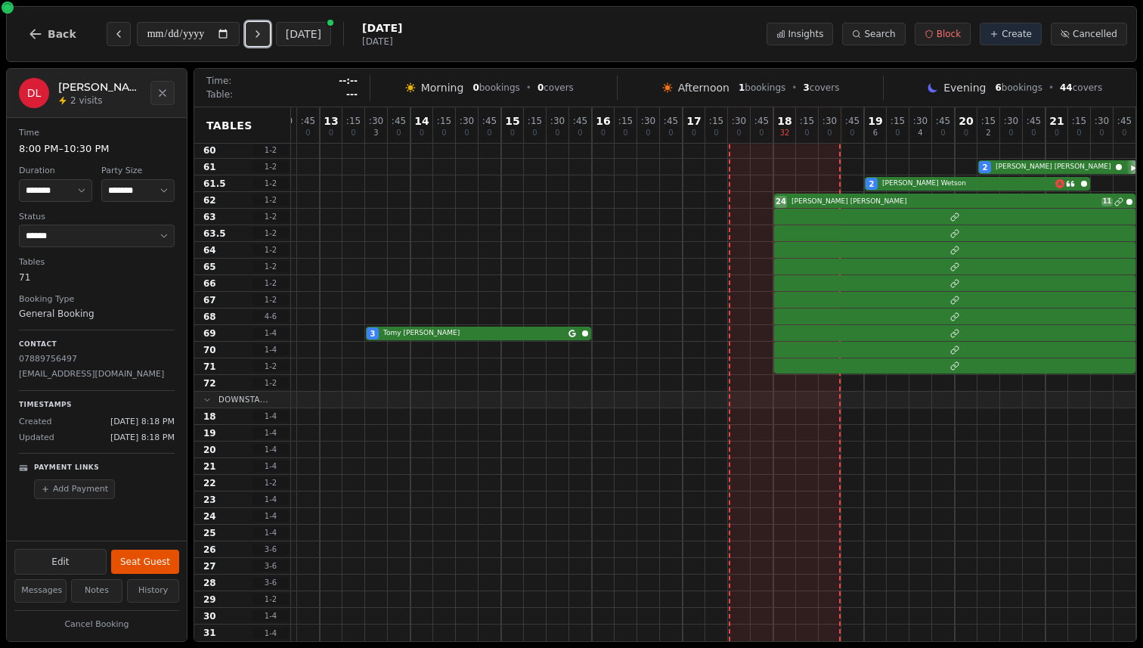
click at [264, 30] on icon "Next day" at bounding box center [258, 34] width 12 height 12
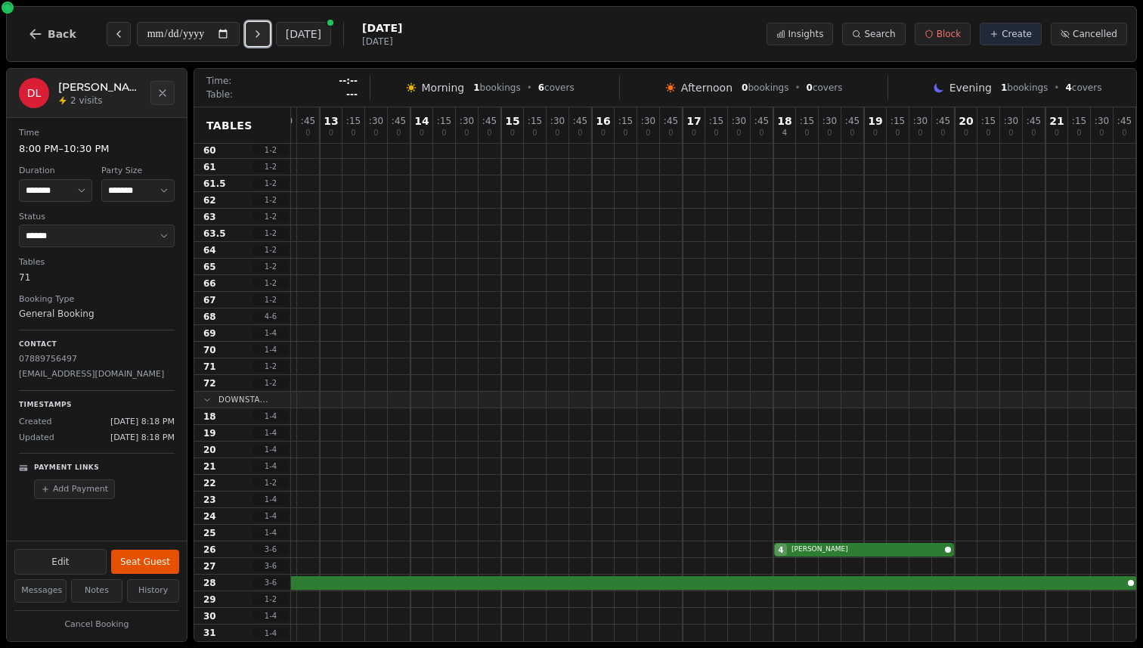
click at [264, 30] on icon "Next day" at bounding box center [258, 34] width 12 height 12
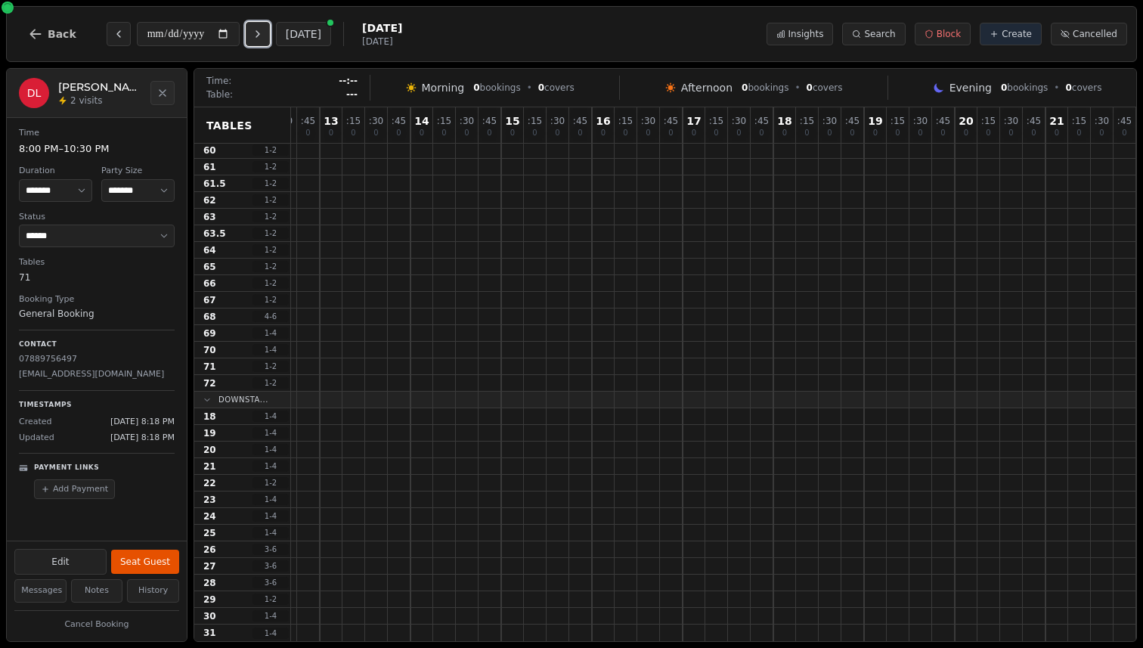
click at [264, 30] on icon "Next day" at bounding box center [258, 34] width 12 height 12
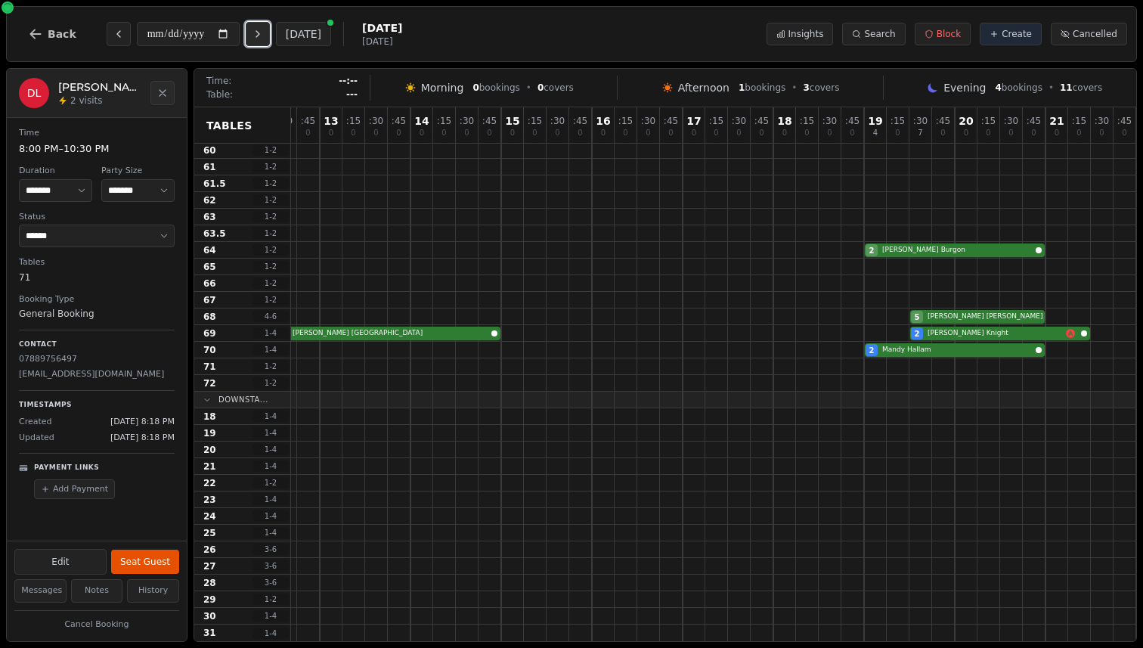
click at [267, 41] on button "Next day" at bounding box center [258, 34] width 24 height 24
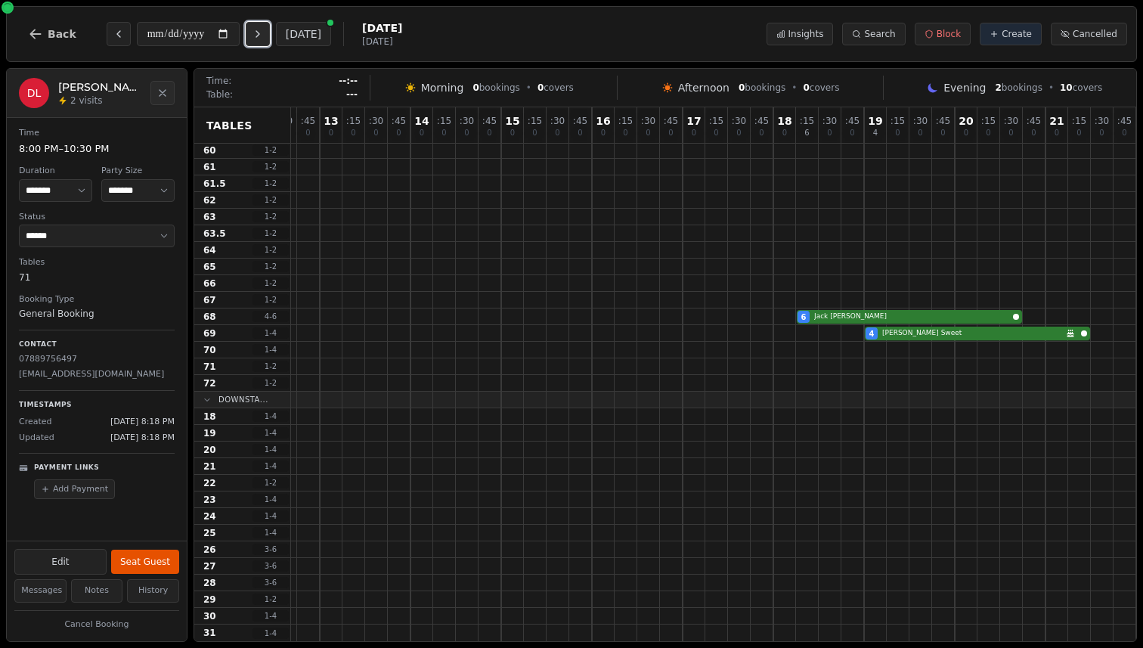
click at [267, 41] on button "Next day" at bounding box center [258, 34] width 24 height 24
type input "**********"
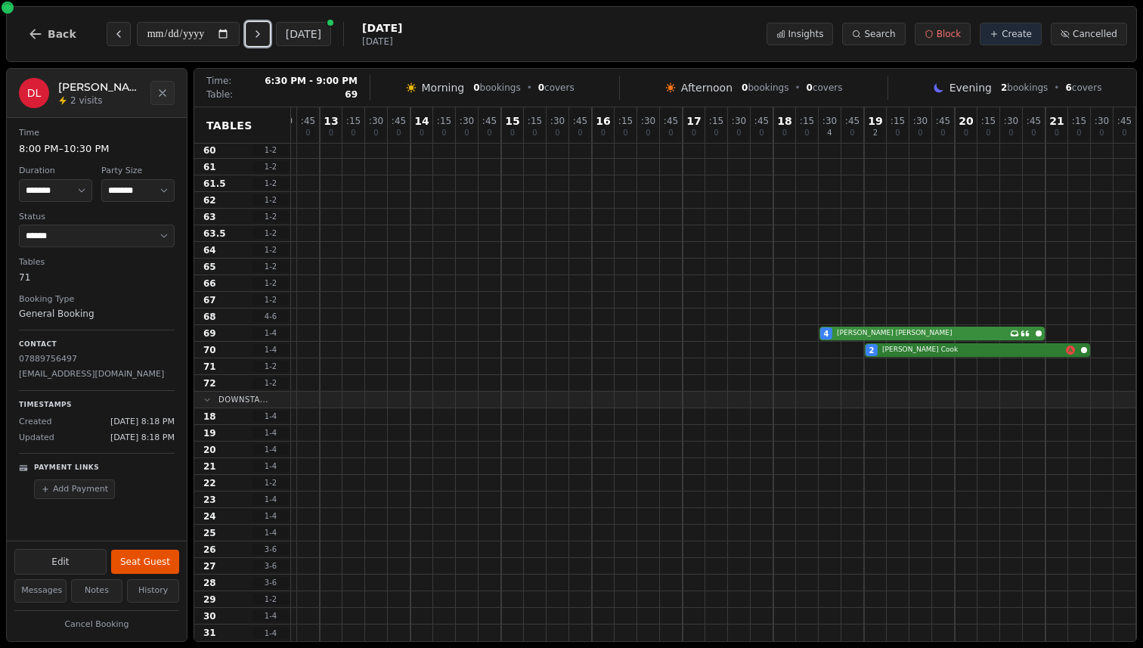
click at [840, 332] on div "4 Paul Ridley Has conversation thread" at bounding box center [592, 333] width 1088 height 17
select select "*"
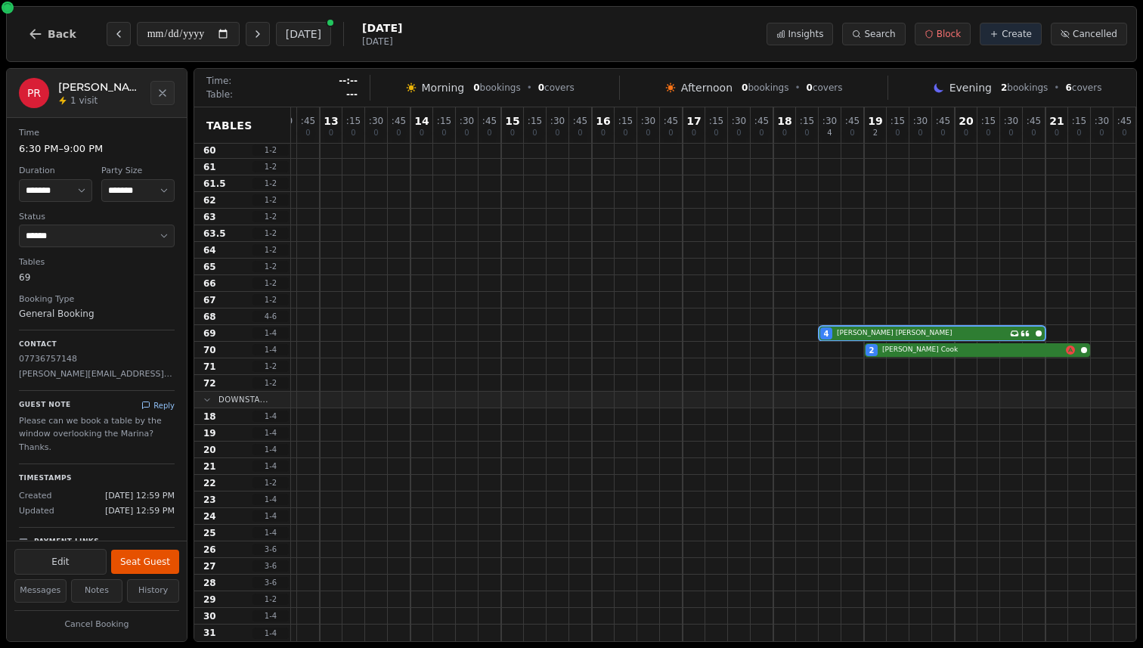
click at [160, 405] on button "Reply" at bounding box center [157, 405] width 33 height 11
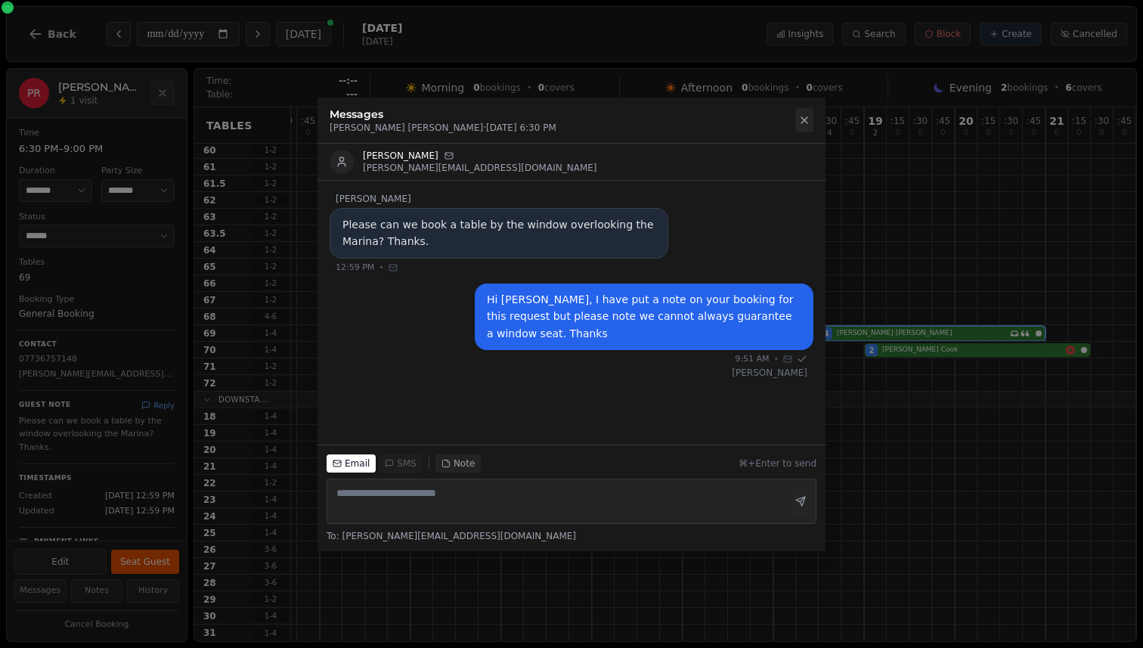
click at [804, 125] on icon at bounding box center [804, 120] width 12 height 12
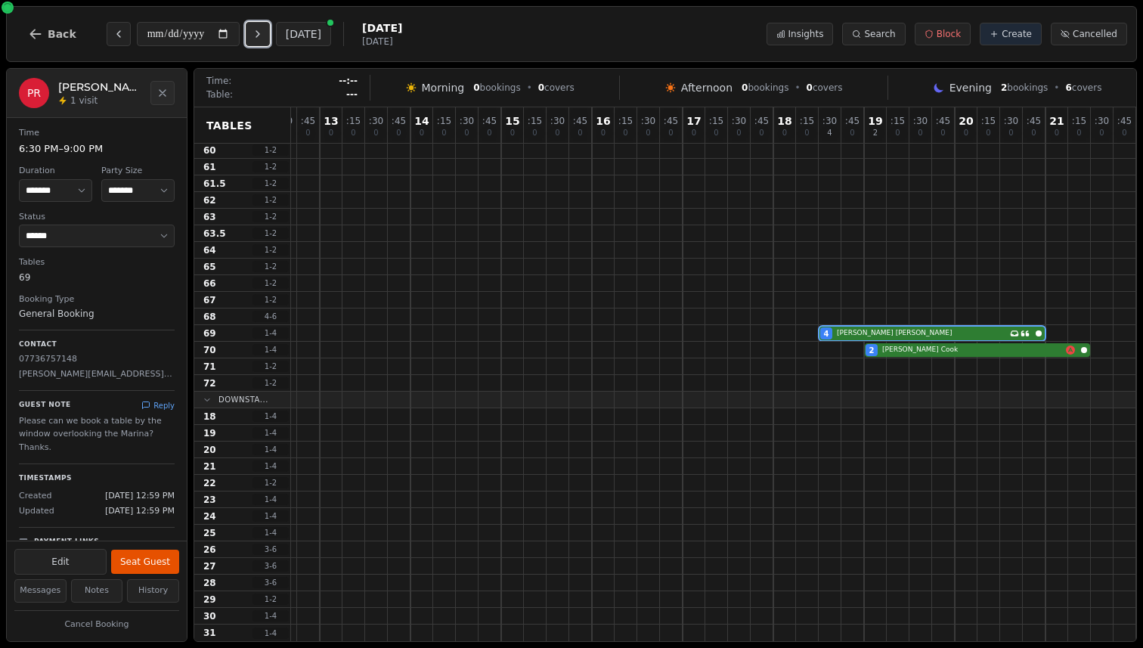
click at [264, 37] on icon "Next day" at bounding box center [258, 34] width 12 height 12
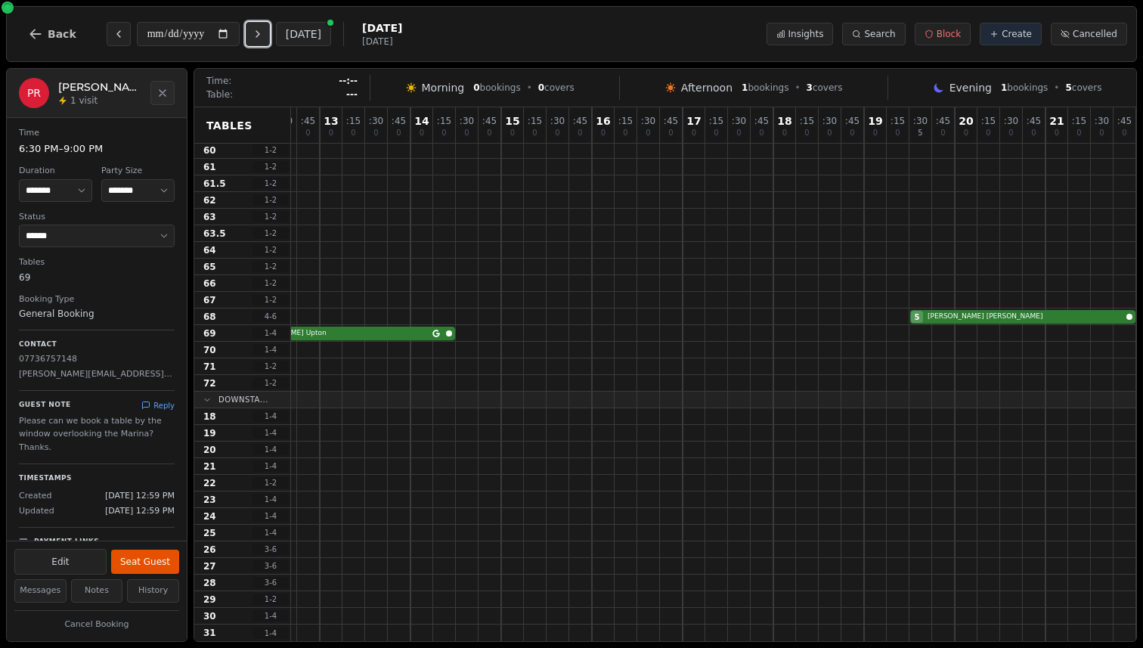
click at [264, 37] on icon "Next day" at bounding box center [258, 34] width 12 height 12
type input "**********"
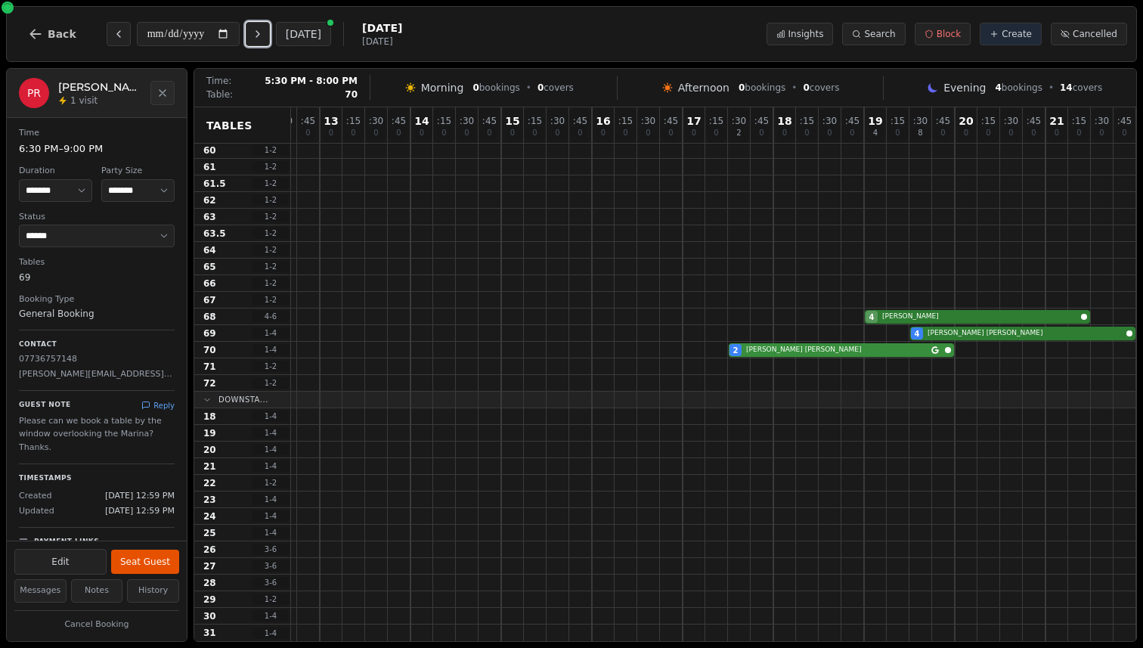
click at [772, 349] on div "2 Emma Burditt" at bounding box center [592, 350] width 1088 height 17
select select "*"
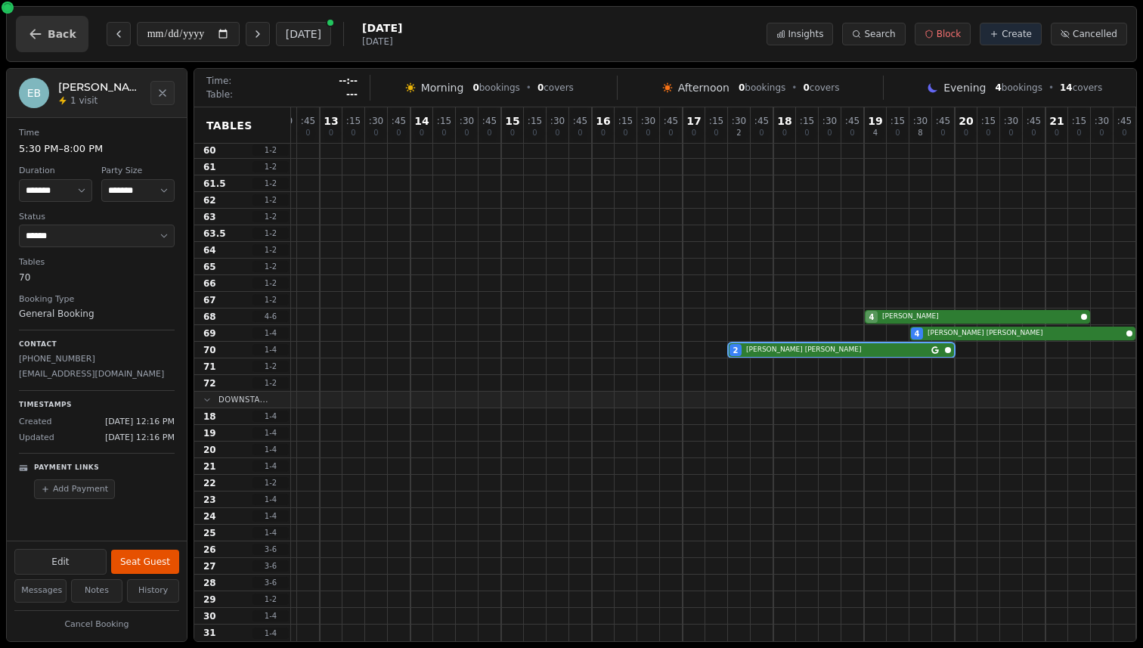
click at [46, 26] on button "Back" at bounding box center [52, 34] width 73 height 36
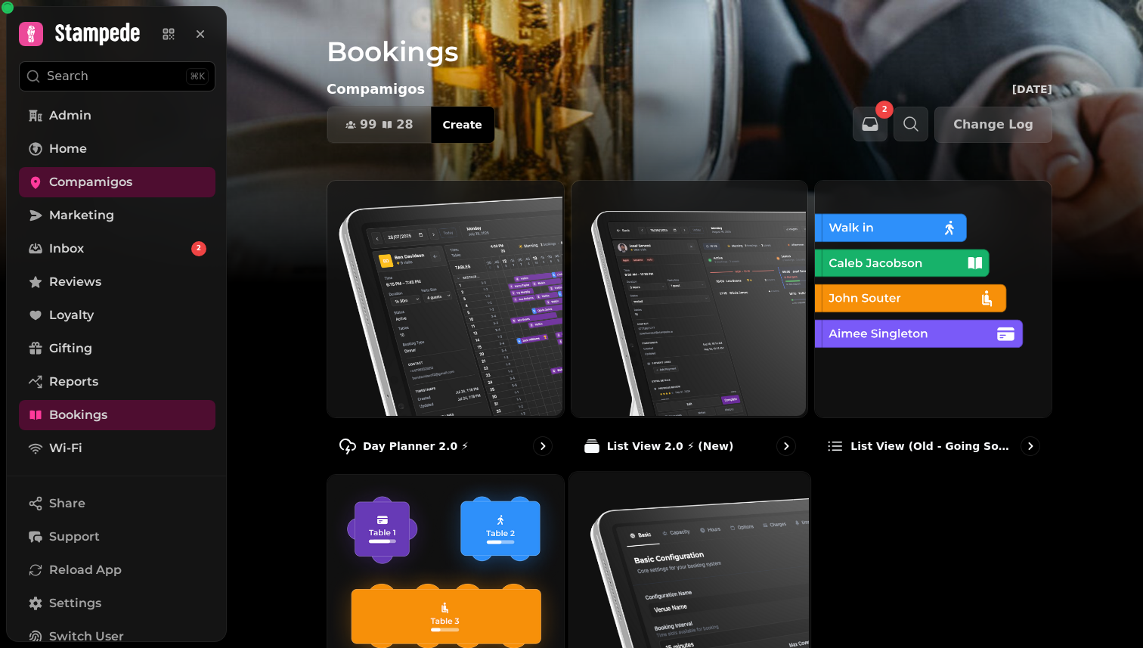
click at [654, 538] on img at bounding box center [687, 590] width 241 height 241
select select "**********"
select select "*"
select select "**"
select select "***"
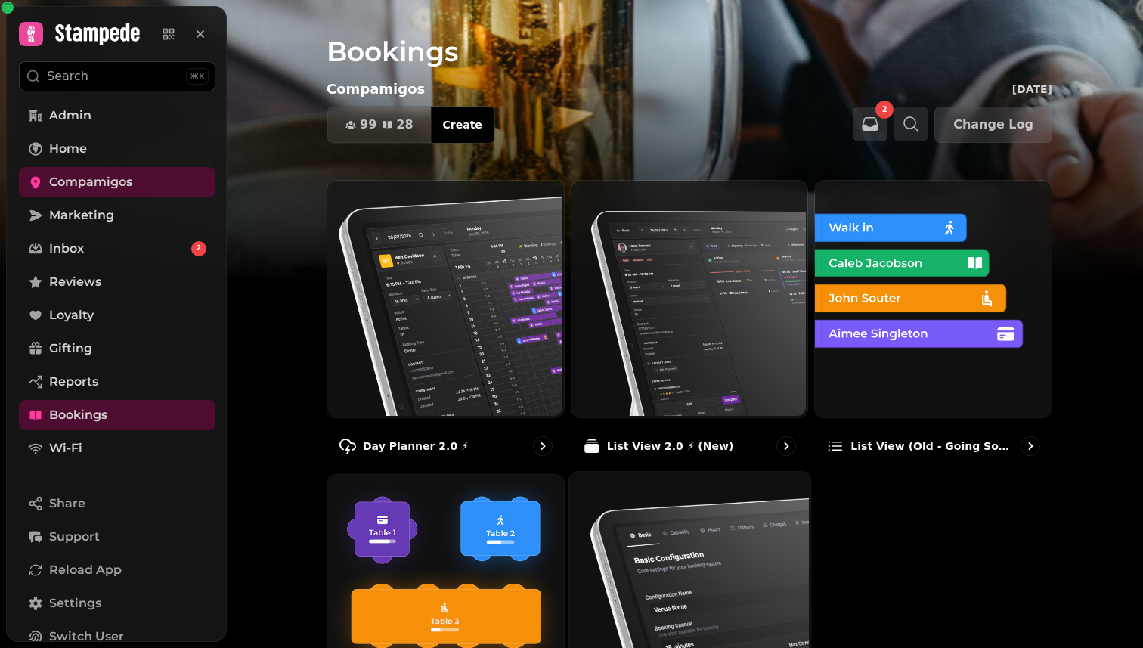
select select "**********"
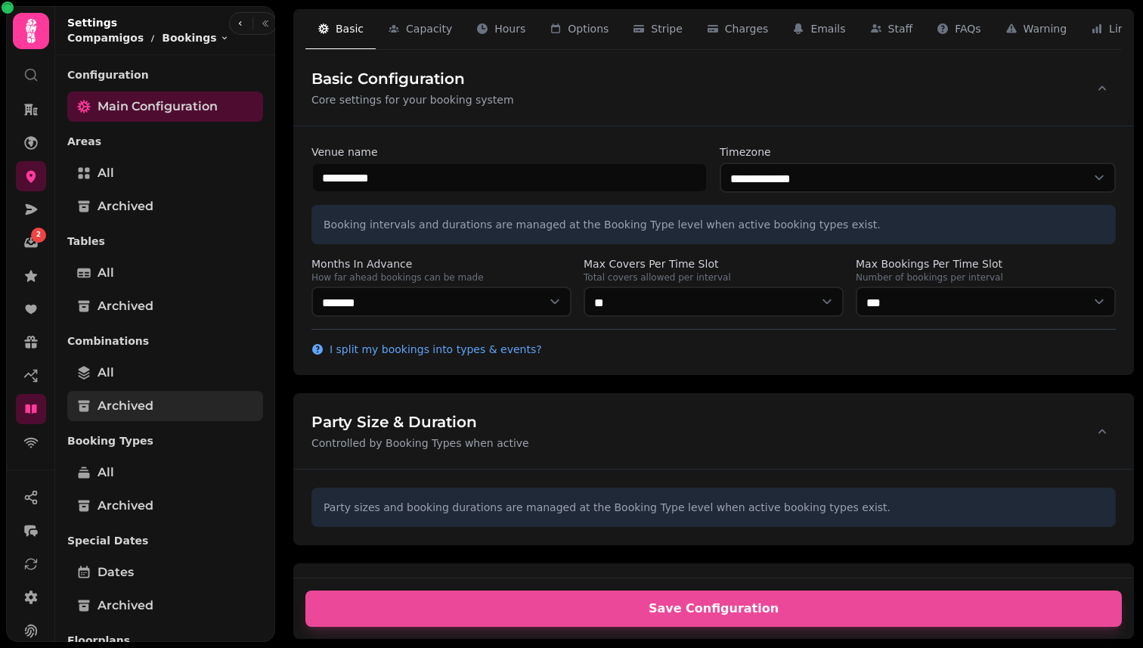
scroll to position [110, 0]
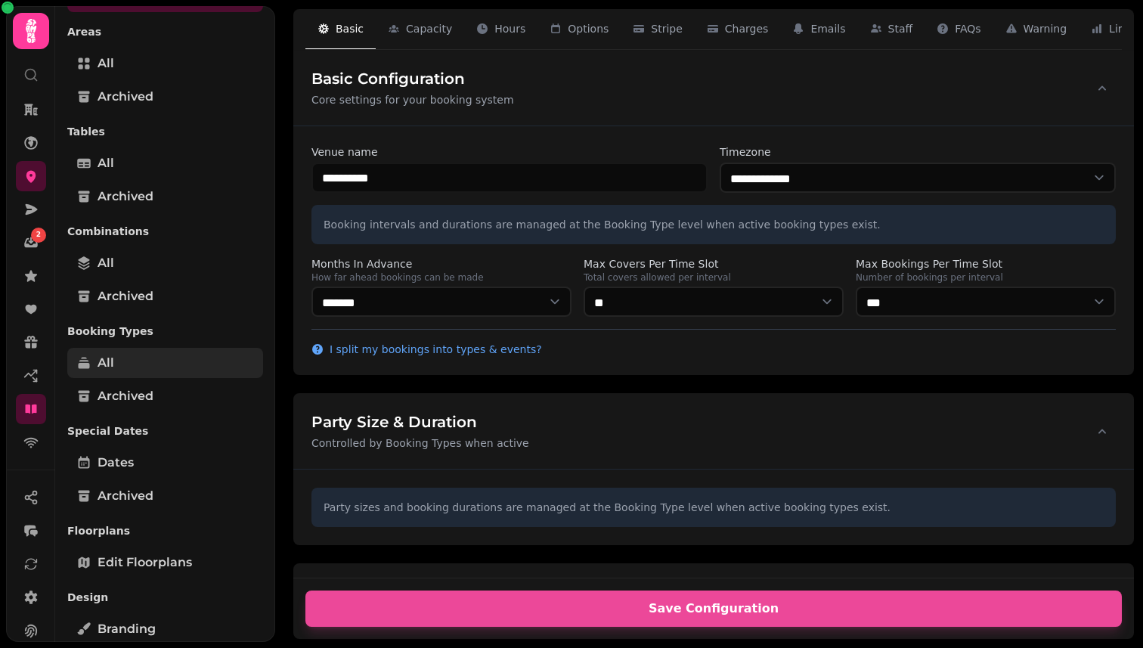
click at [186, 358] on link "All" at bounding box center [165, 363] width 196 height 30
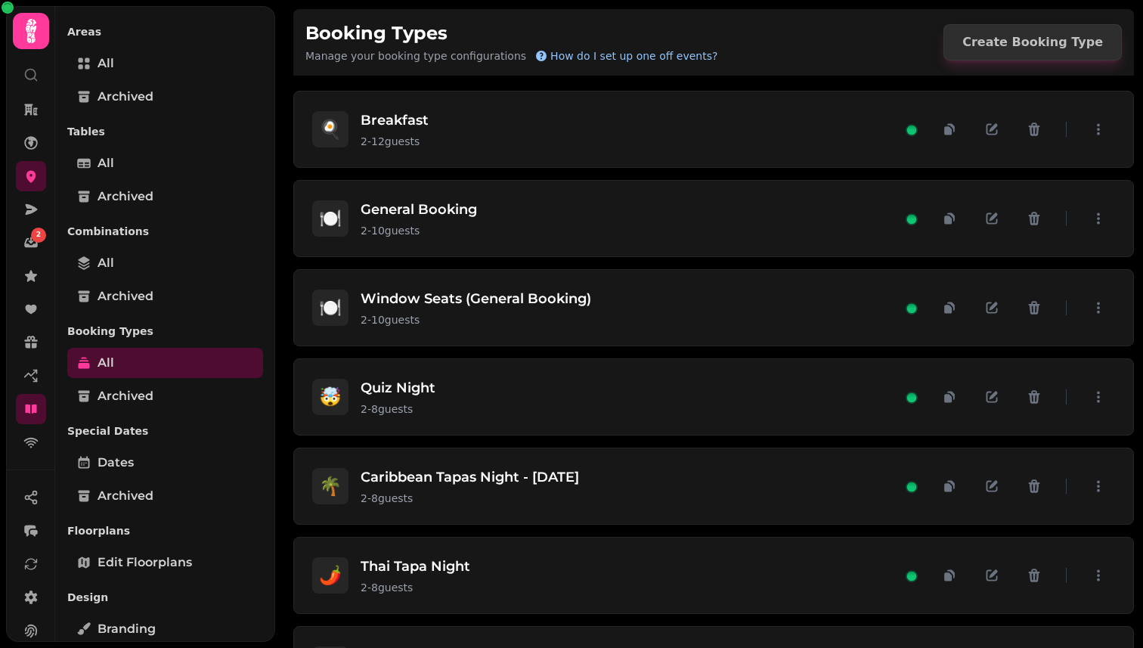
click at [602, 51] on span "How do I set up one off events?" at bounding box center [633, 55] width 167 height 15
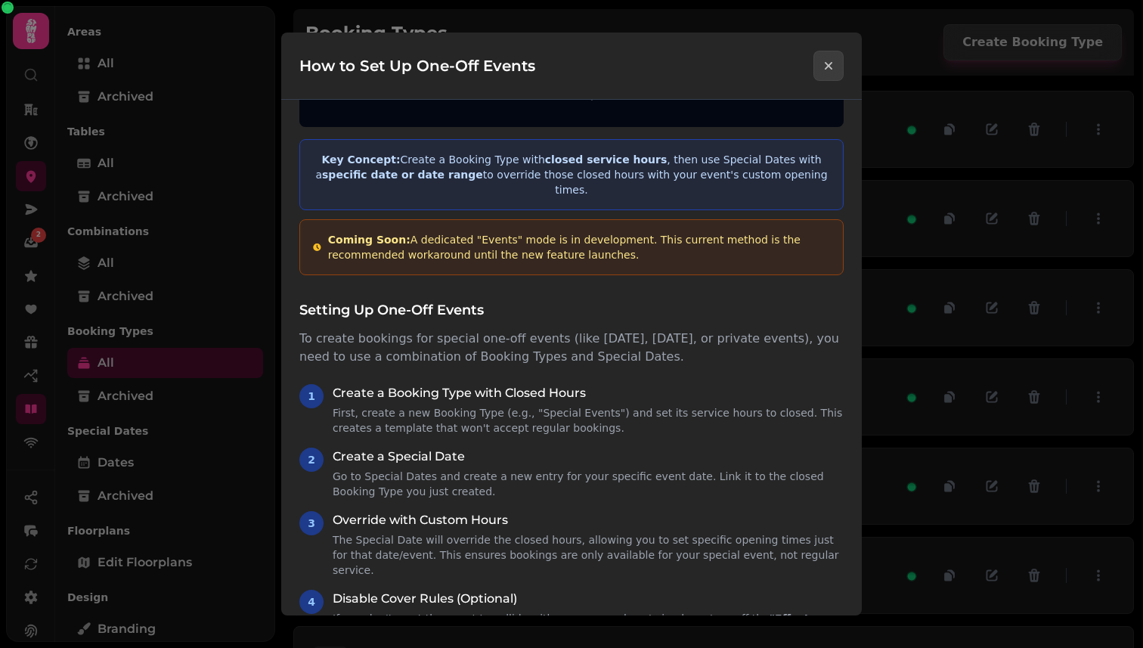
scroll to position [407, 0]
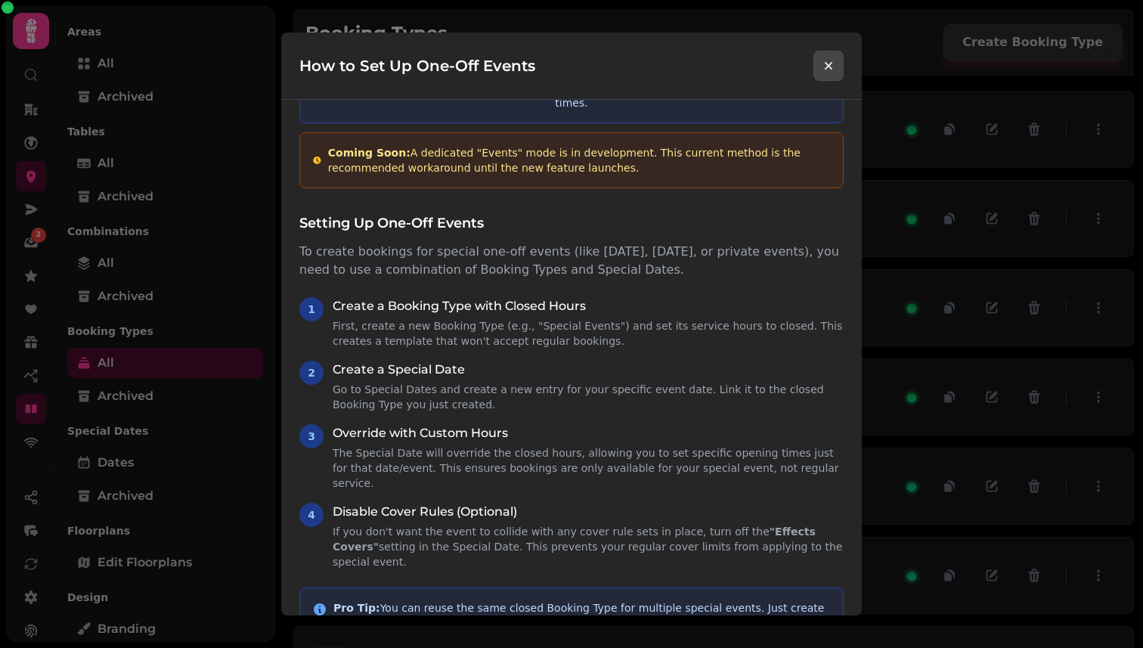
click at [819, 67] on button "Close modal" at bounding box center [828, 66] width 30 height 30
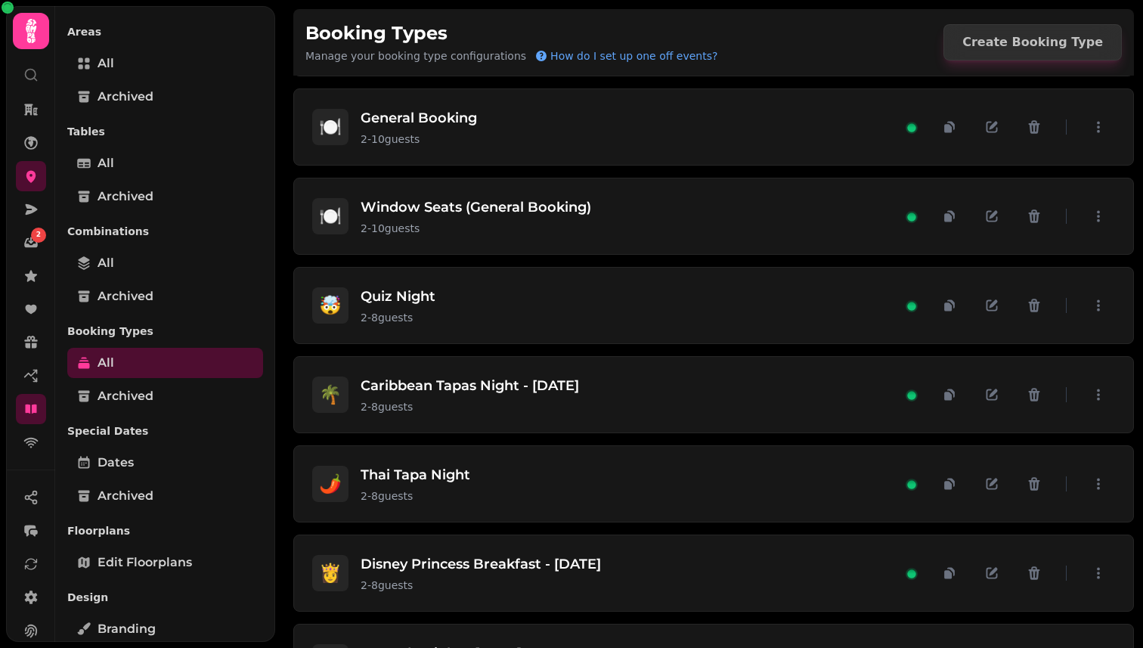
scroll to position [0, 0]
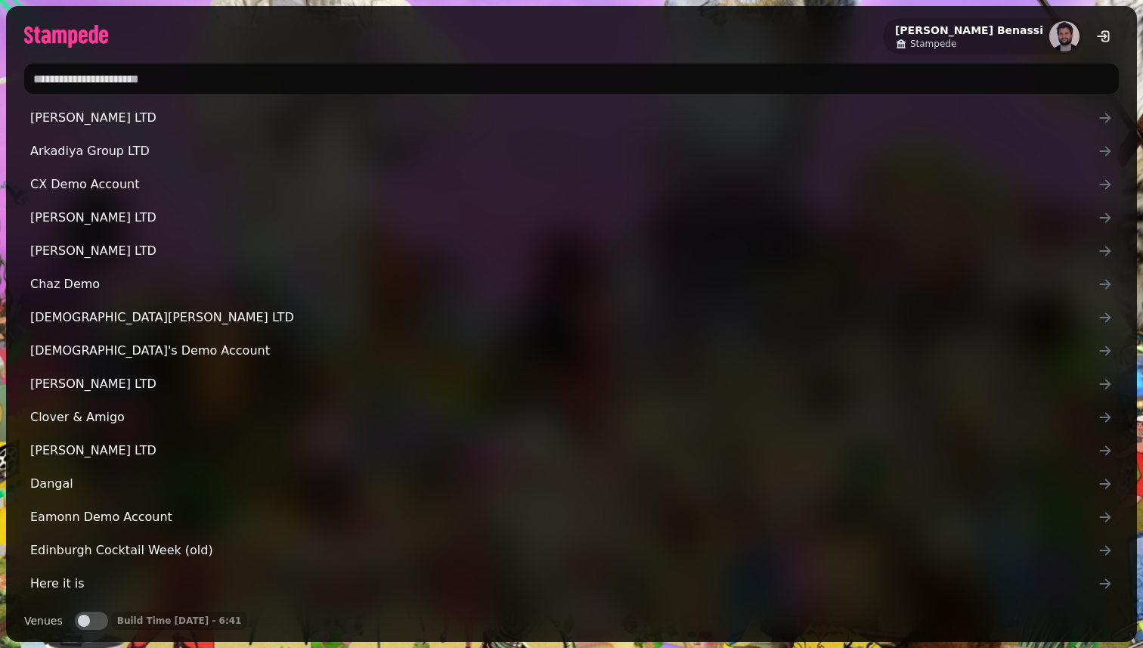
click at [447, 76] on input "text" at bounding box center [571, 78] width 1094 height 30
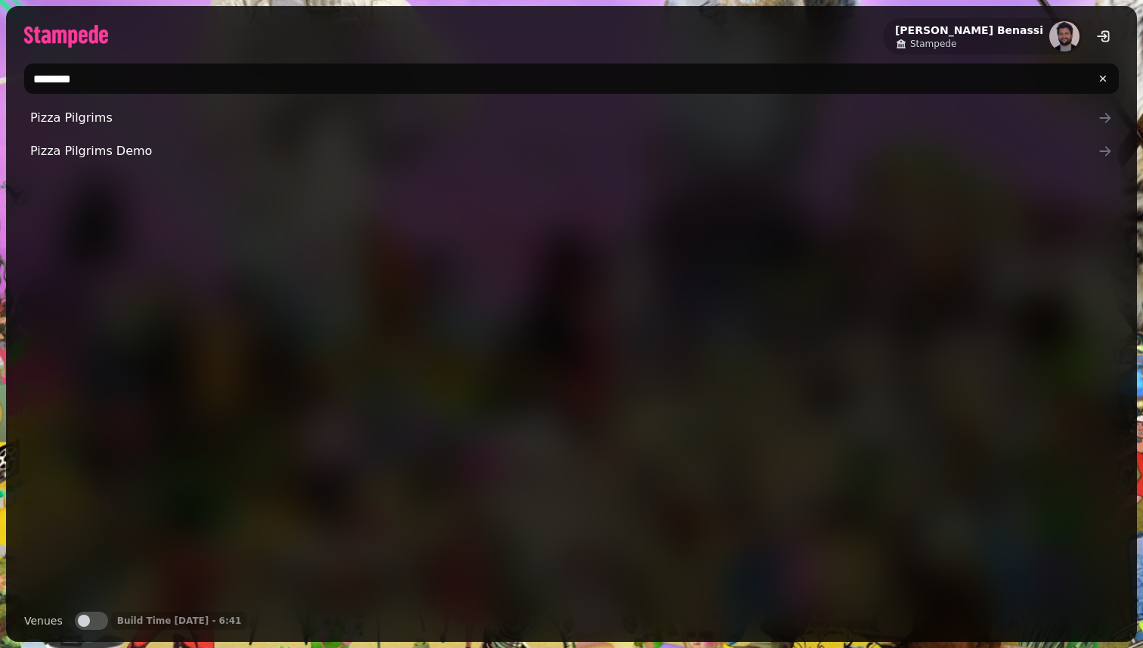
type input "********"
click at [78, 351] on div "Pizza Pilgrims Pizza Pilgrims Demo" at bounding box center [571, 351] width 1094 height 496
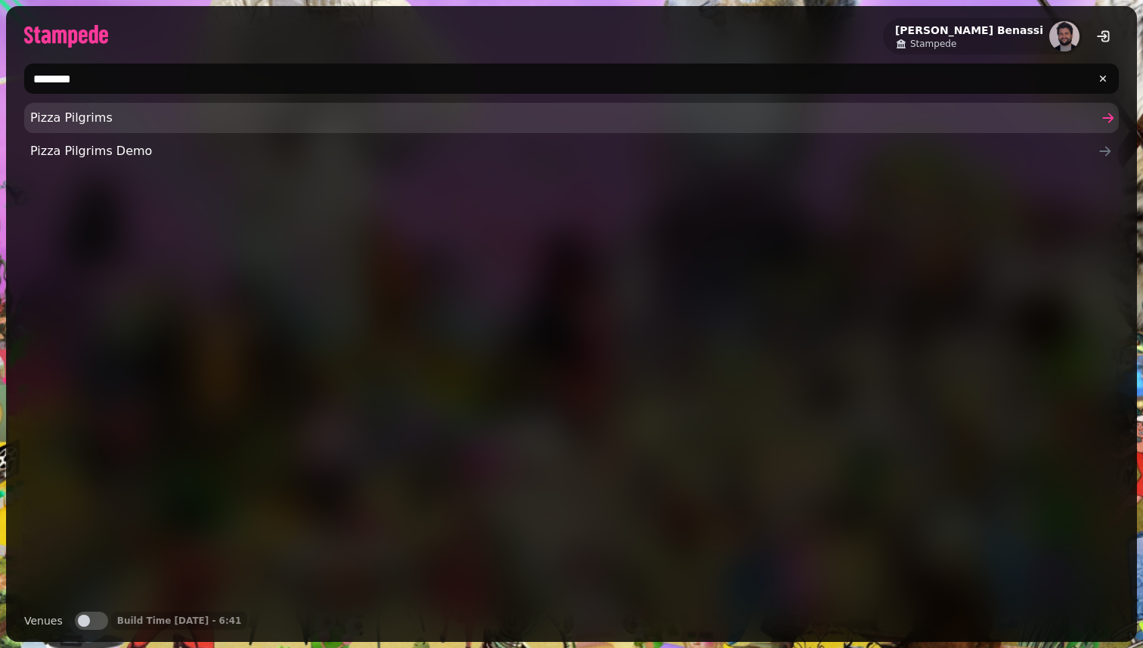
click at [93, 128] on link "Pizza Pilgrims" at bounding box center [571, 118] width 1094 height 30
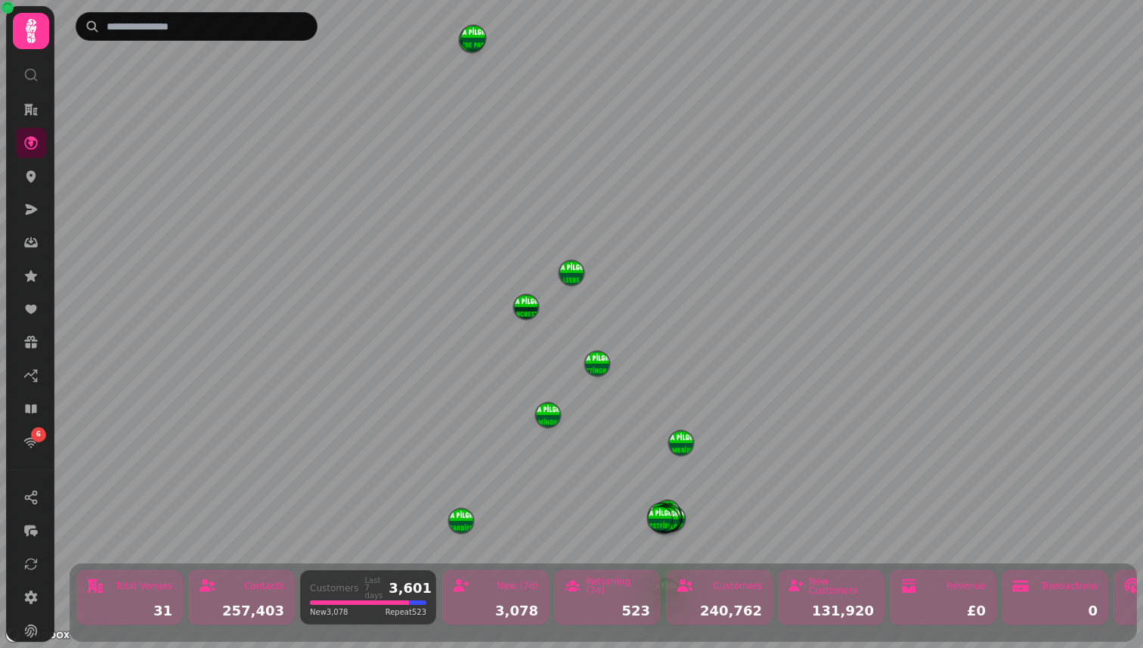
click at [788, 62] on div "Total Venues 31 Contacts 257,403 Customers Last 7 days 3,601 New 3,078 Repeat 5…" at bounding box center [602, 324] width 1079 height 648
